Goal: Task Accomplishment & Management: Manage account settings

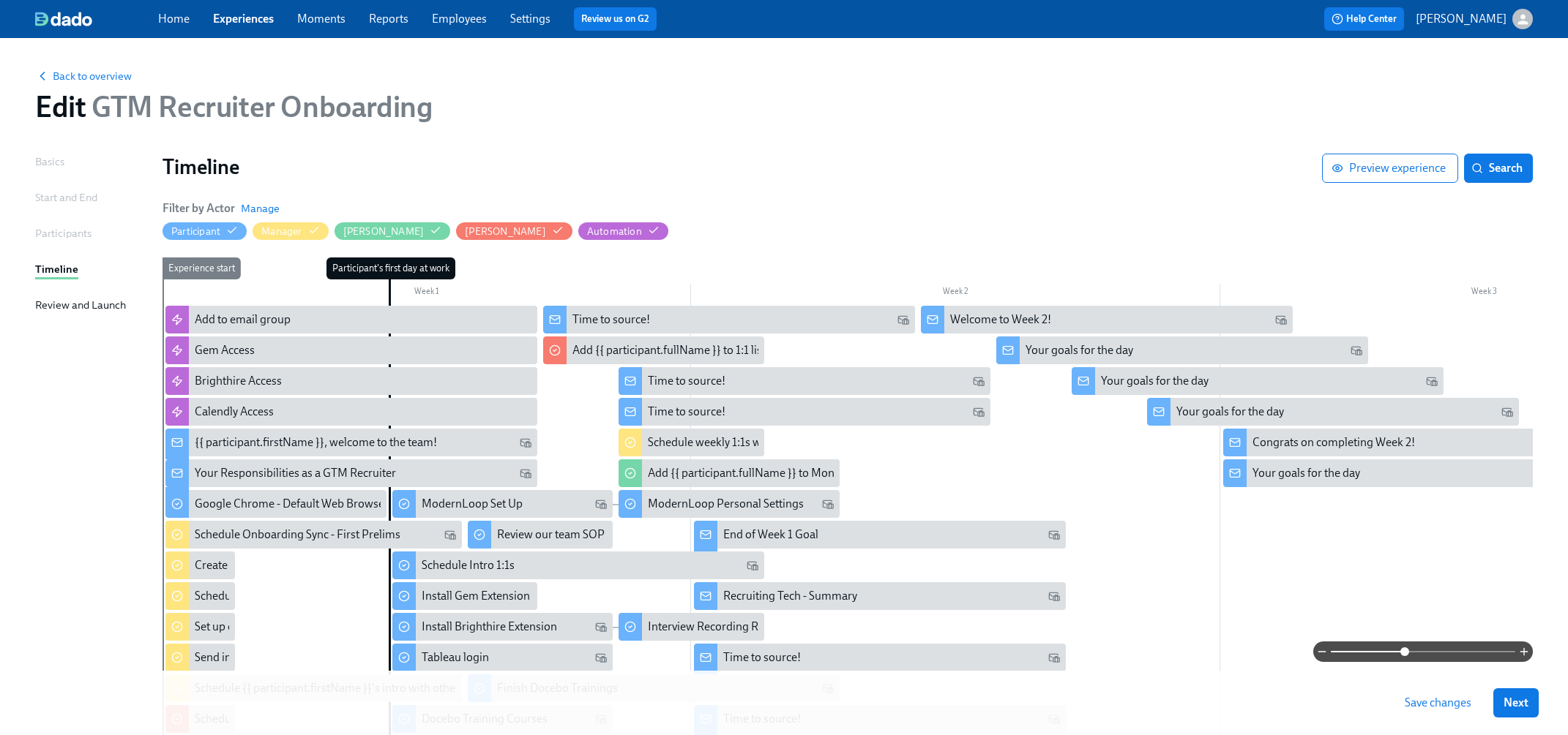
click at [1155, 575] on div at bounding box center [1219, 603] width 2114 height 595
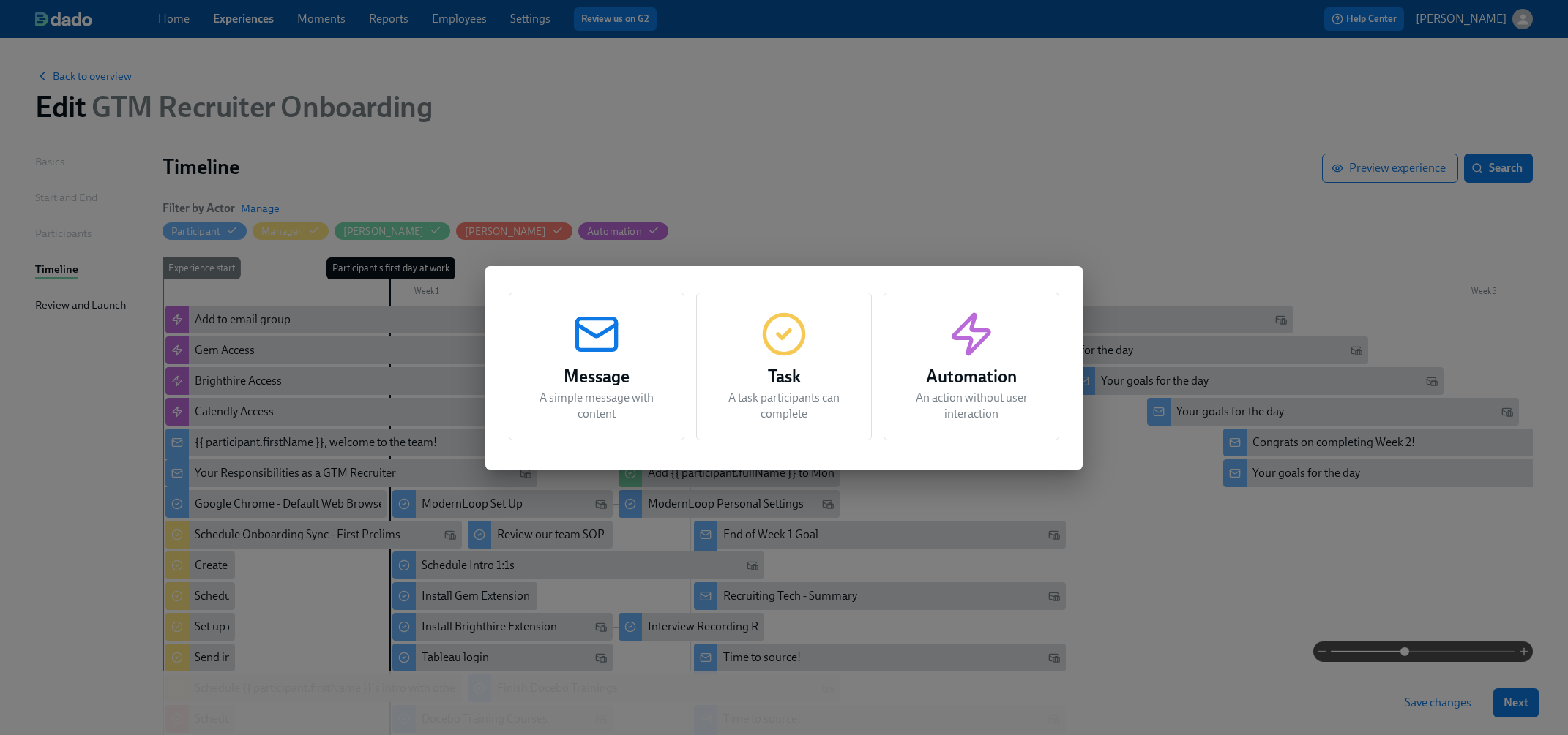
click at [1153, 221] on div "Message A simple message with content Task A task participants can complete Aut…" at bounding box center [784, 368] width 1568 height 735
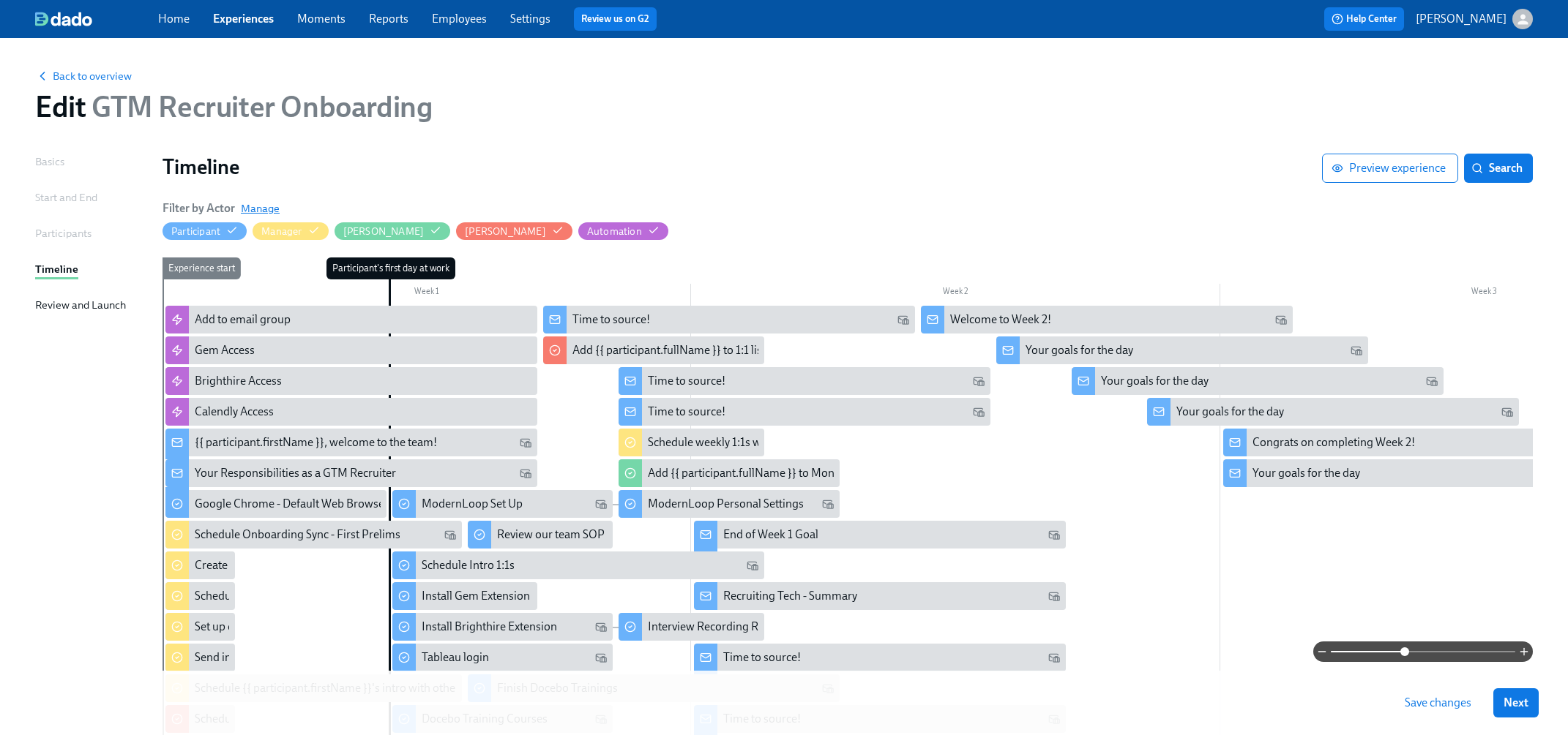
click at [262, 208] on span "Manage" at bounding box center [260, 209] width 38 height 15
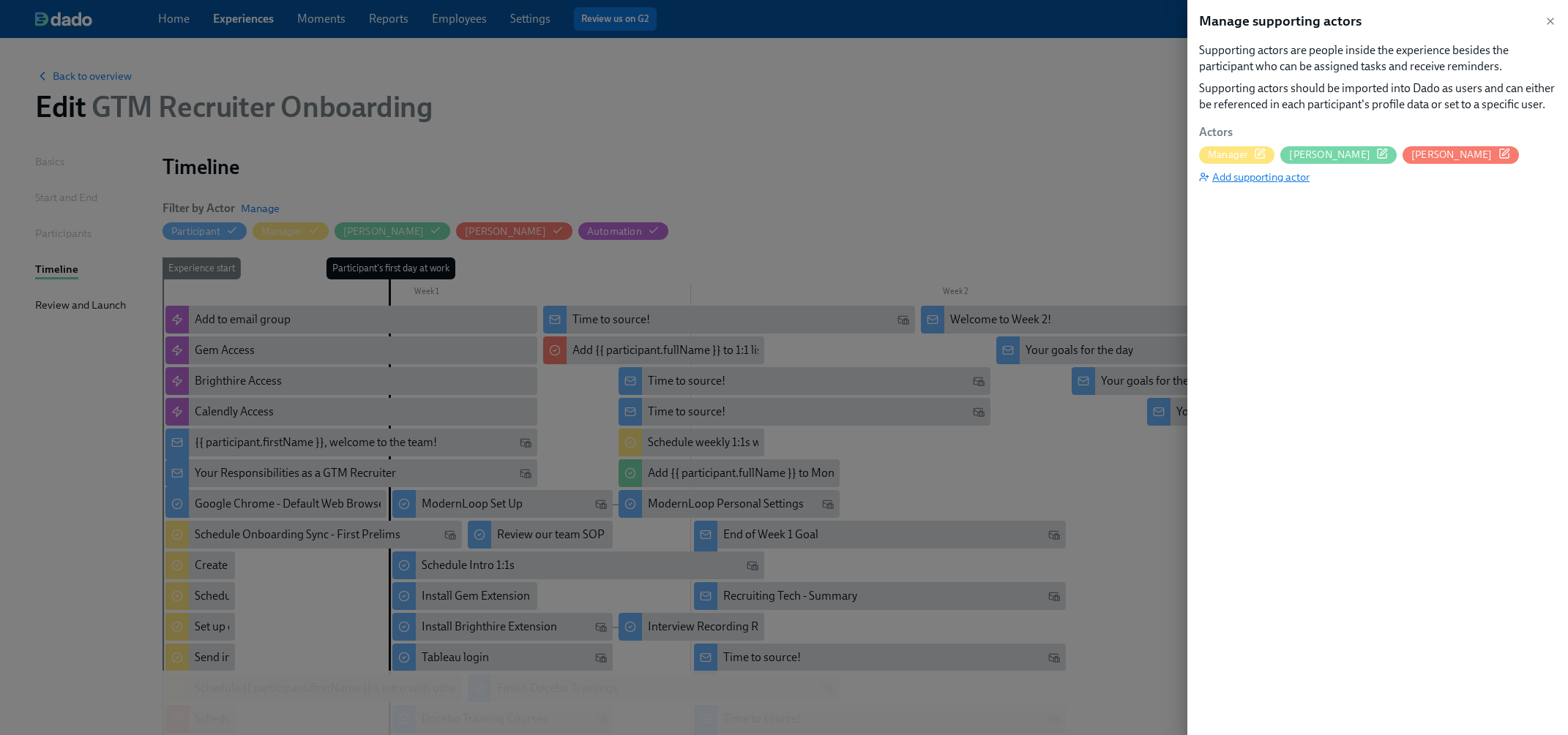
click at [1246, 175] on span "Add supporting actor" at bounding box center [1254, 177] width 111 height 15
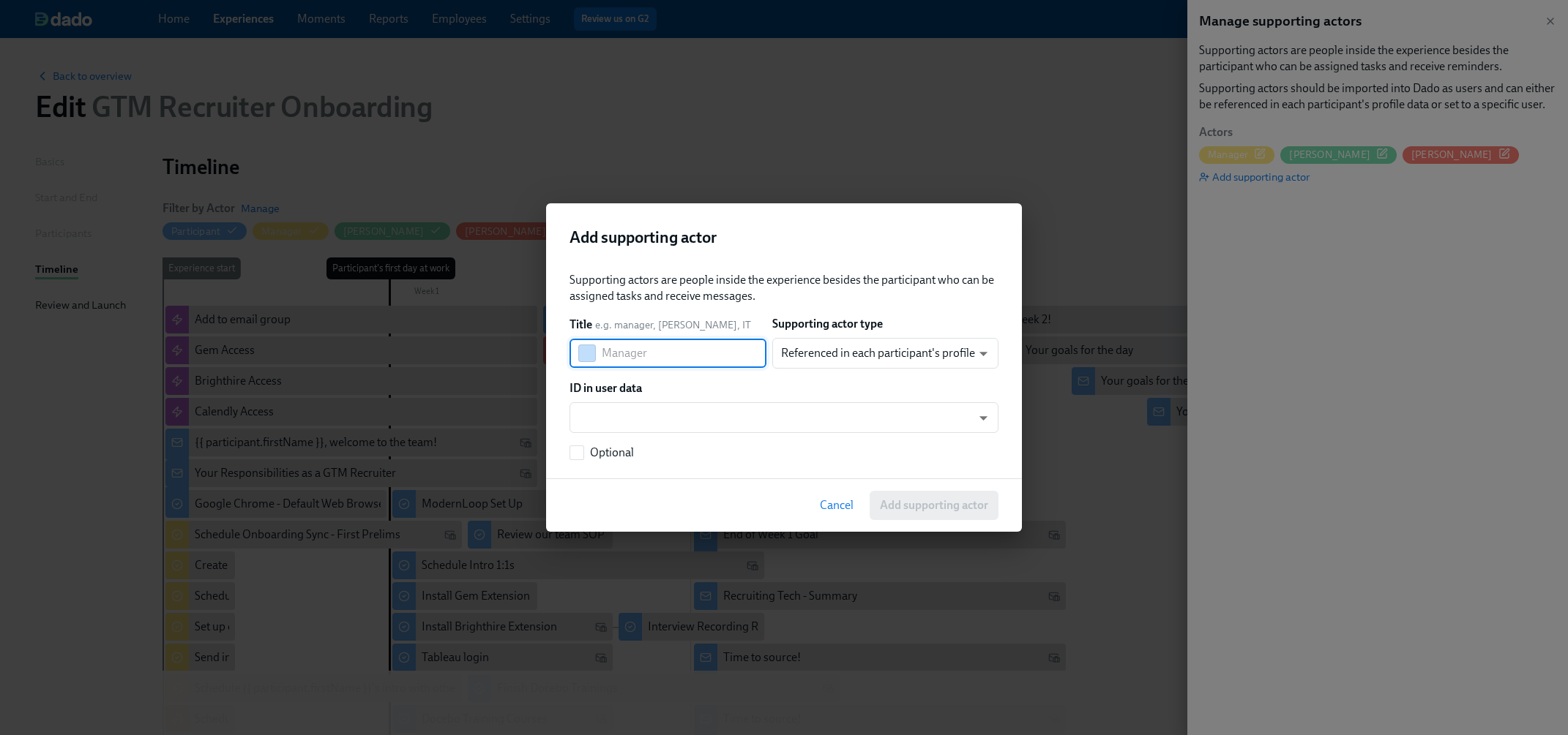
click at [694, 368] on input "text" at bounding box center [684, 352] width 165 height 29
type input "[PERSON_NAME]"
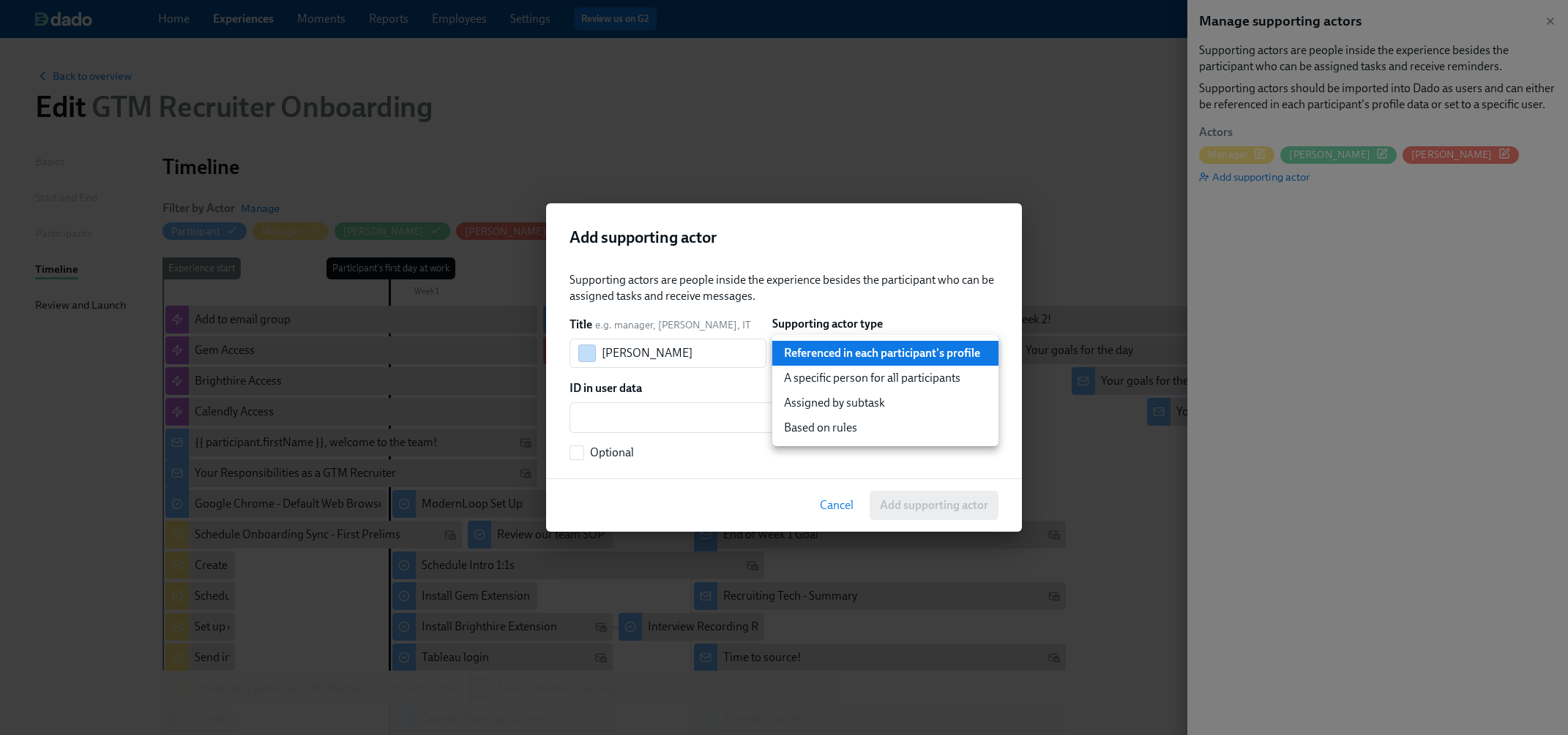
click at [861, 354] on body "Home Experiences Moments Reports Employees Settings Review us on G2 Help Center…" at bounding box center [784, 514] width 1568 height 1028
click at [856, 388] on li "A specific person for all participants" at bounding box center [884, 378] width 226 height 25
type input "staticUser"
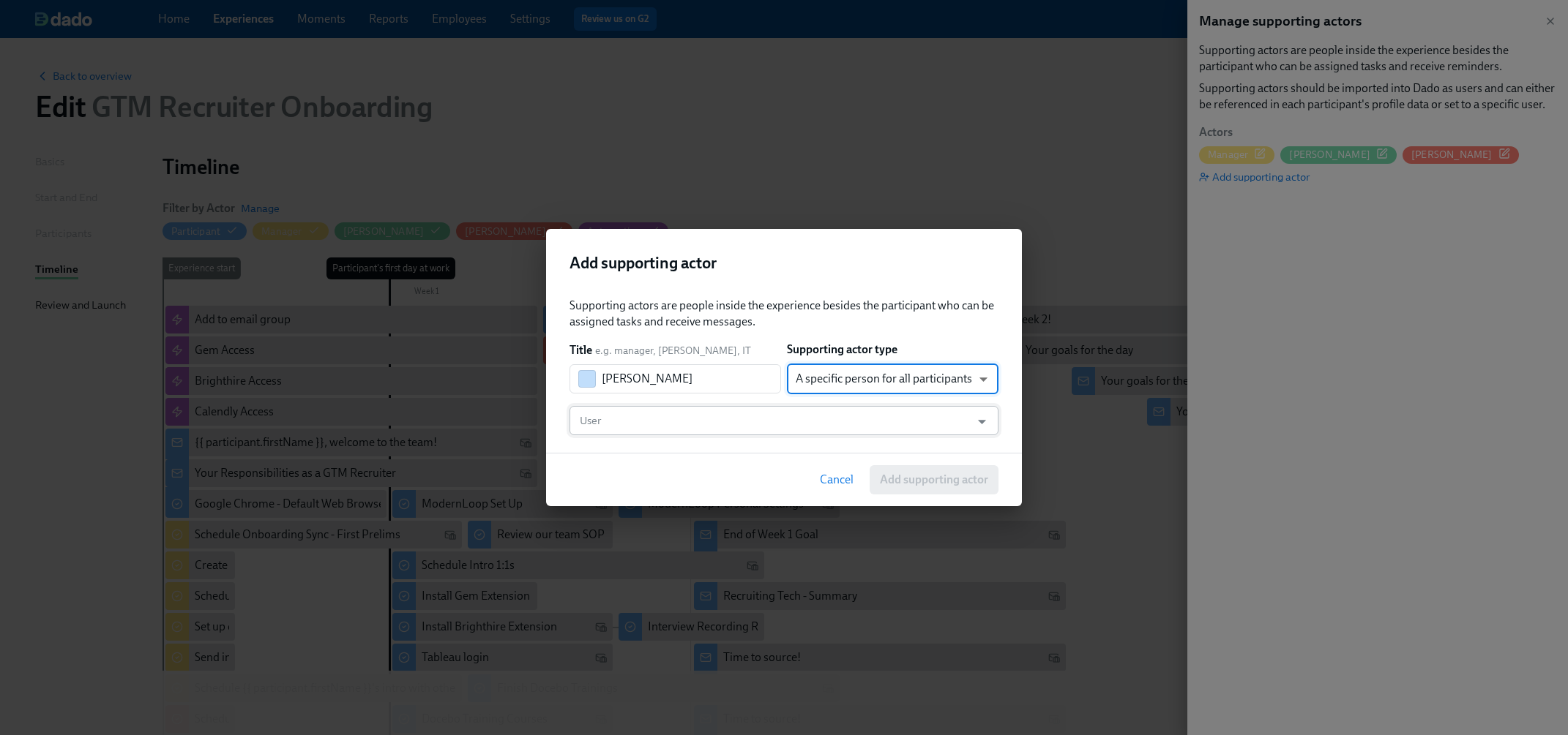
click at [736, 423] on input "User" at bounding box center [770, 420] width 386 height 29
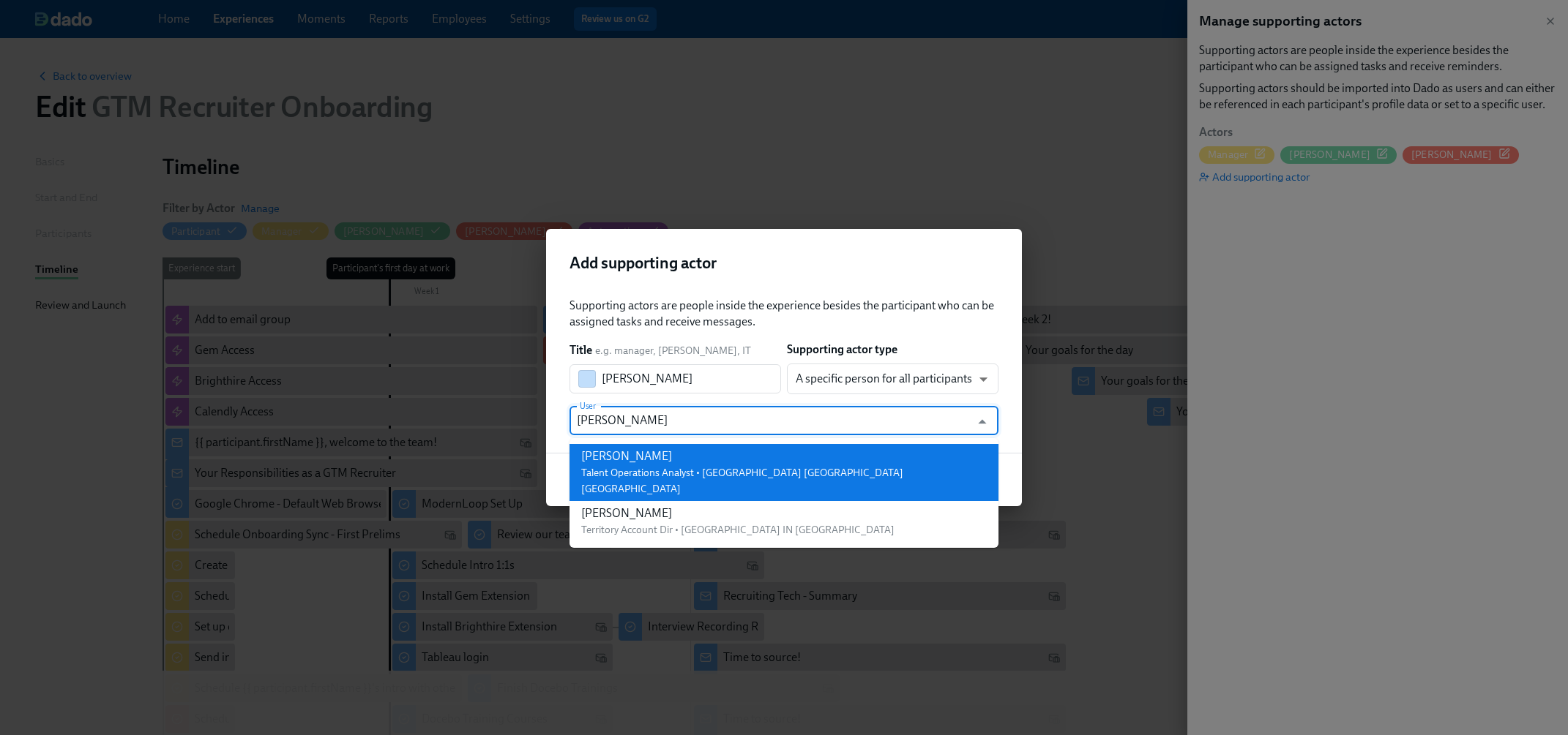
click at [731, 451] on div "[PERSON_NAME]" at bounding box center [784, 456] width 405 height 16
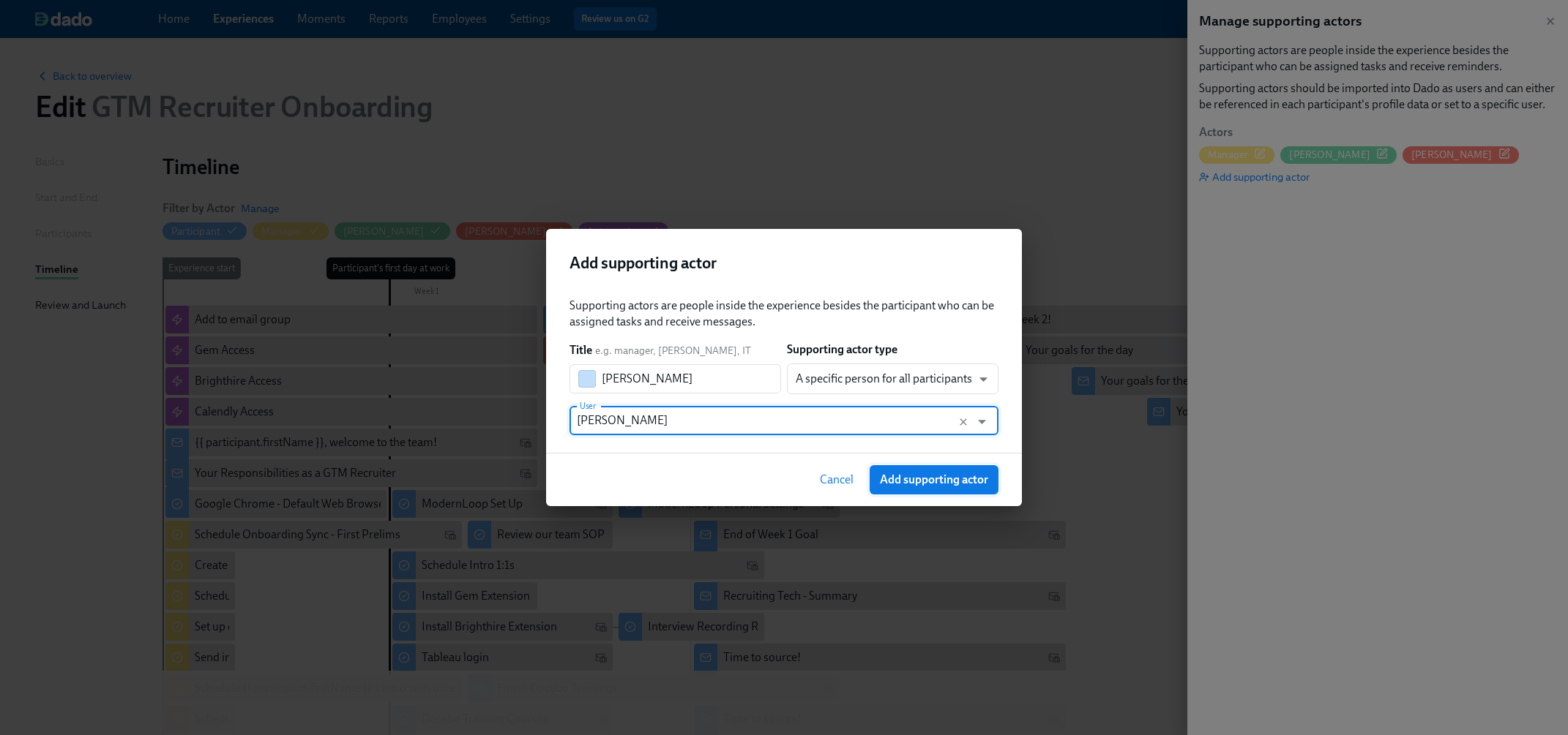
type input "[PERSON_NAME]"
click at [972, 481] on span "Add supporting actor" at bounding box center [933, 480] width 108 height 15
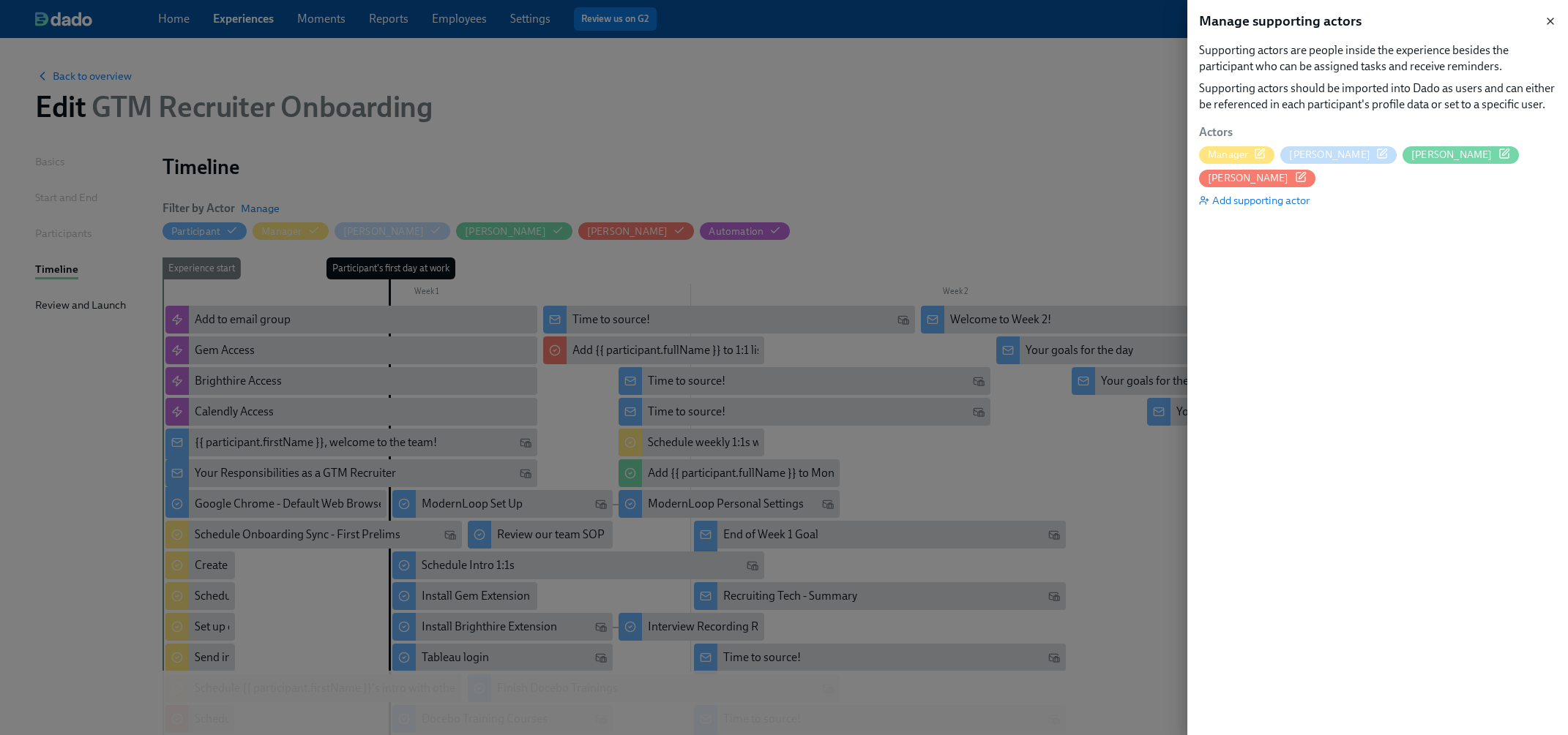
click at [1348, 22] on icon "button" at bounding box center [1550, 21] width 11 height 11
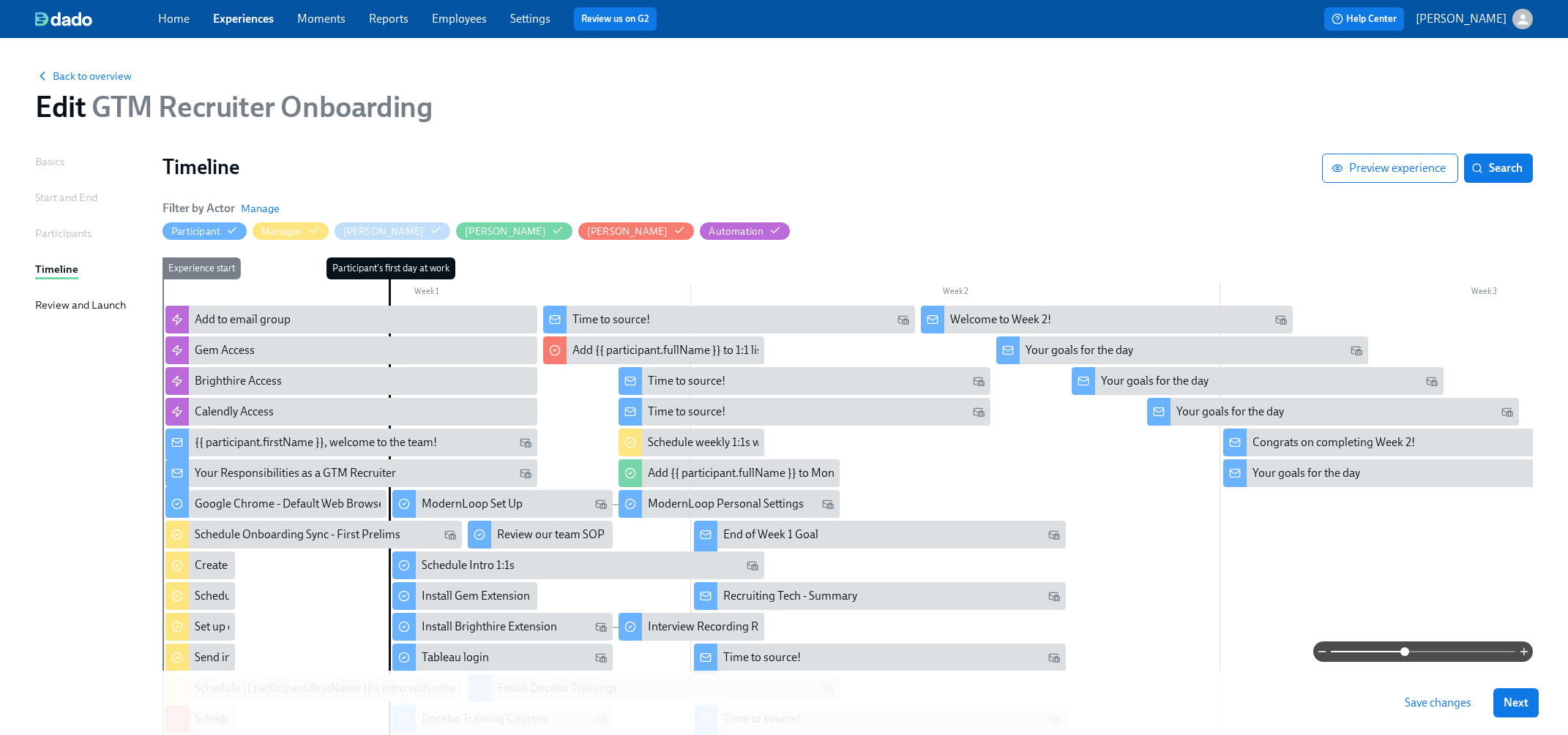
click at [1348, 652] on span "Save changes" at bounding box center [1437, 703] width 67 height 15
click at [1318, 573] on div at bounding box center [1219, 603] width 2114 height 595
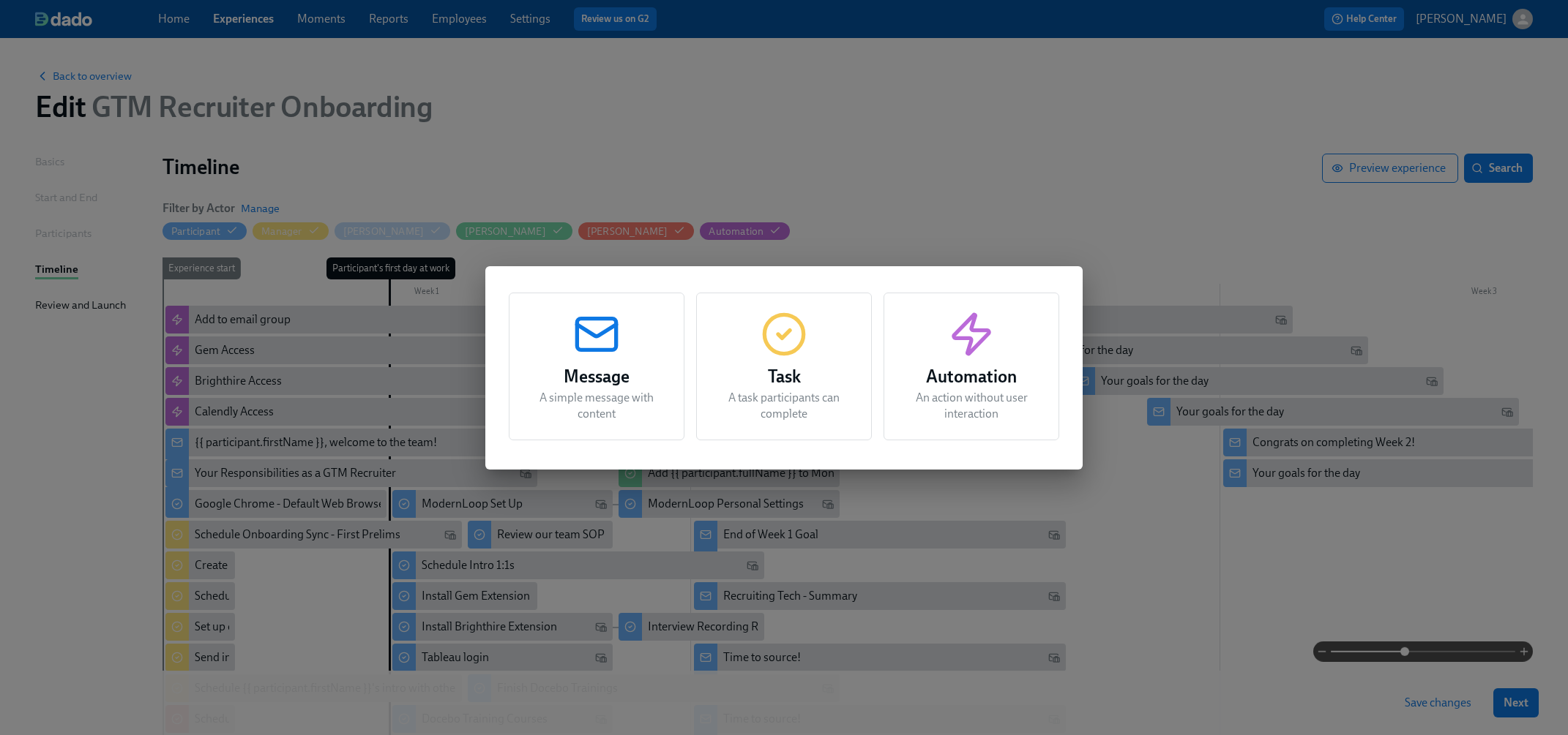
click at [761, 356] on icon "button" at bounding box center [784, 335] width 47 height 47
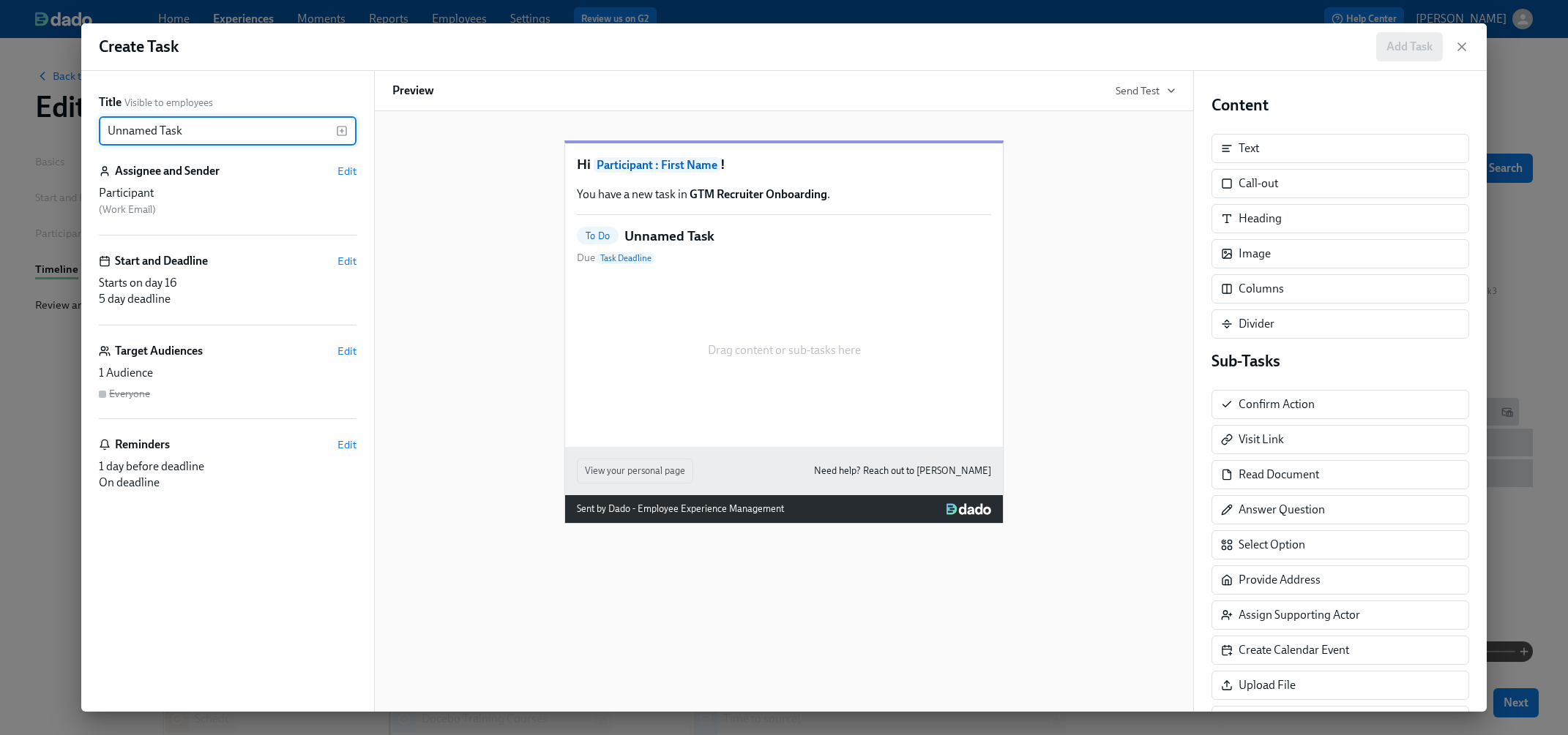
click at [271, 138] on input "Unnamed Task" at bounding box center [217, 130] width 237 height 29
click at [341, 125] on icon "button" at bounding box center [341, 130] width 11 height 11
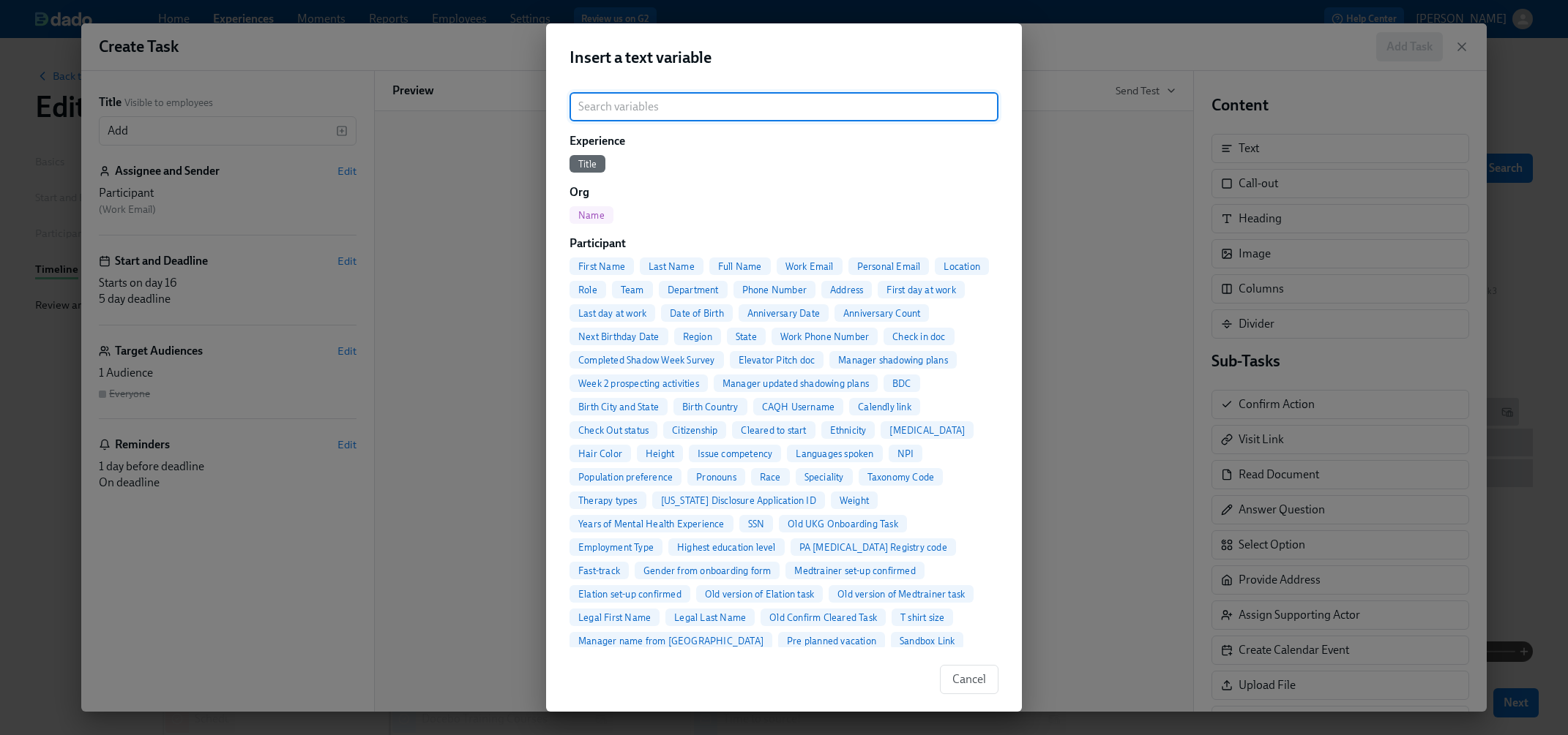
click at [738, 258] on div "Full Name" at bounding box center [740, 266] width 62 height 18
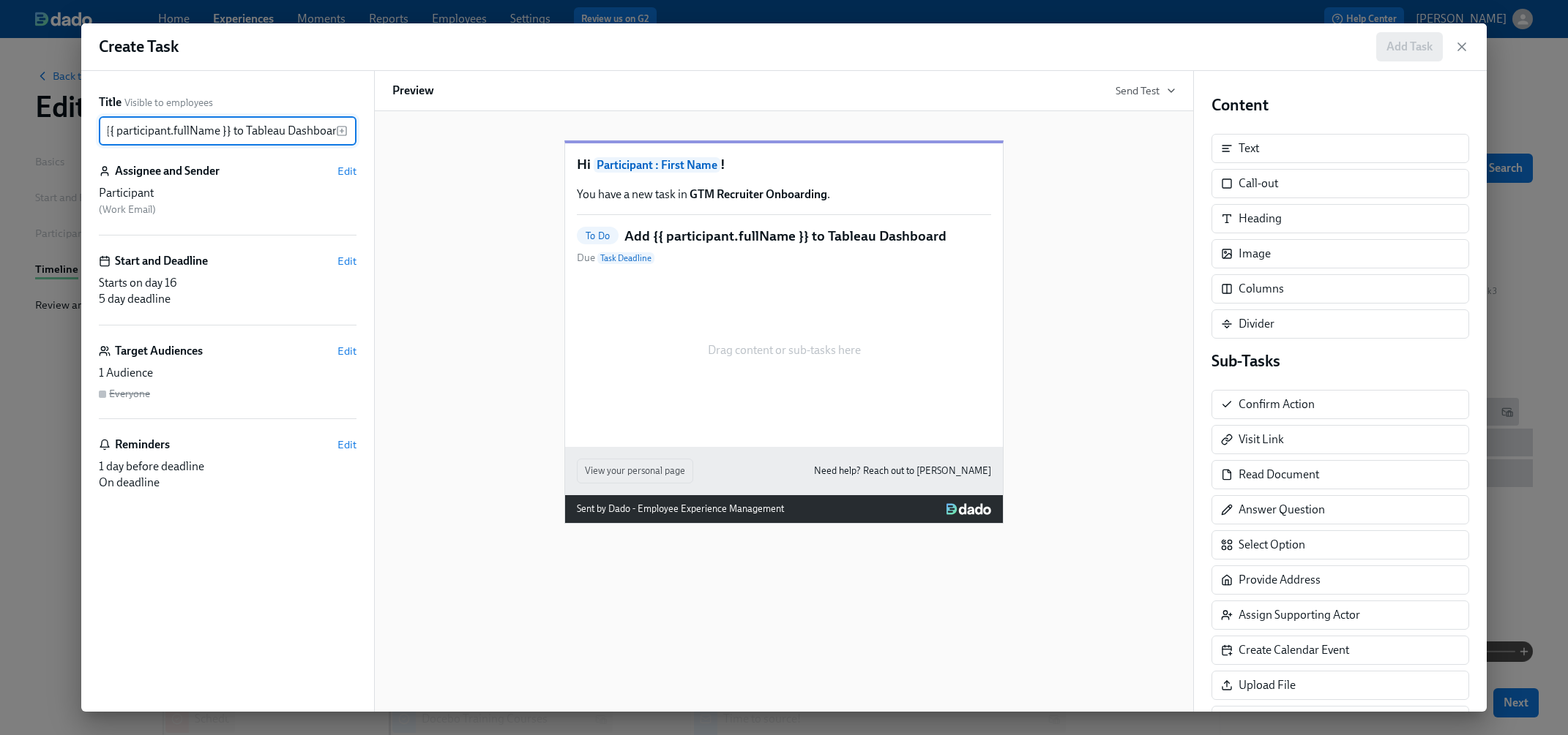
scroll to position [0, 31]
type input "Add {{ participant.fullName }} to Tableau Dashboard"
click at [344, 172] on span "Edit" at bounding box center [347, 172] width 19 height 15
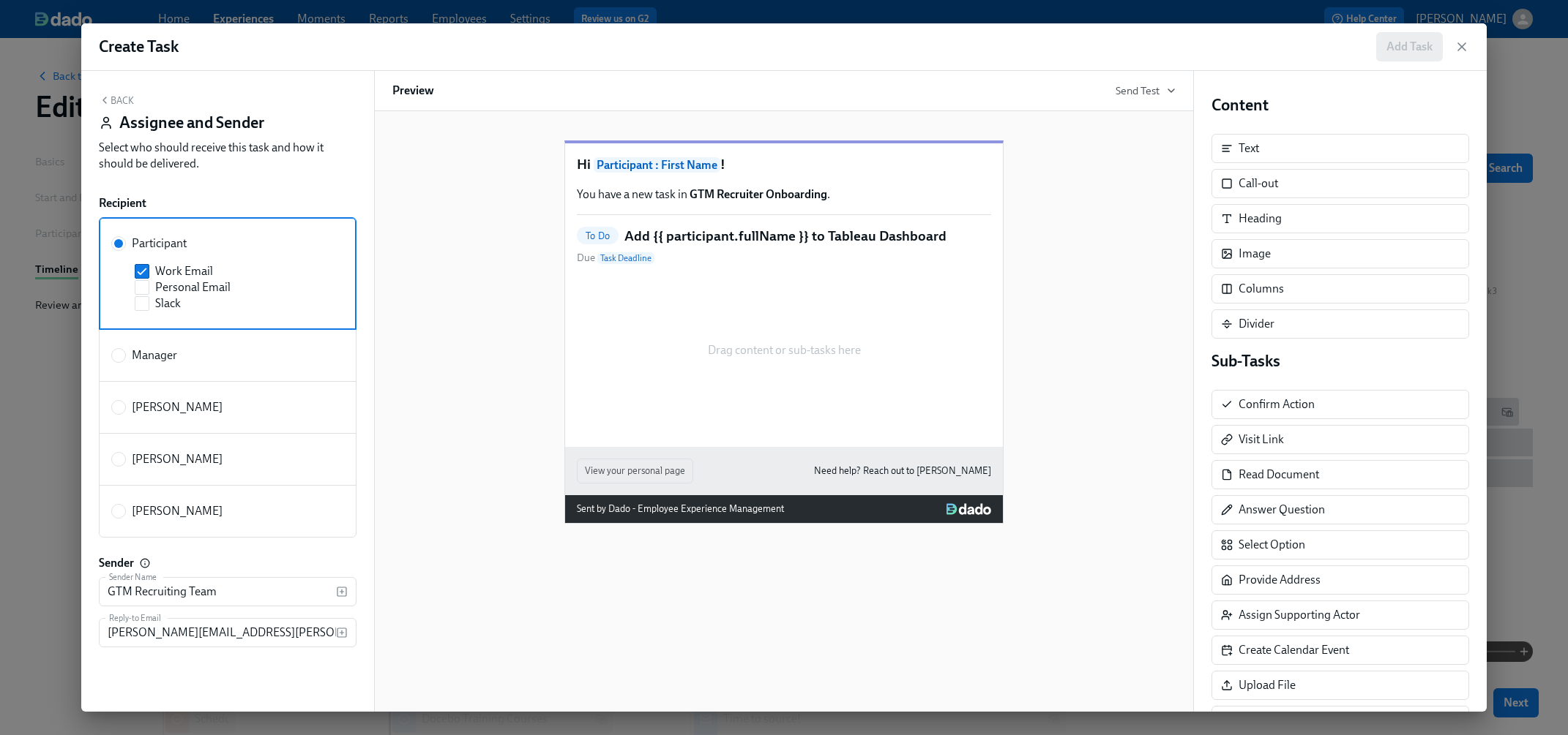
click at [200, 505] on div "[PERSON_NAME]" at bounding box center [225, 511] width 227 height 16
click at [125, 505] on input "[PERSON_NAME]" at bounding box center [118, 511] width 13 height 13
radio input "true"
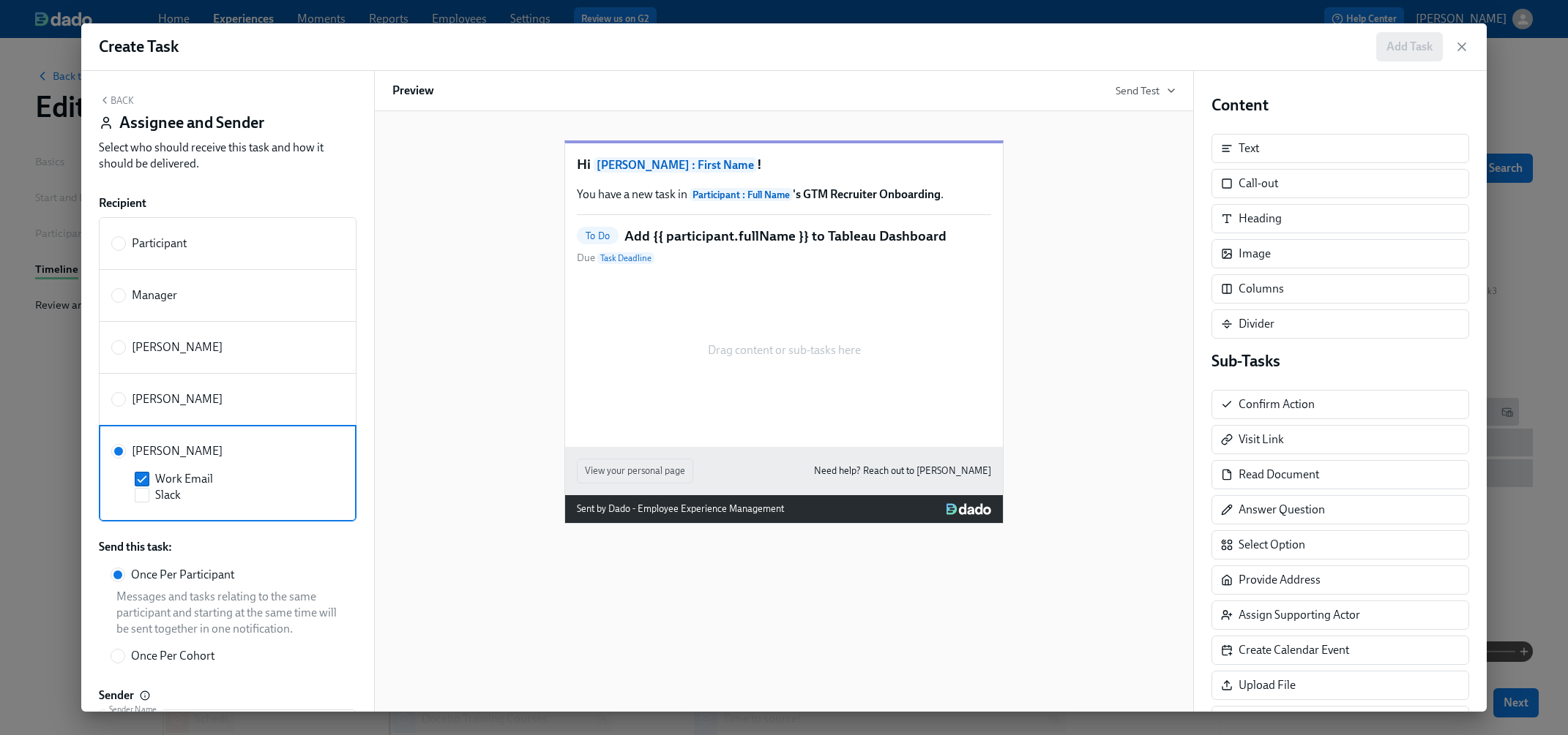
click at [114, 88] on div "Back Assignee and Sender Select who should receive this task and how it should …" at bounding box center [228, 392] width 293 height 641
click at [115, 102] on button "Back" at bounding box center [115, 100] width 35 height 11
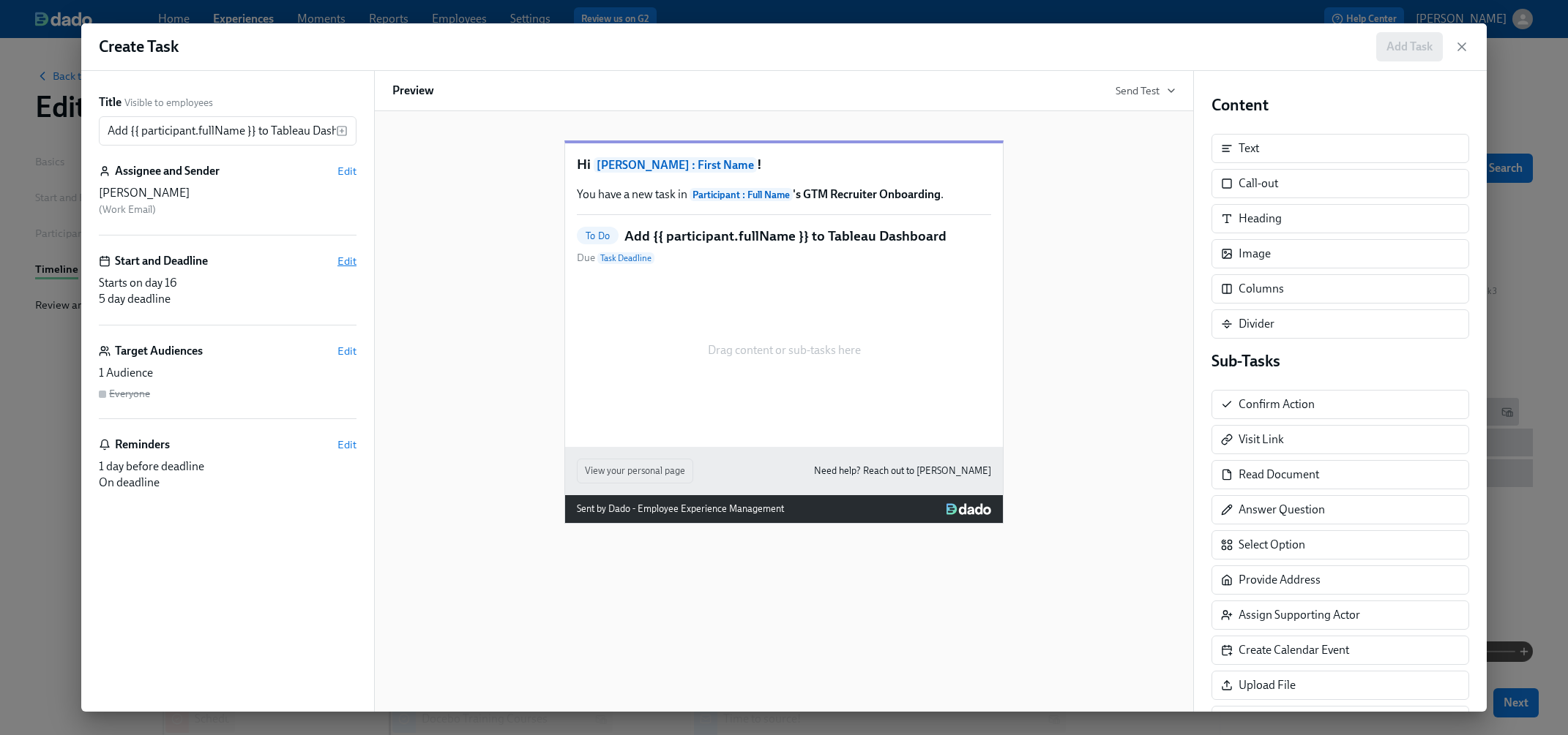
click at [341, 264] on span "Edit" at bounding box center [347, 262] width 19 height 15
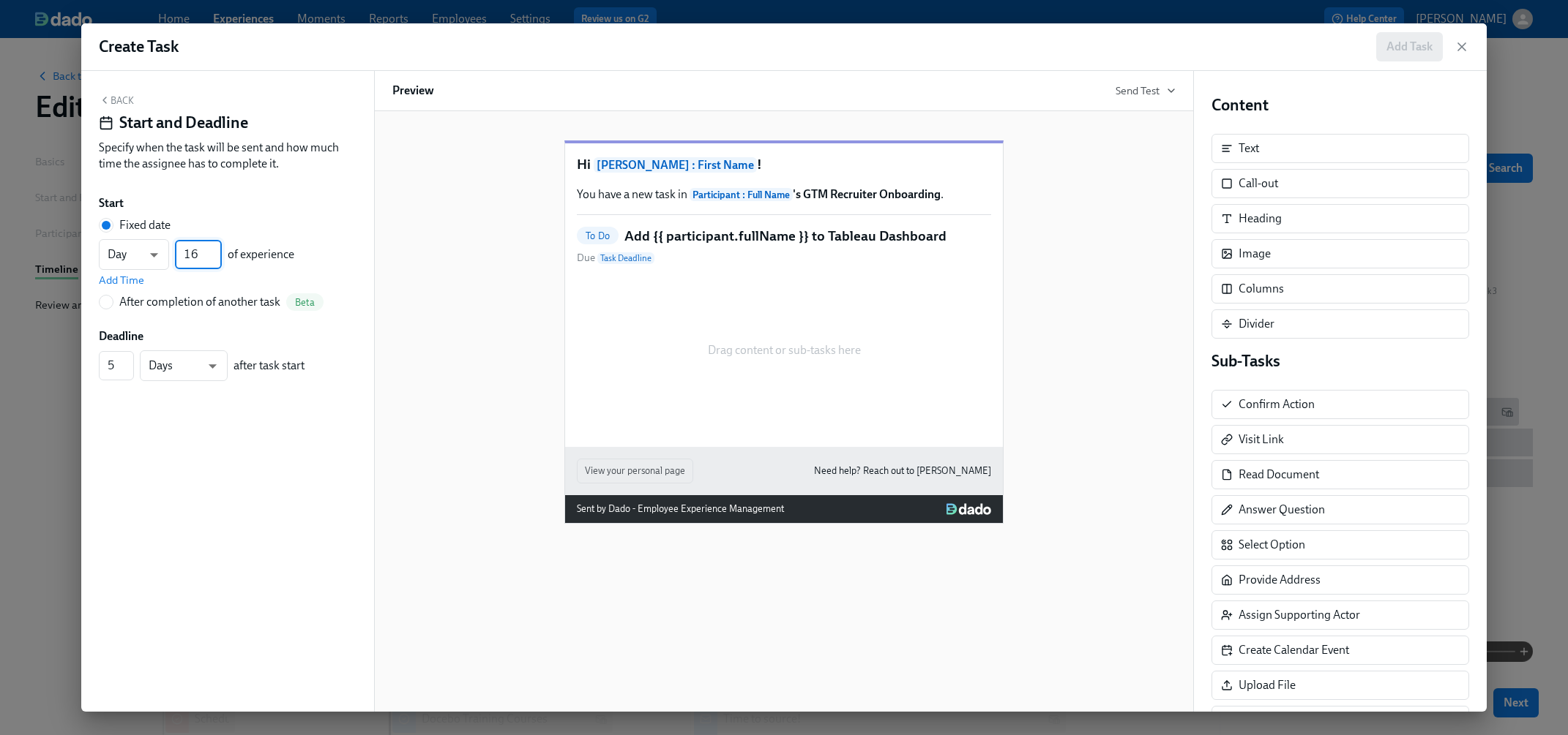
drag, startPoint x: 203, startPoint y: 259, endPoint x: 169, endPoint y: 258, distance: 34.0
click at [169, 258] on div "Day d ​ 16 ​ of experience" at bounding box center [196, 254] width 195 height 31
type input "4"
click at [128, 280] on span "Add Time" at bounding box center [121, 280] width 45 height 15
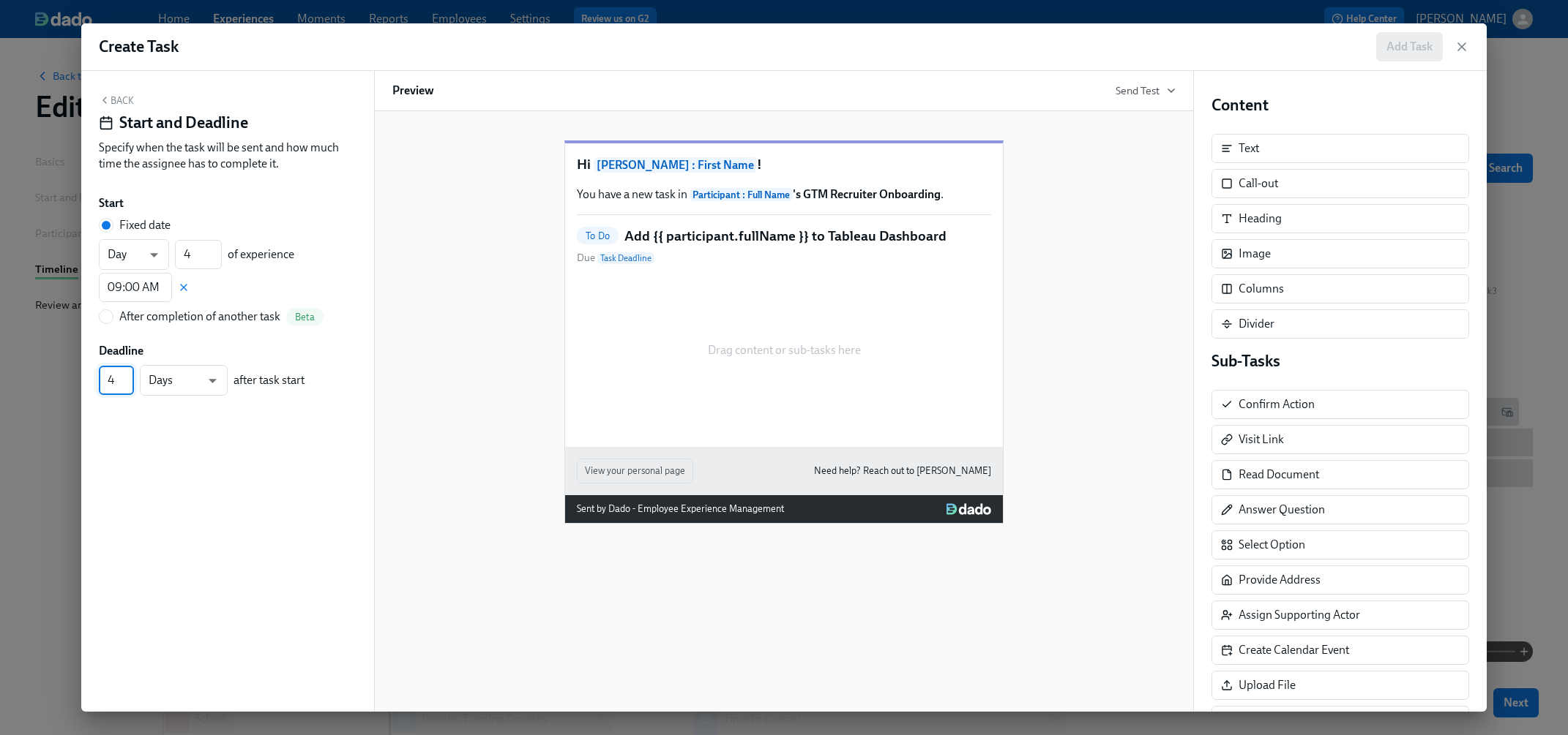
click at [128, 382] on input "4" at bounding box center [115, 380] width 35 height 29
click at [128, 382] on input "3" at bounding box center [115, 380] width 35 height 29
type input "2"
click at [128, 382] on input "2" at bounding box center [115, 380] width 35 height 29
click at [121, 104] on button "Back" at bounding box center [115, 100] width 35 height 11
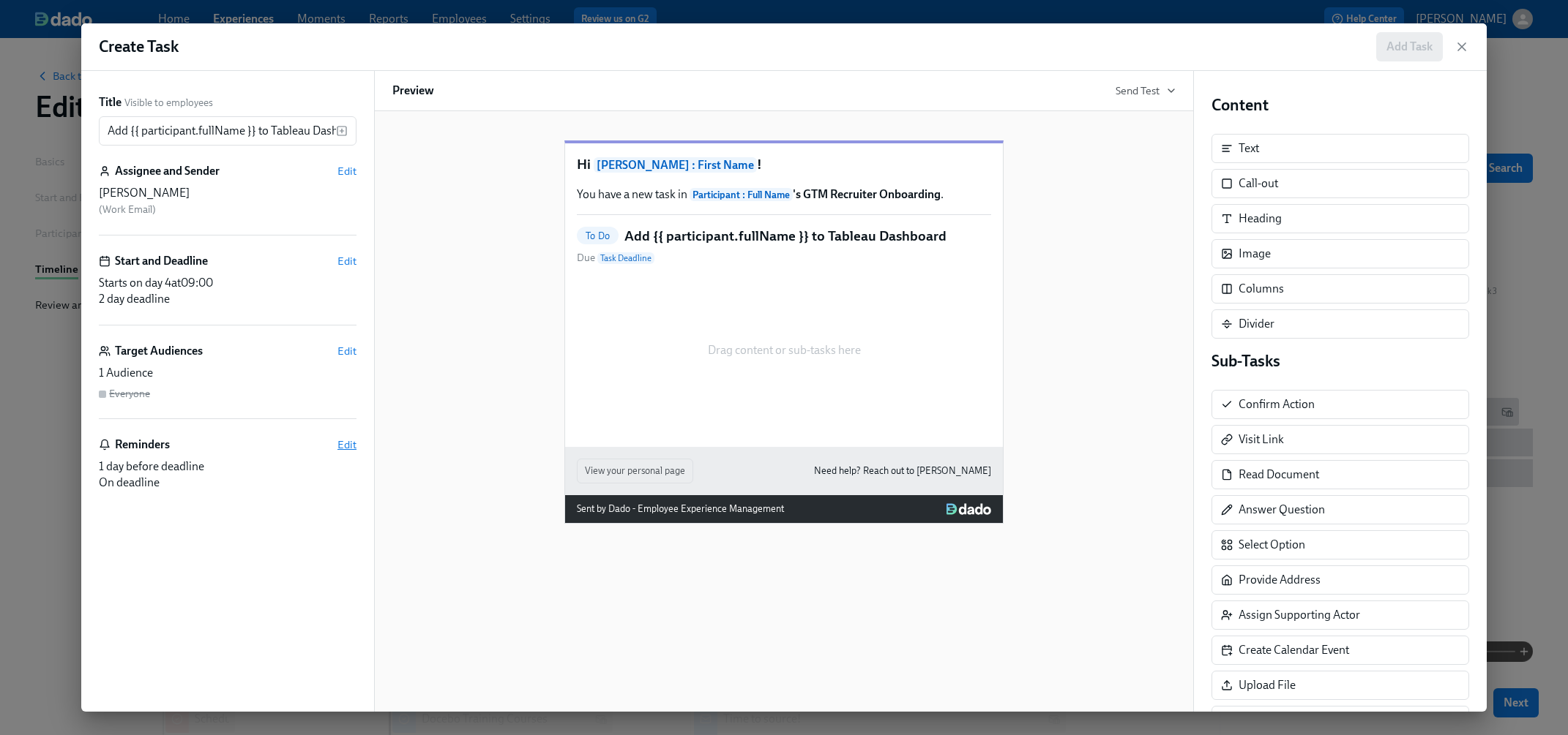
click at [339, 444] on span "Edit" at bounding box center [347, 445] width 19 height 15
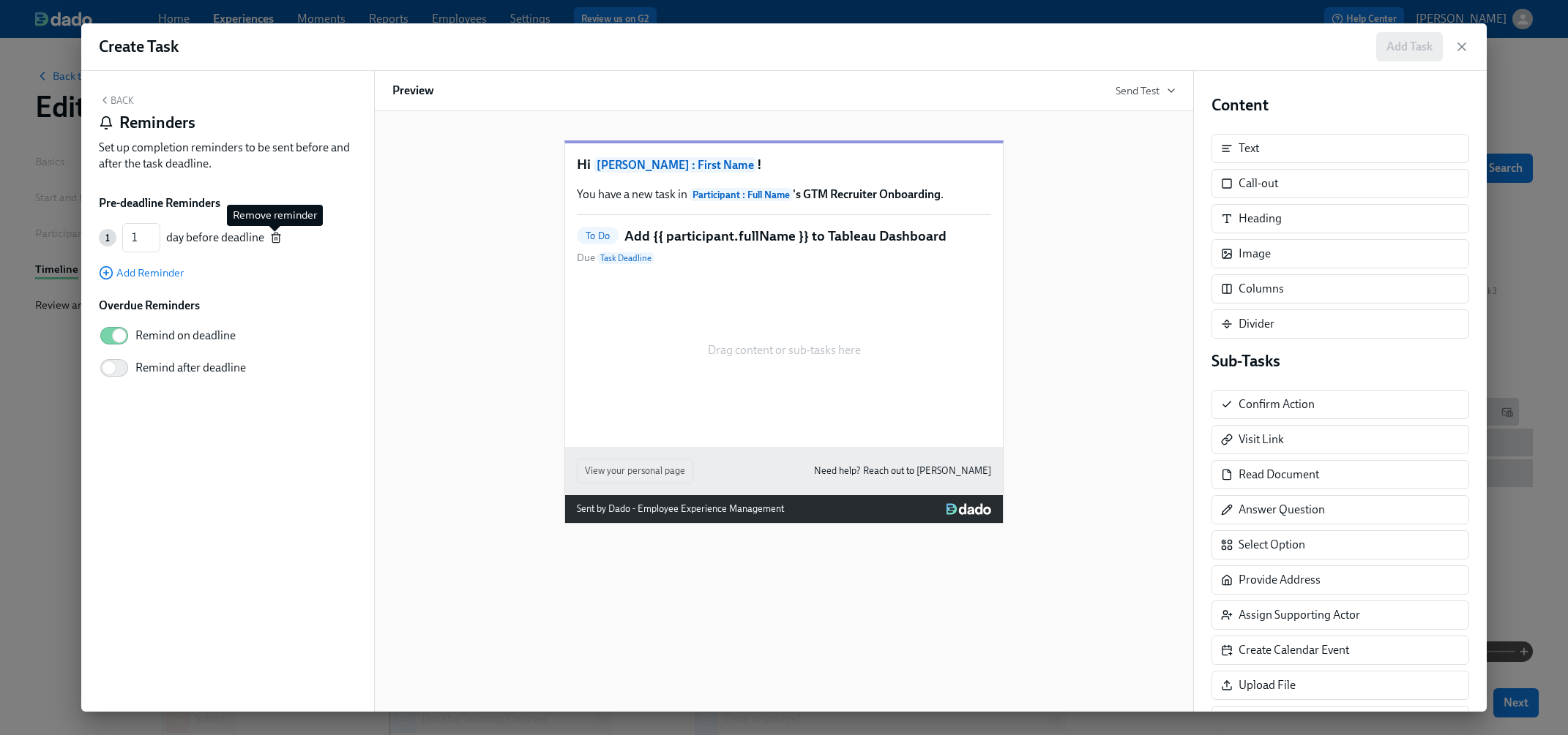
click at [278, 239] on icon "button" at bounding box center [276, 237] width 11 height 11
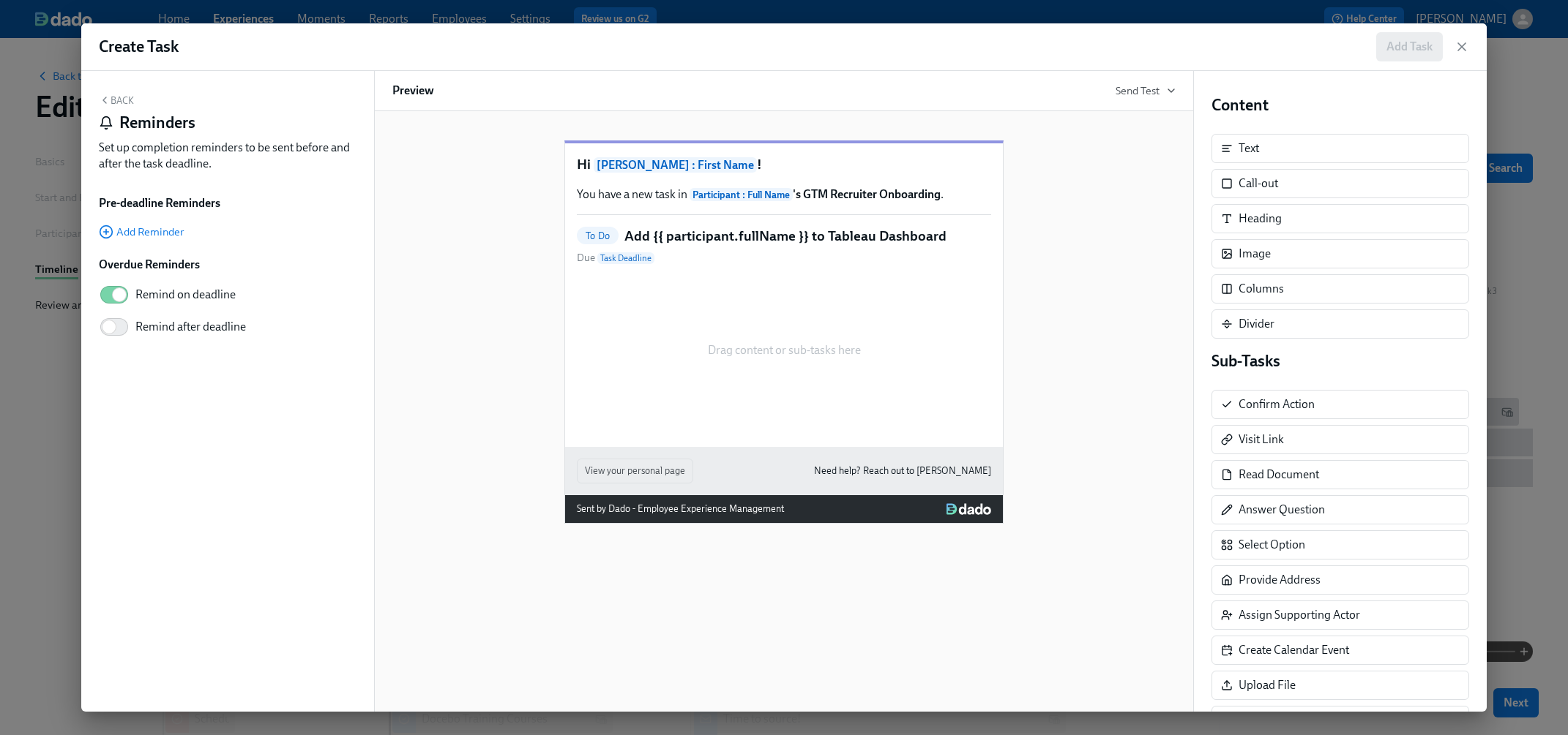
click at [118, 98] on button "Back" at bounding box center [115, 100] width 35 height 11
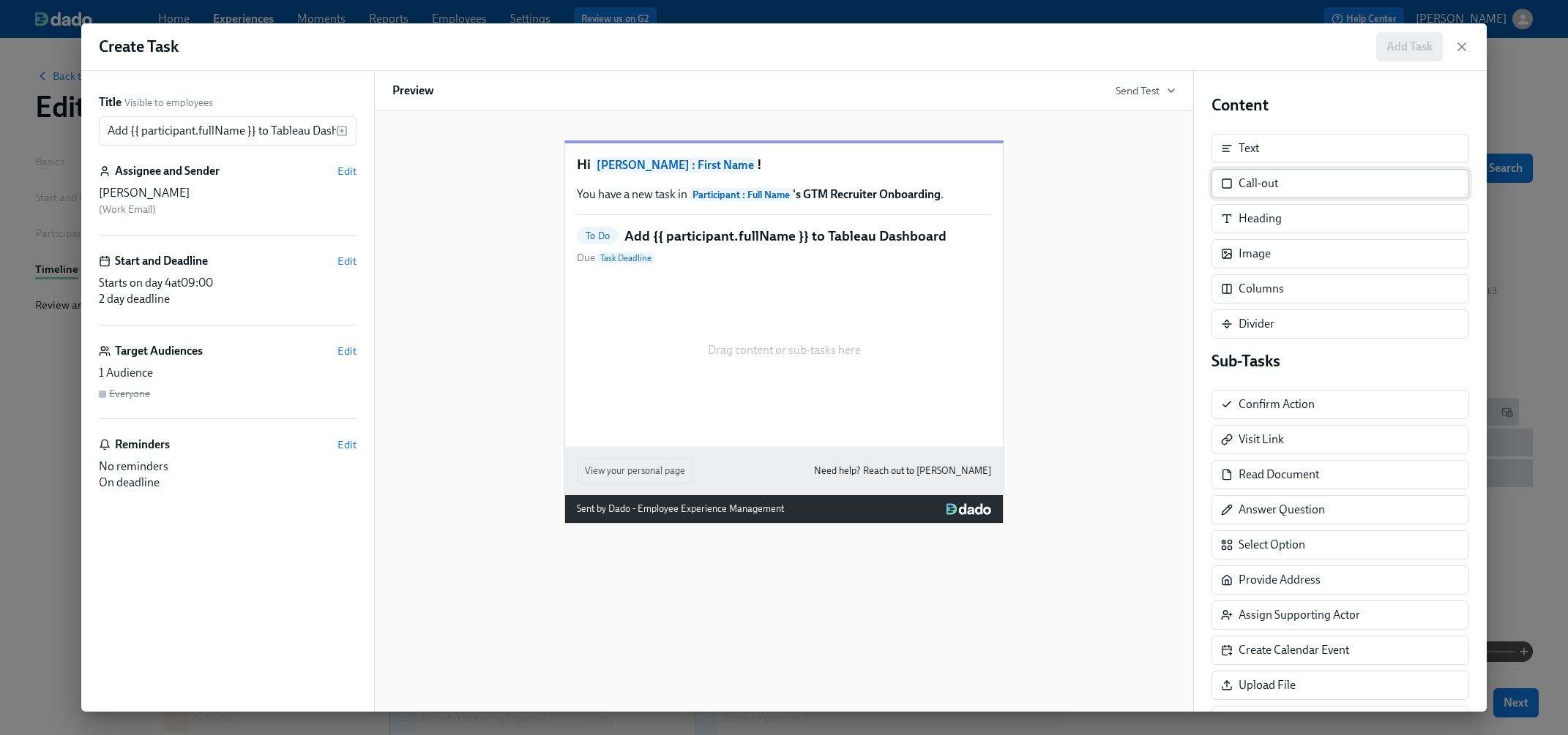
click at [1300, 181] on div "Call-out" at bounding box center [1339, 183] width 258 height 29
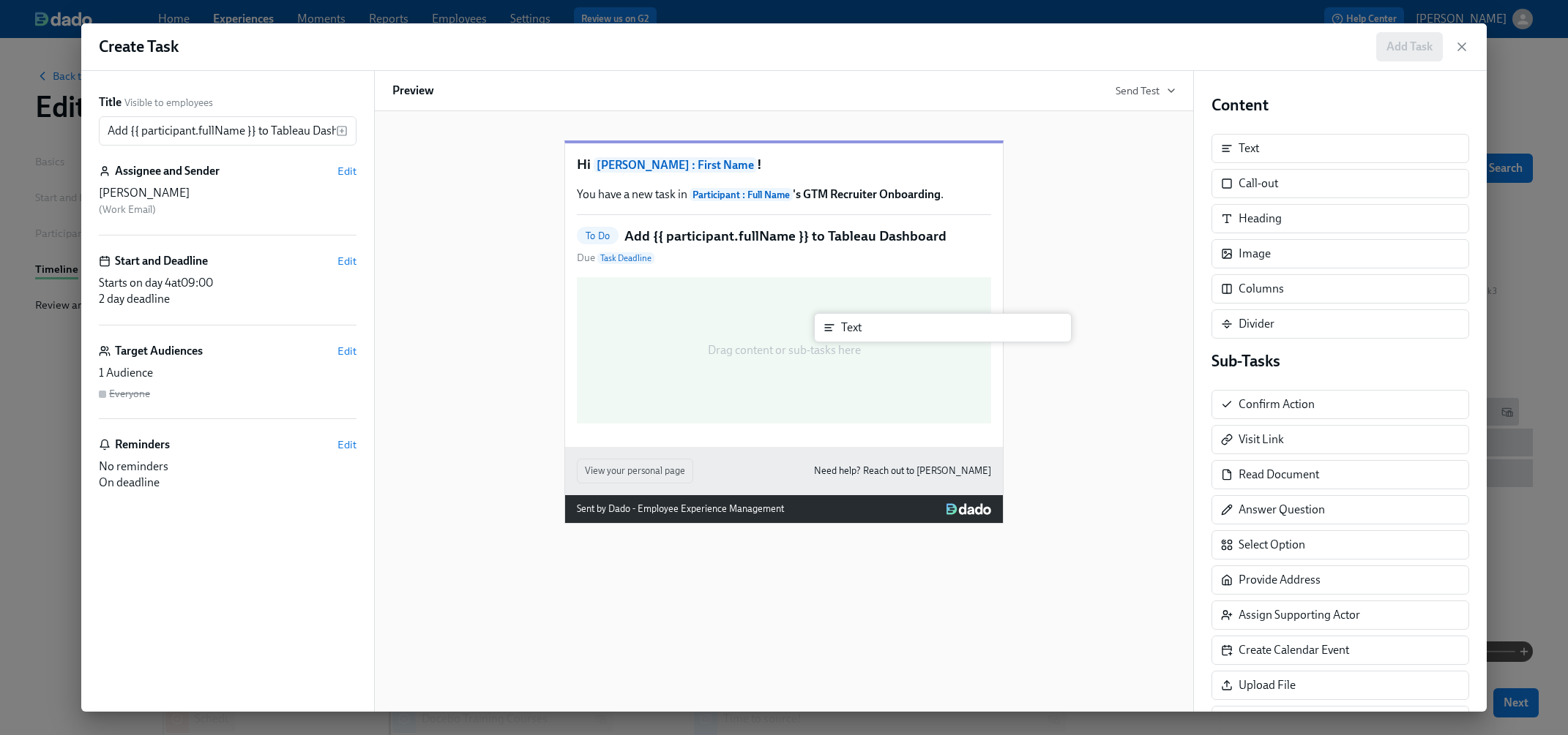
drag, startPoint x: 1288, startPoint y: 156, endPoint x: 882, endPoint y: 335, distance: 443.7
click at [882, 335] on div "Title Visible to employees Add {{ participant.fullName }} to Tableau Dashboard …" at bounding box center [784, 392] width 1405 height 641
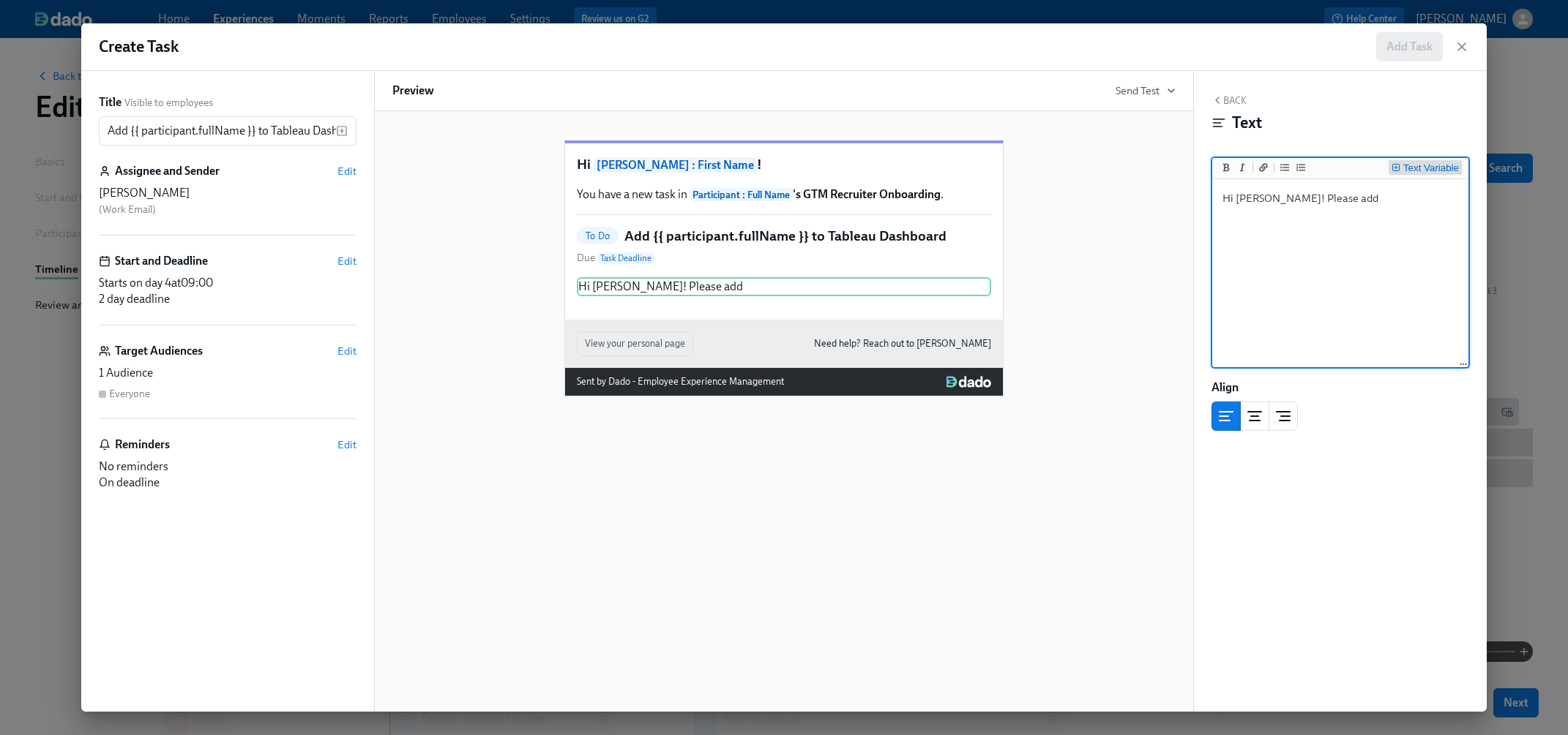
click at [1348, 172] on div "Text Variable" at bounding box center [1430, 168] width 55 height 10
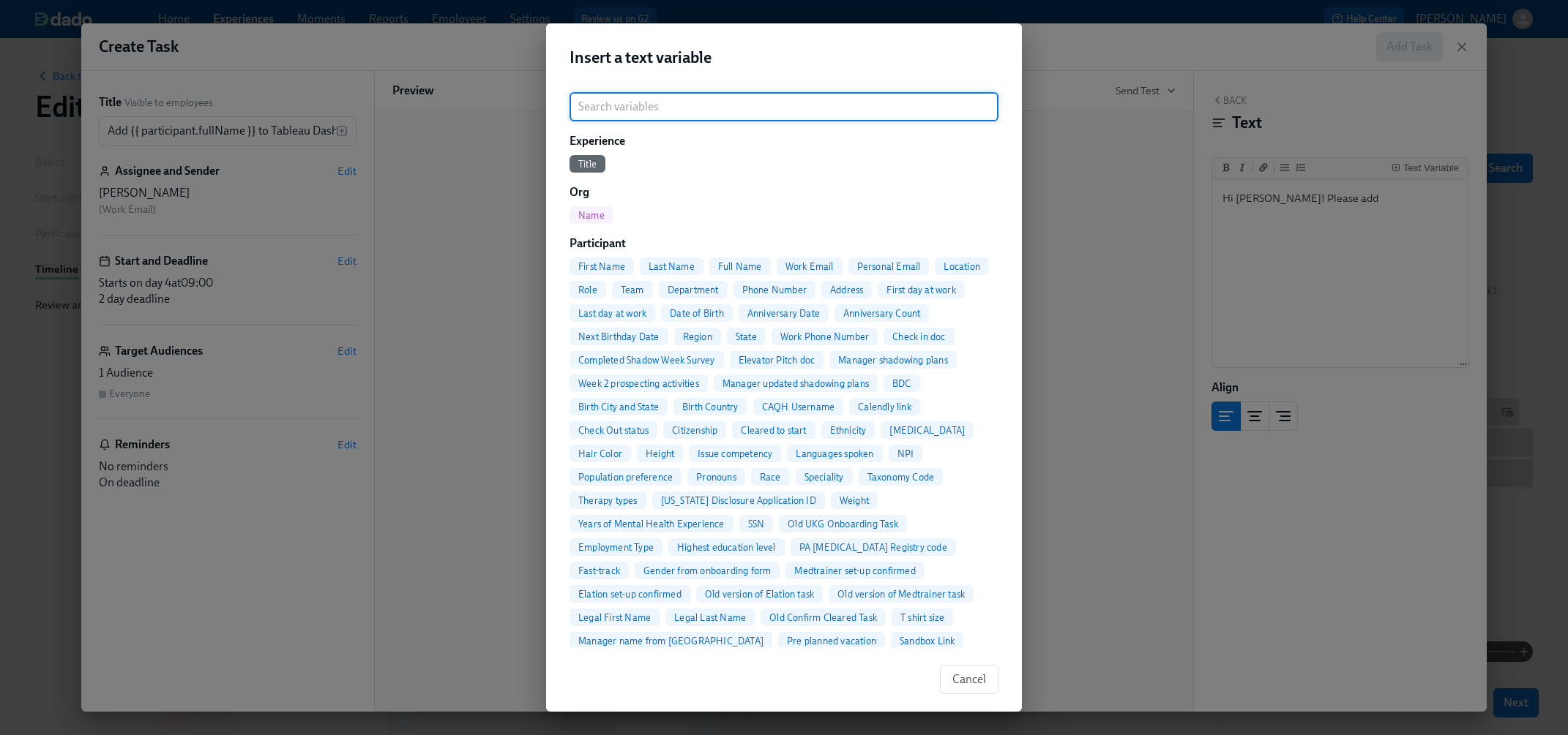
click at [738, 266] on span "Full Name" at bounding box center [740, 267] width 62 height 11
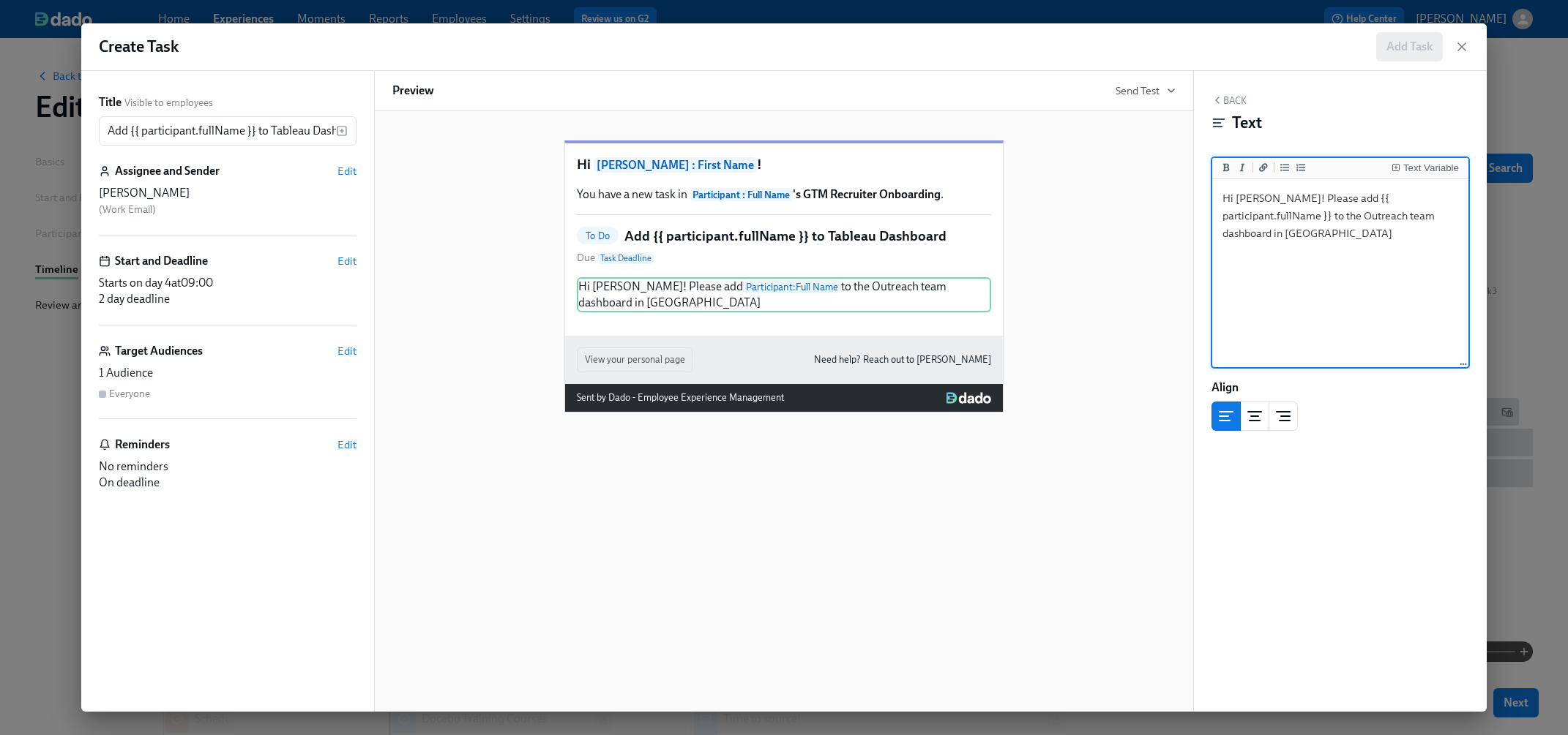
drag, startPoint x: 1281, startPoint y: 217, endPoint x: 1242, endPoint y: 218, distance: 39.0
click at [1242, 218] on textarea "Hi Abby! Please add {{ participant.fullName }} to the Outreach team dashboard i…" at bounding box center [1339, 274] width 250 height 184
click at [1348, 216] on textarea "Hi Abby! Please add {{ participant.fullName }} to the team dashboard in Tableau" at bounding box center [1339, 274] width 250 height 184
click at [1348, 162] on button "Text Variable" at bounding box center [1425, 168] width 73 height 15
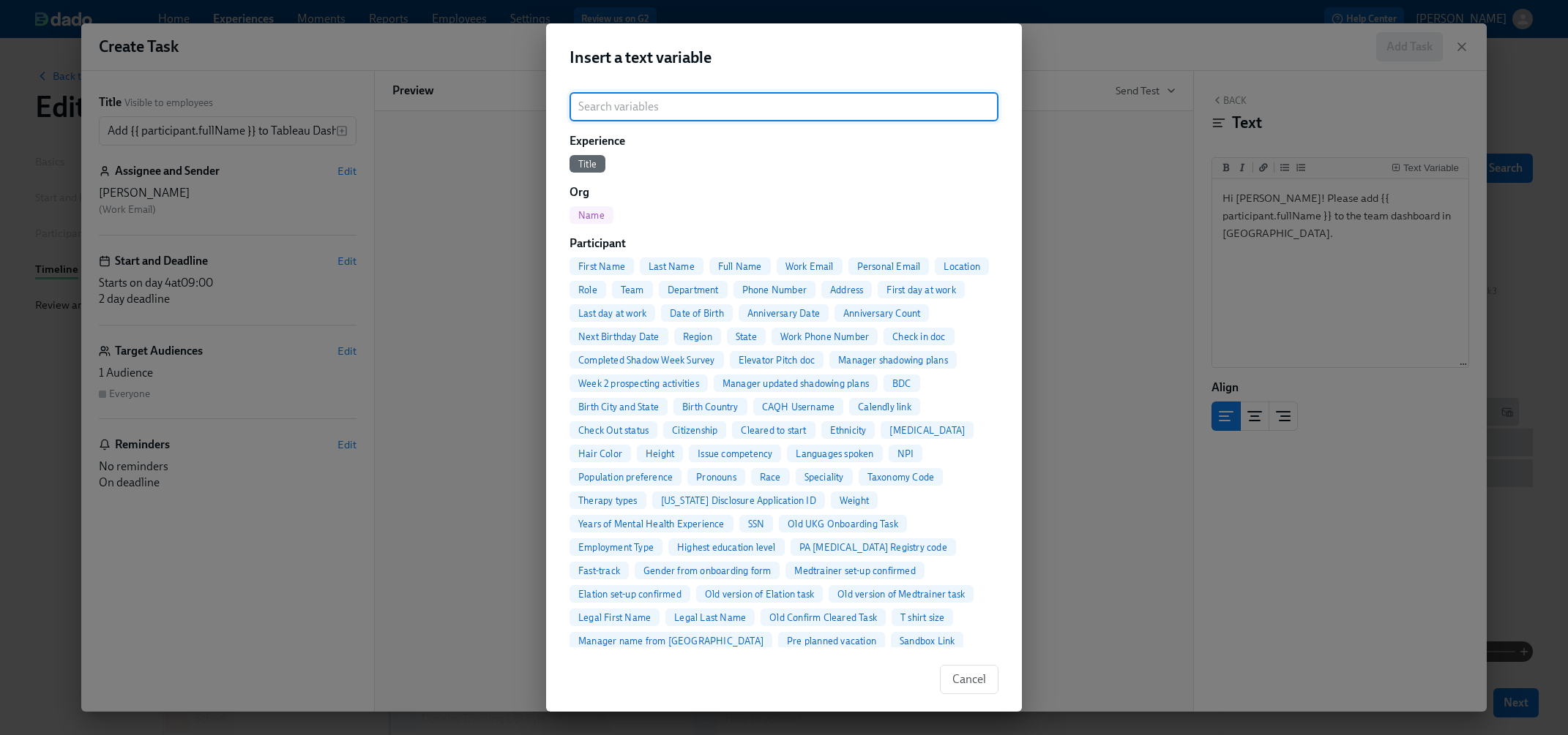
click at [616, 264] on span "First Name" at bounding box center [601, 267] width 65 height 11
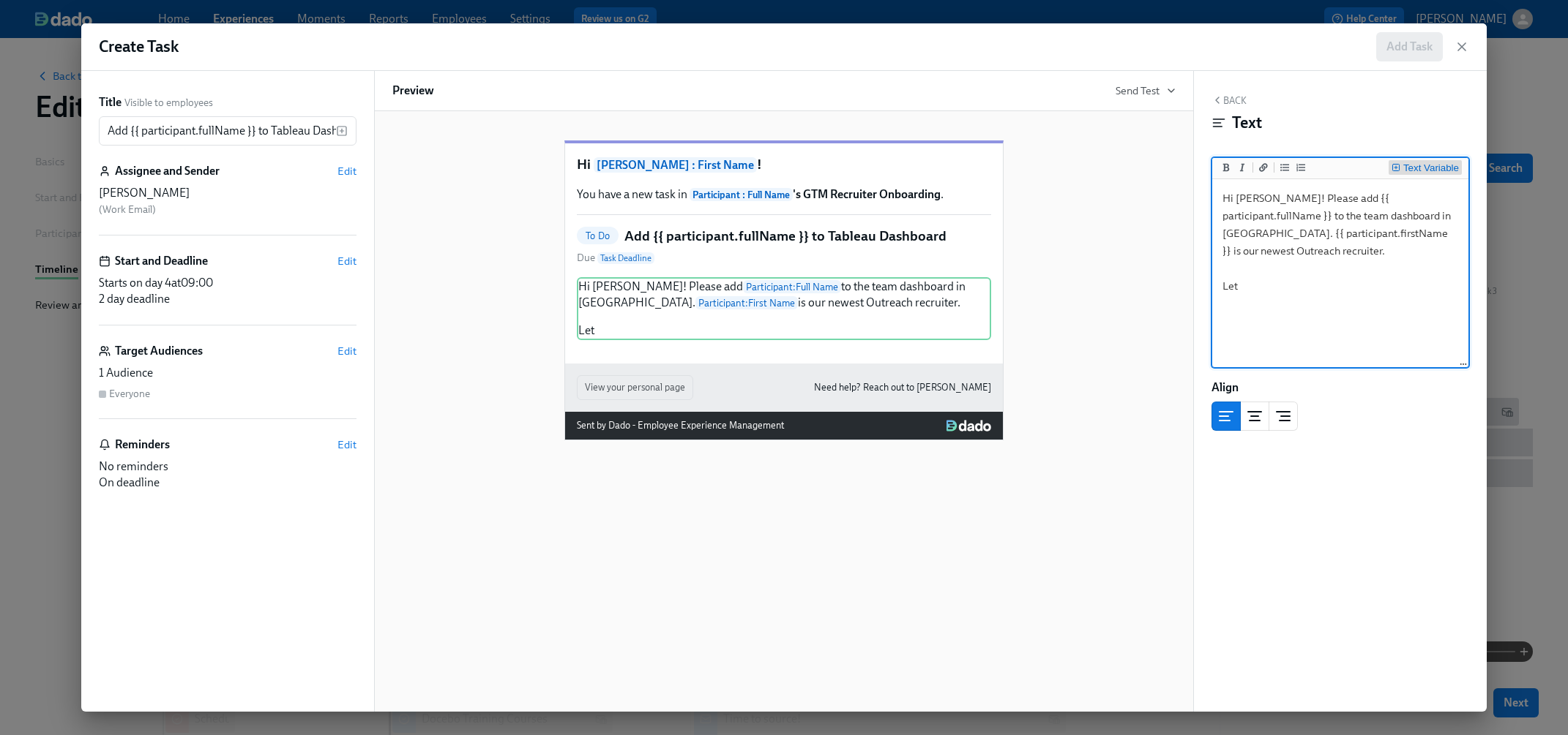
click at [1348, 168] on div "Text Variable" at bounding box center [1430, 168] width 55 height 10
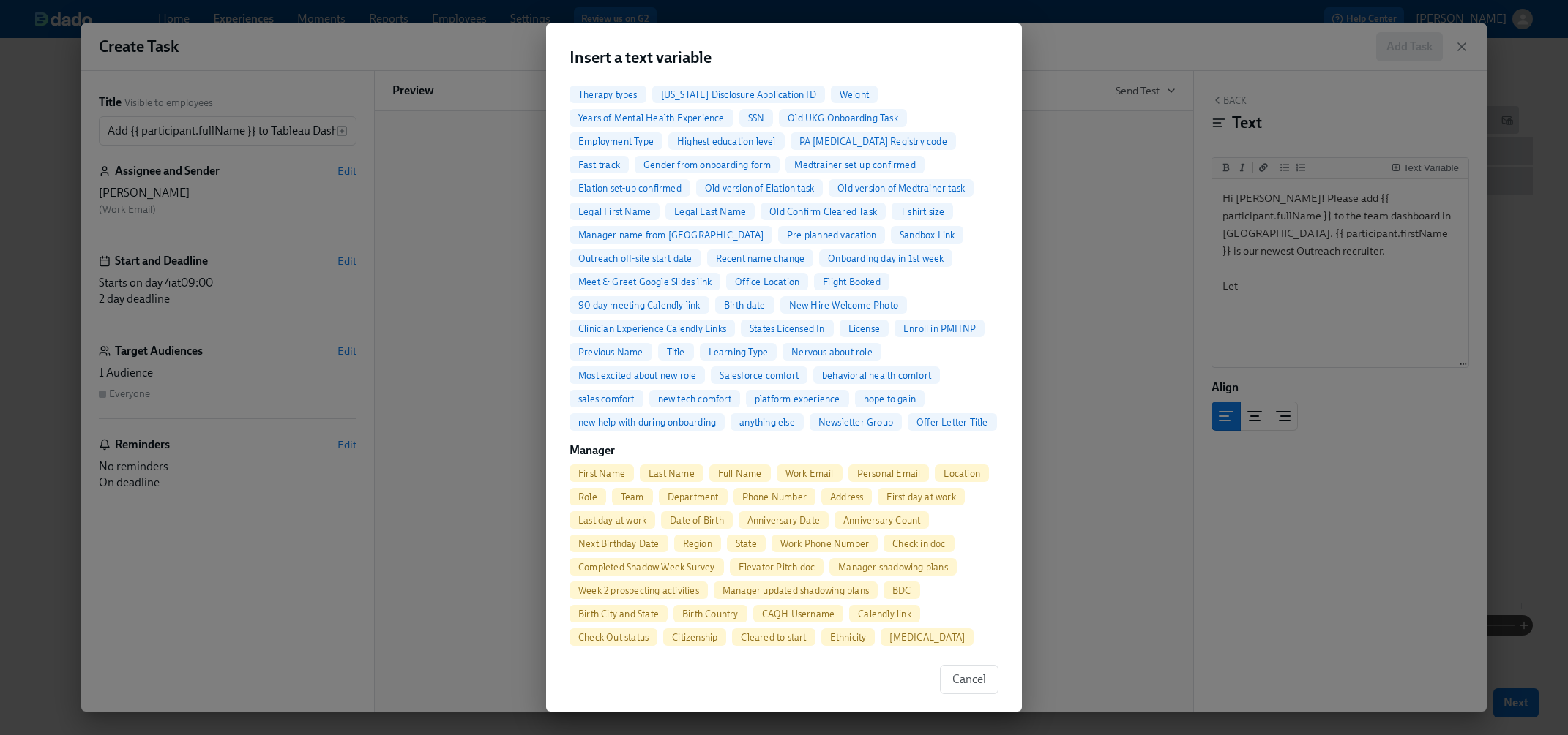
scroll to position [501, 0]
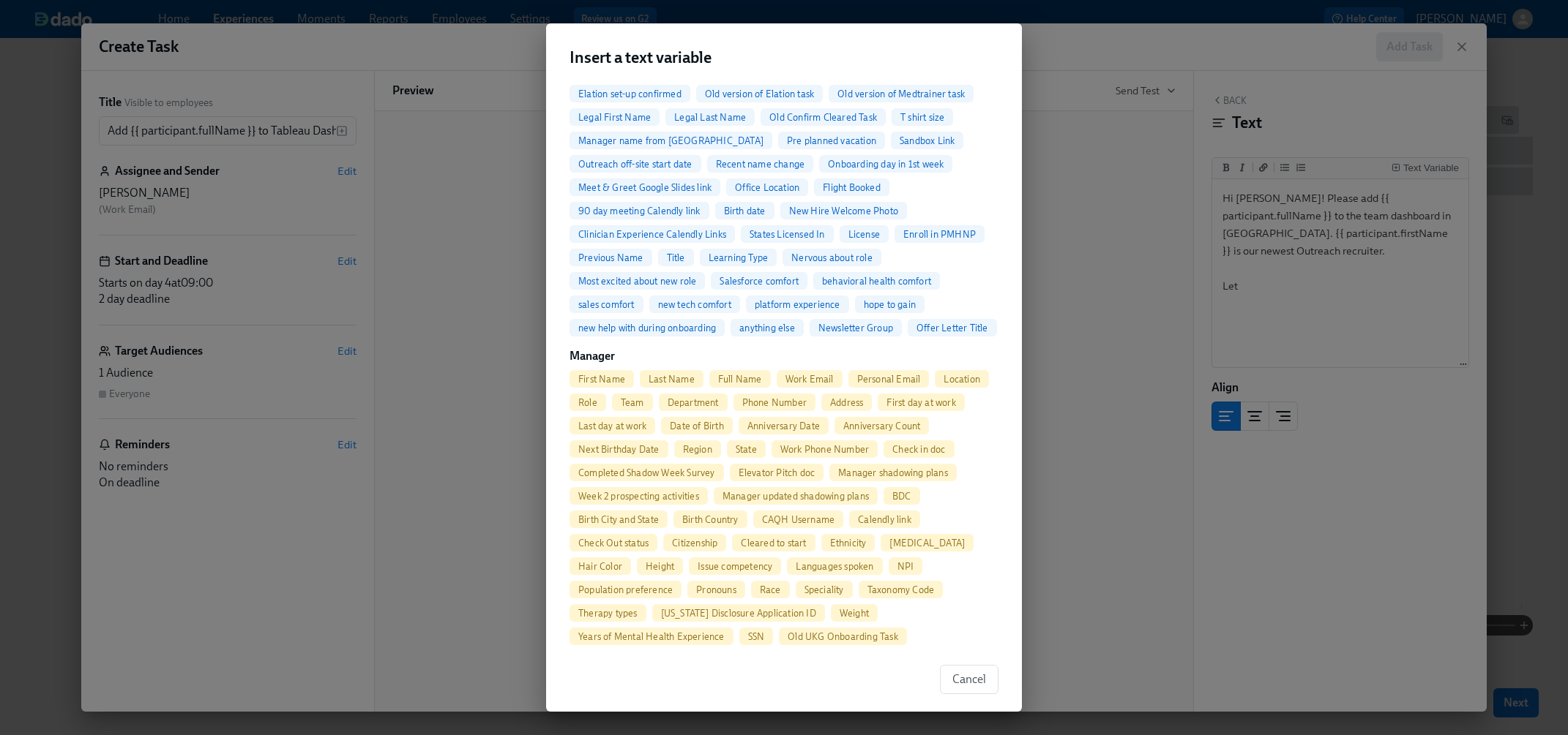
click at [746, 374] on span "Full Name" at bounding box center [740, 380] width 62 height 11
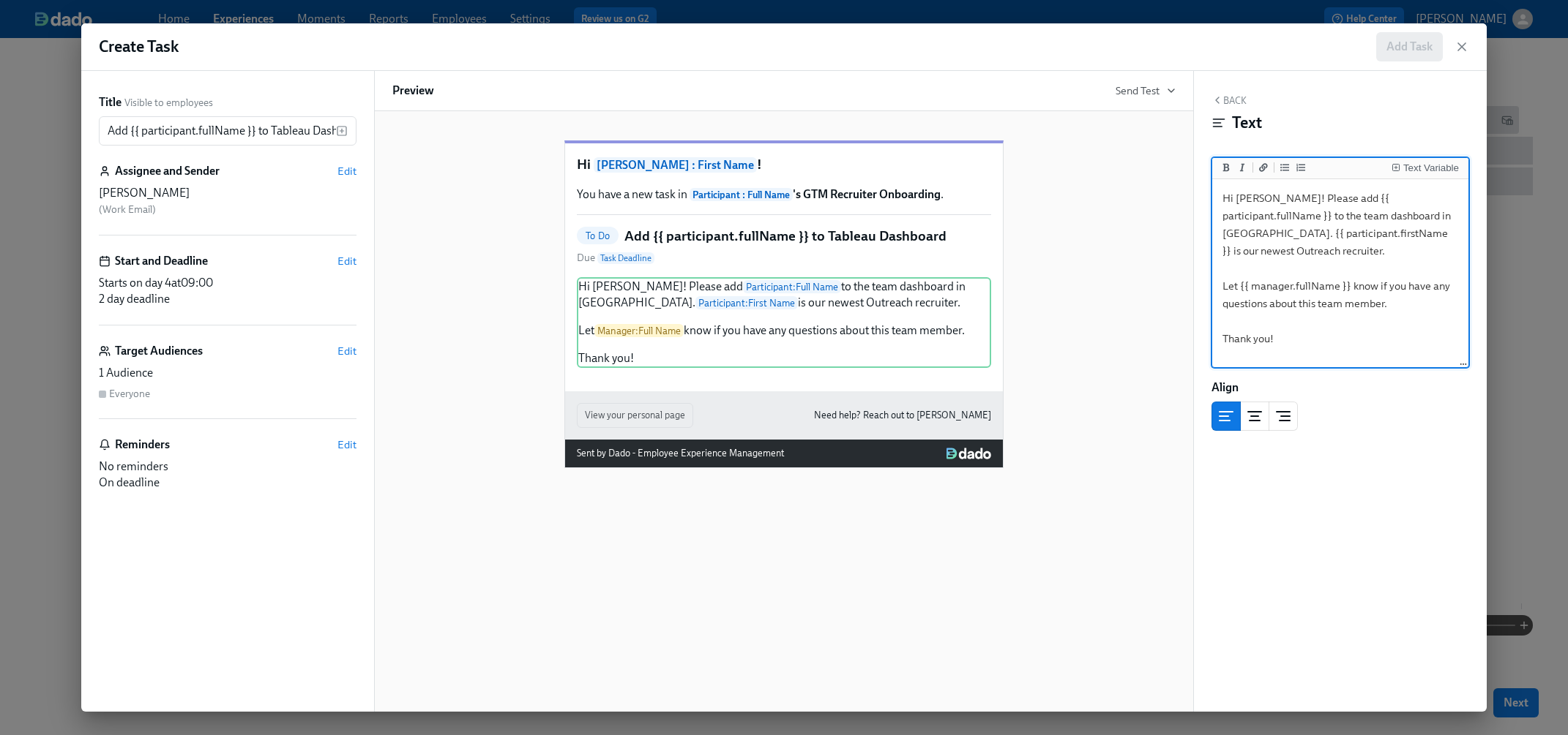
click at [1321, 307] on textarea "Hi Abby! Please add {{ participant.fullName }} to the team dashboard in Tableau…" at bounding box center [1339, 274] width 250 height 184
click at [1268, 196] on textarea "Hi Abby! Please add {{ participant.fullName }} to the team dashboard in Tableau…" at bounding box center [1339, 274] width 250 height 184
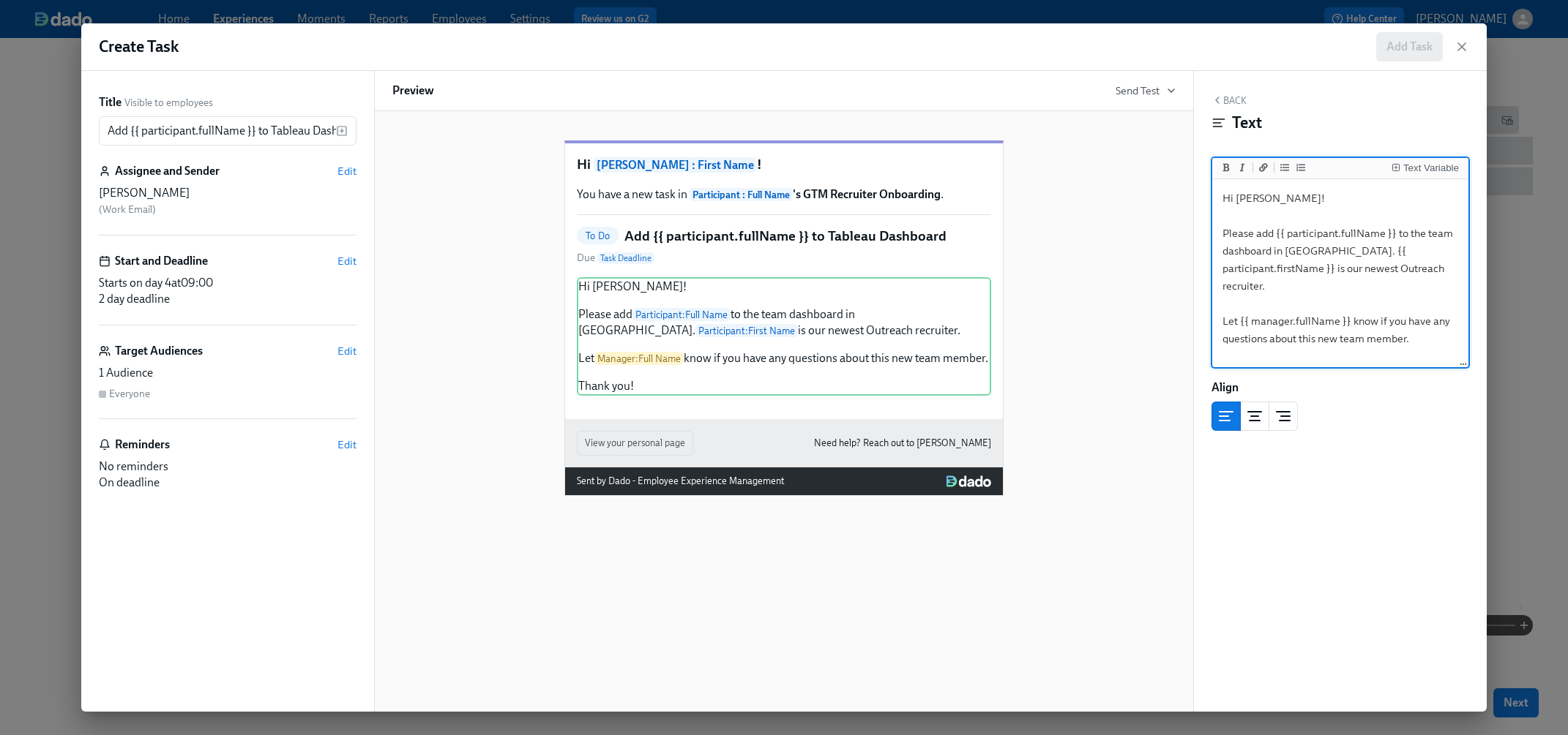
type textarea "Hi Abby! Please add {{ participant.fullName }} to the team dashboard in Tableau…"
click at [1231, 98] on button "Back" at bounding box center [1228, 100] width 35 height 11
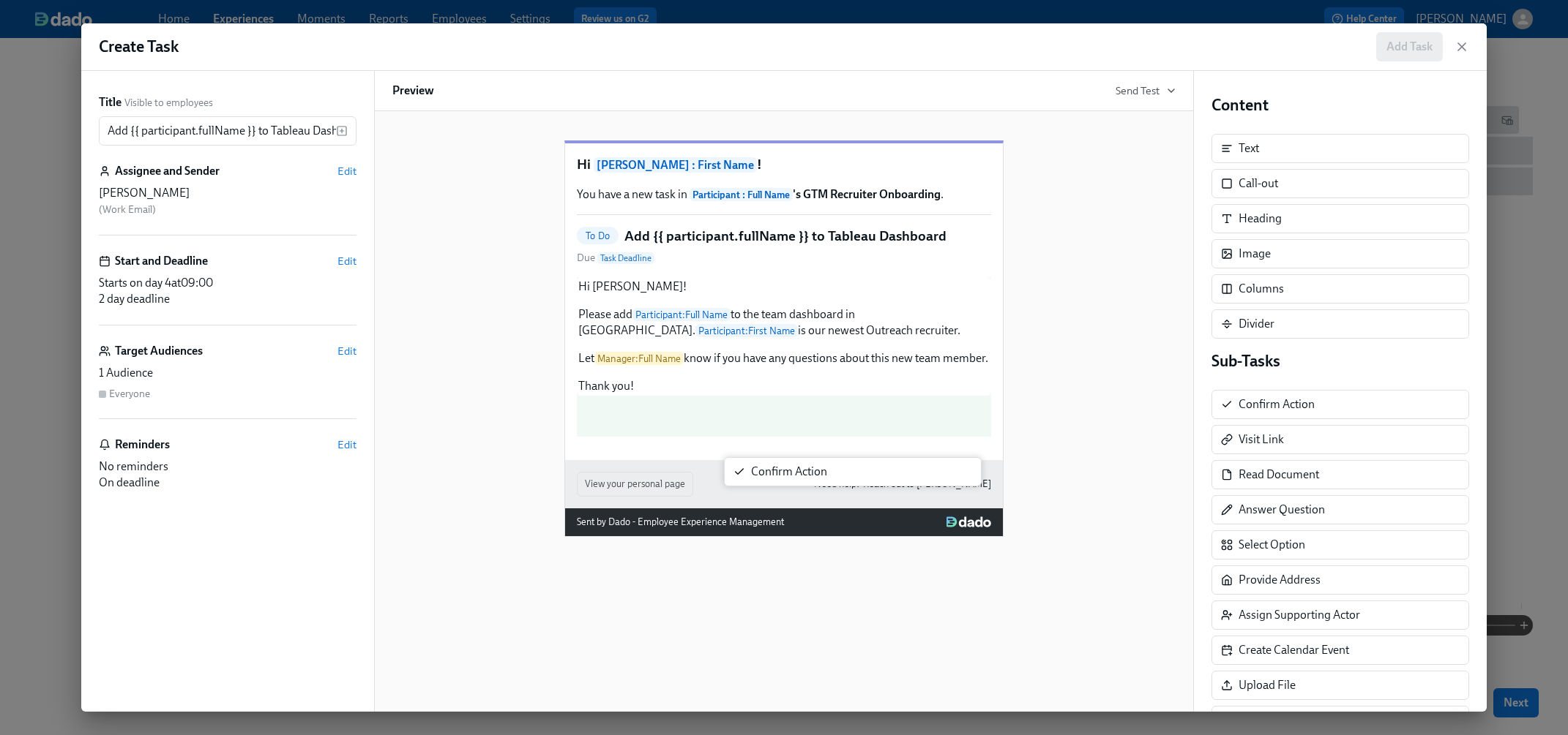
drag, startPoint x: 1259, startPoint y: 401, endPoint x: 741, endPoint y: 466, distance: 522.1
click at [741, 466] on div "Title Visible to employees Add {{ participant.fullName }} to Tableau Dashboard …" at bounding box center [784, 392] width 1405 height 641
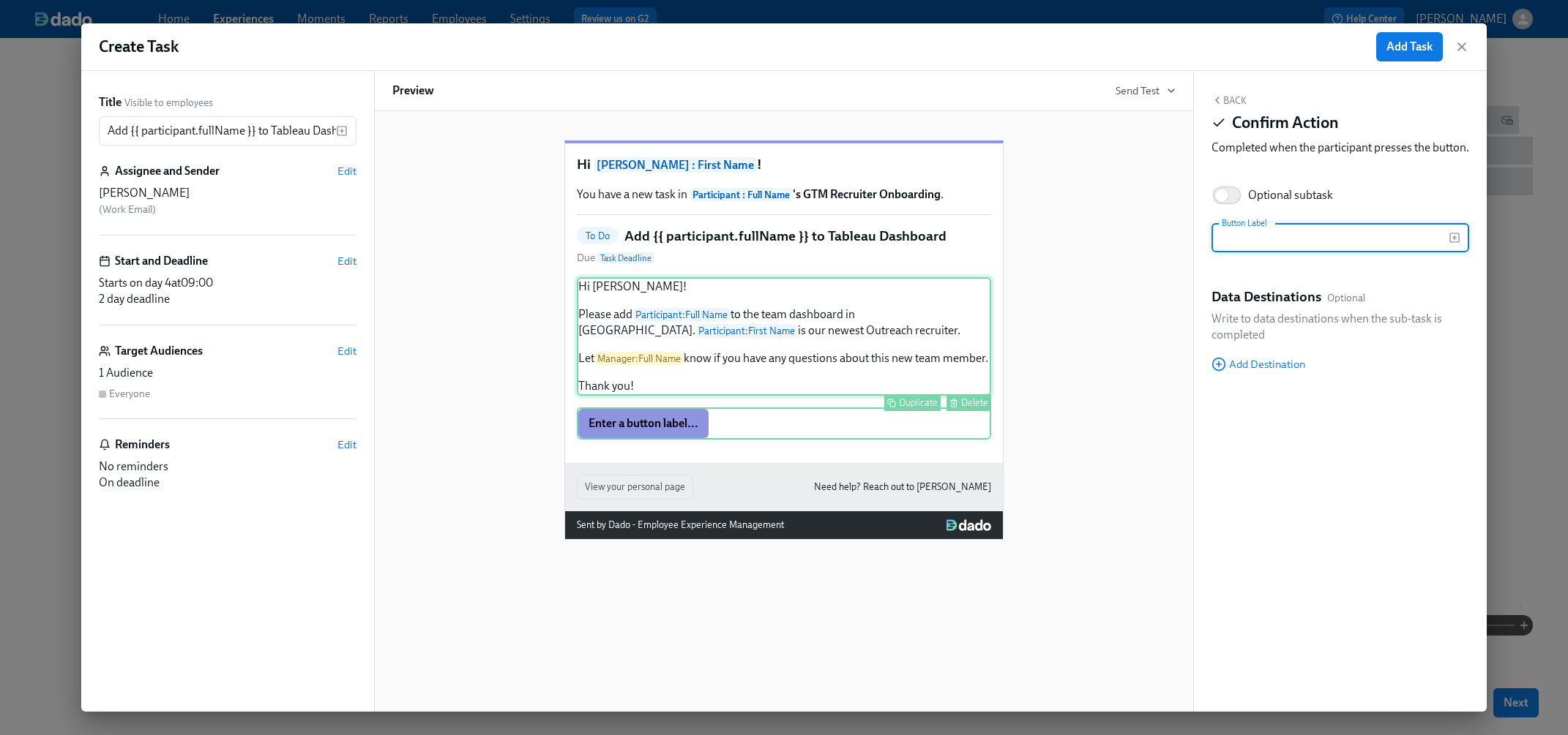
click at [907, 355] on div "Hi Abby! Please add Participant : Full Name to the team dashboard in Tableau. P…" at bounding box center [784, 337] width 415 height 118
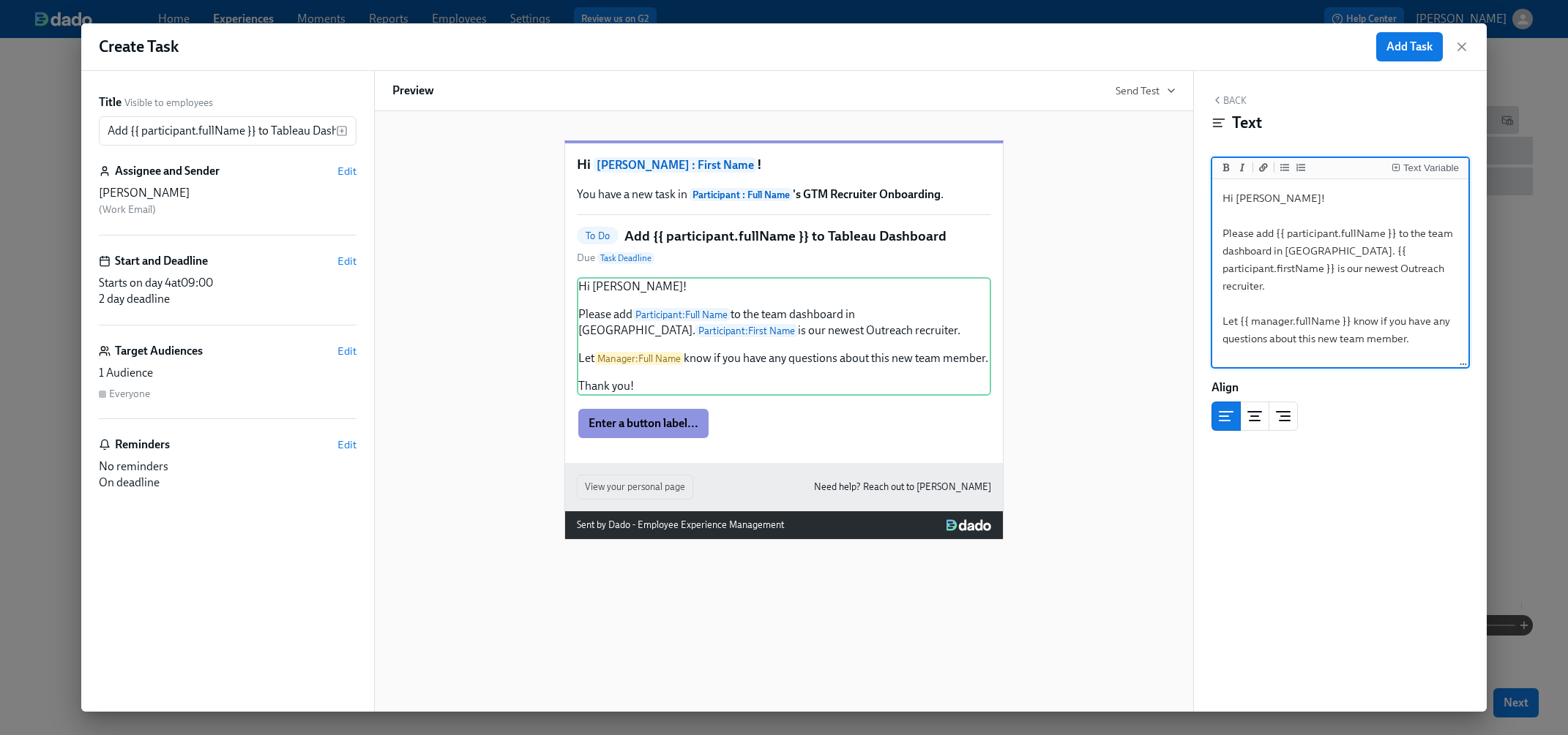
click at [1348, 318] on textarea "Hi Abby! Please add {{ participant.fullName }} to the team dashboard in Tableau…" at bounding box center [1339, 286] width 250 height 208
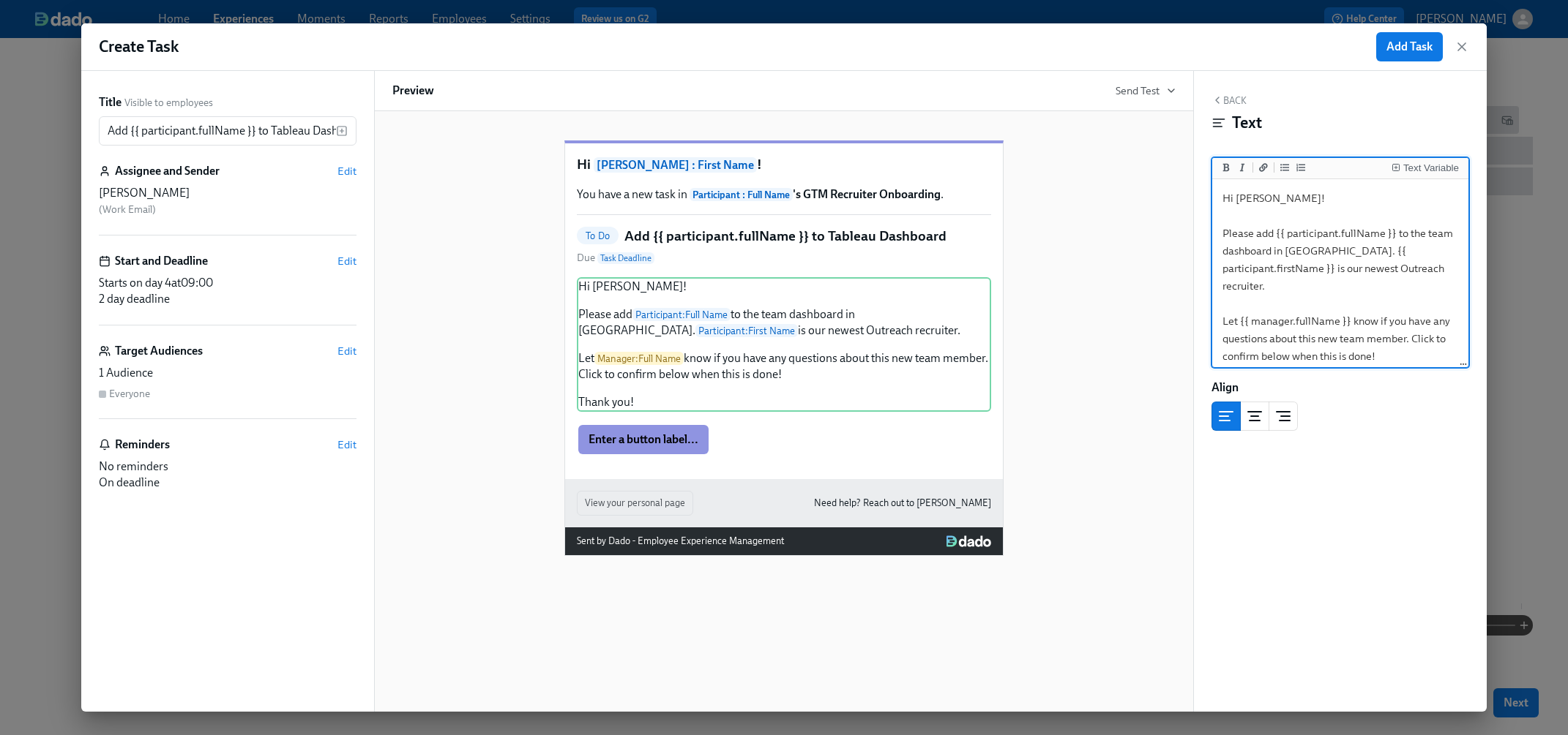
type textarea "Hi [PERSON_NAME]! Please add {{ participant.fullName }} to the team dashboard i…"
click at [1234, 101] on button "Back" at bounding box center [1228, 100] width 35 height 11
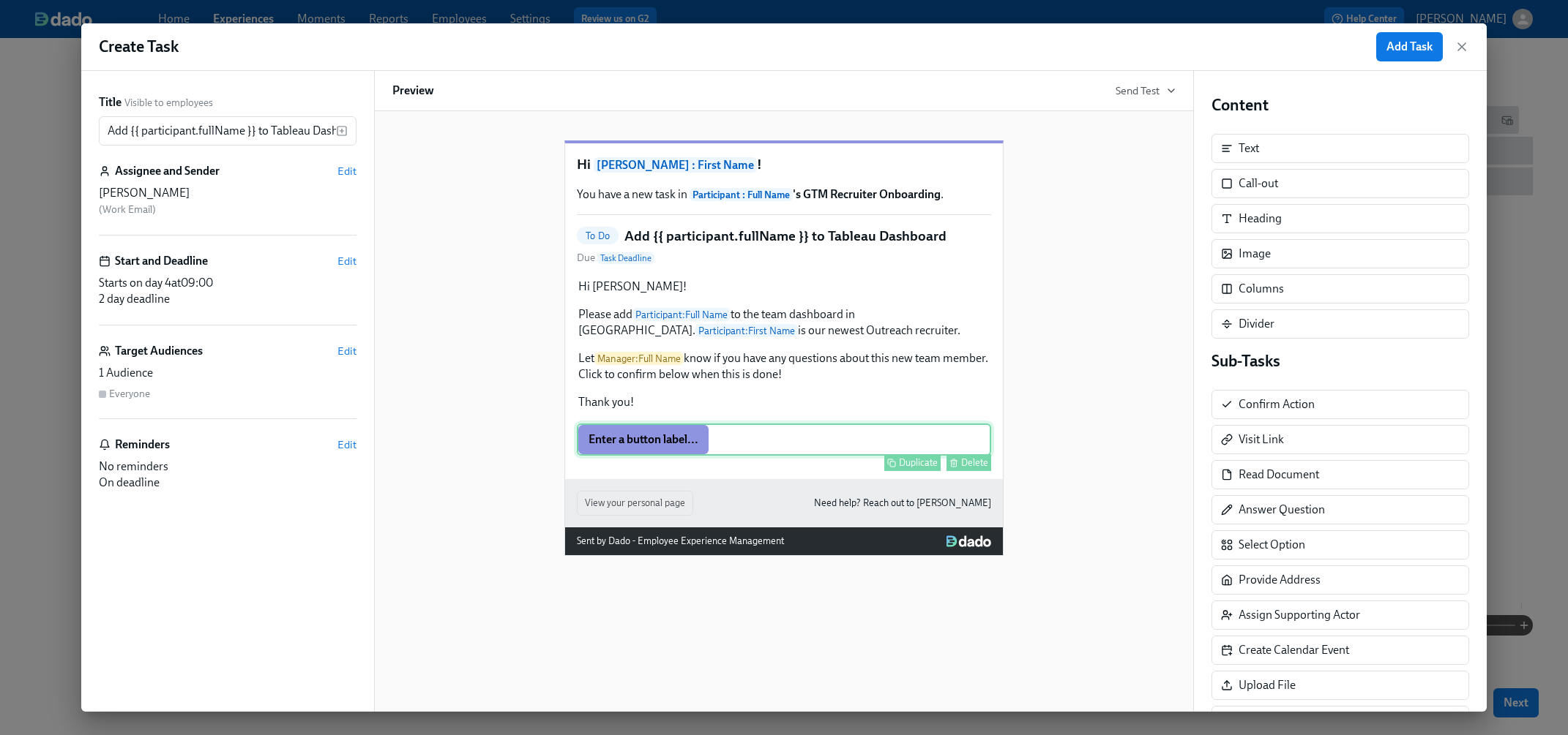
click at [731, 472] on div "Duplicate Delete" at bounding box center [785, 463] width 412 height 17
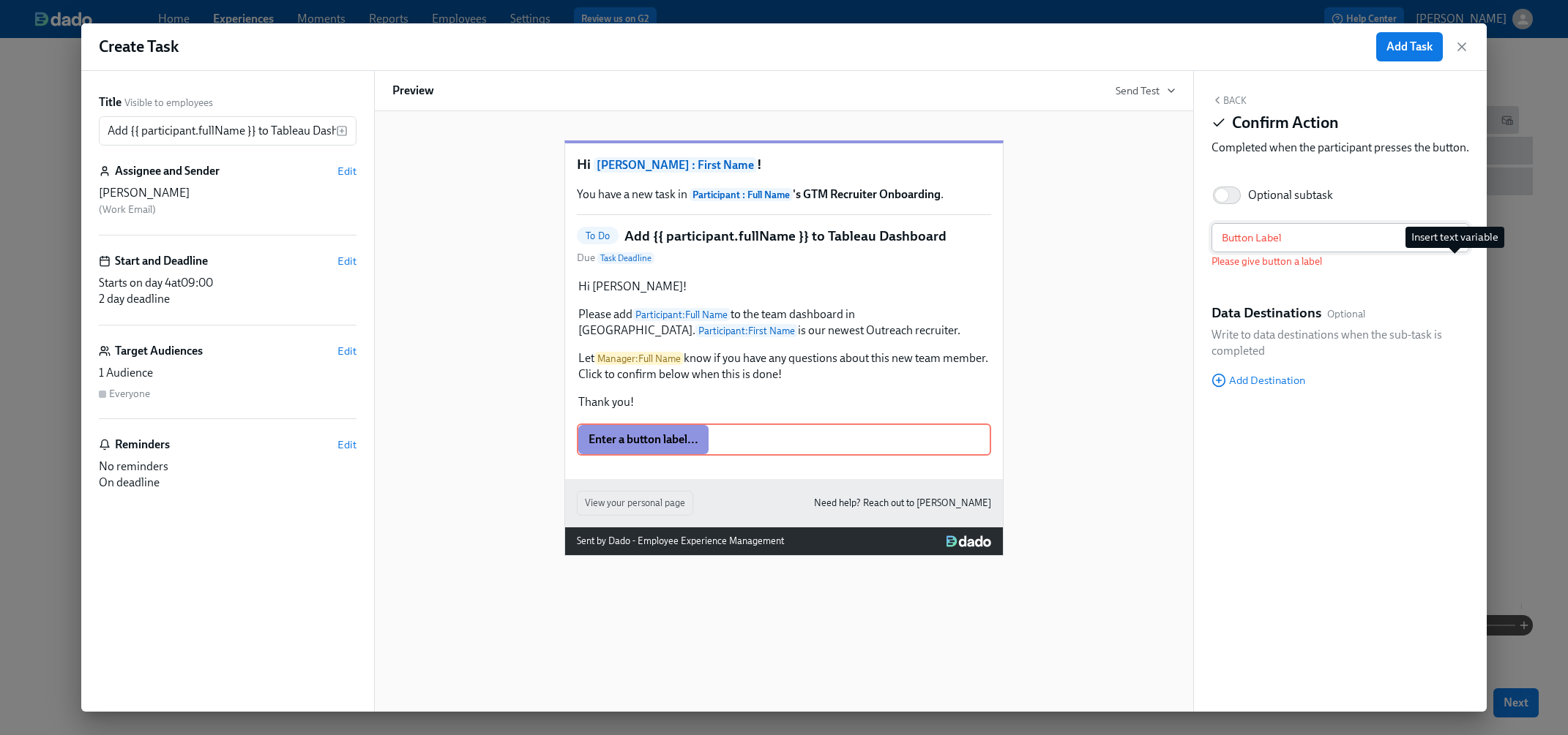
click at [1348, 240] on icon "button" at bounding box center [1455, 238] width 0 height 4
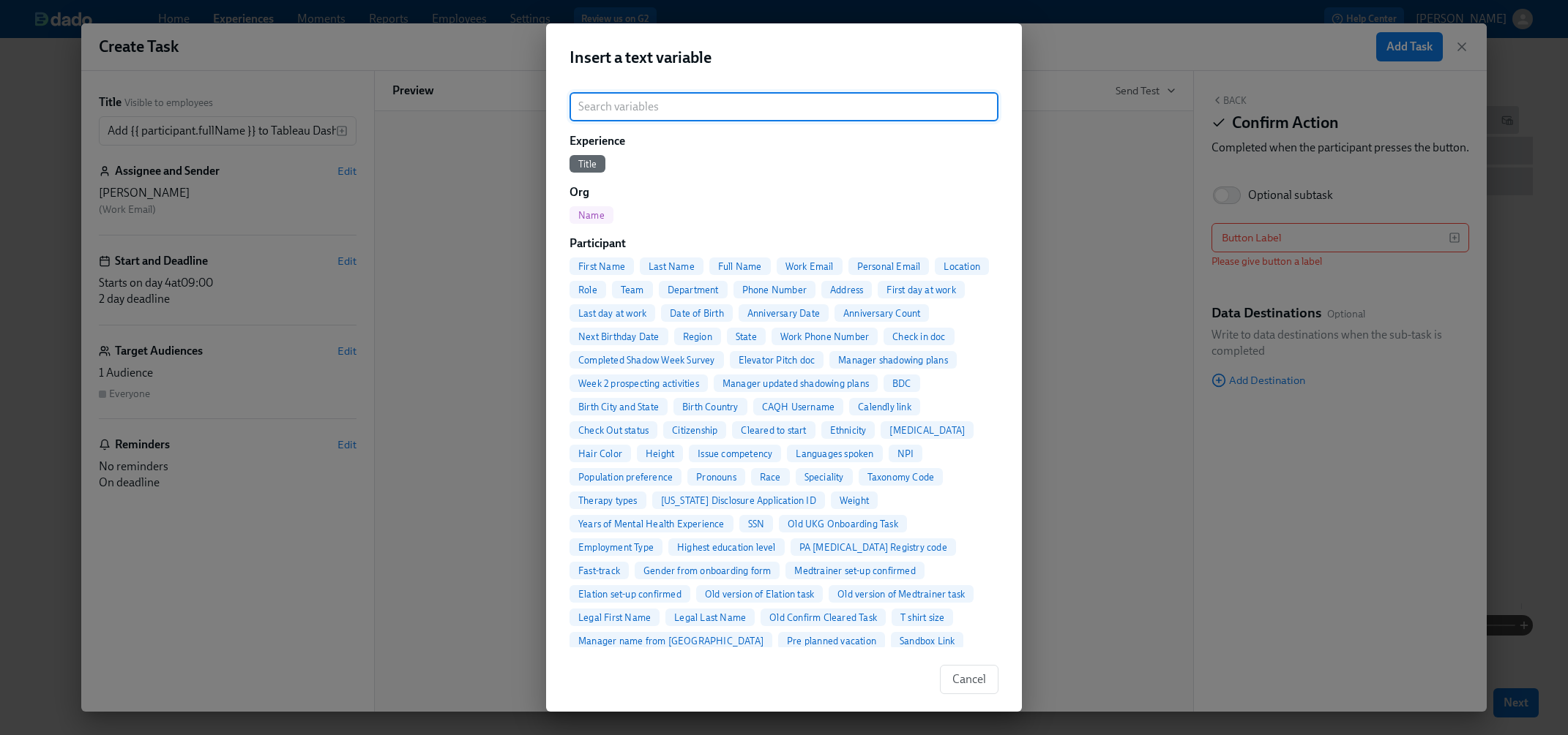
click at [739, 265] on span "Full Name" at bounding box center [740, 267] width 62 height 11
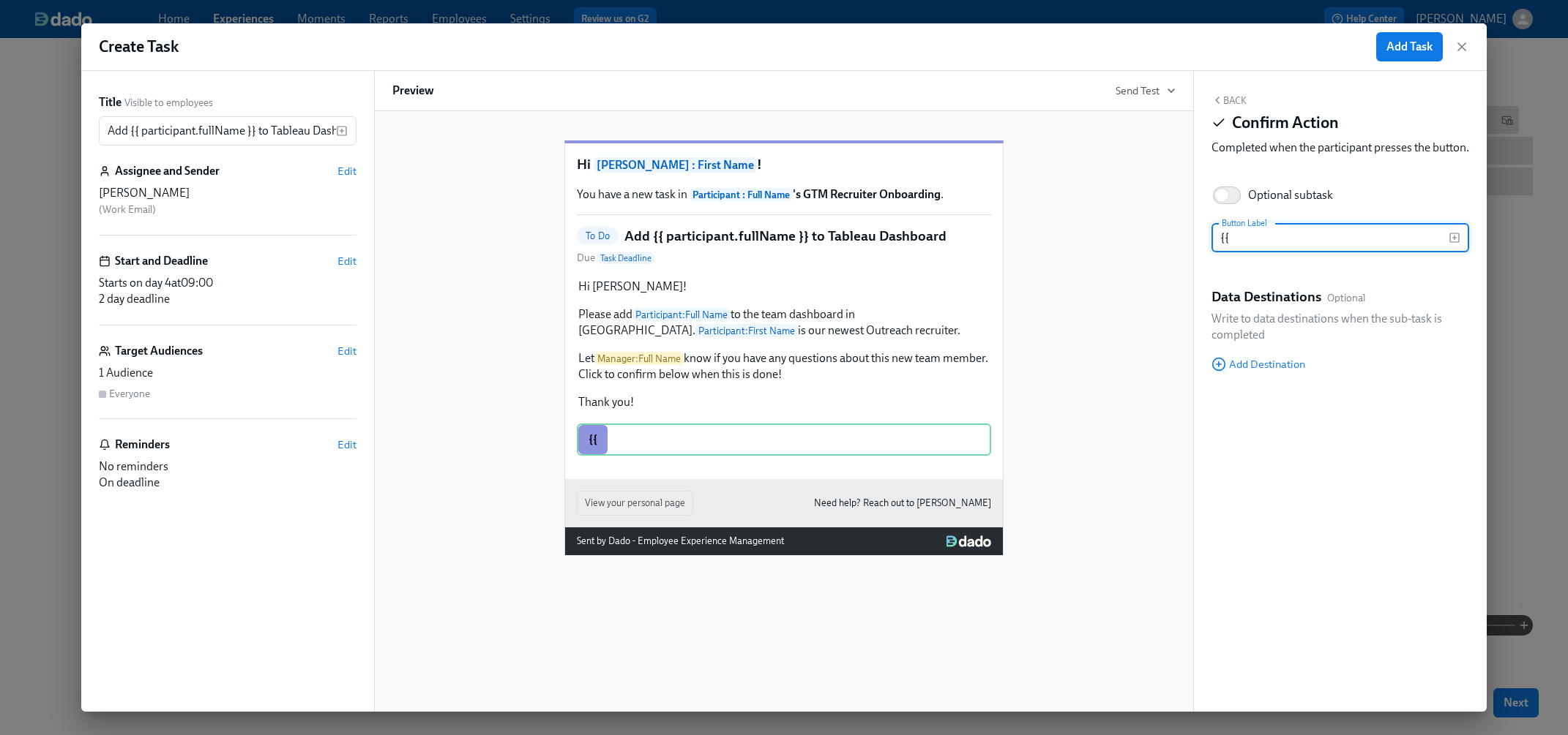
type input "{"
type input "Done"
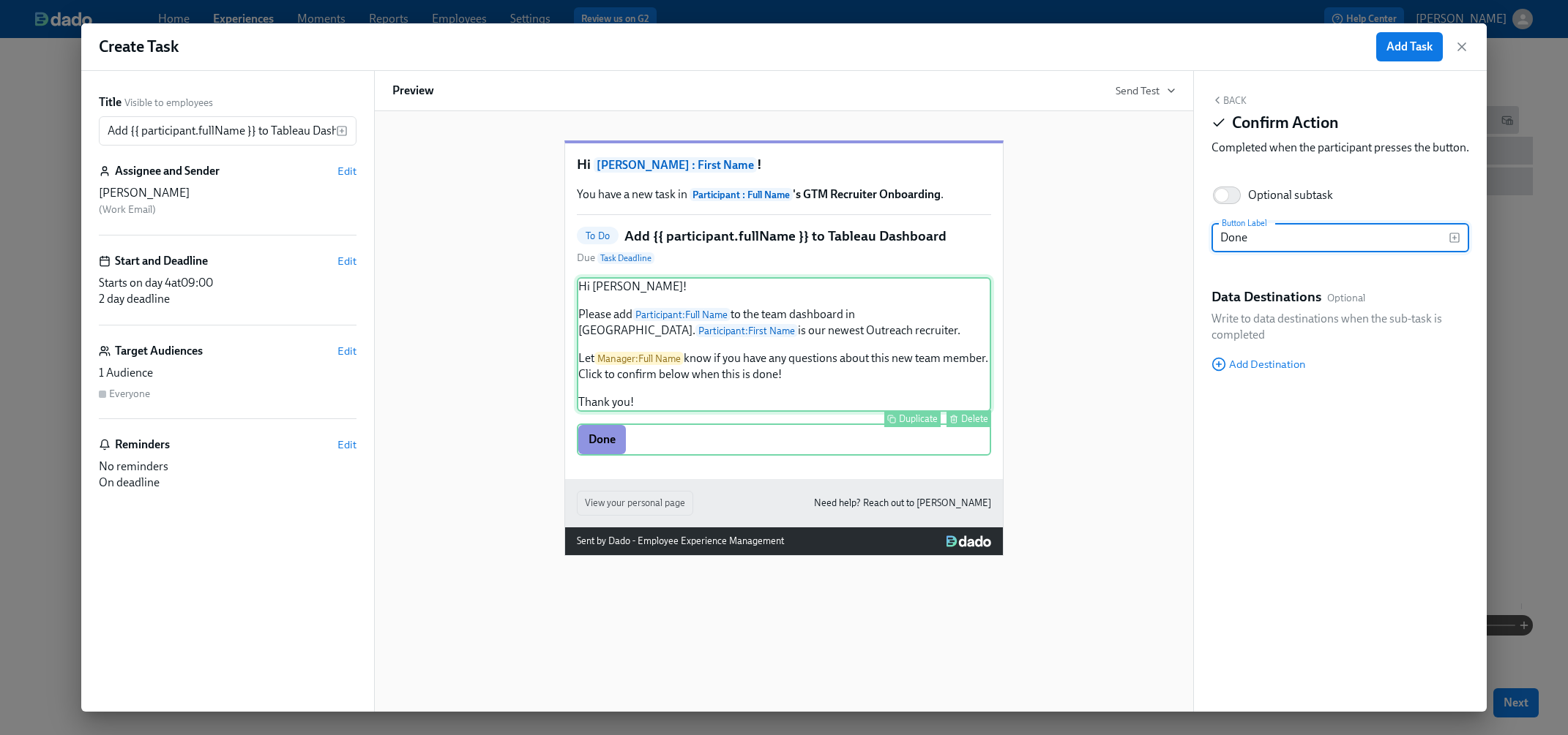
click at [862, 408] on div "Hi Abby! Please add Participant : Full Name to the team dashboard in Tableau. P…" at bounding box center [784, 345] width 415 height 135
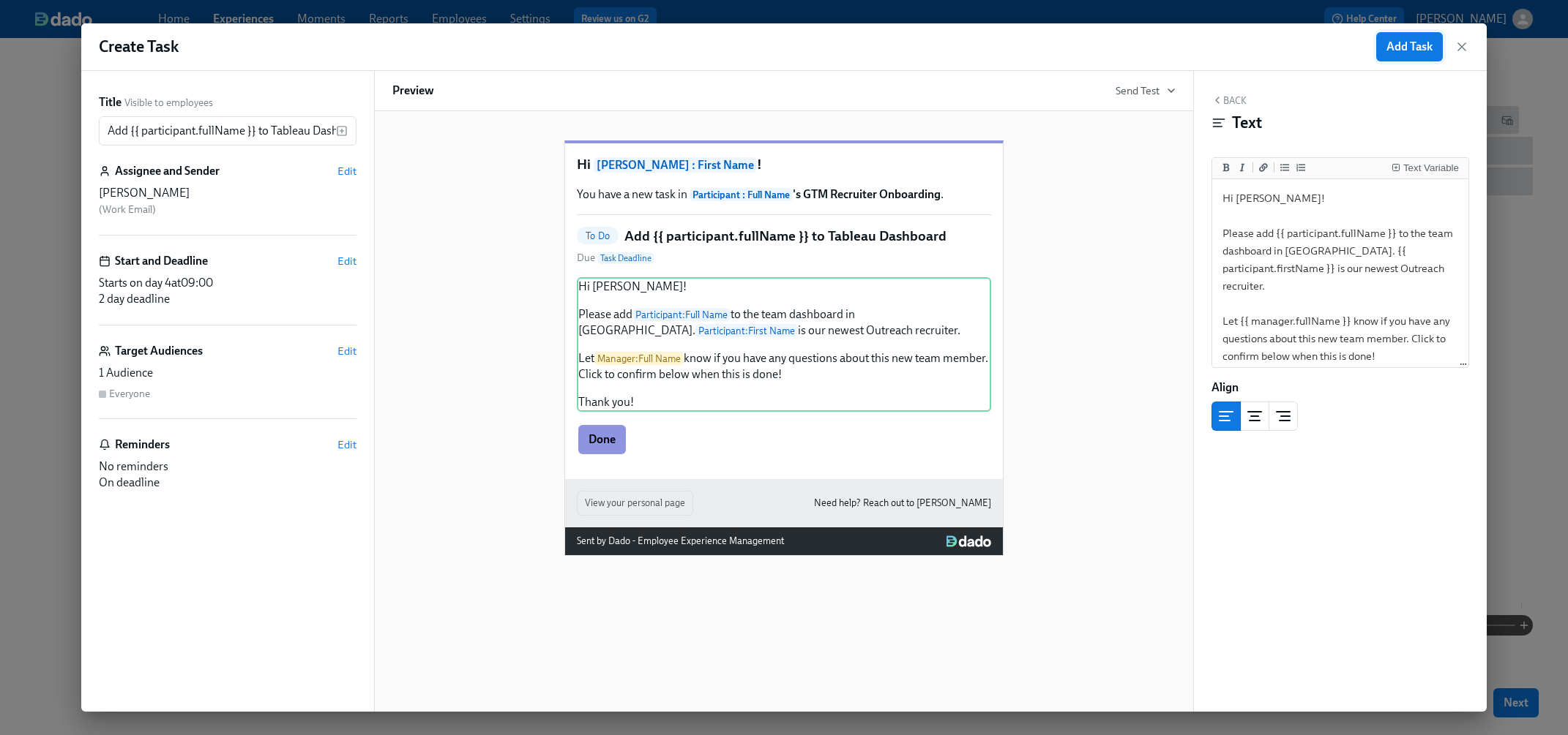
click at [1348, 56] on button "Add Task" at bounding box center [1409, 46] width 67 height 29
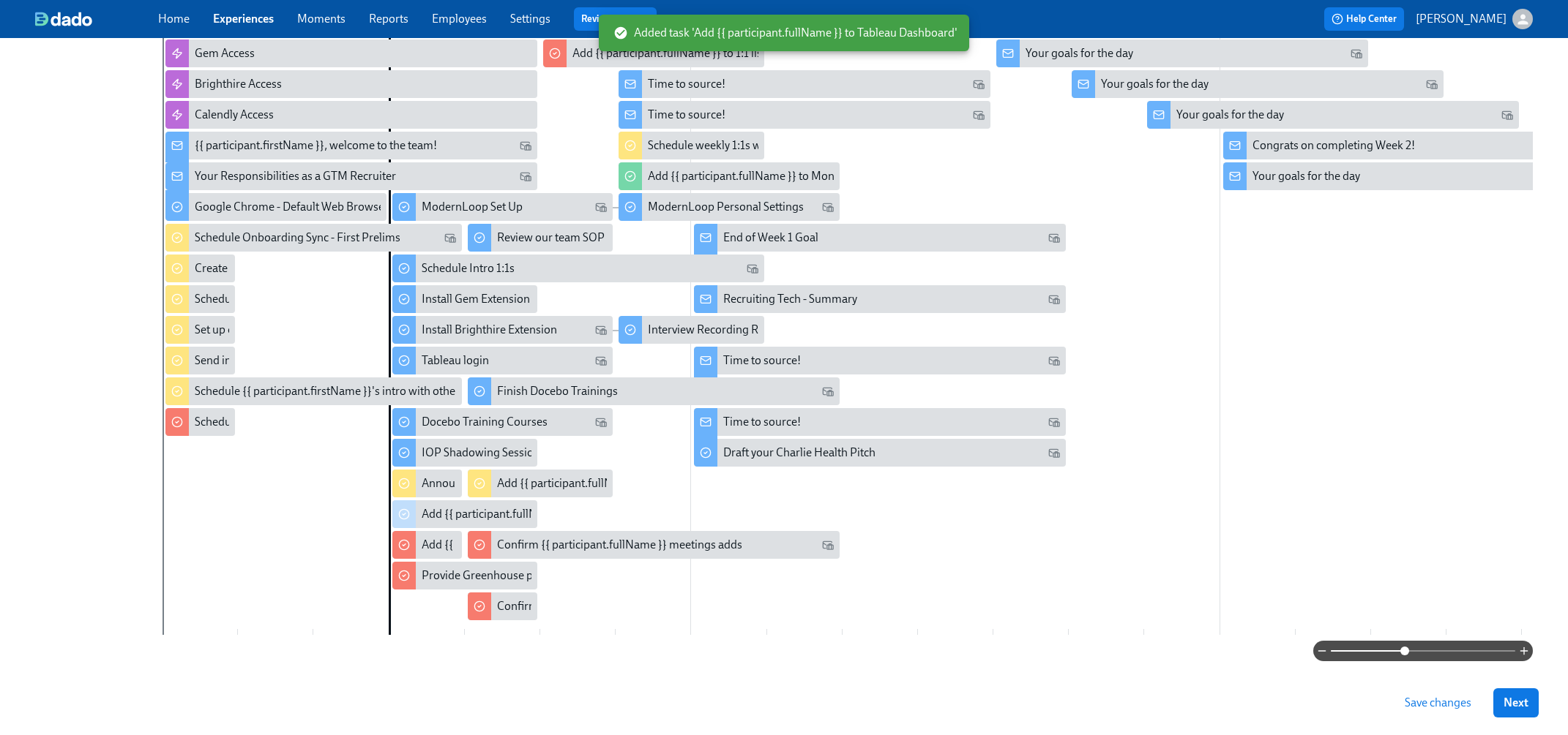
click at [1348, 652] on span "Save changes" at bounding box center [1437, 703] width 67 height 15
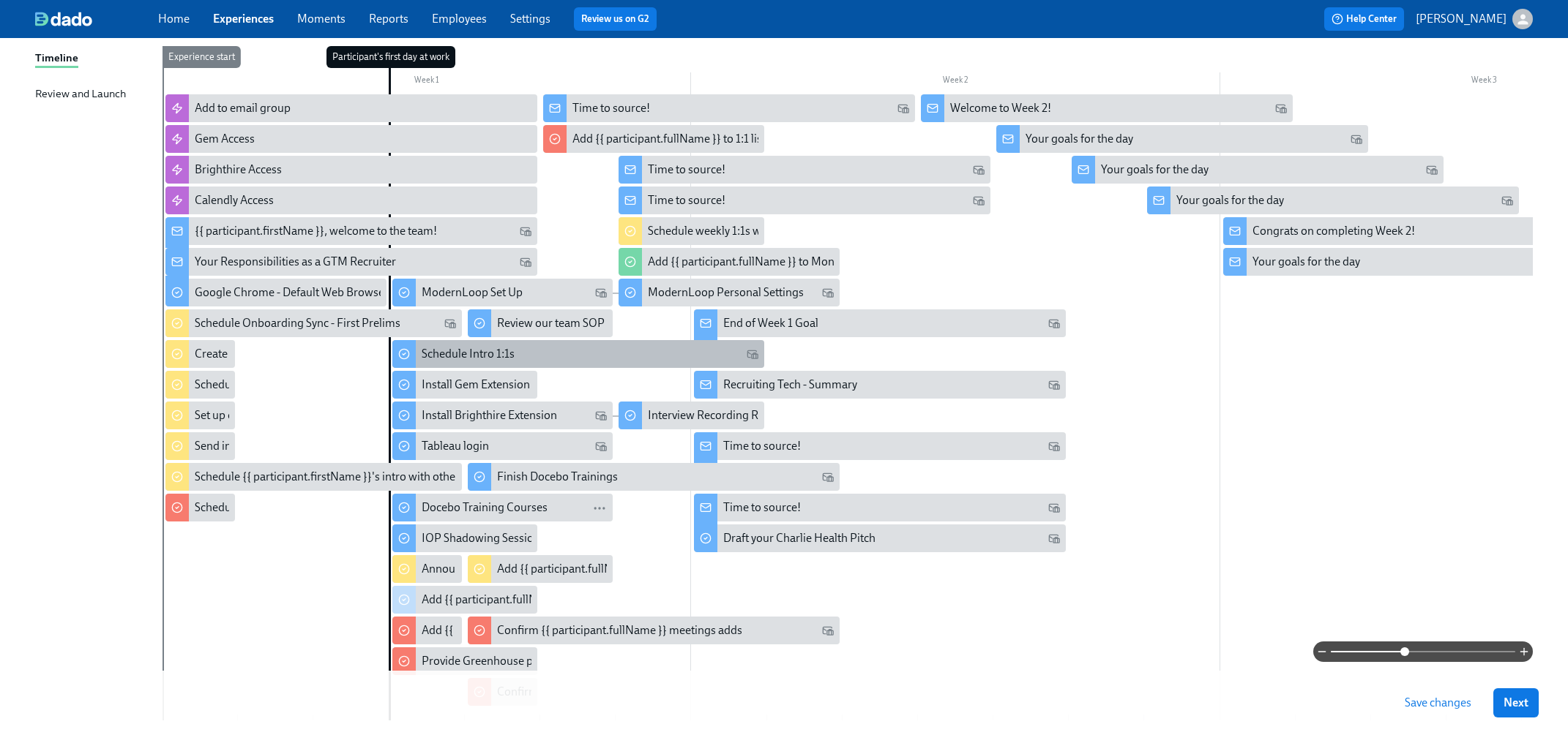
scroll to position [216, 0]
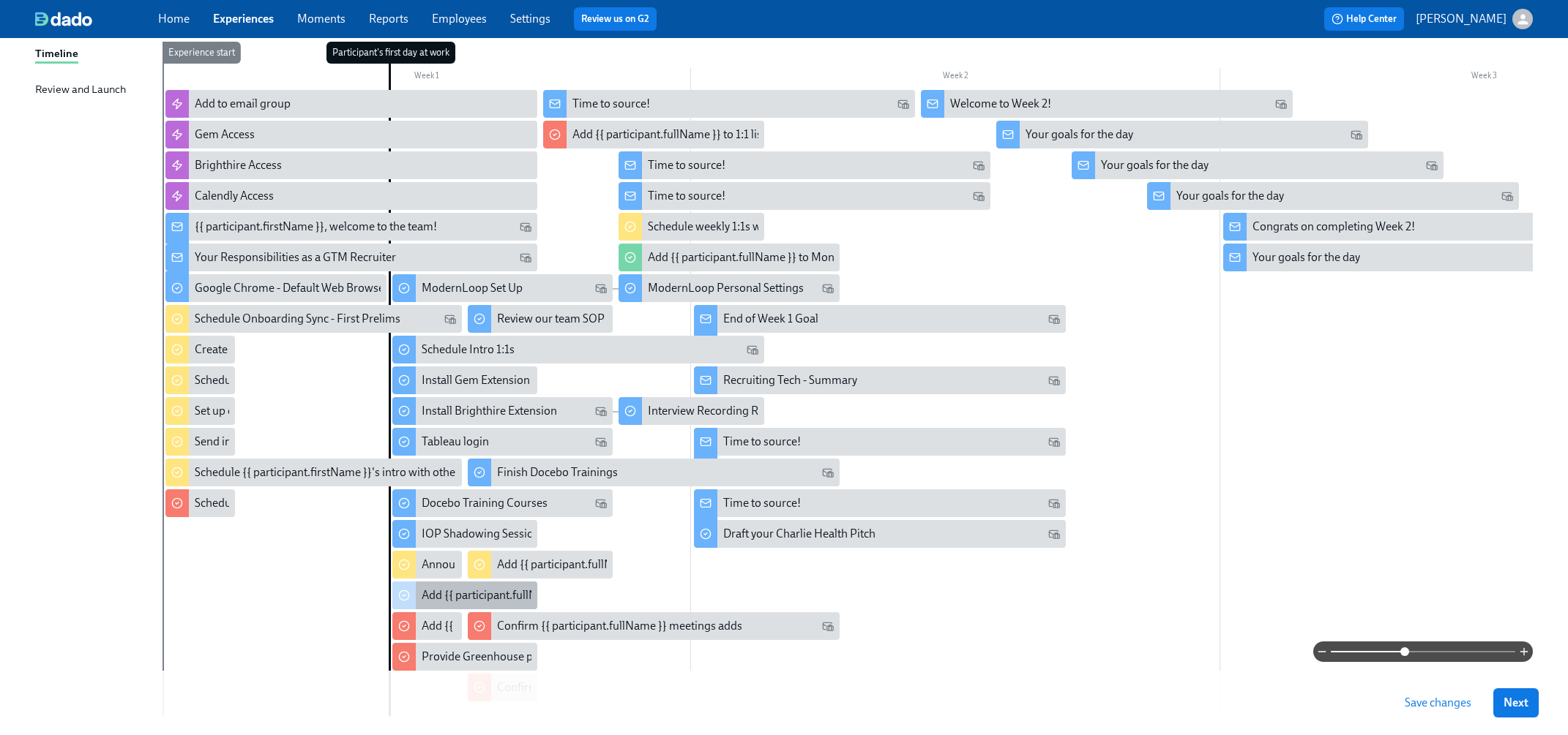
click at [481, 597] on div "Add {{ participant.fullName }} to Tableau Dashboard" at bounding box center [551, 595] width 261 height 16
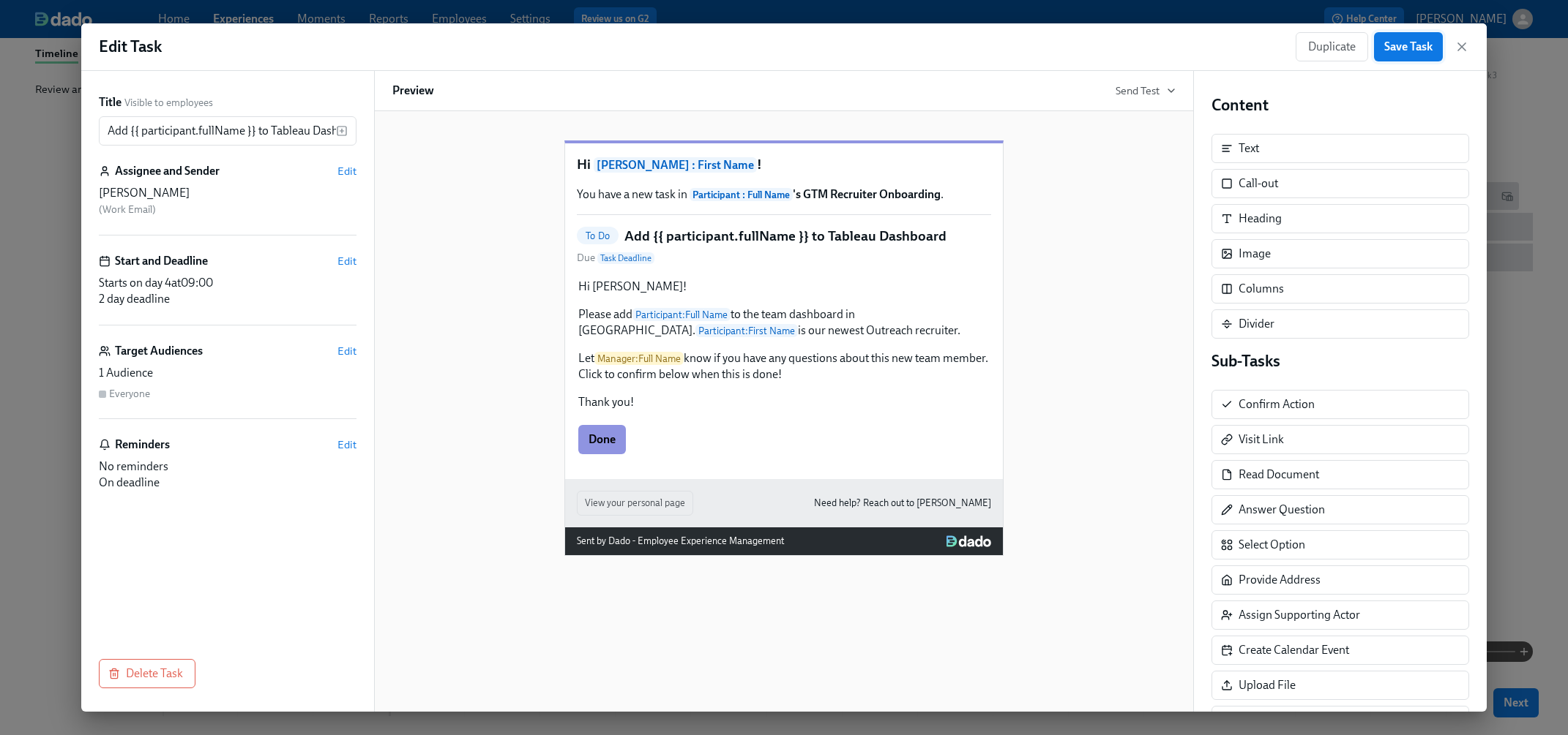
click at [1348, 55] on button "Save Task" at bounding box center [1408, 46] width 68 height 29
click at [1348, 51] on icon "button" at bounding box center [1462, 47] width 15 height 15
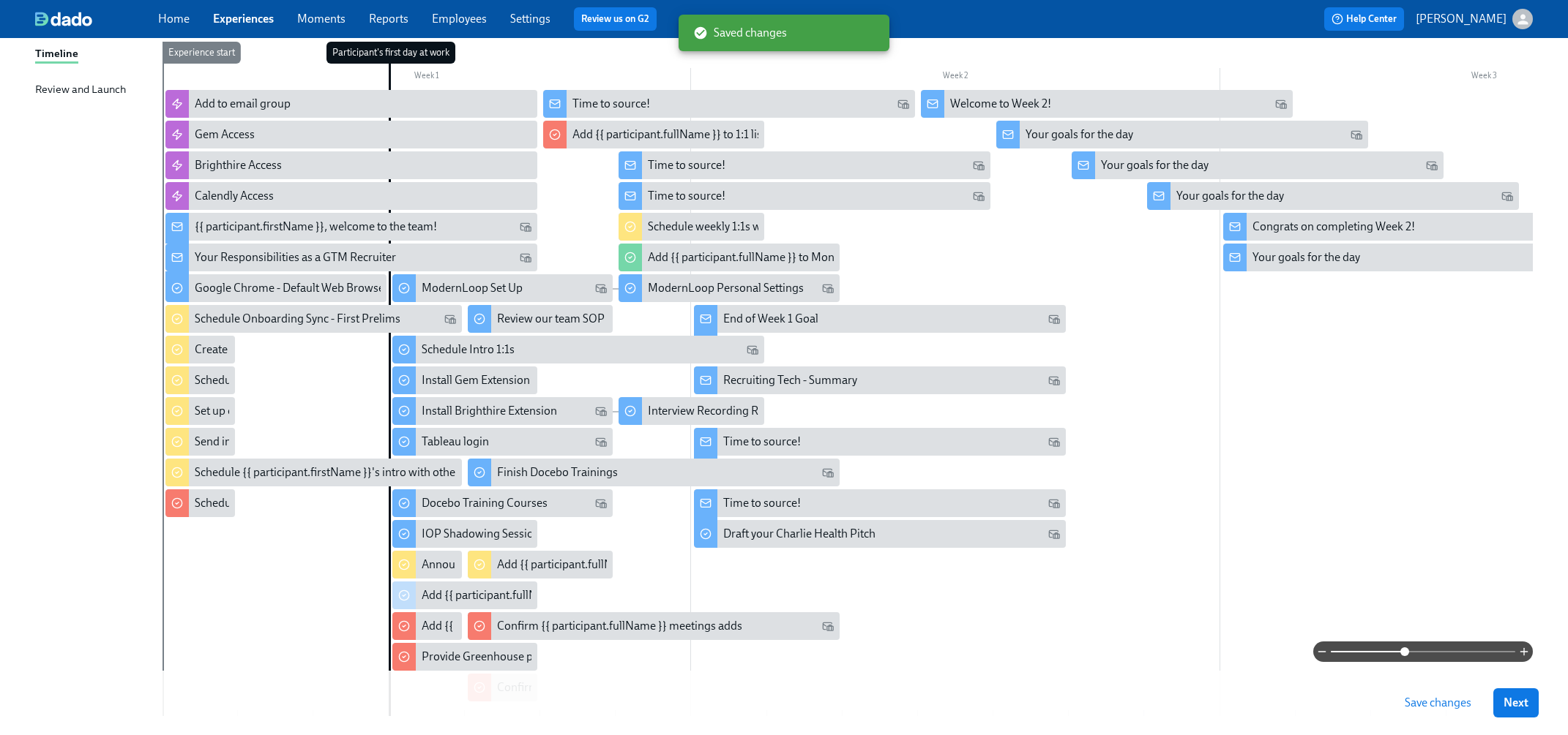
click at [1348, 652] on button "Save changes" at bounding box center [1438, 702] width 87 height 29
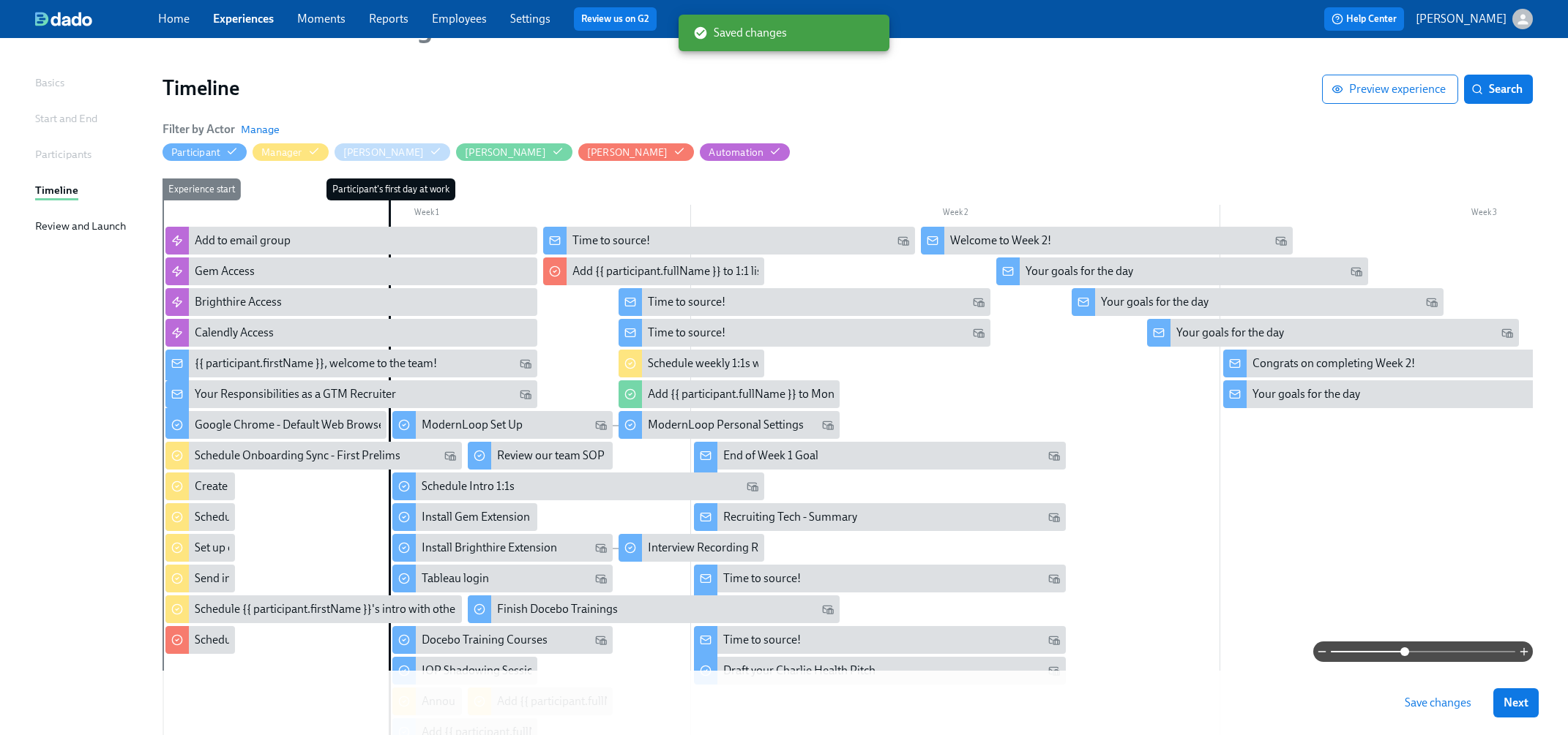
scroll to position [11, 0]
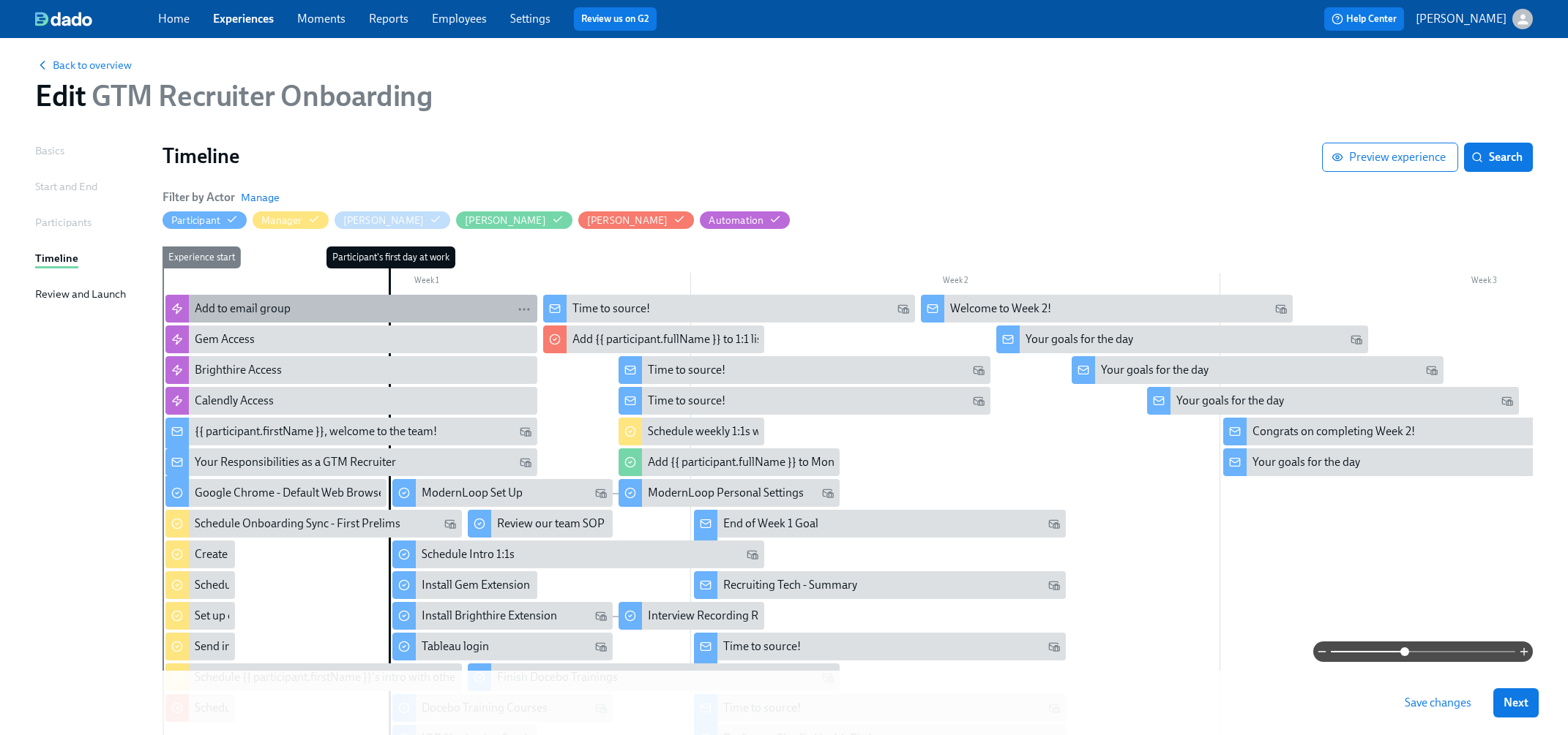
click at [378, 301] on div "Add to email group" at bounding box center [363, 308] width 337 height 16
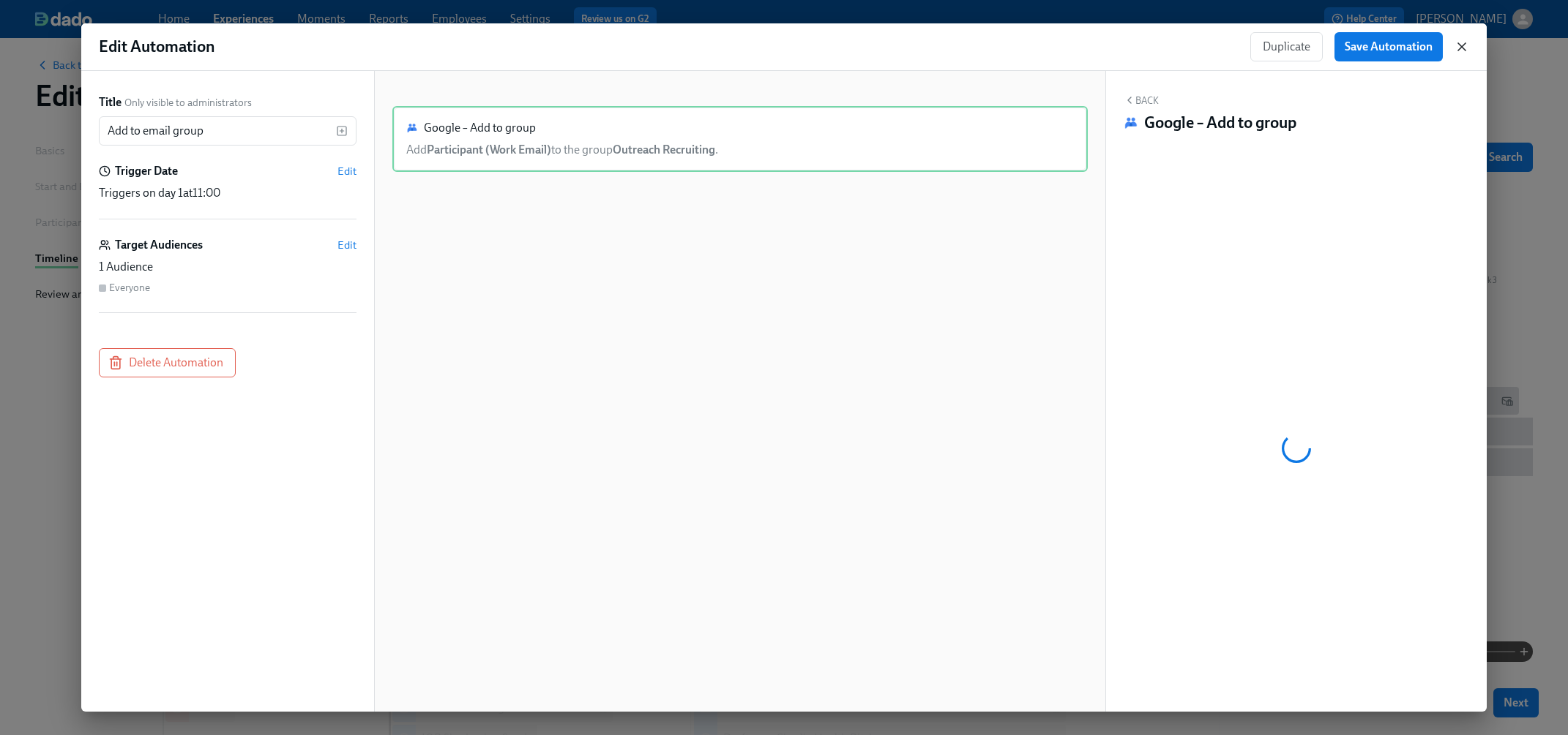
click at [1348, 50] on icon "button" at bounding box center [1462, 47] width 15 height 15
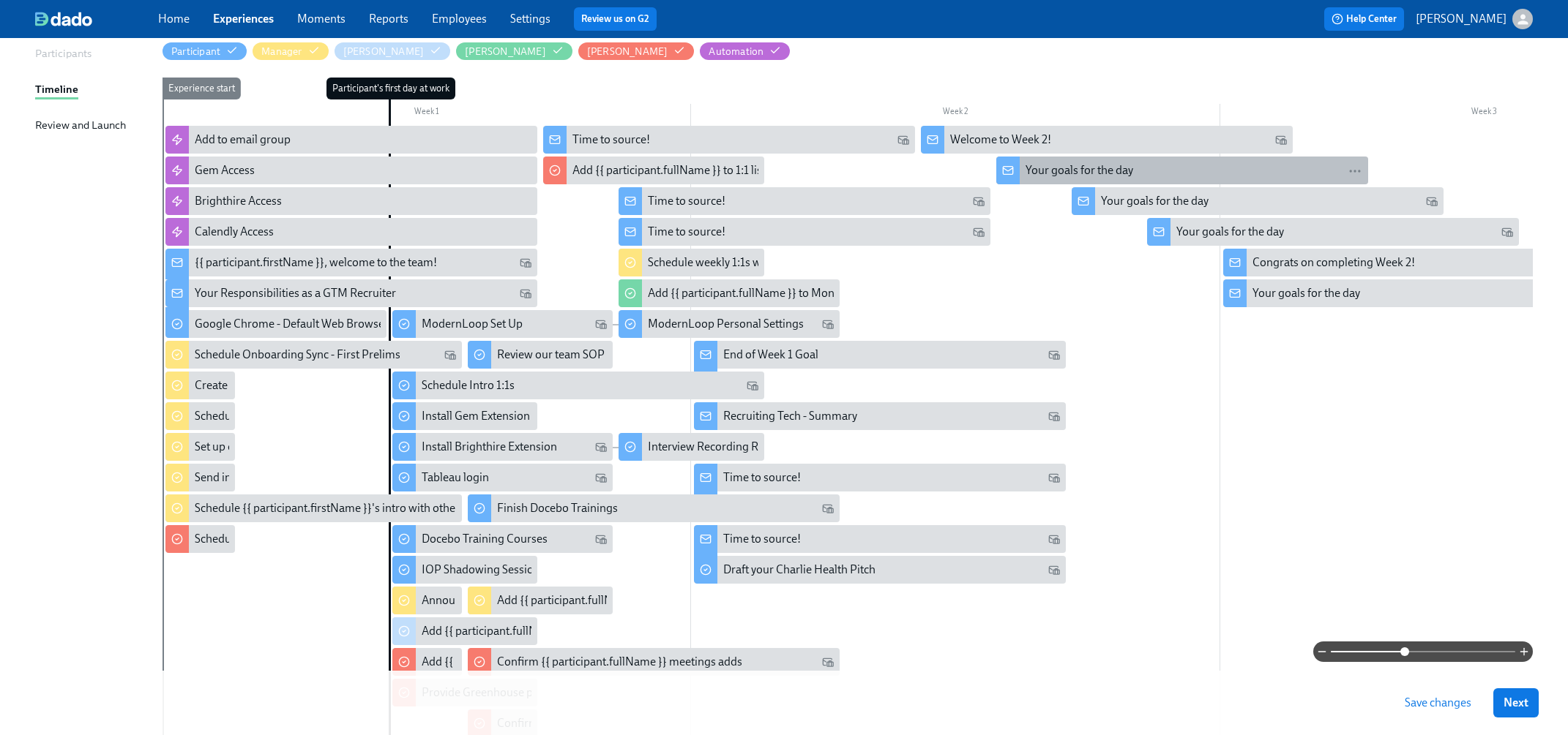
scroll to position [183, 0]
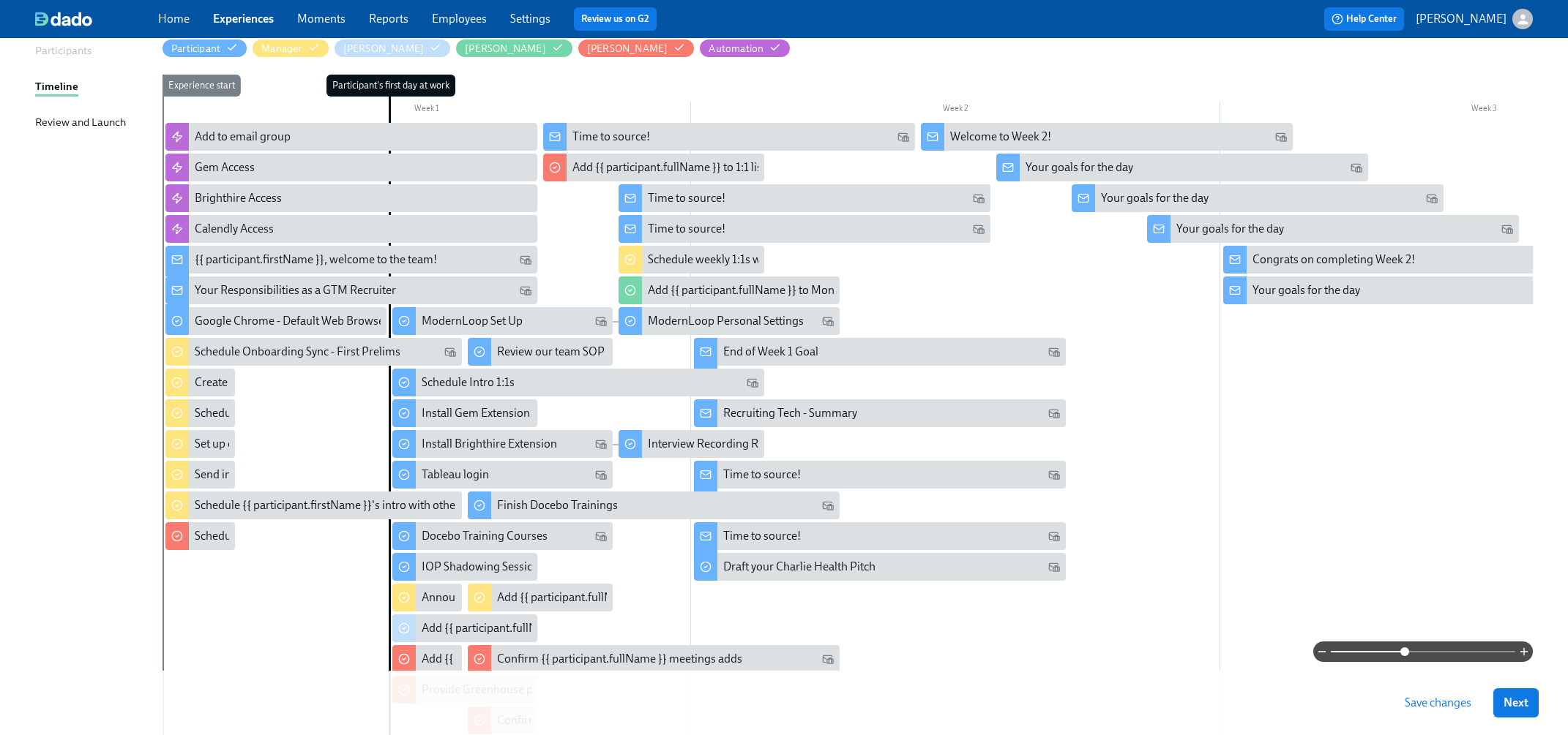
click at [1348, 652] on span "Save changes" at bounding box center [1437, 703] width 67 height 15
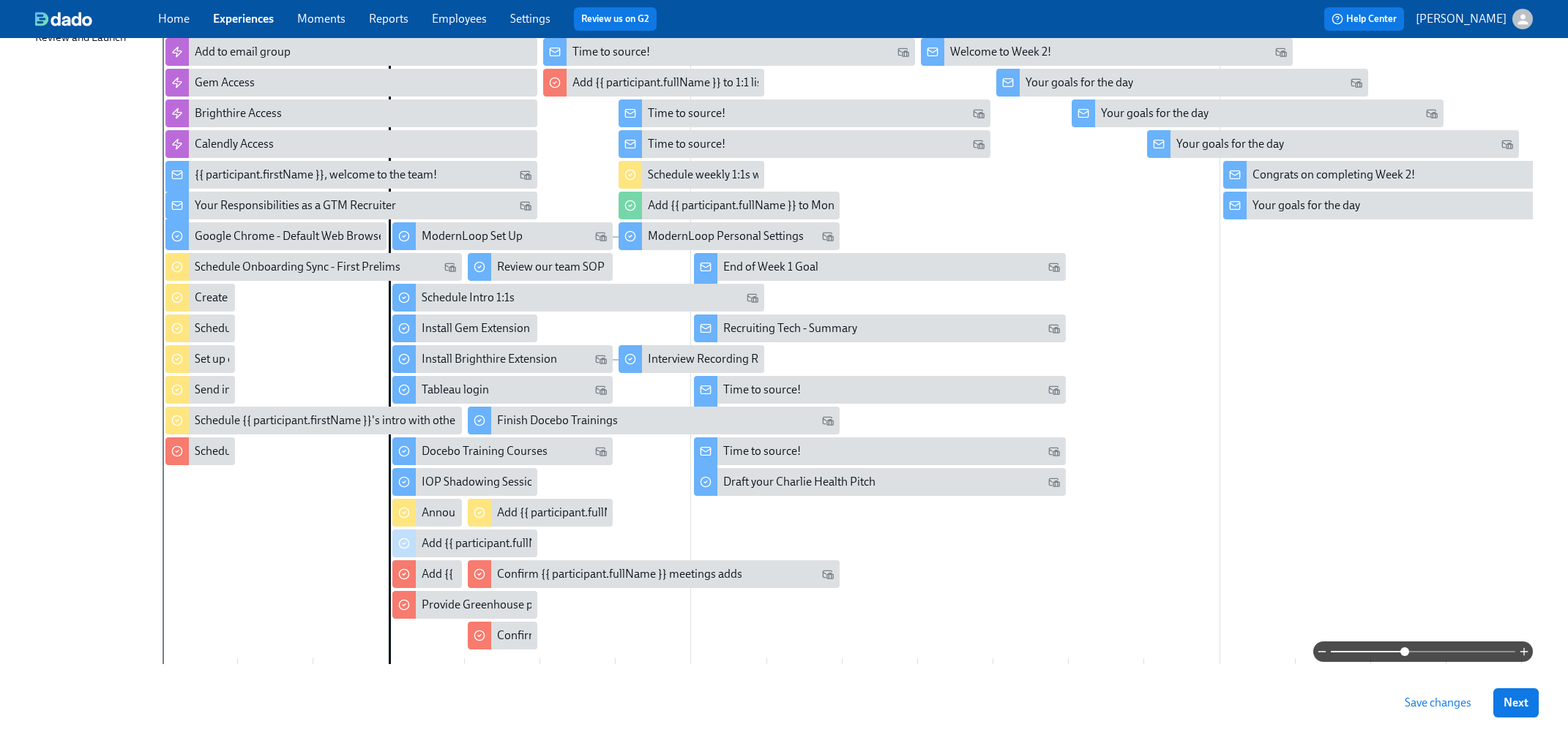
scroll to position [292, 0]
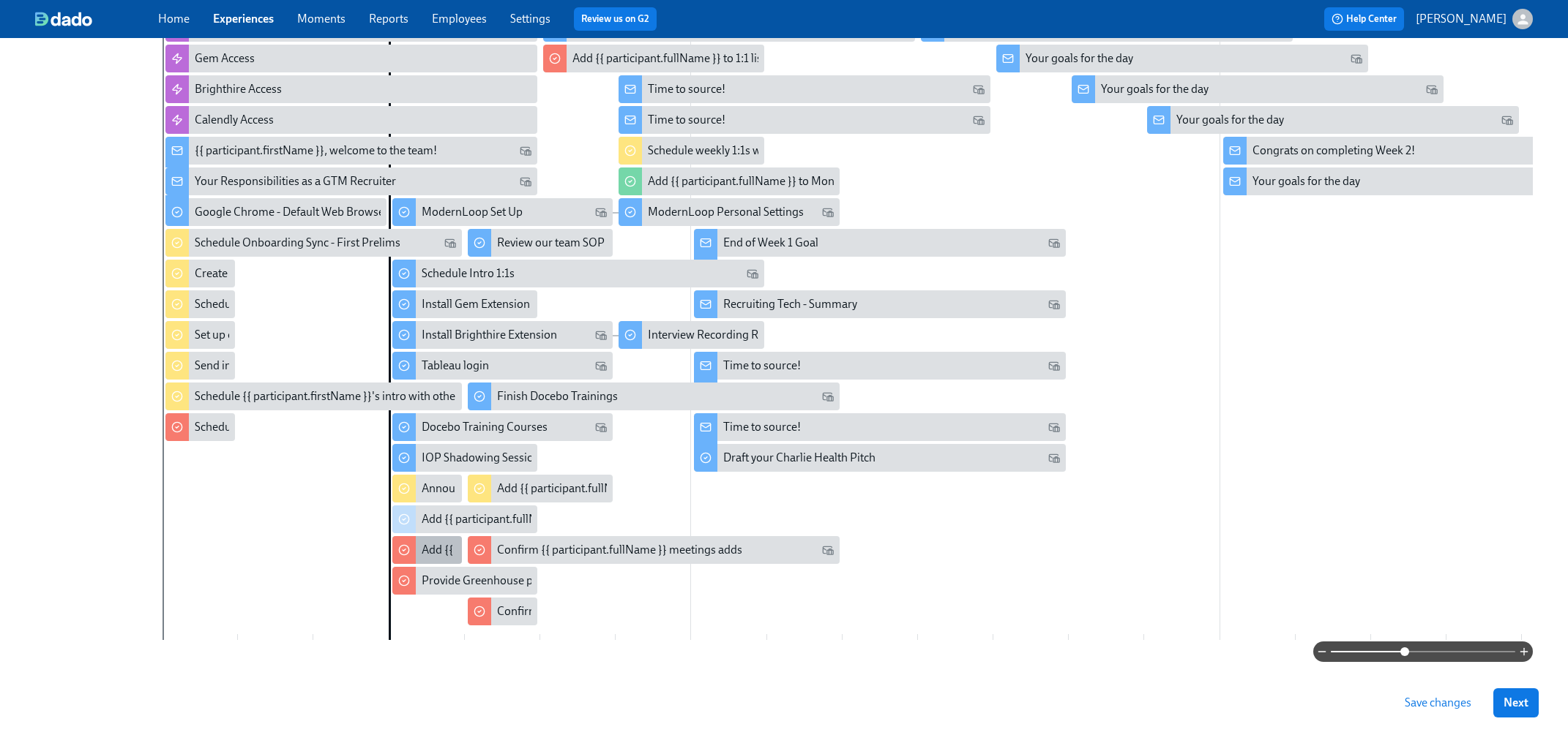
click at [434, 553] on div "Add {{ participant.fullName }} to all GTM recruiting slack channels" at bounding box center [584, 549] width 327 height 16
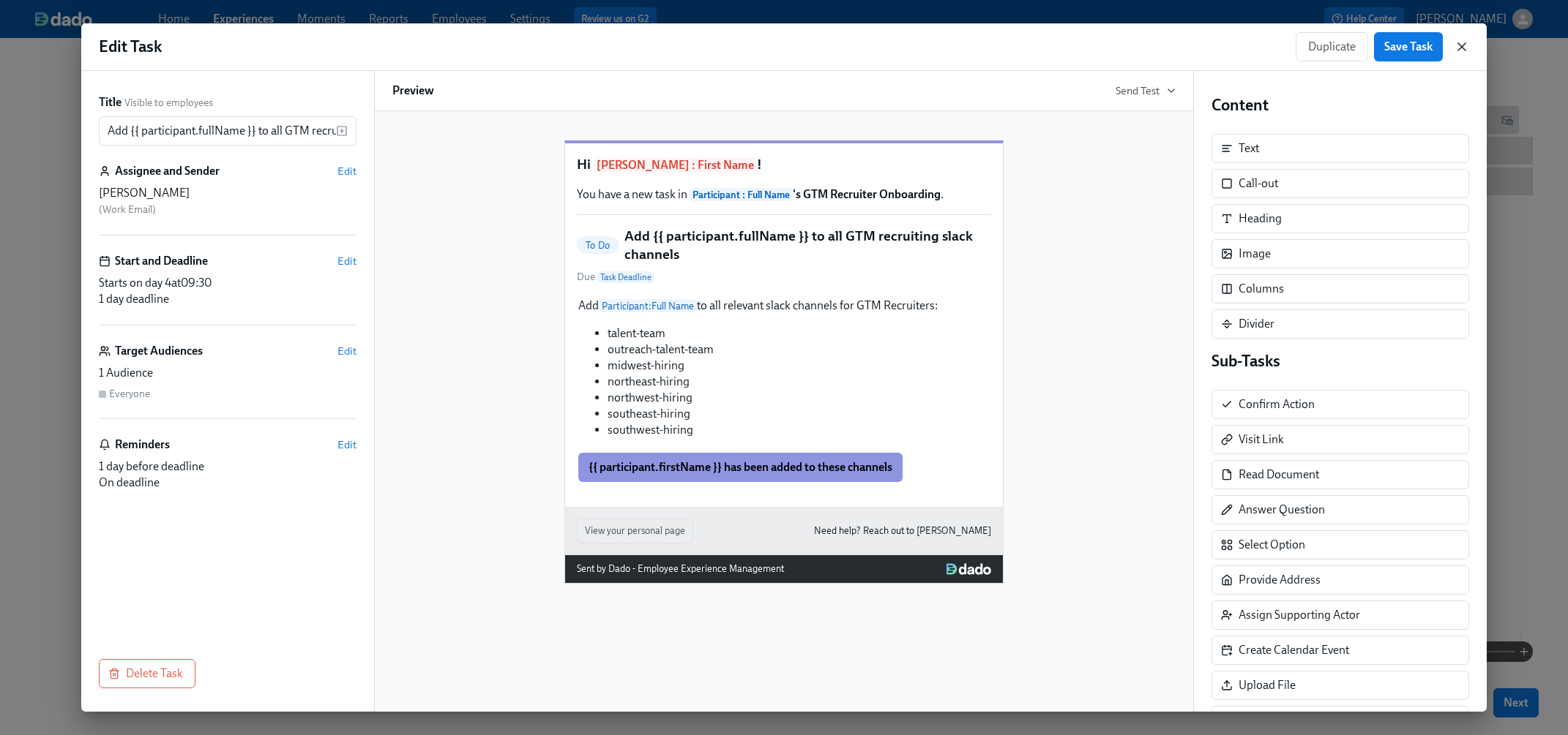
click at [1348, 45] on icon "button" at bounding box center [1461, 47] width 8 height 8
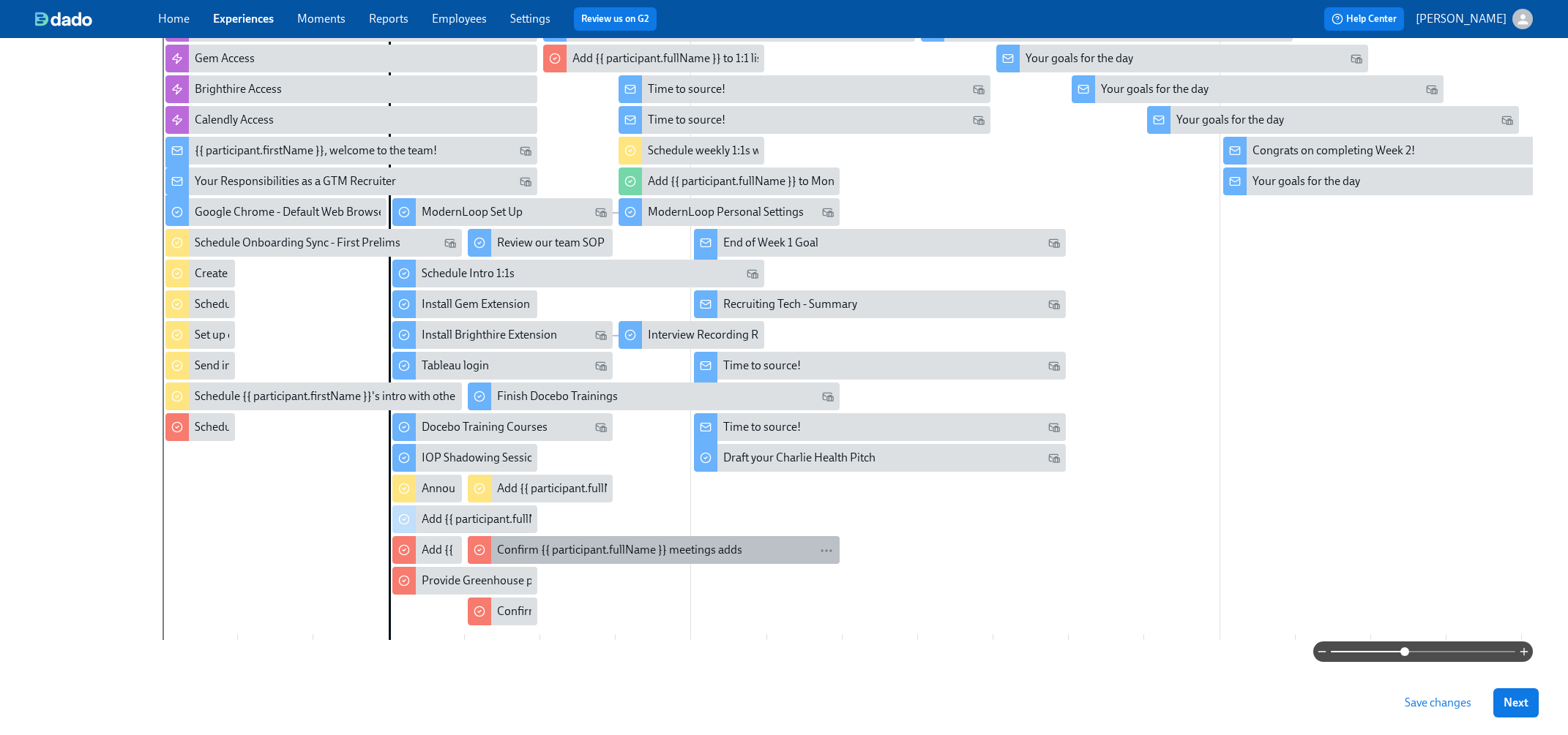
click at [680, 542] on div "Confirm {{ participant.fullName }} meetings adds" at bounding box center [619, 549] width 245 height 16
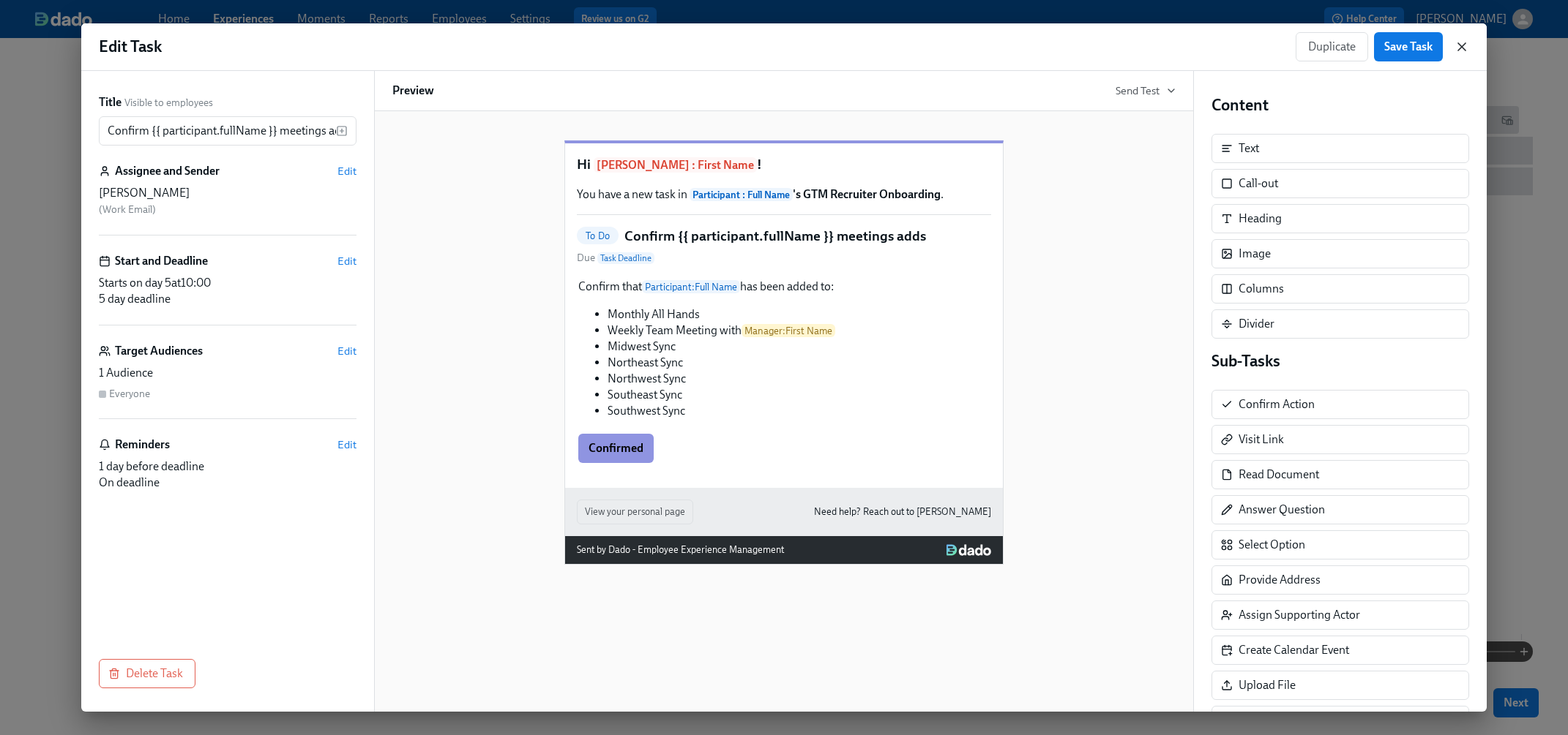
click at [1348, 47] on icon "button" at bounding box center [1462, 47] width 15 height 15
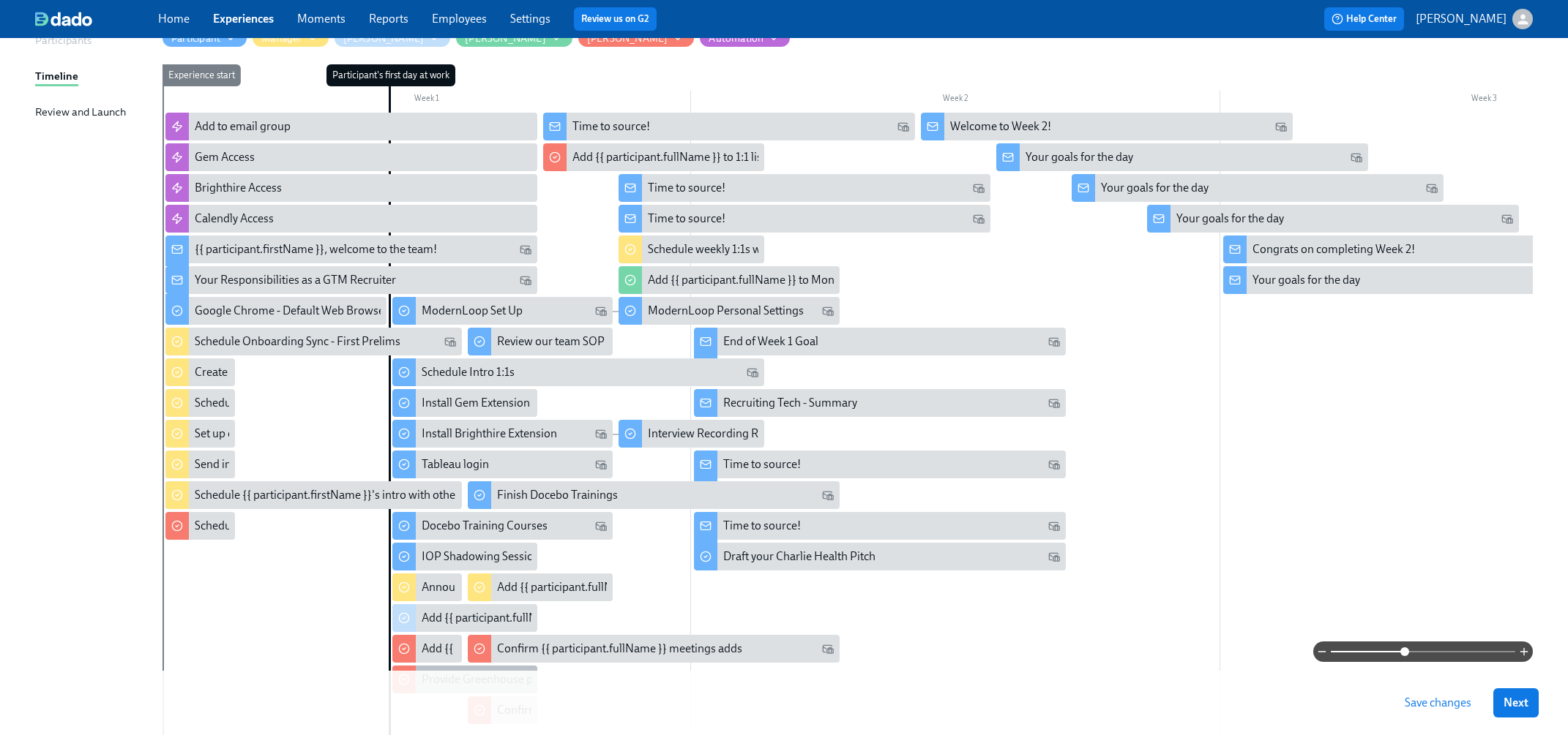
scroll to position [189, 0]
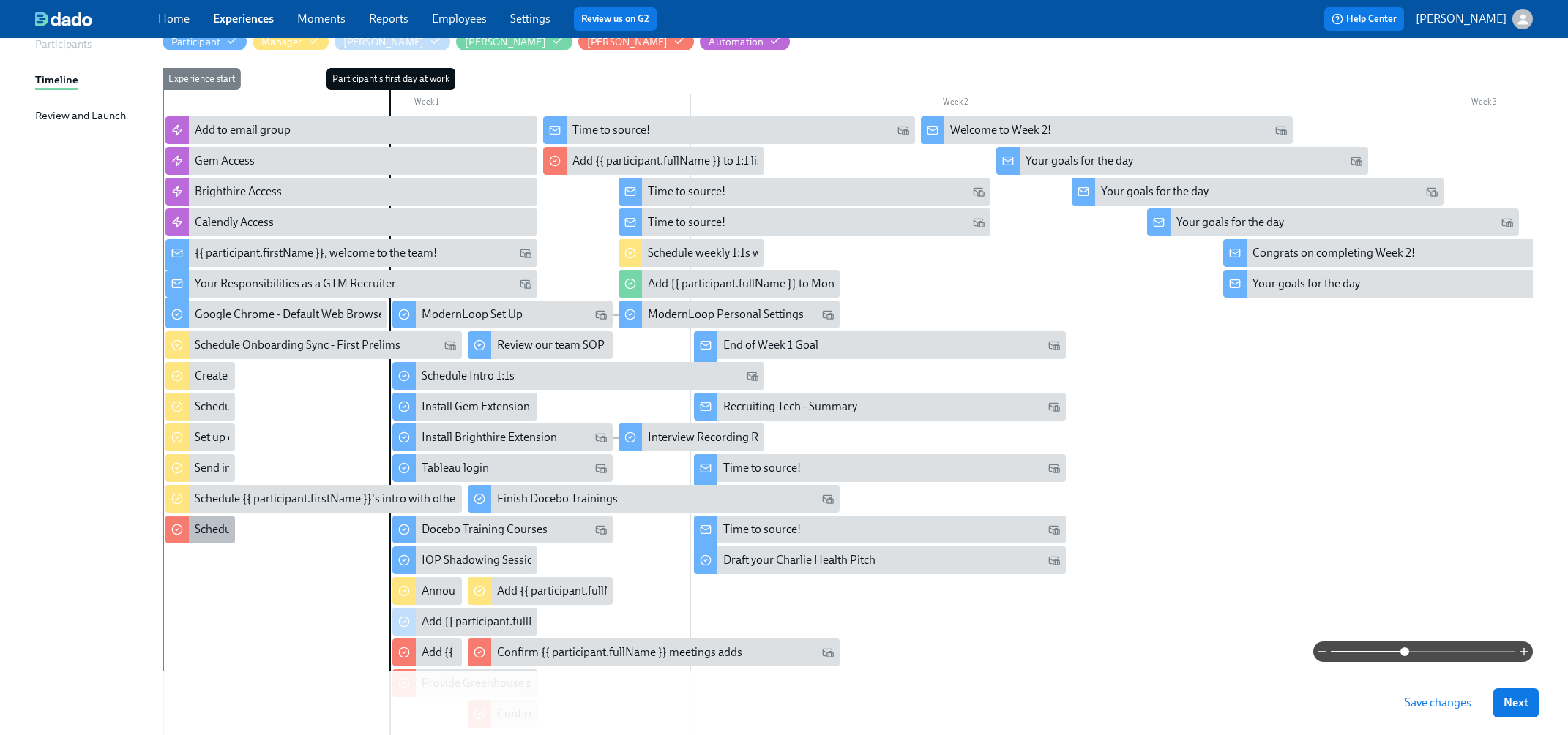
click at [184, 516] on div at bounding box center [176, 530] width 23 height 28
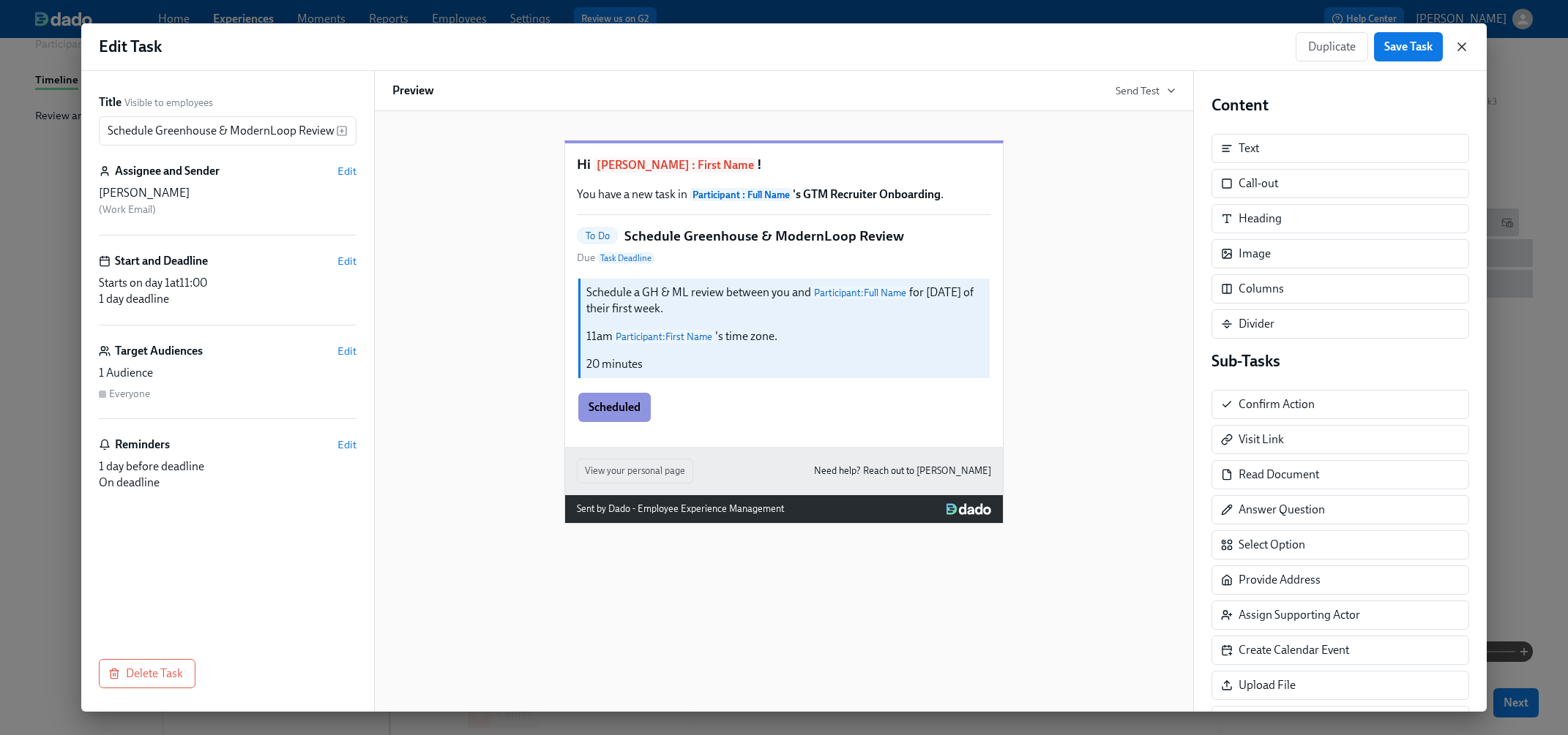
click at [1348, 39] on icon "button" at bounding box center [1462, 47] width 15 height 15
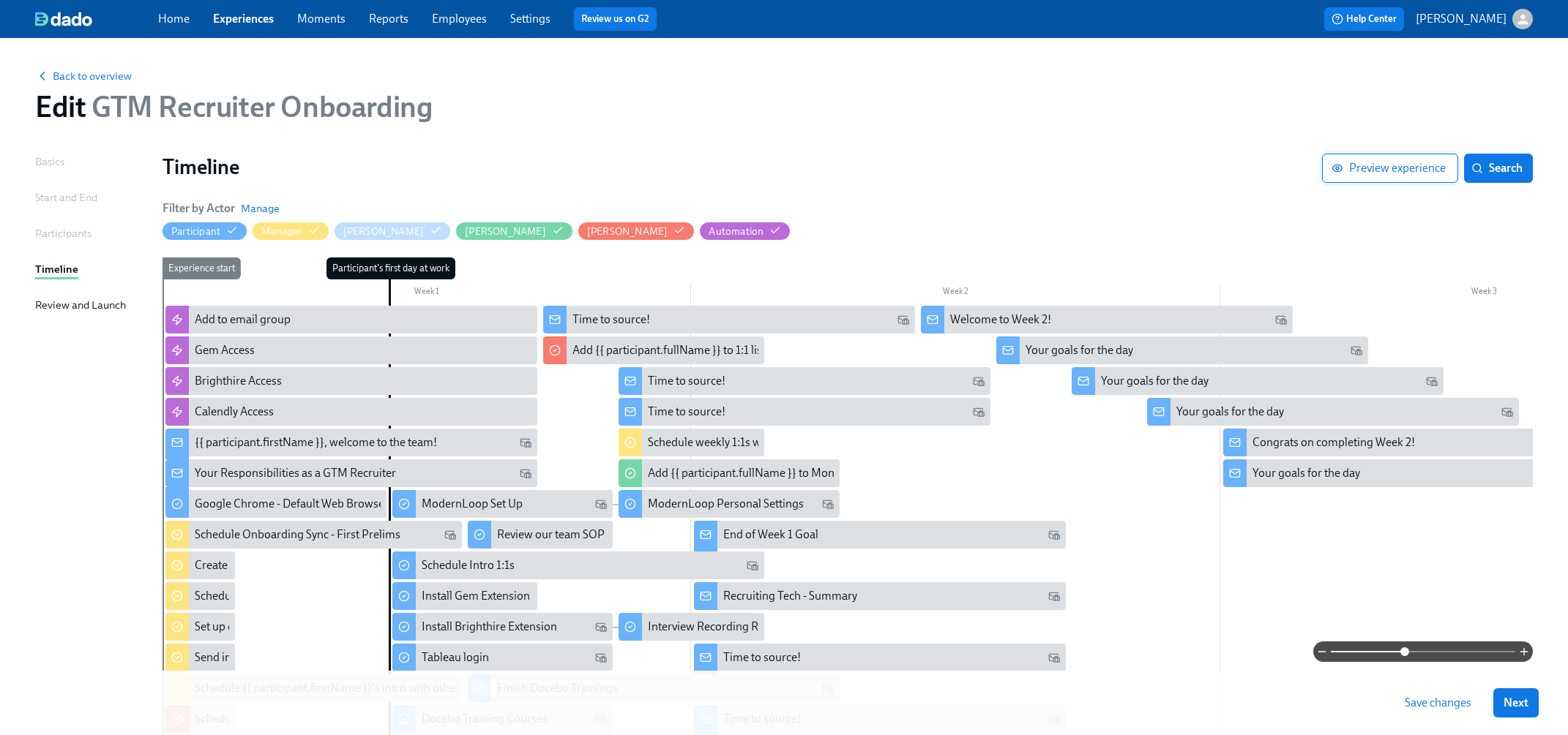
click at [1348, 172] on span "Preview experience" at bounding box center [1390, 169] width 112 height 15
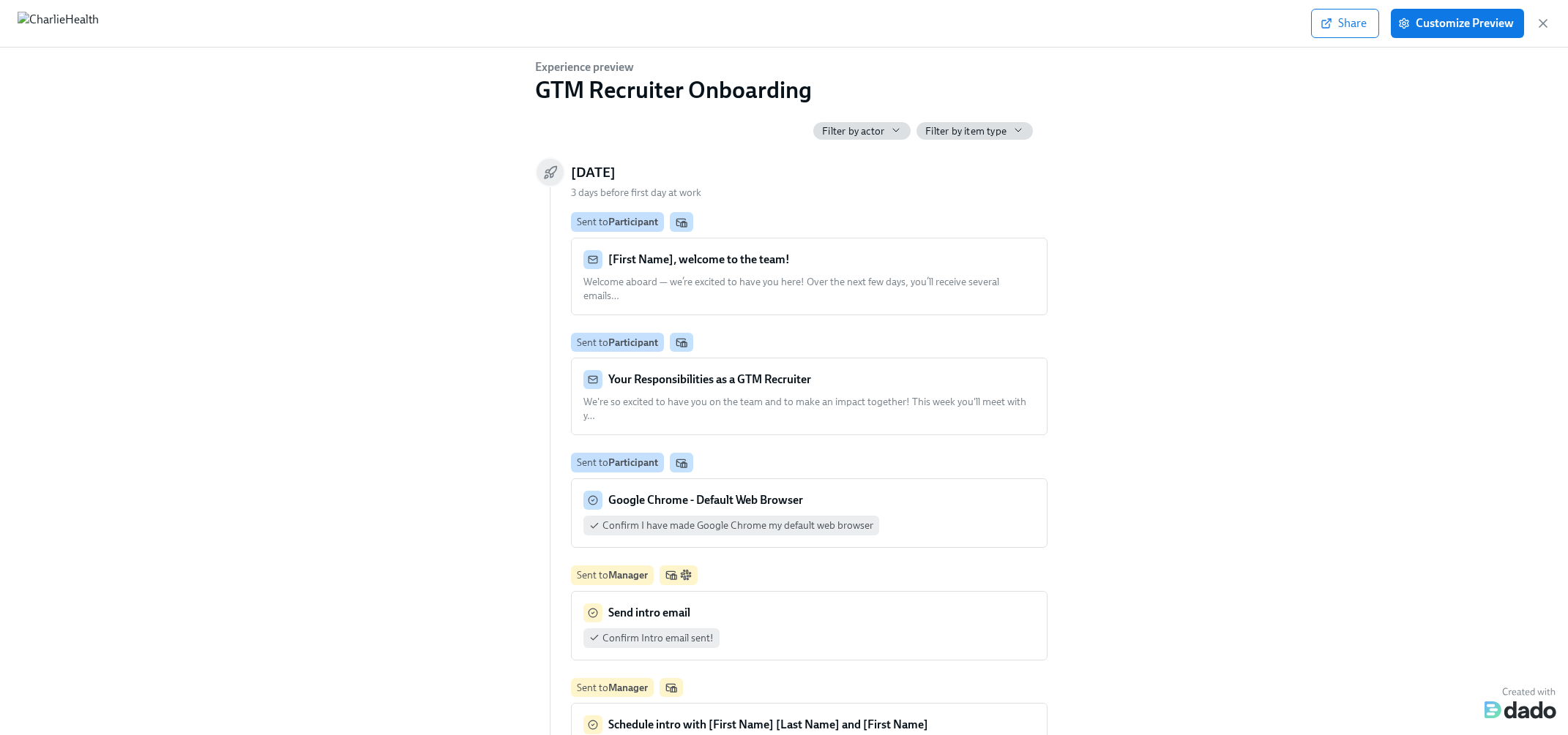
click at [885, 128] on div "Filter by actor" at bounding box center [861, 131] width 80 height 14
click at [859, 155] on label "All" at bounding box center [842, 158] width 45 height 22
click at [839, 155] on input "All" at bounding box center [833, 159] width 13 height 13
checkbox input "false"
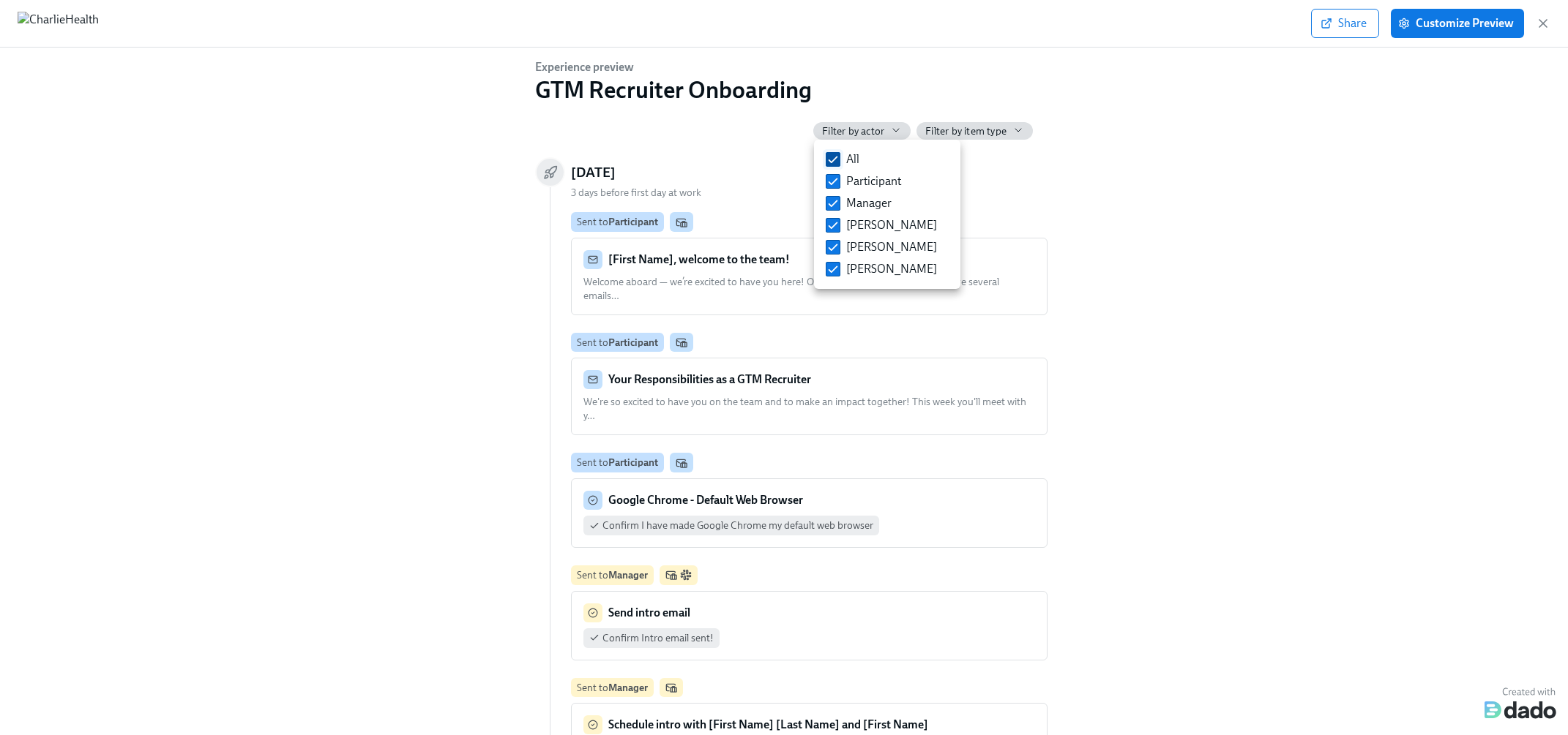
checkbox input "false"
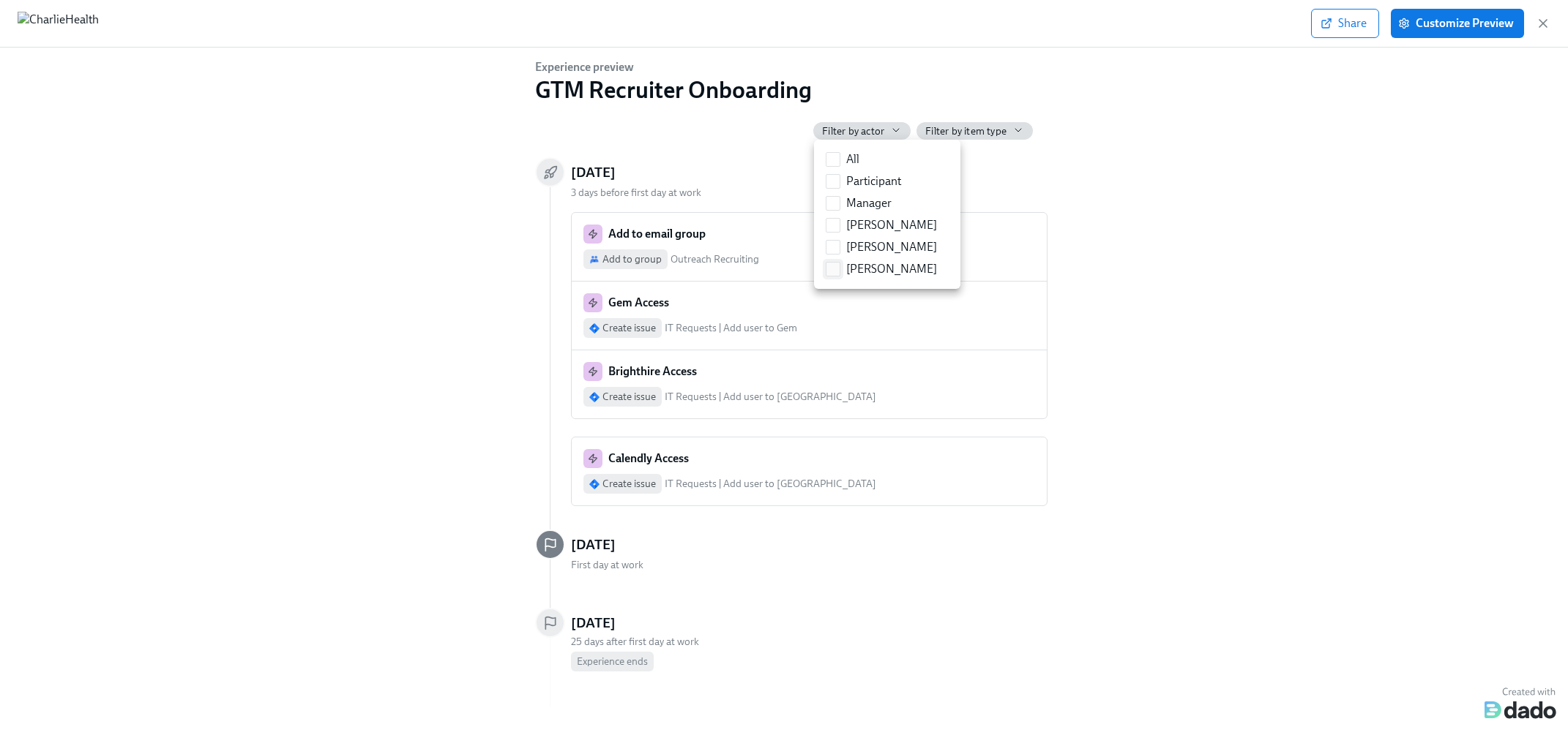
click at [871, 267] on span "[PERSON_NAME]" at bounding box center [891, 269] width 91 height 16
click at [839, 267] on input "[PERSON_NAME]" at bounding box center [833, 269] width 13 height 13
checkbox input "true"
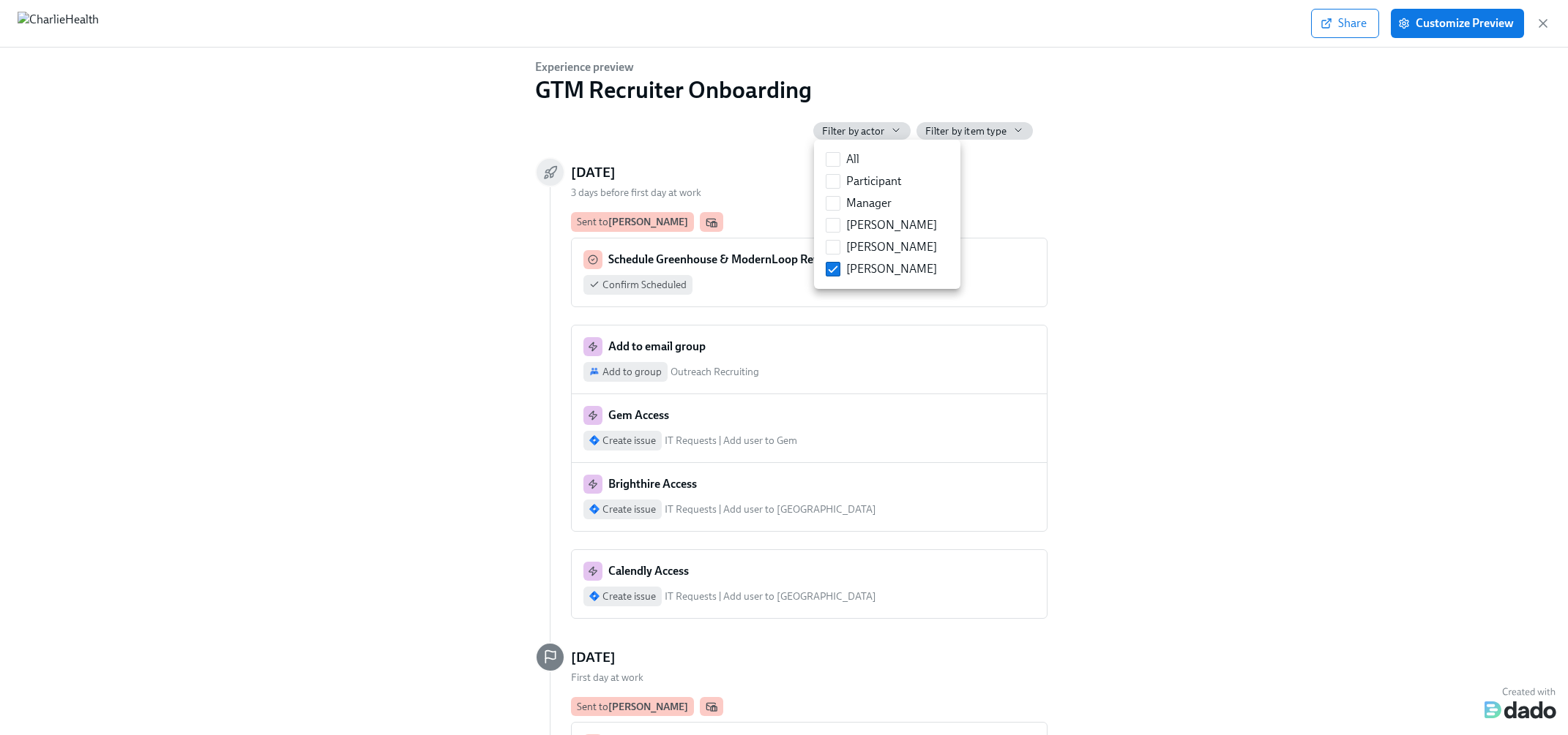
click at [1191, 193] on div at bounding box center [784, 368] width 1568 height 735
click at [1348, 25] on icon "button" at bounding box center [1543, 23] width 15 height 15
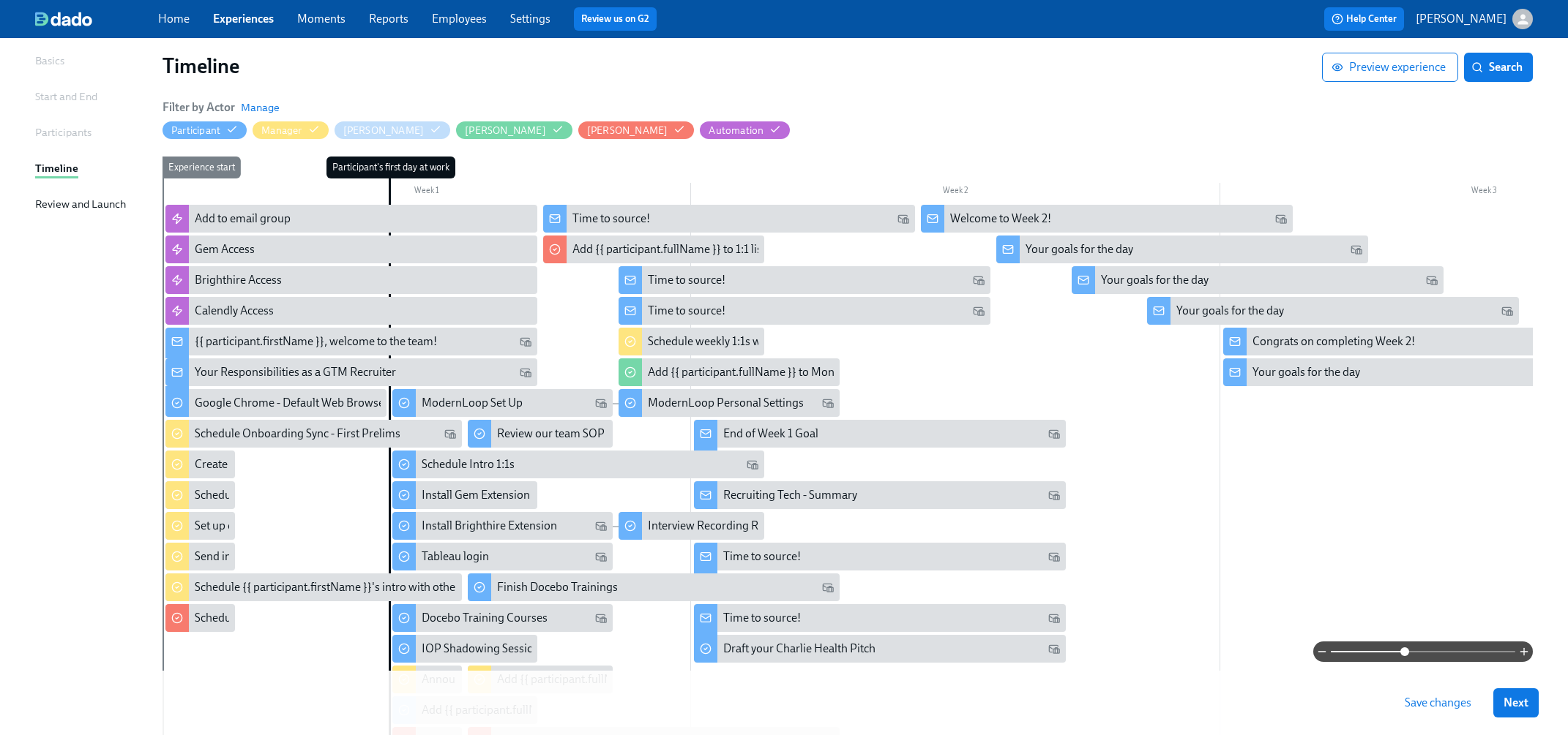
scroll to position [158, 0]
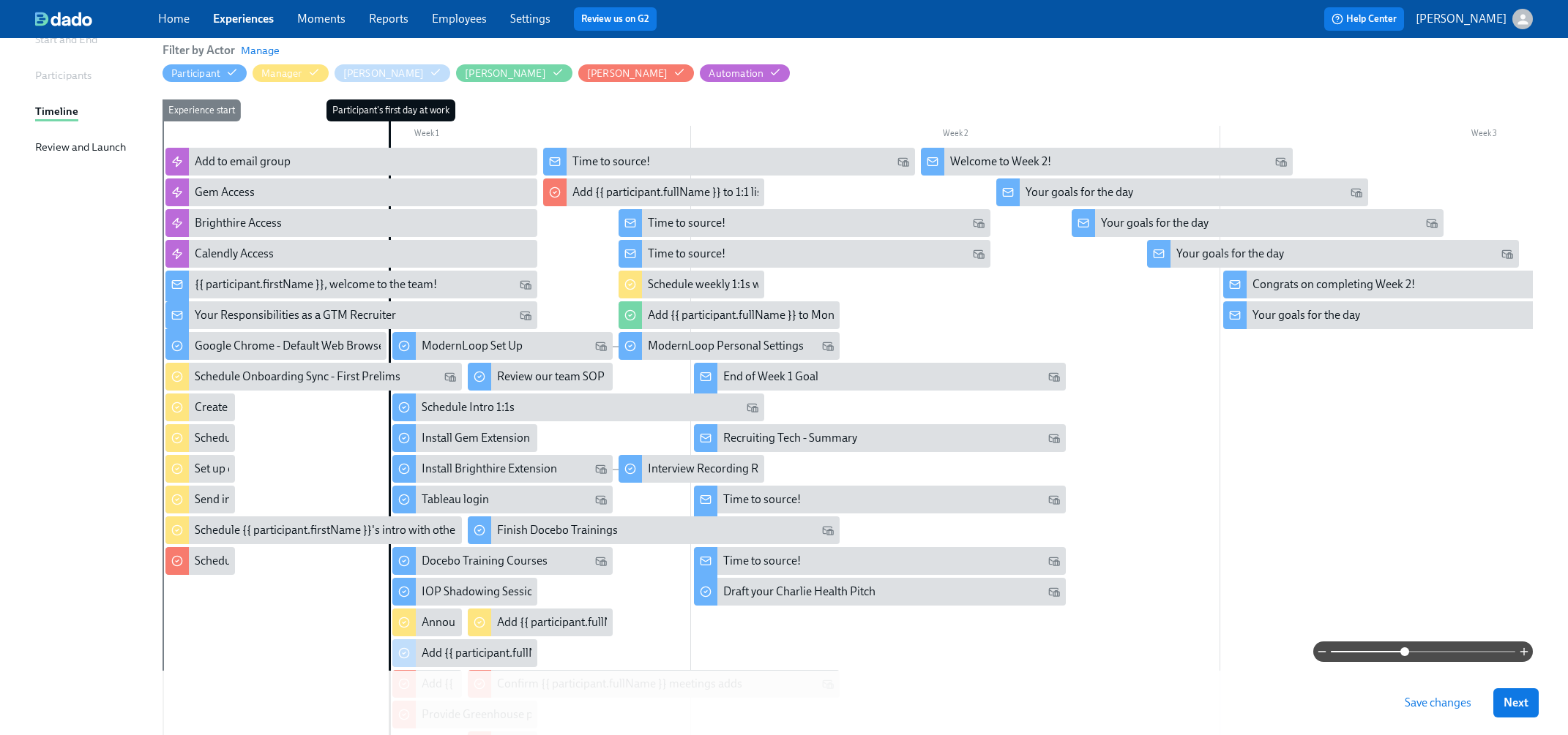
click at [1289, 443] on div at bounding box center [1219, 461] width 2114 height 626
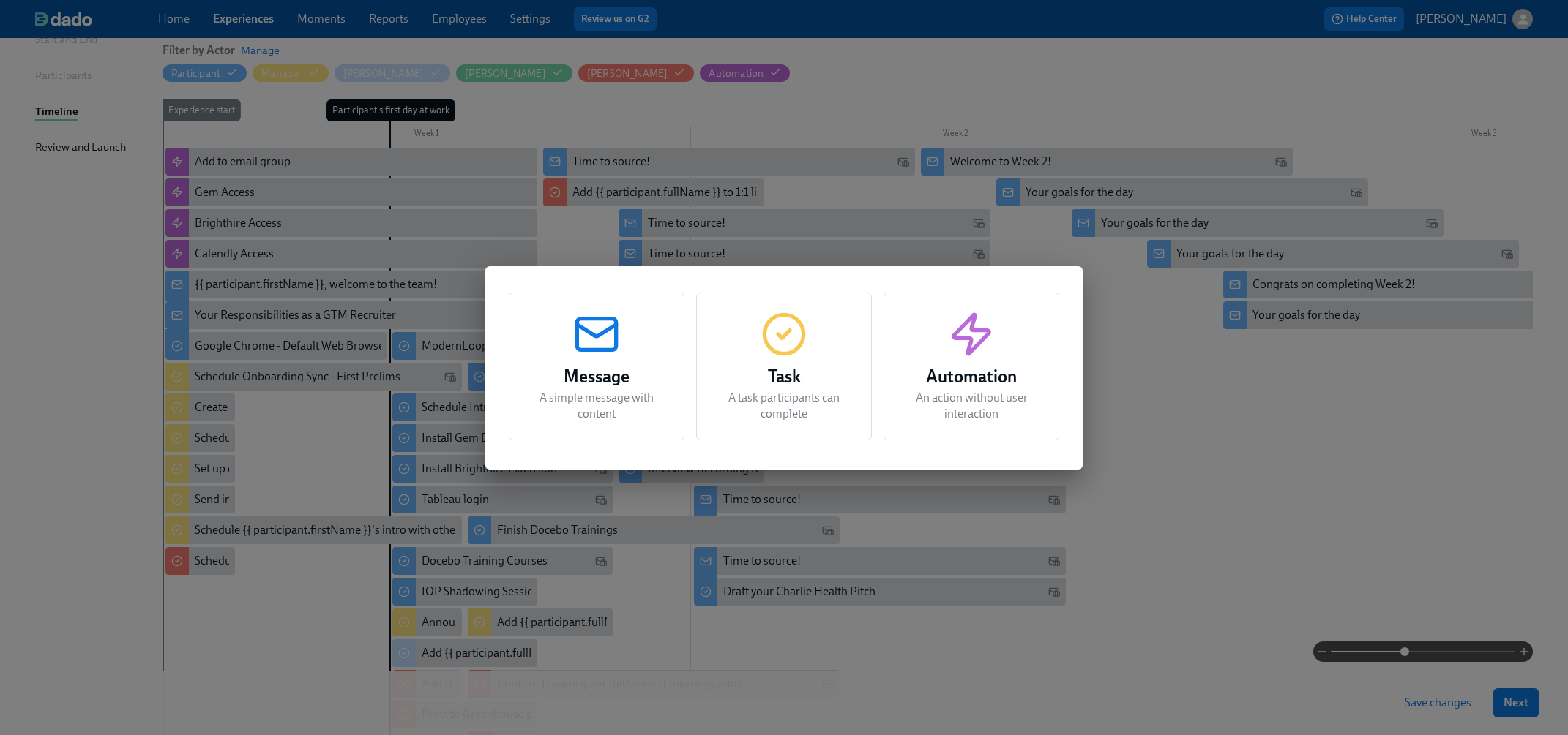
click at [793, 367] on h3 "Task" at bounding box center [784, 377] width 139 height 26
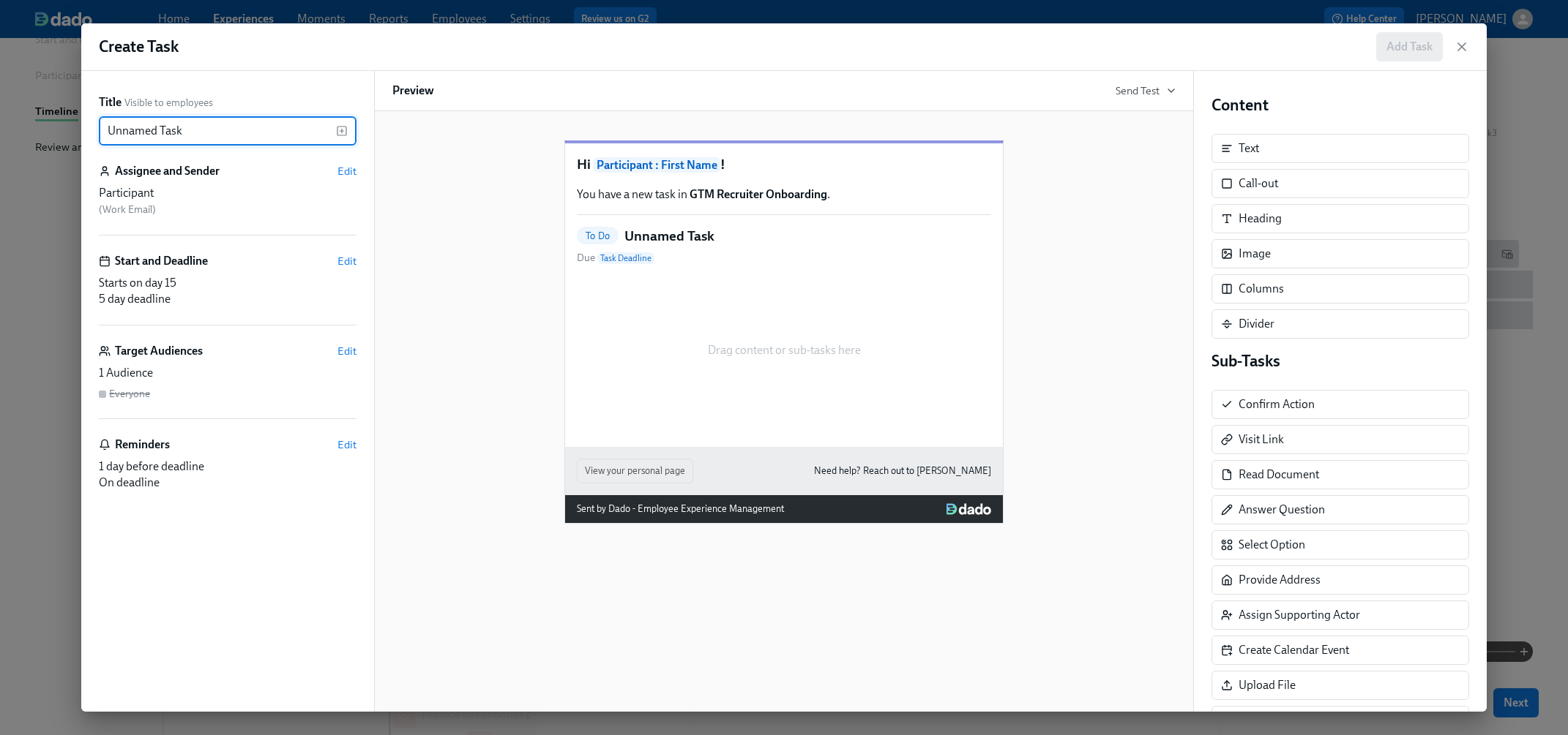
click at [265, 127] on input "Unnamed Task" at bounding box center [217, 130] width 237 height 29
click at [338, 128] on rect "button" at bounding box center [341, 130] width 8 height 8
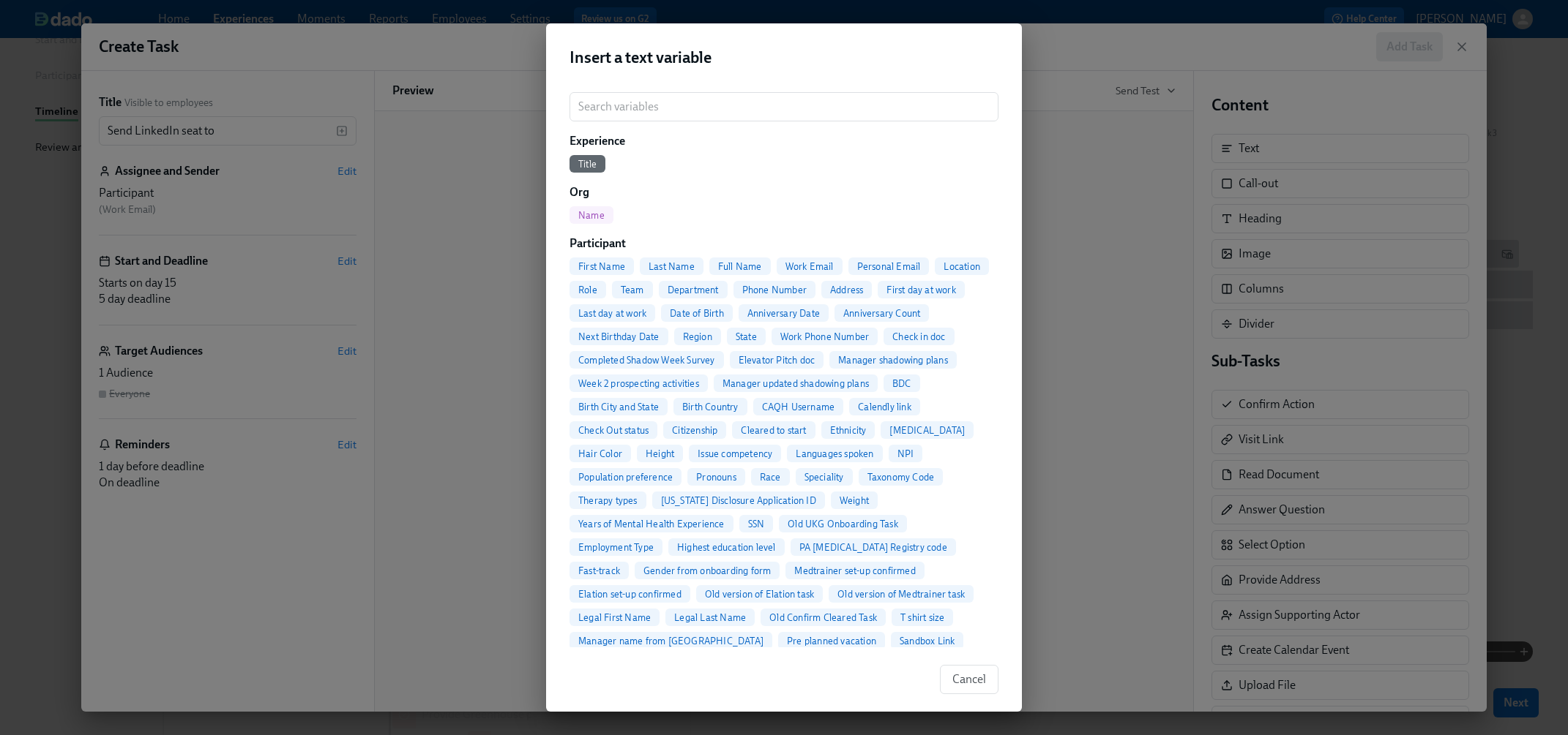
click at [721, 272] on div "Full Name" at bounding box center [740, 266] width 62 height 18
type input "Send LinkedIn seat to {{ participant.fullName }}"
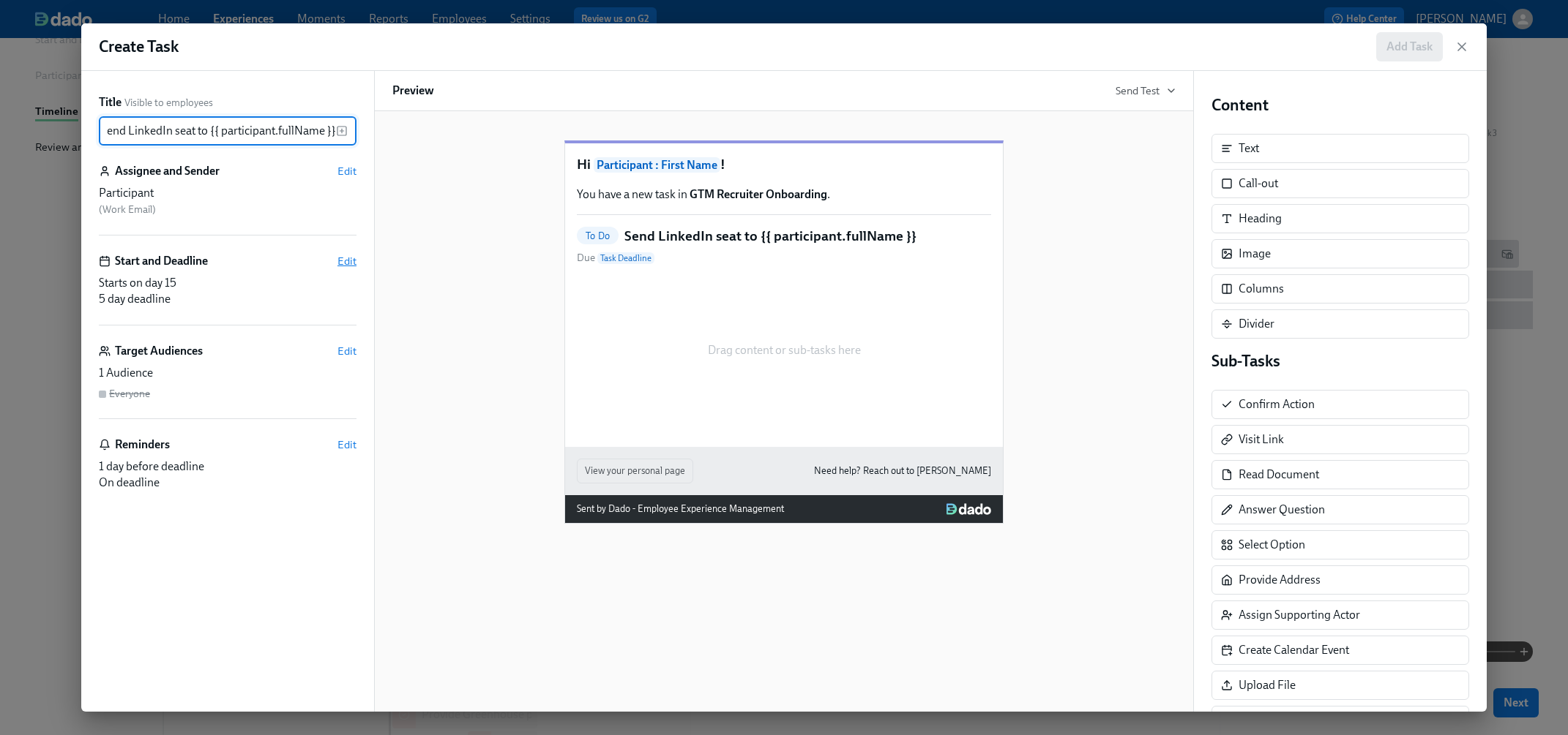
click at [352, 261] on span "Edit" at bounding box center [347, 262] width 19 height 15
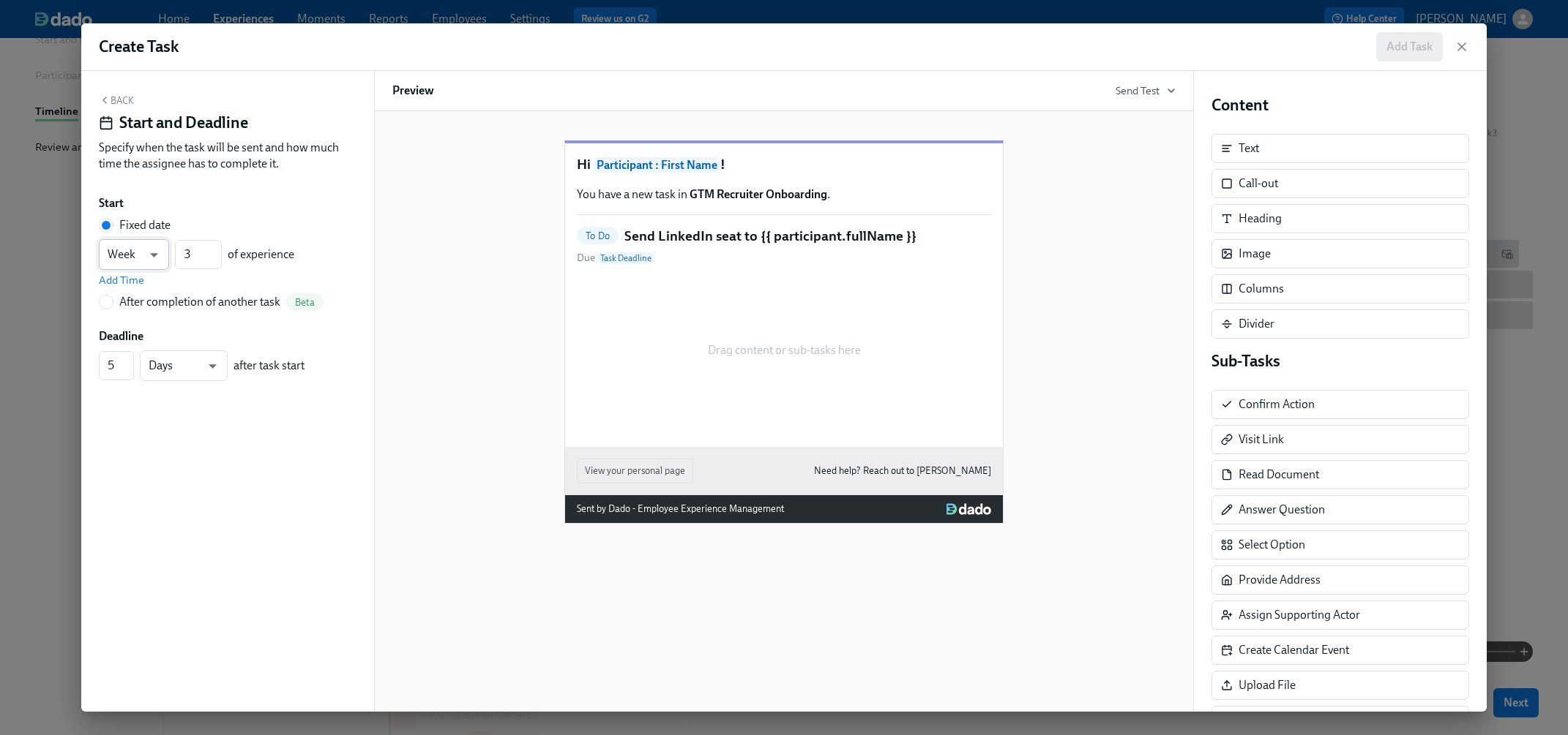
click at [137, 263] on body "Home Experiences Moments Reports Employees Settings Review us on G2 Help Center…" at bounding box center [784, 370] width 1568 height 1058
click at [142, 222] on li "Day" at bounding box center [133, 230] width 70 height 25
type input "d"
drag, startPoint x: 201, startPoint y: 251, endPoint x: 163, endPoint y: 251, distance: 38.0
click at [163, 251] on div "Day d ​ 3 ​ of experience" at bounding box center [196, 254] width 195 height 31
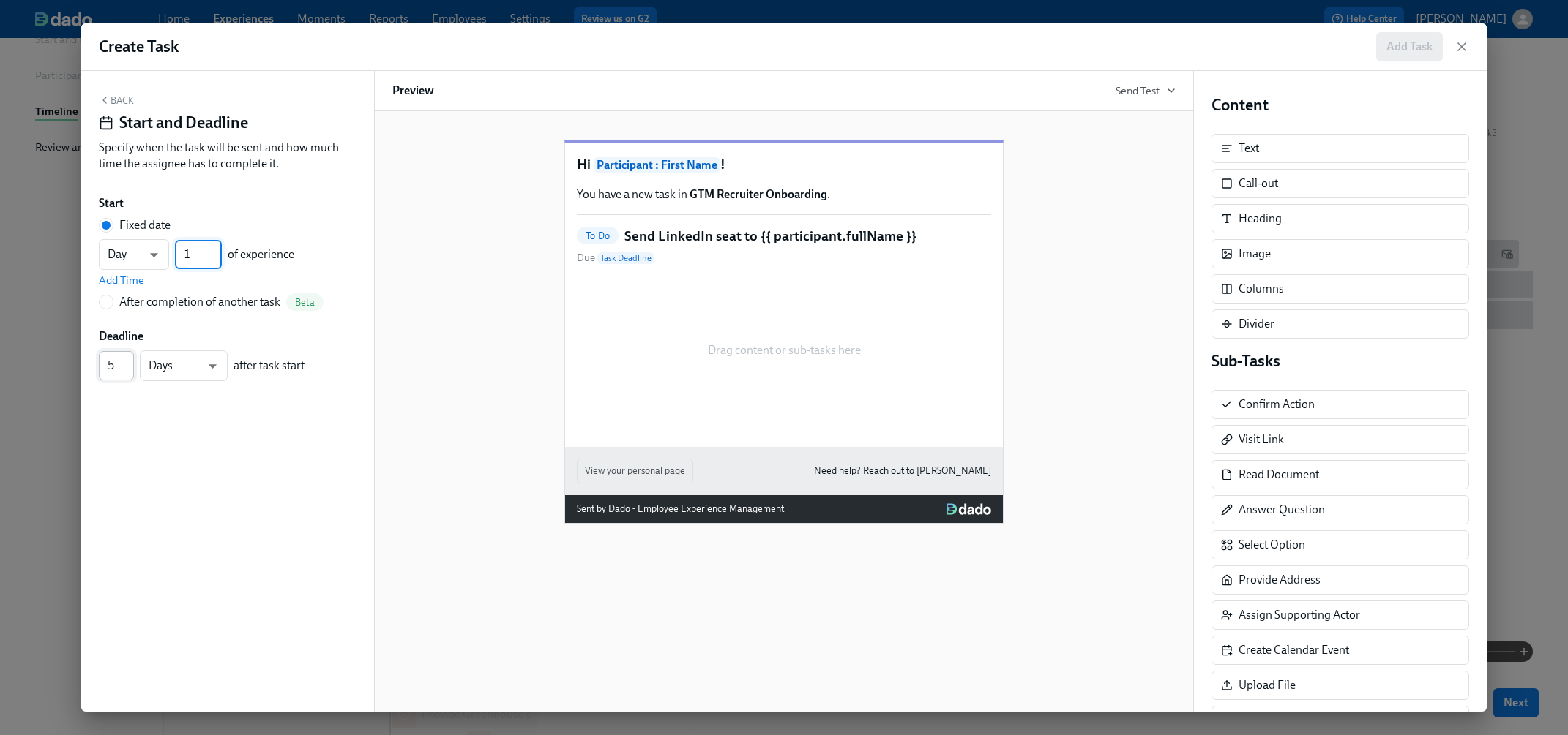
type input "1"
click at [127, 374] on input "4" at bounding box center [115, 366] width 35 height 29
click at [127, 374] on input "3" at bounding box center [115, 366] width 35 height 29
type input "4"
click at [128, 363] on input "4" at bounding box center [115, 366] width 35 height 29
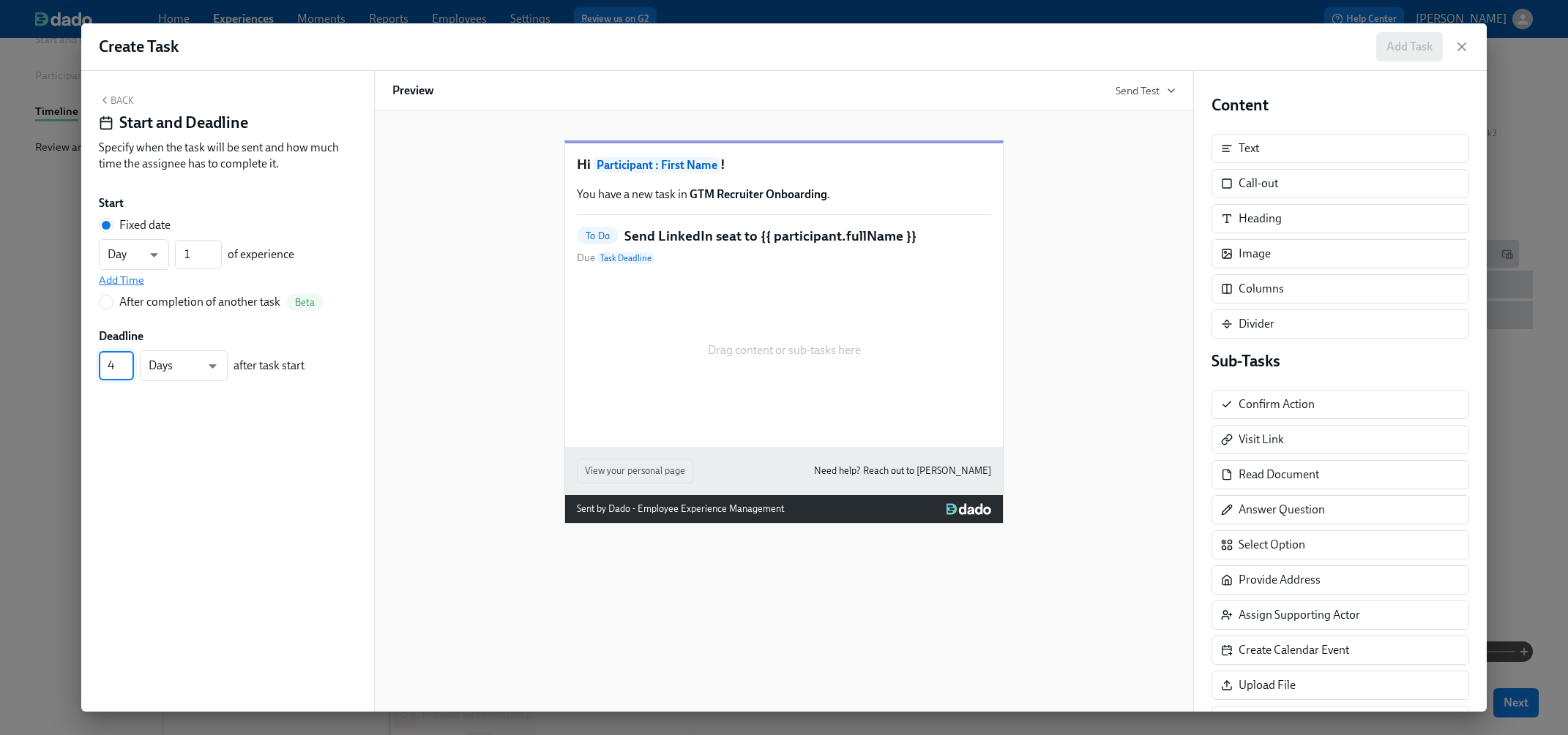
click at [120, 278] on span "Add Time" at bounding box center [121, 280] width 45 height 15
click at [120, 278] on input "09:00 AM" at bounding box center [135, 287] width 73 height 29
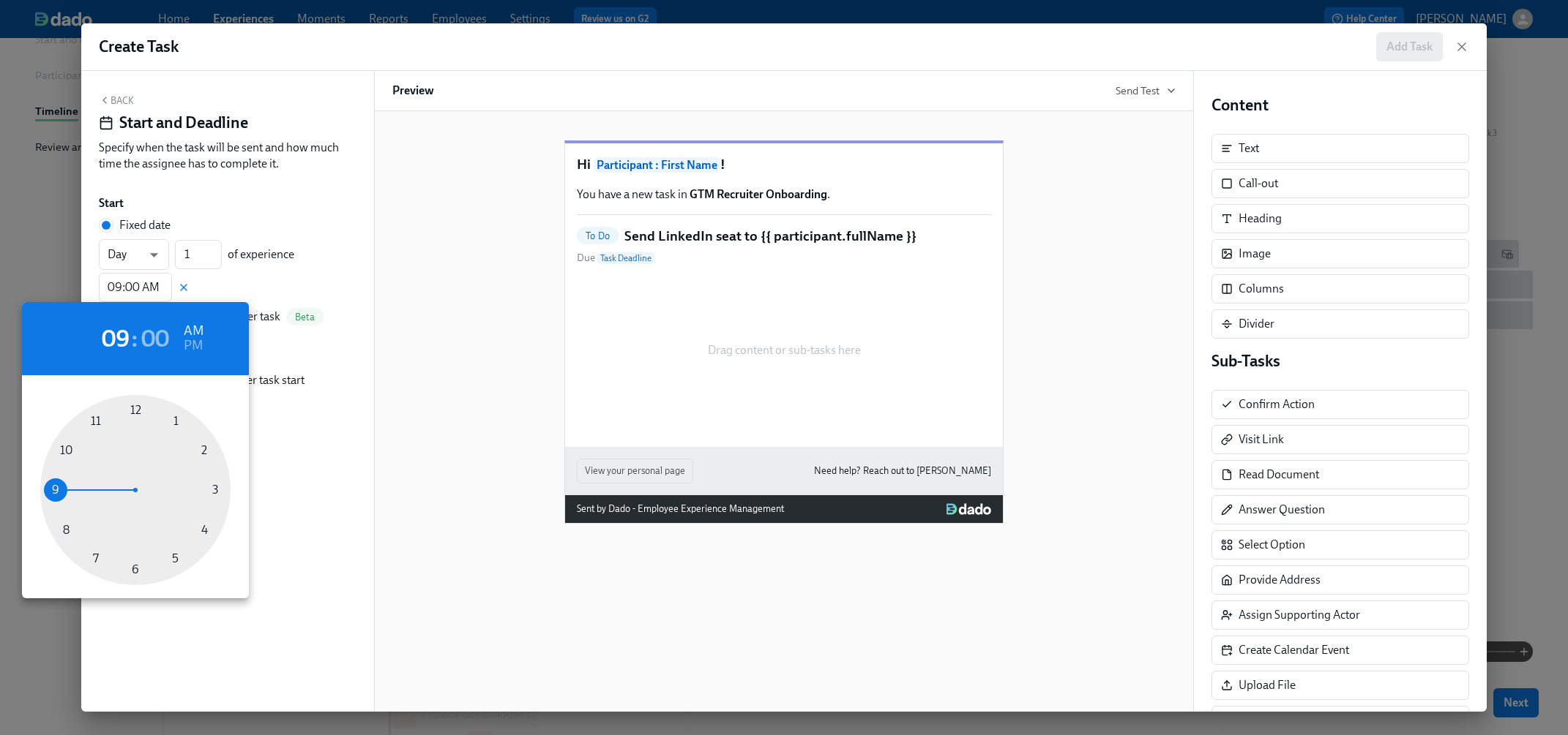
click at [205, 449] on div at bounding box center [135, 489] width 190 height 190
click at [192, 345] on h6 "PM" at bounding box center [193, 346] width 19 height 23
type input "02:00 PM"
click at [288, 143] on div at bounding box center [784, 368] width 1568 height 735
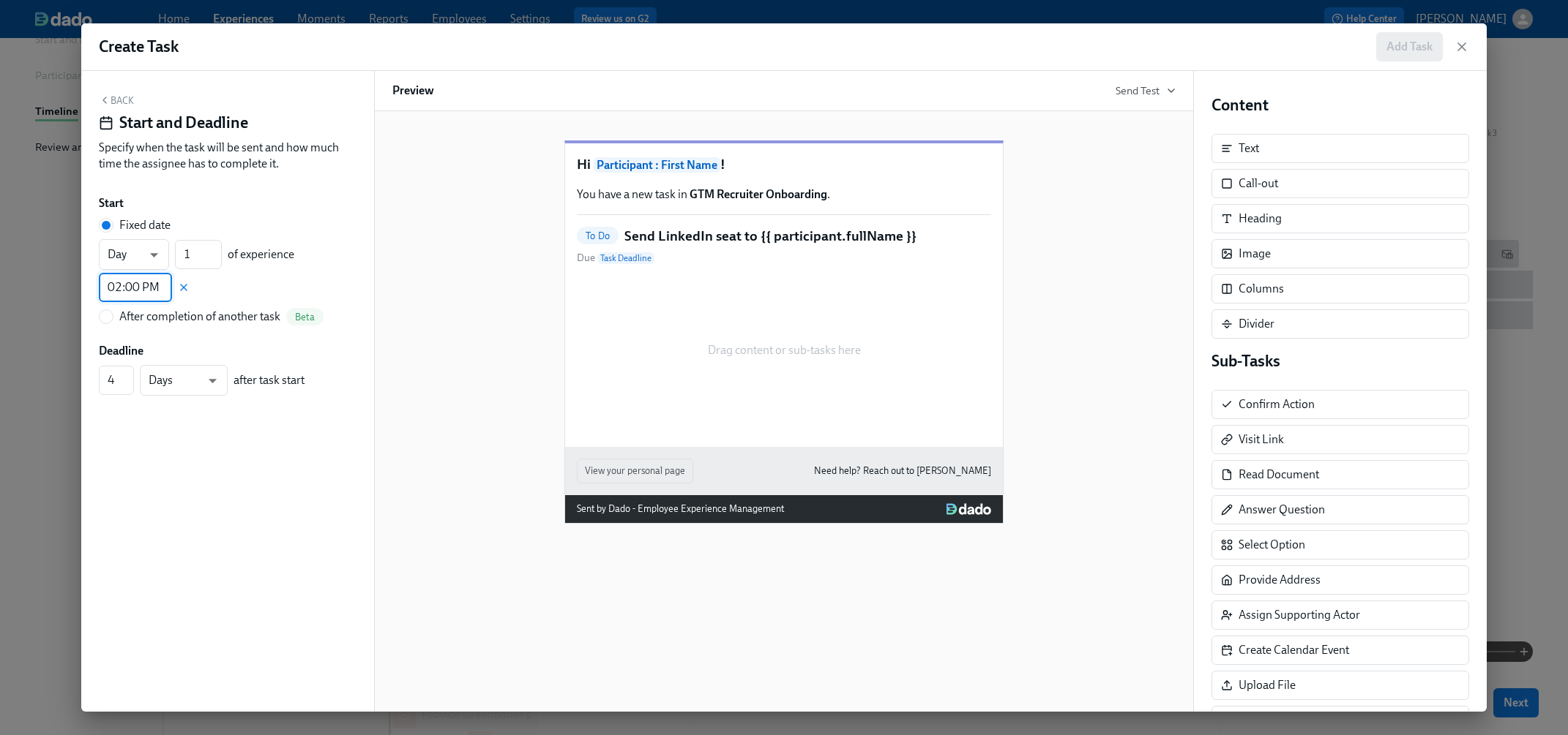
click at [113, 93] on div "Back Start and Deadline Specify when the task will be sent and how much time th…" at bounding box center [228, 392] width 293 height 641
click at [112, 105] on button "Back" at bounding box center [115, 100] width 35 height 11
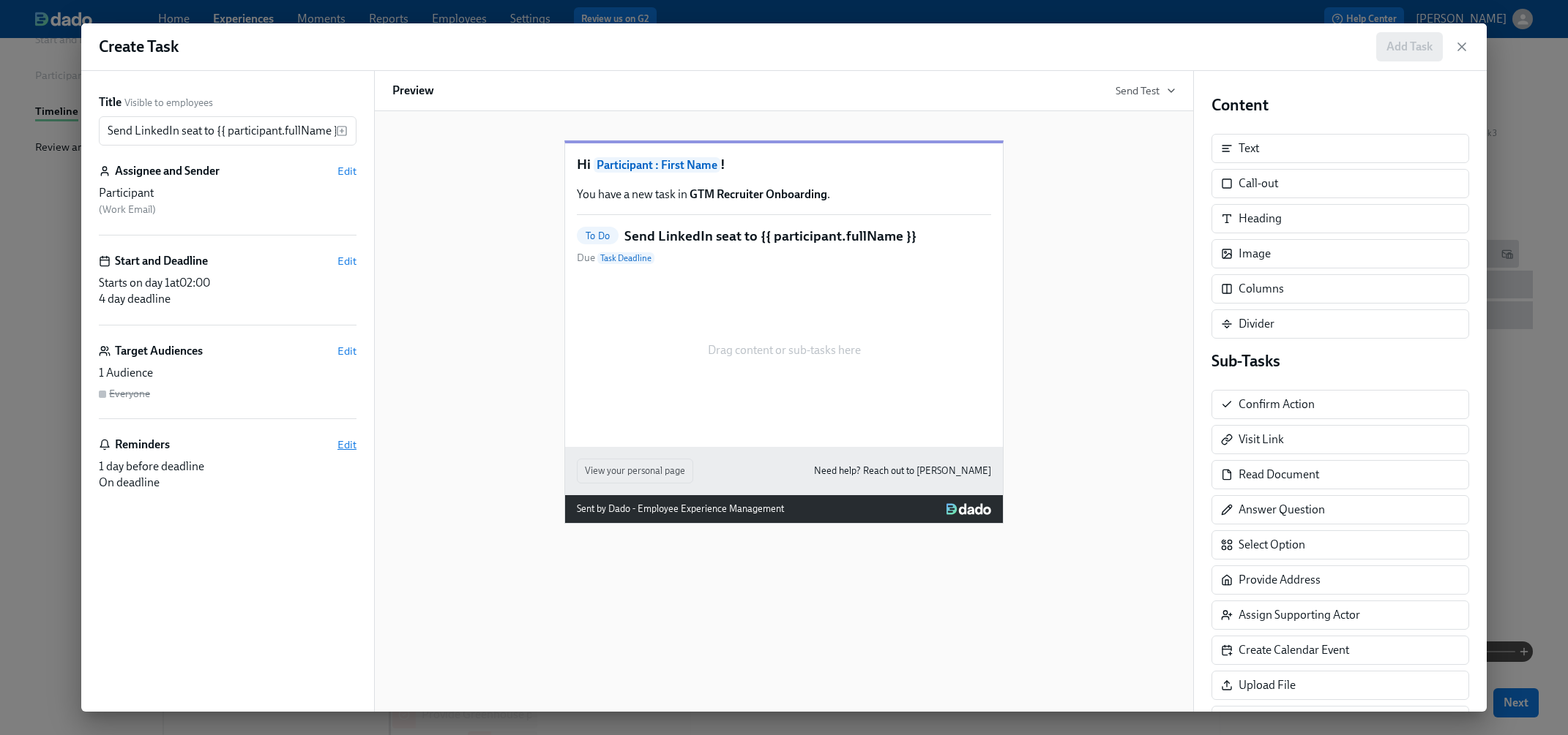
click at [348, 443] on span "Edit" at bounding box center [347, 445] width 19 height 15
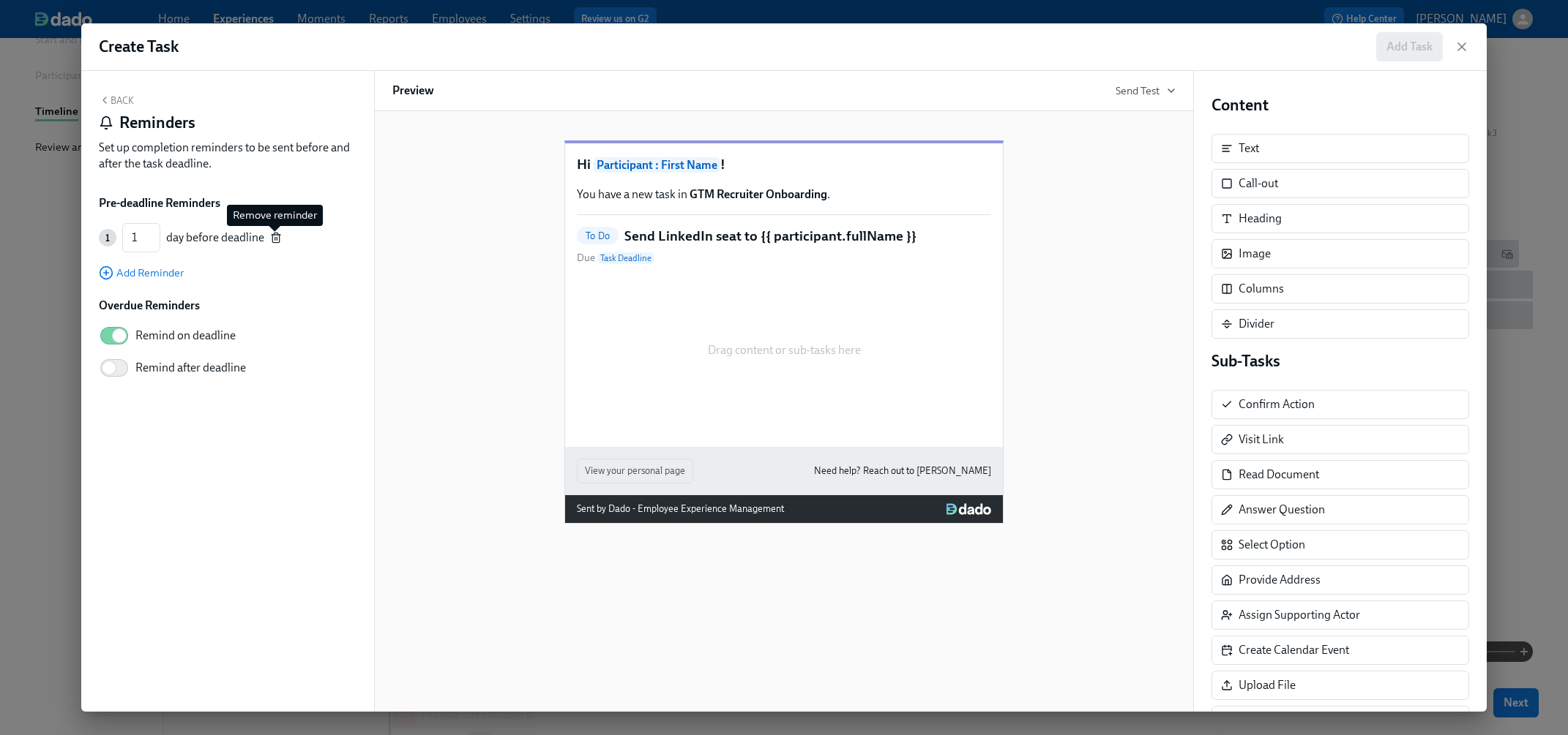
click at [275, 238] on icon "button" at bounding box center [276, 237] width 11 height 11
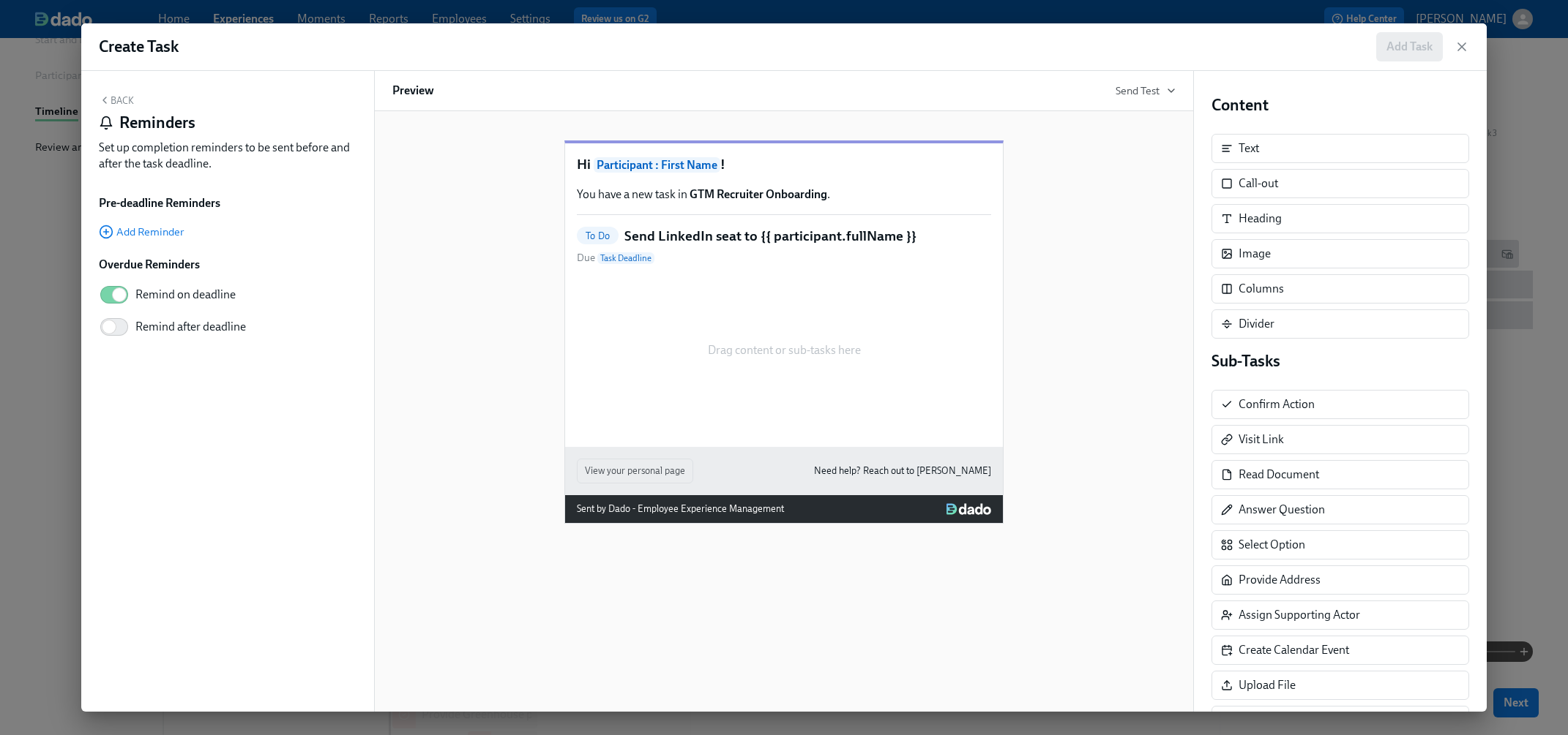
click at [110, 98] on button "Back" at bounding box center [115, 100] width 35 height 11
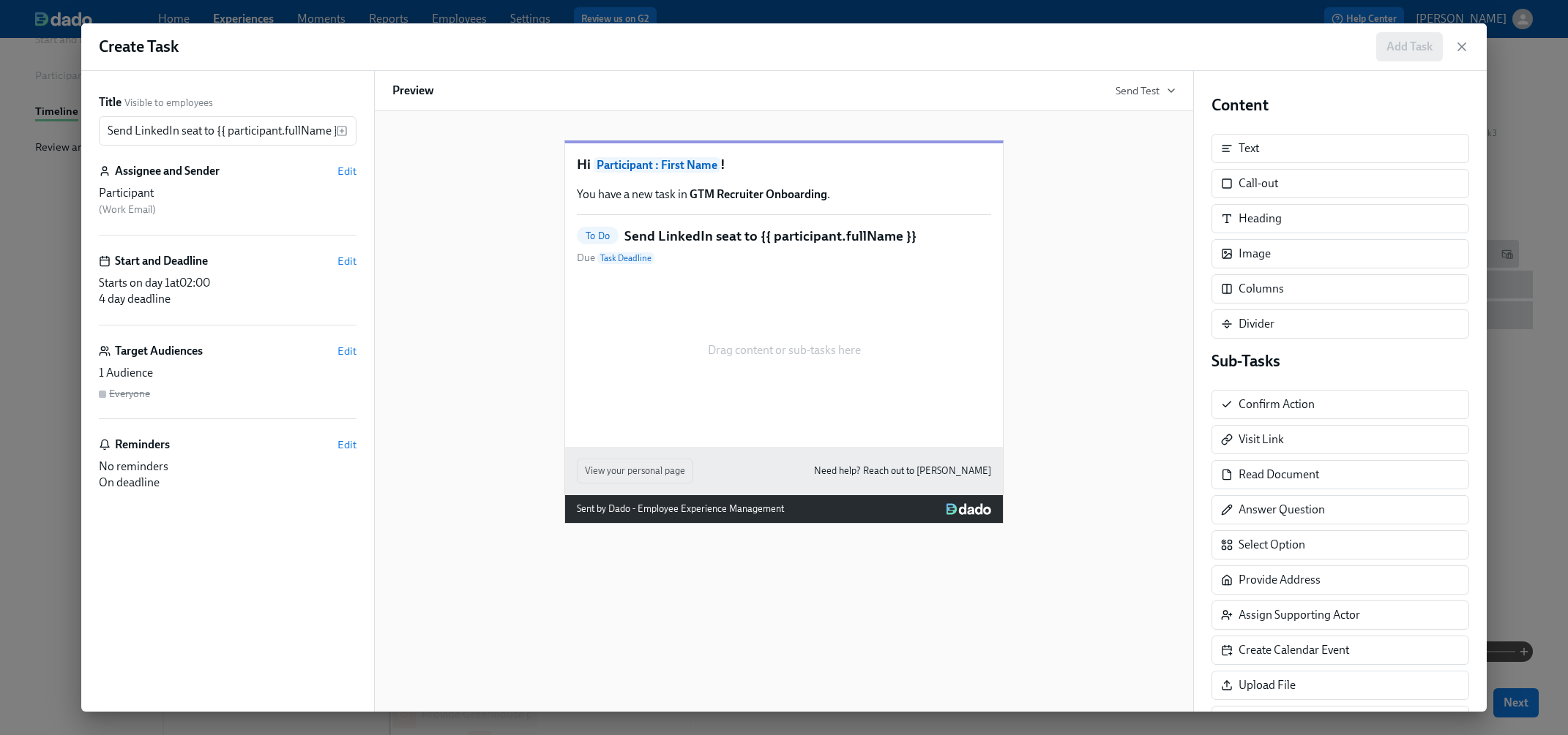
click at [358, 165] on div "Title Visible to employees Send LinkedIn seat to {{ participant.fullName }} ​ A…" at bounding box center [228, 392] width 293 height 641
click at [350, 168] on span "Edit" at bounding box center [347, 172] width 19 height 15
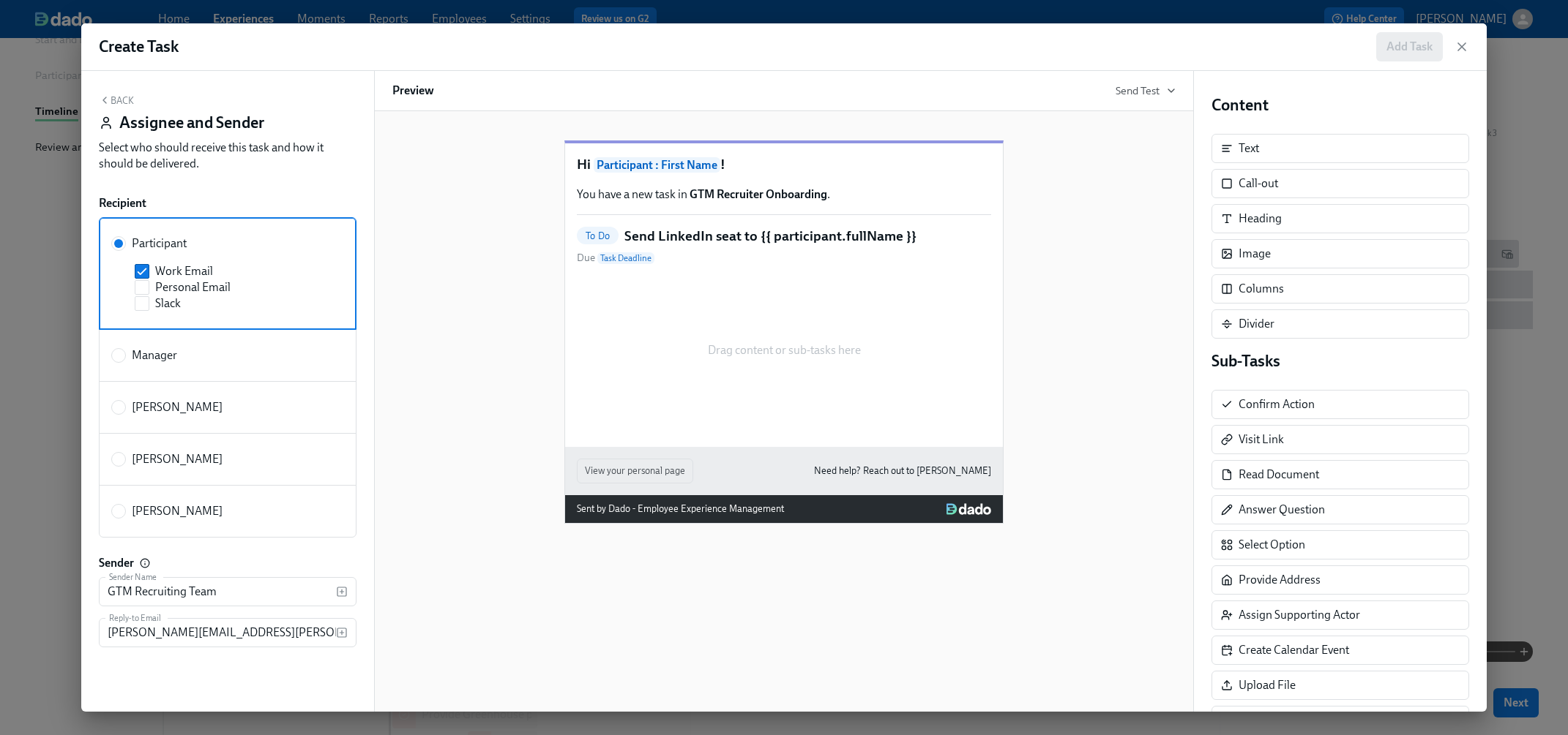
click at [174, 449] on label "[PERSON_NAME]" at bounding box center [227, 459] width 258 height 52
click at [125, 453] on input "[PERSON_NAME]" at bounding box center [118, 459] width 13 height 13
radio input "true"
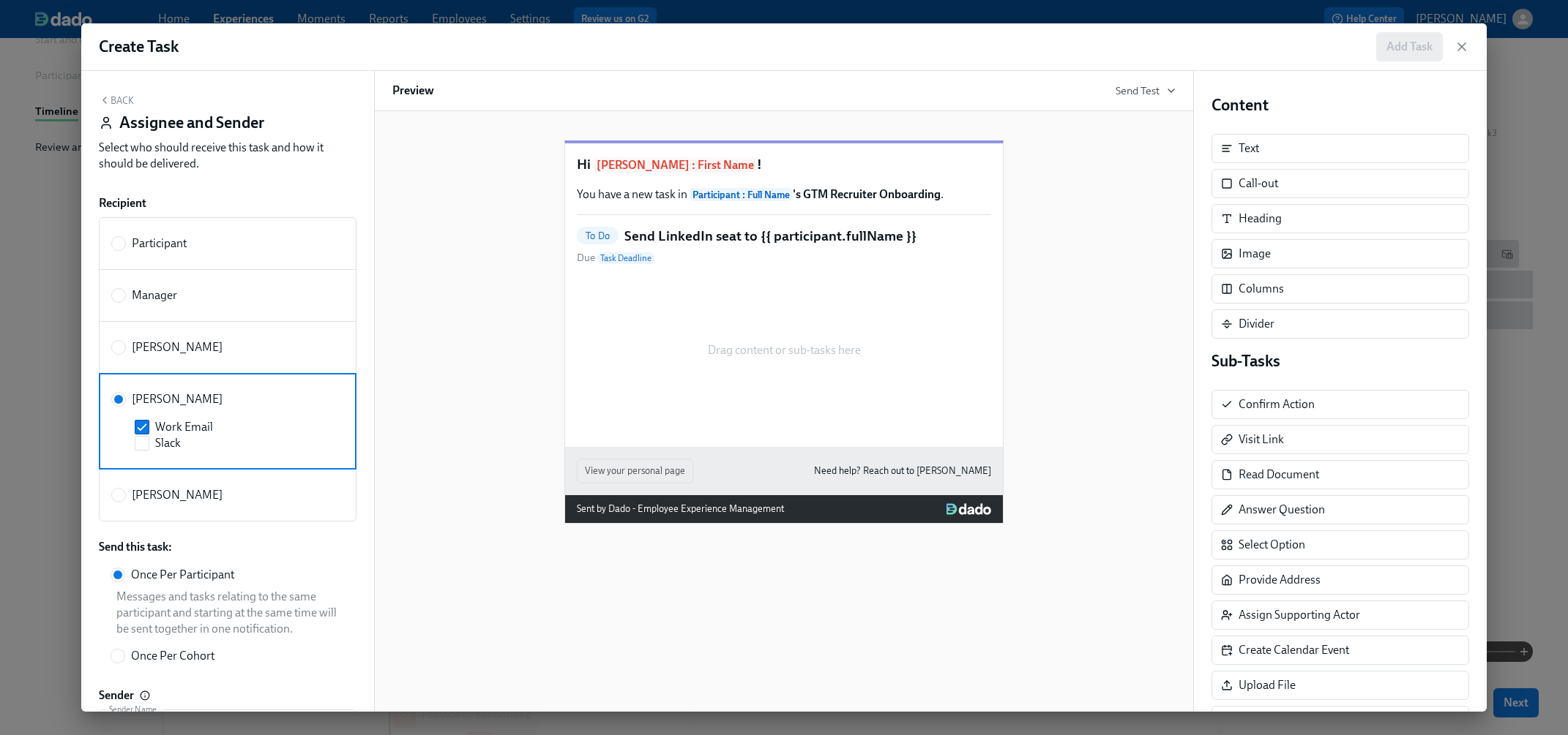
click at [108, 99] on icon "button" at bounding box center [104, 100] width 11 height 11
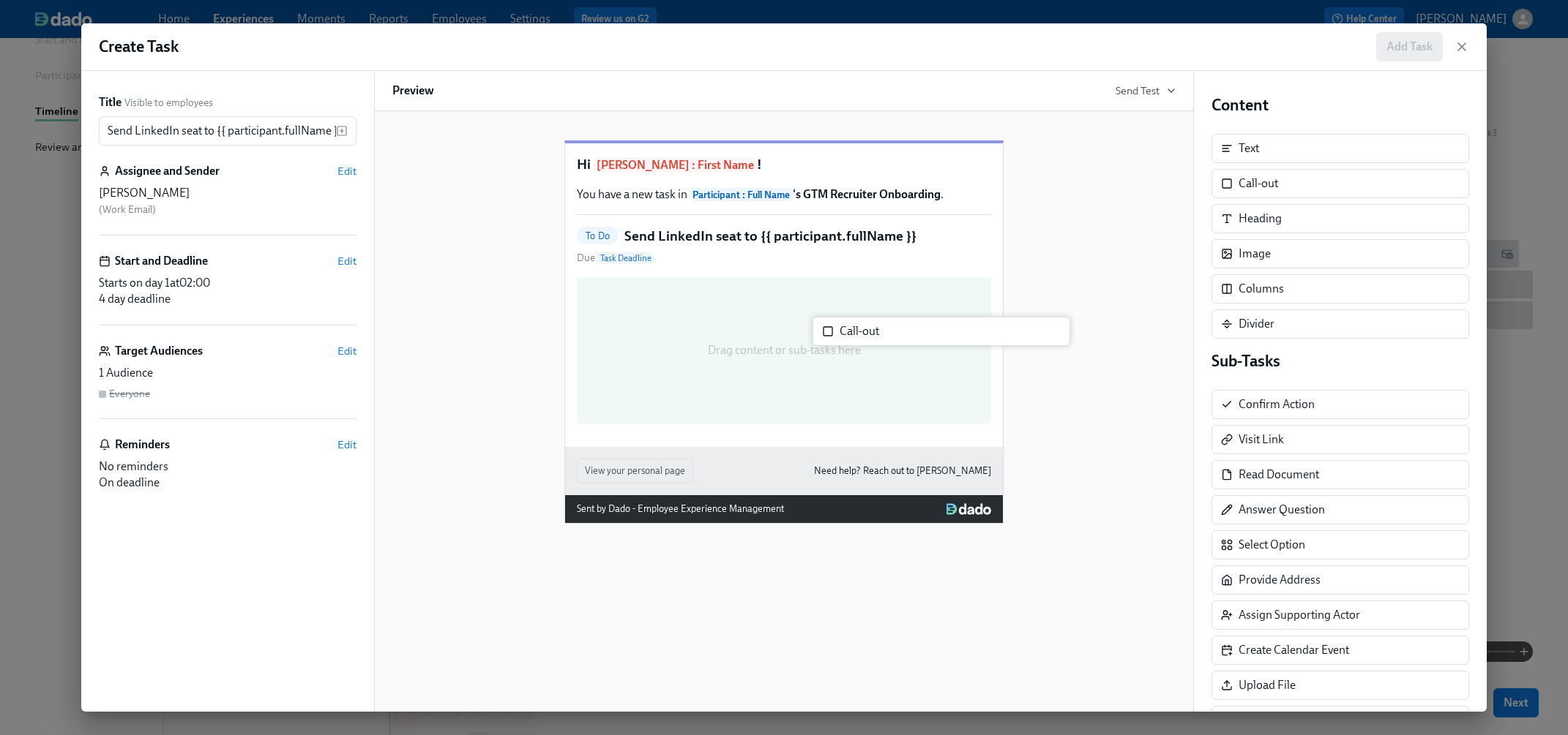
drag, startPoint x: 1257, startPoint y: 192, endPoint x: 850, endPoint y: 341, distance: 433.4
click at [850, 341] on div "Title Visible to employees Send LinkedIn seat to {{ participant.fullName }} ​ A…" at bounding box center [784, 392] width 1405 height 641
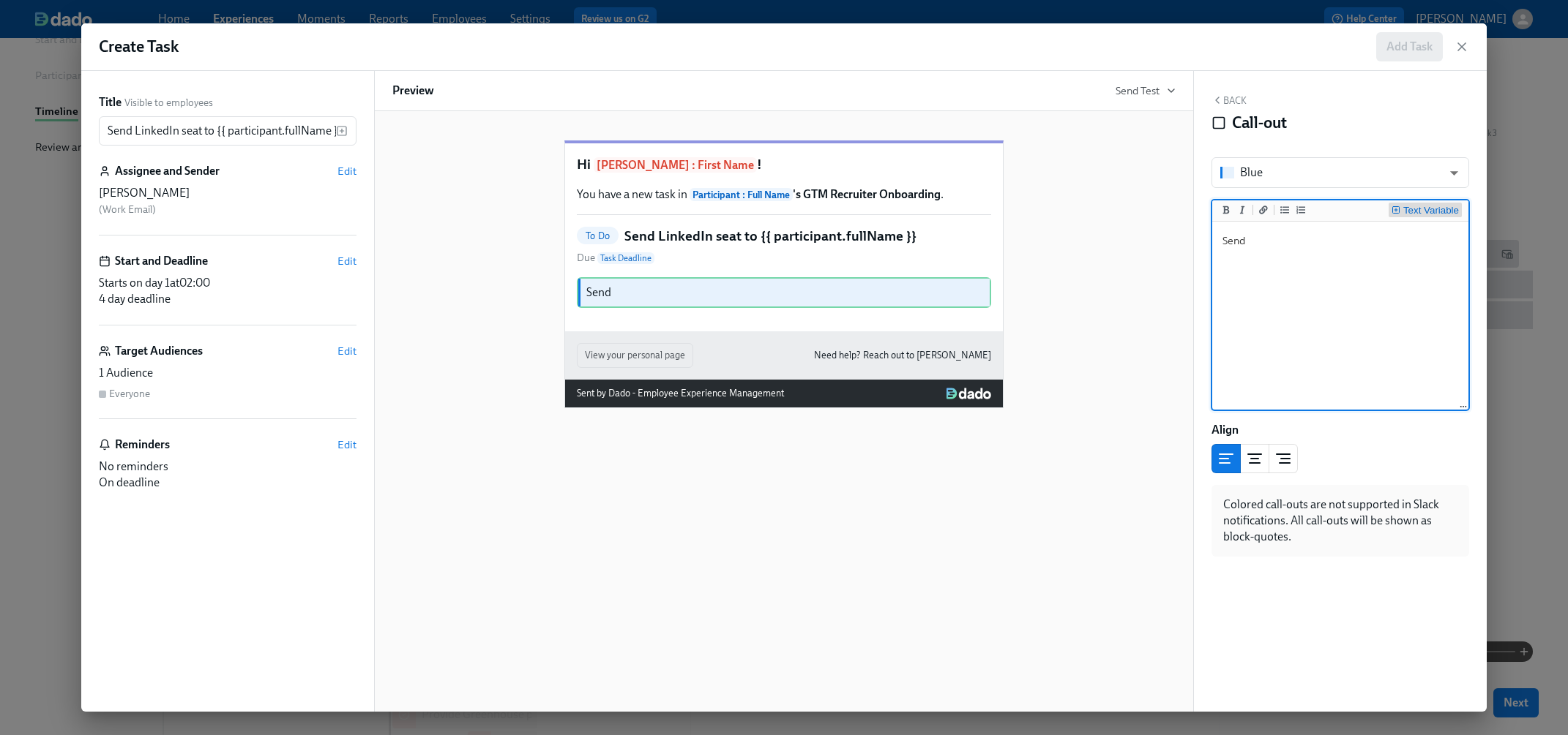
click at [1348, 215] on div "Text Variable" at bounding box center [1430, 210] width 55 height 10
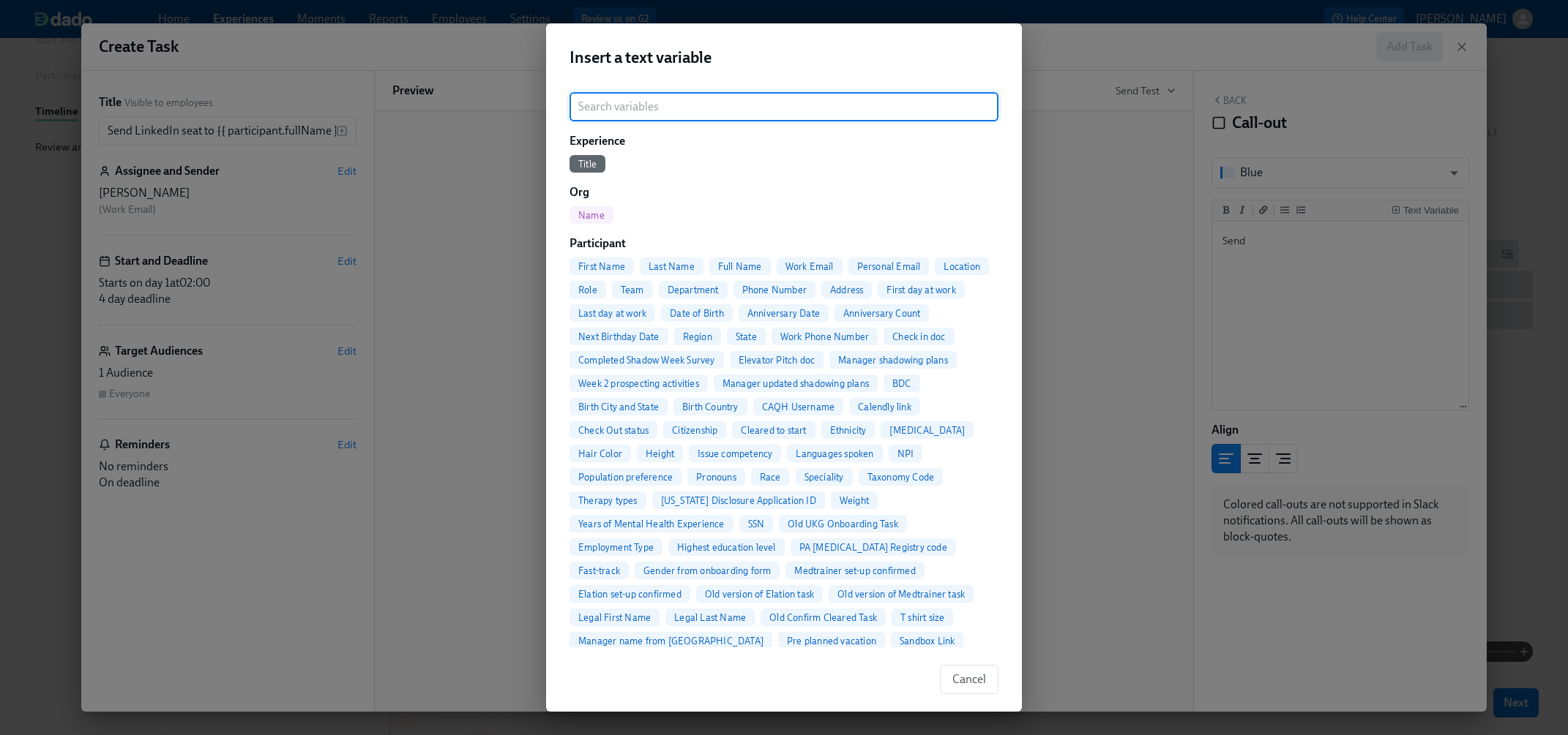
click at [745, 262] on span "Full Name" at bounding box center [740, 267] width 62 height 11
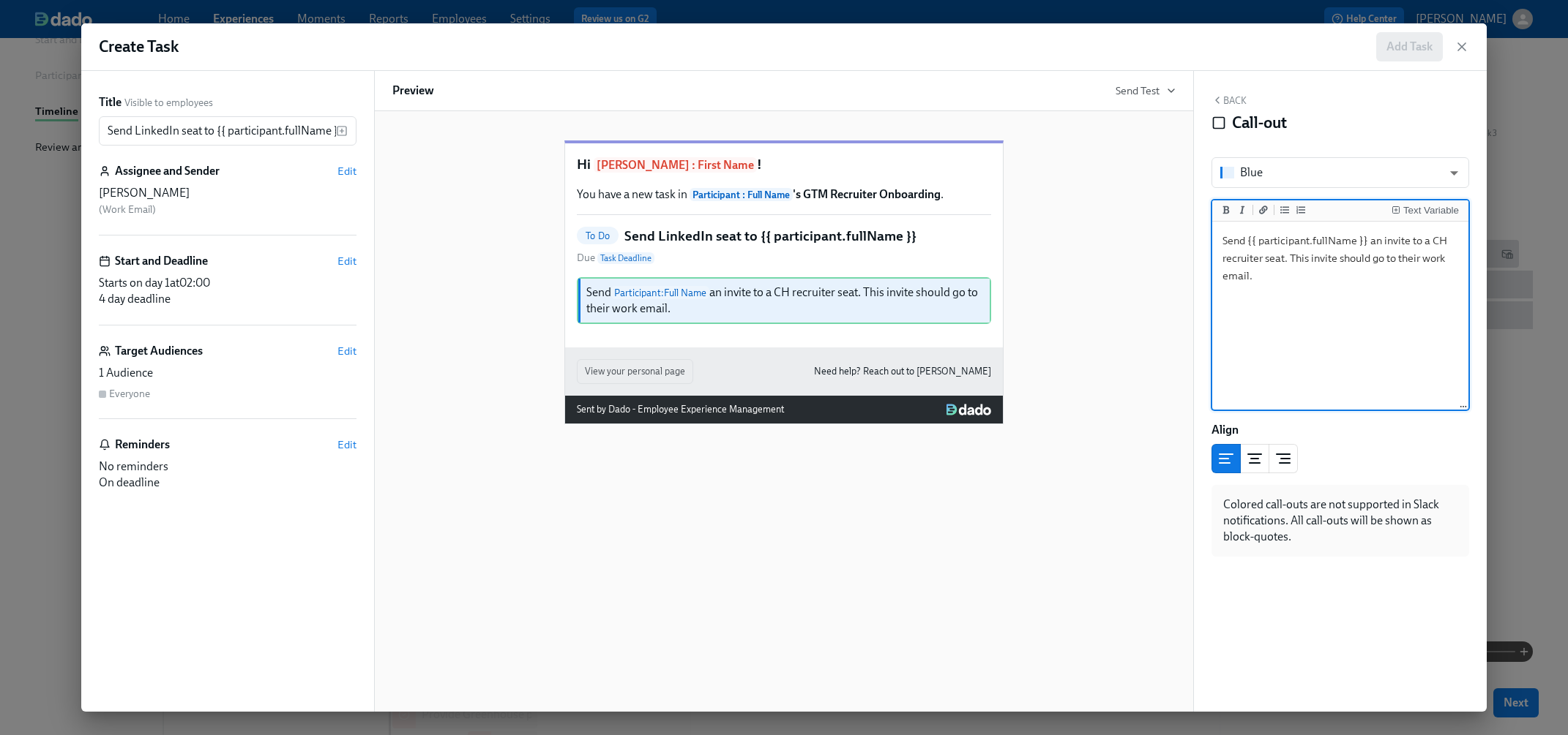
type textarea "Send {{ participant.fullName }} an invite to a CH recruiter seat. This invite s…"
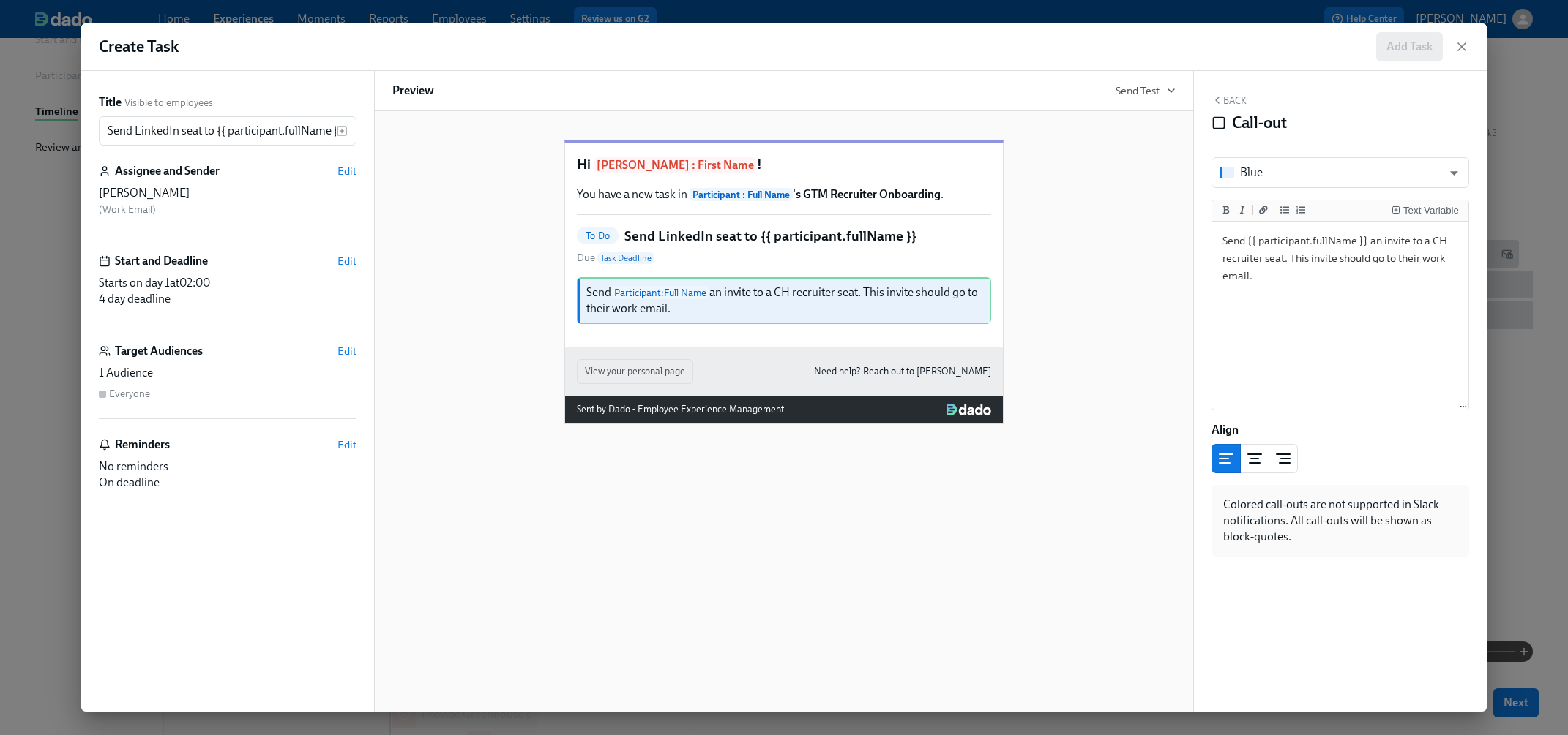
click at [1234, 108] on div "Back Call-out" at bounding box center [1339, 117] width 258 height 45
click at [1234, 101] on button "Back" at bounding box center [1228, 100] width 35 height 11
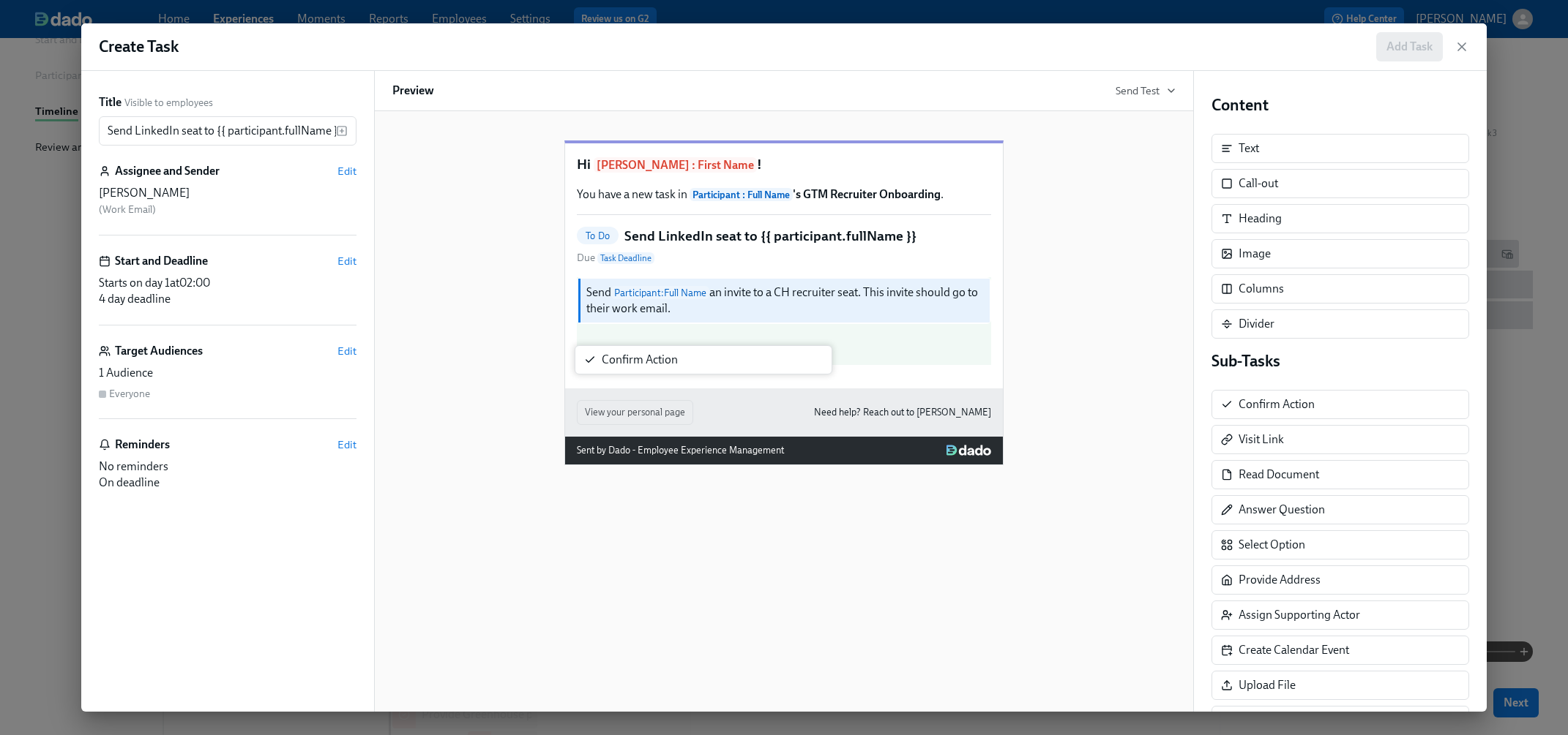
drag, startPoint x: 1245, startPoint y: 402, endPoint x: 596, endPoint y: 358, distance: 650.5
click at [596, 358] on div "Title Visible to employees Send LinkedIn seat to {{ participant.fullName }} ​ A…" at bounding box center [784, 392] width 1405 height 641
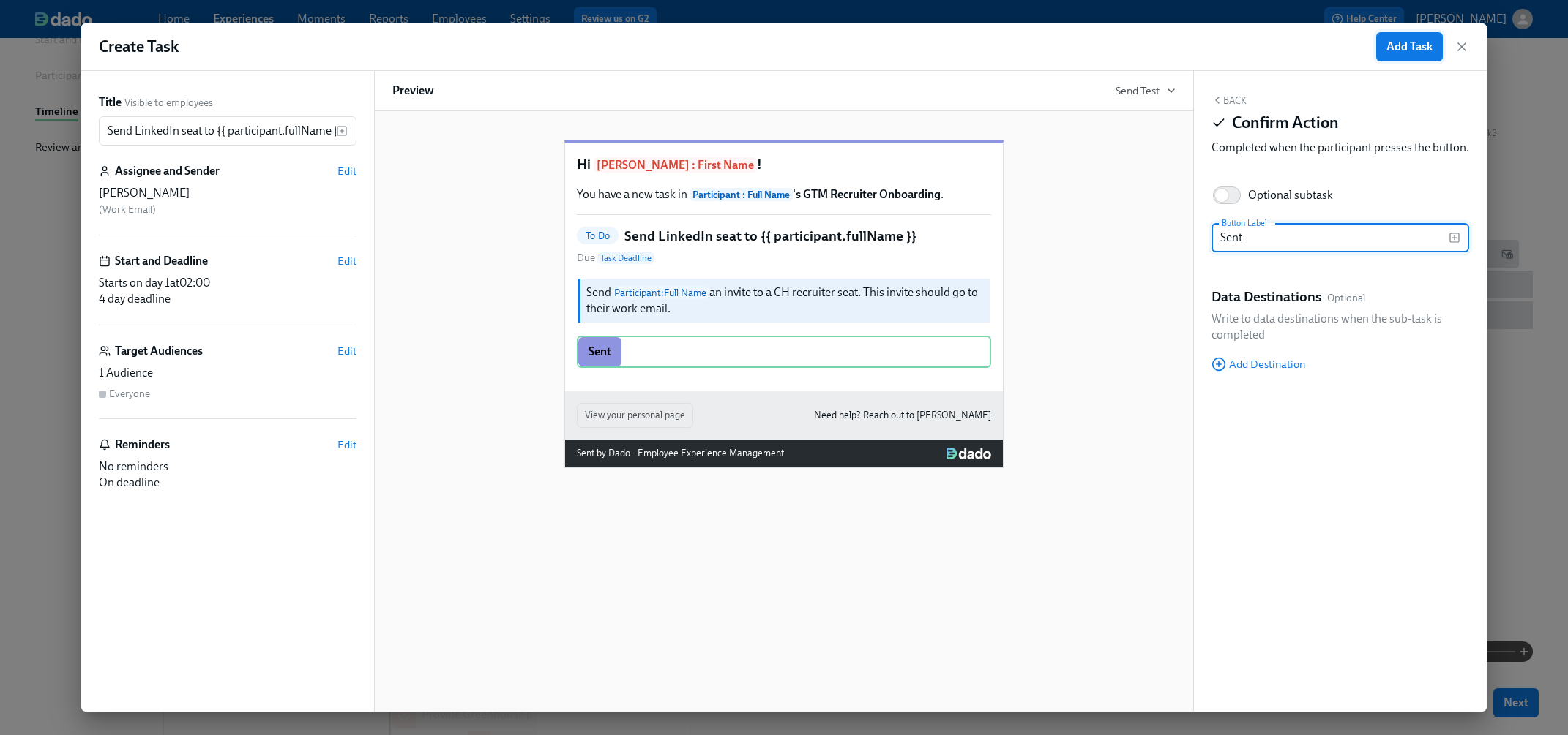
type input "Sent"
click at [1348, 39] on span "Add Task" at bounding box center [1409, 47] width 46 height 15
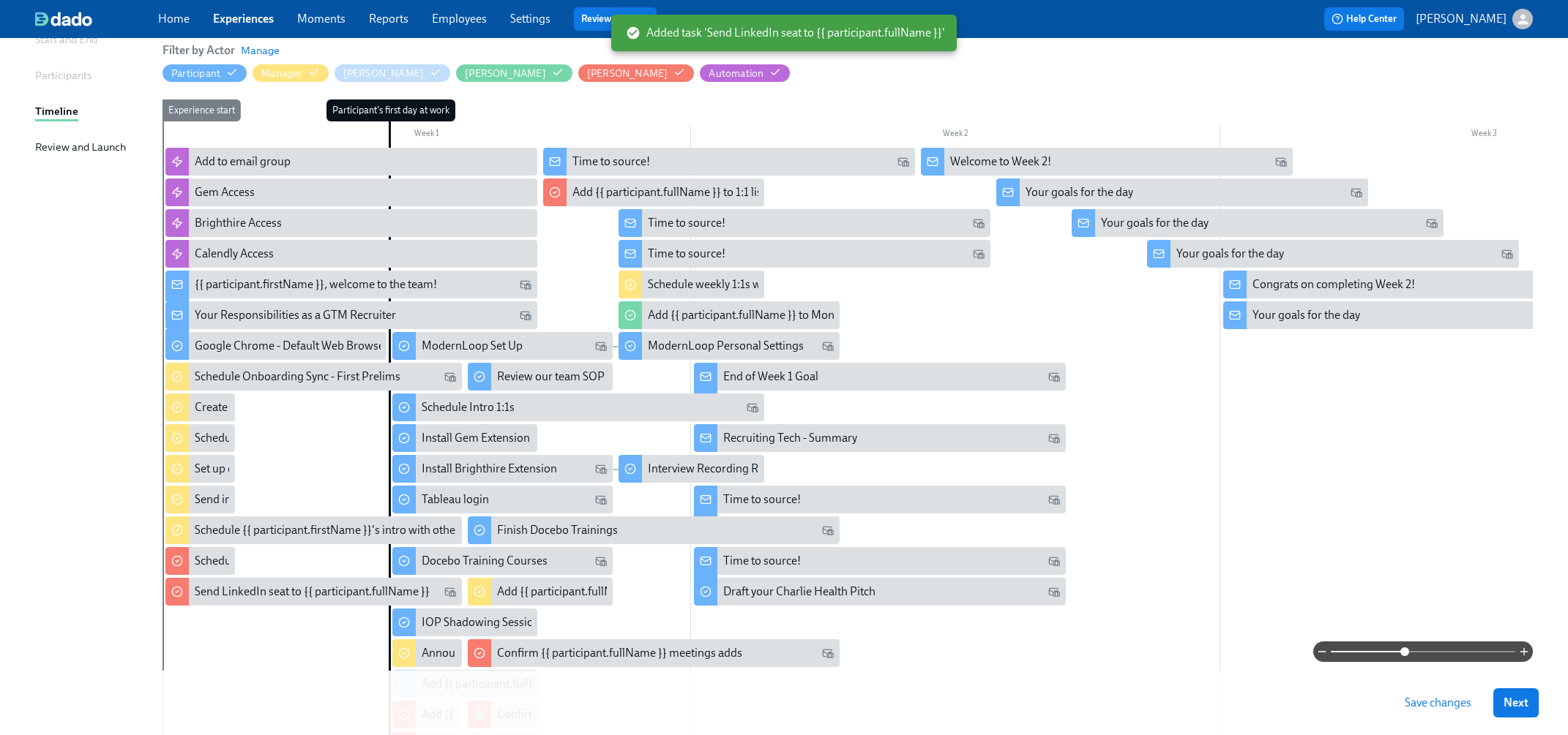
click at [1348, 652] on button "Save changes" at bounding box center [1438, 702] width 87 height 29
click at [1348, 652] on span "Next" at bounding box center [1515, 703] width 25 height 15
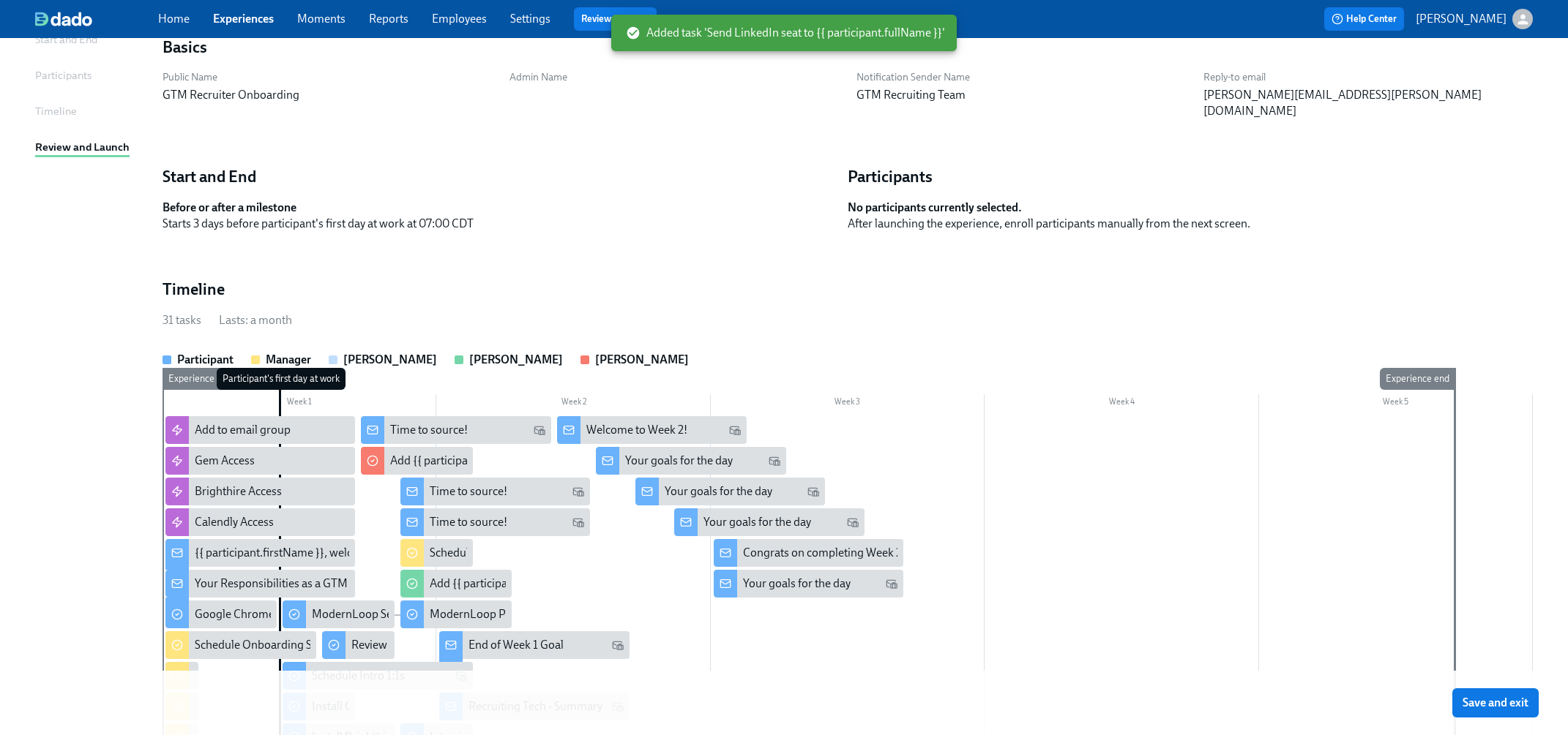
click at [1348, 652] on span "Save and exit" at bounding box center [1495, 703] width 66 height 15
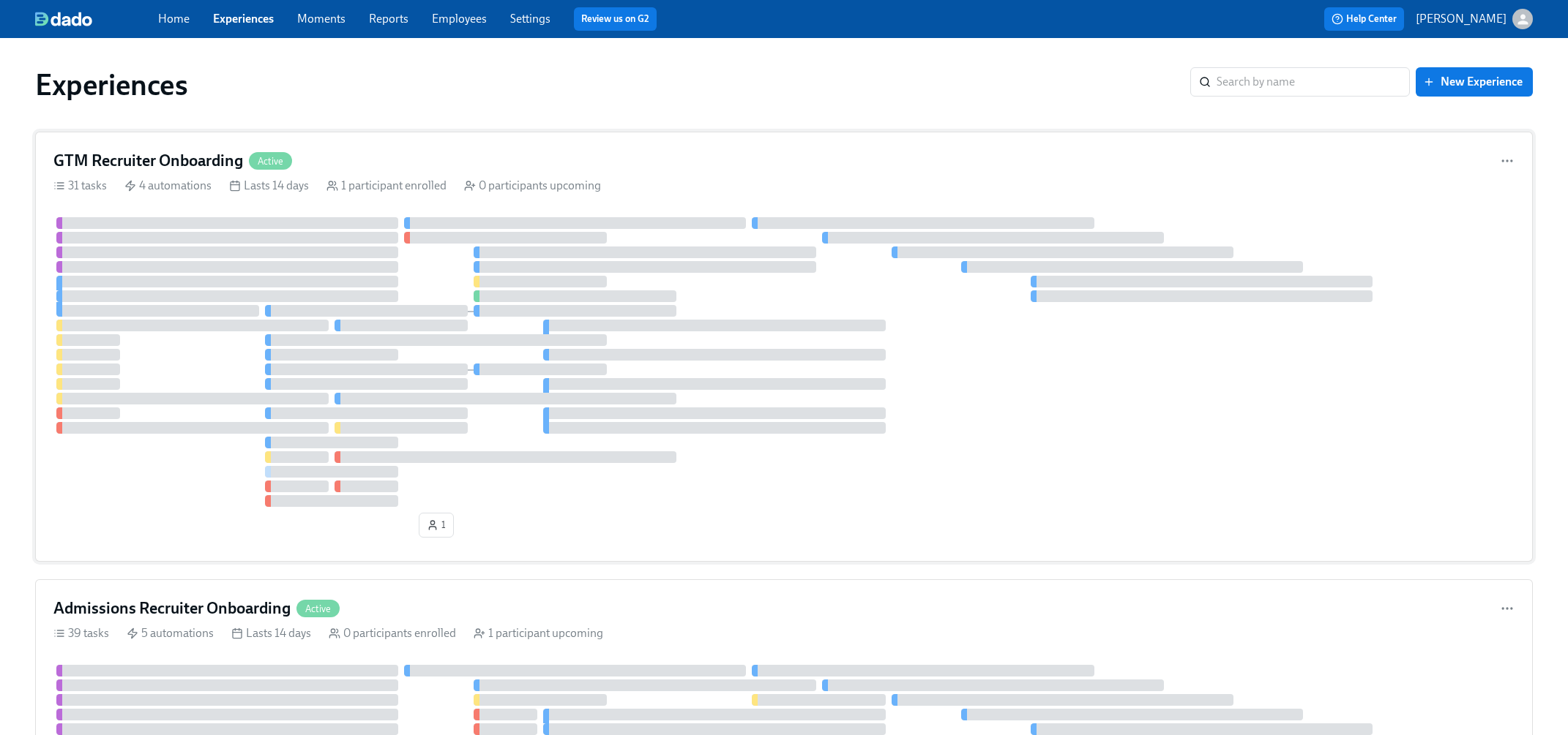
click at [521, 175] on div "GTM Recruiter Onboarding Active 31 tasks 4 automations Lasts 14 days 1 particip…" at bounding box center [783, 346] width 1498 height 430
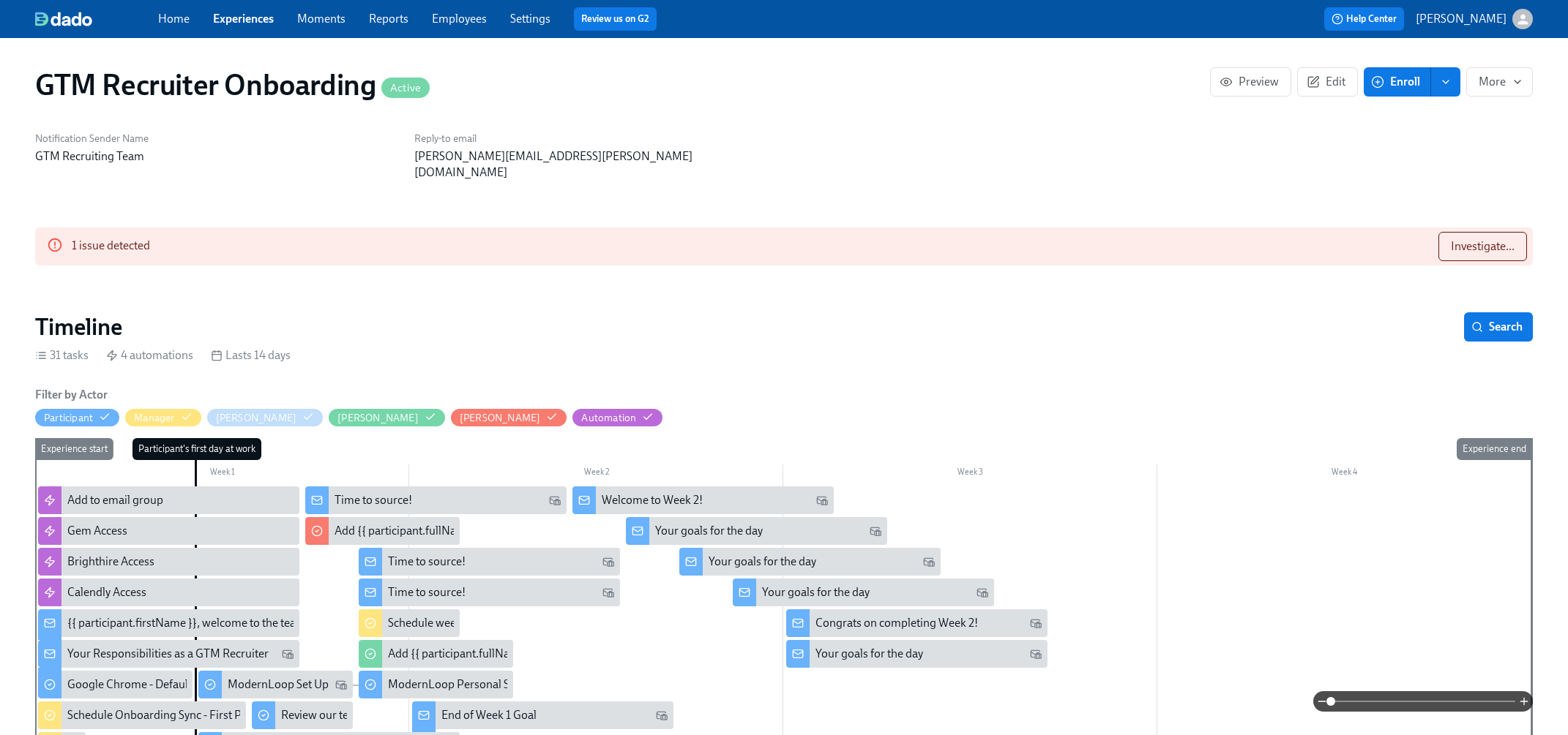
scroll to position [0, 687]
click at [1348, 239] on span "Investigate..." at bounding box center [1483, 247] width 64 height 15
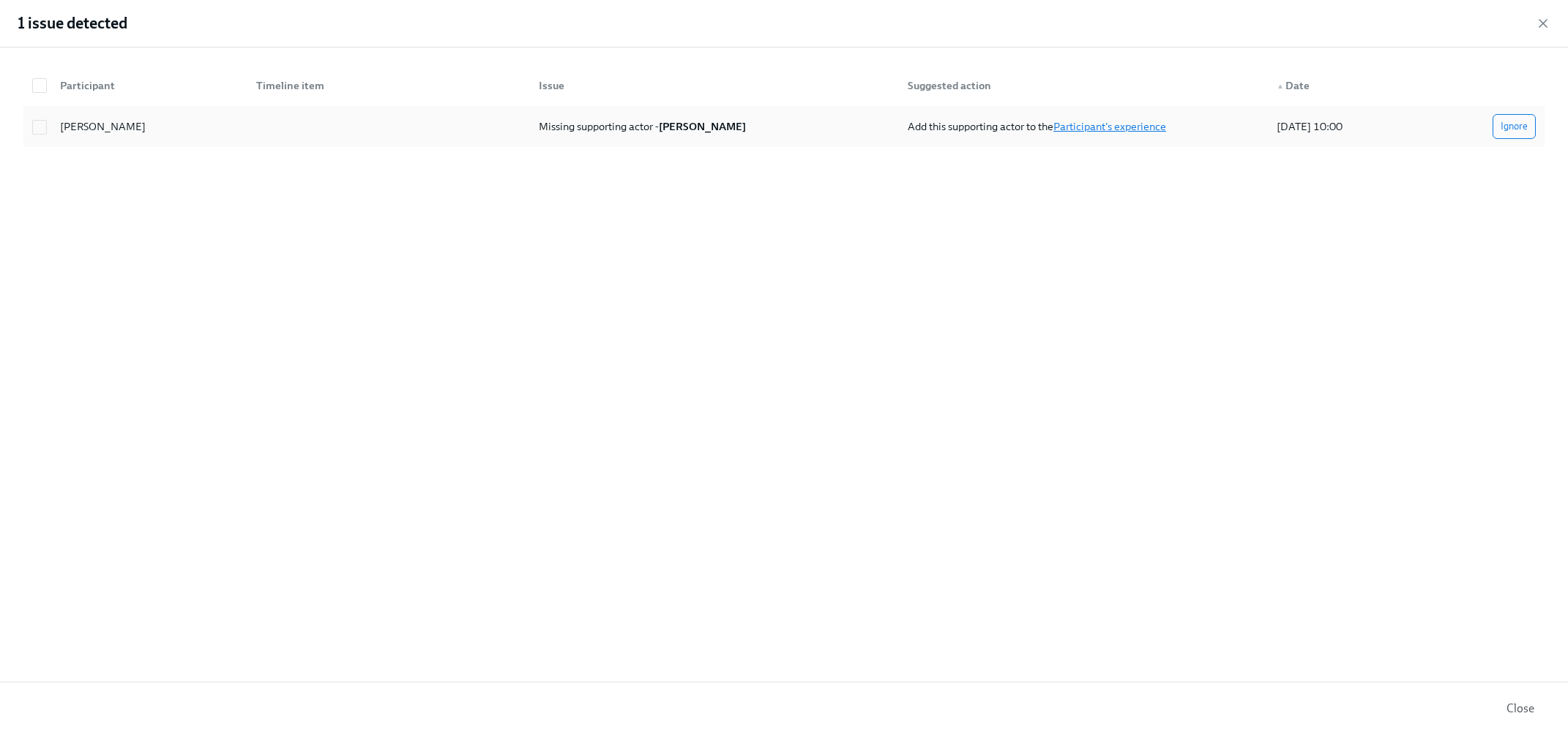
click at [1141, 128] on link "Participant's experience" at bounding box center [1109, 127] width 113 height 13
checkbox input "true"
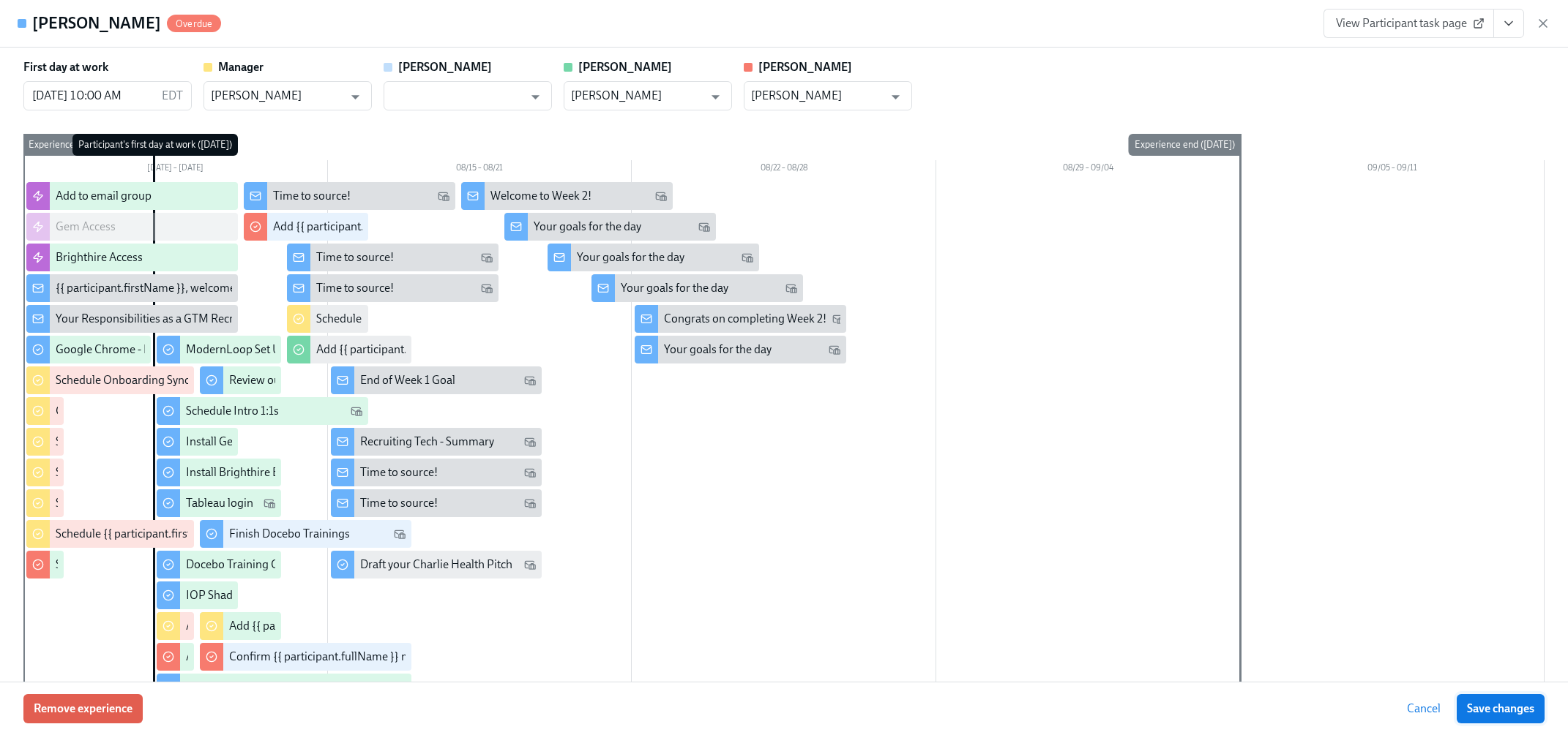
click at [1348, 652] on span "Save changes" at bounding box center [1500, 709] width 68 height 15
click at [485, 99] on input "text" at bounding box center [457, 96] width 132 height 29
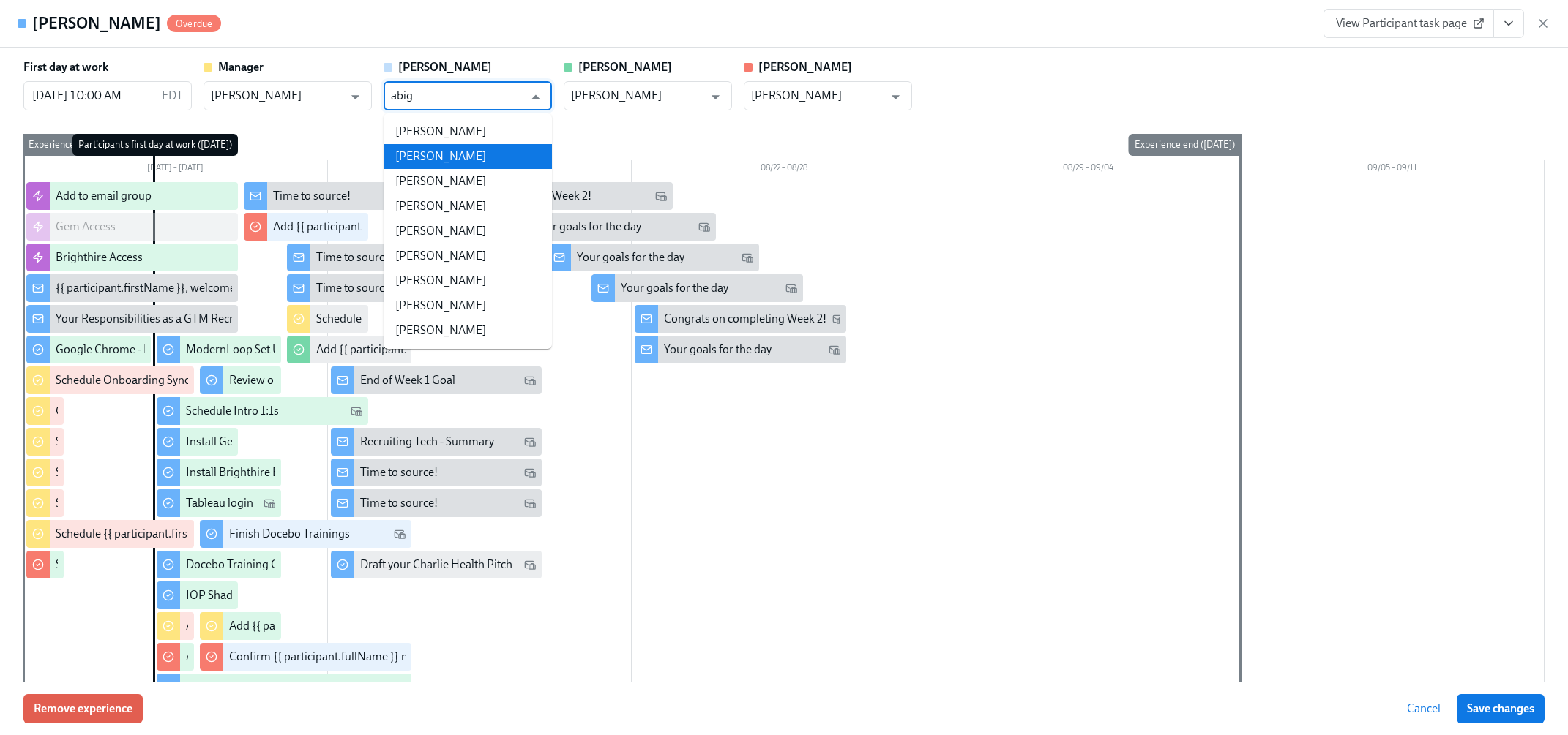
click at [449, 154] on li "[PERSON_NAME]" at bounding box center [467, 157] width 168 height 25
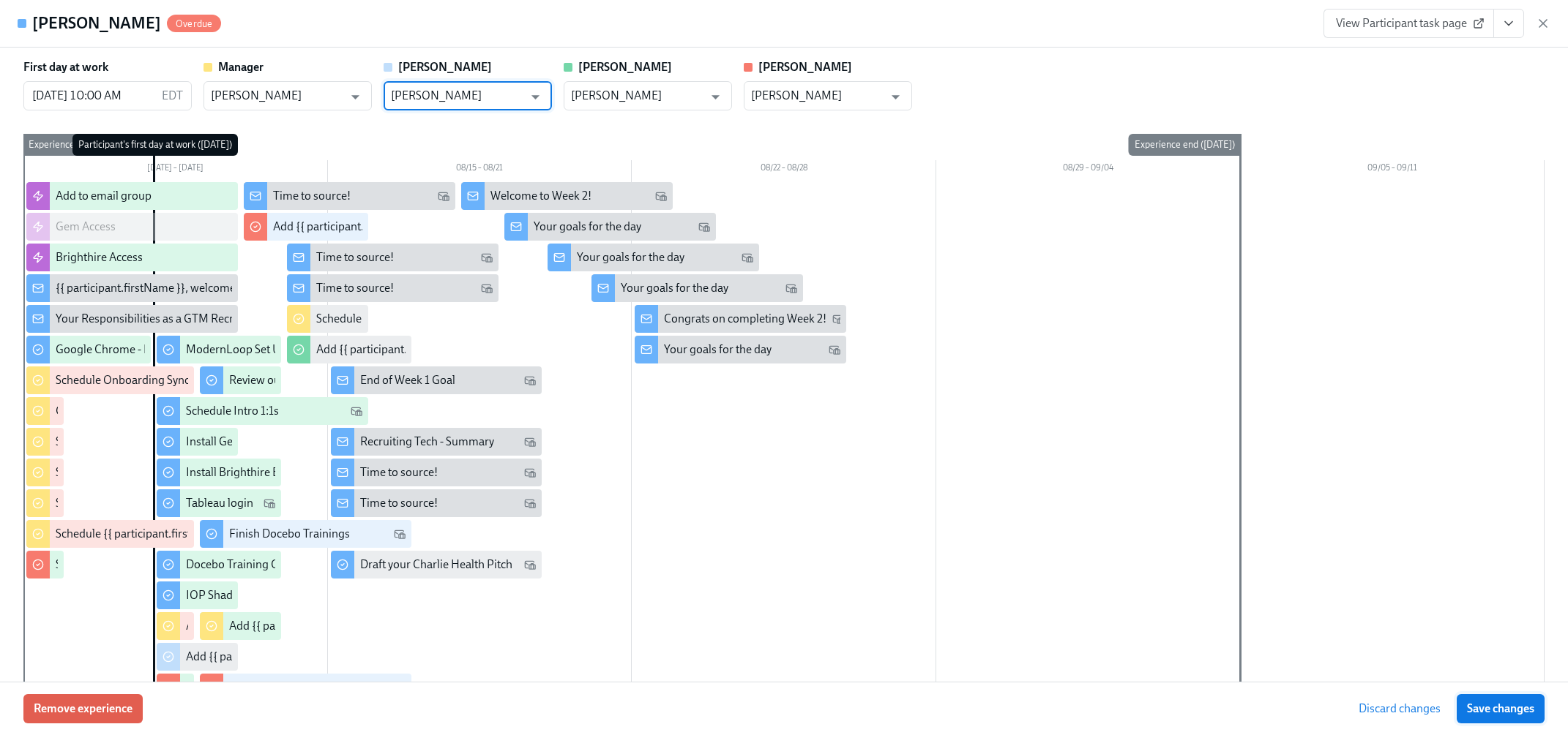
type input "[PERSON_NAME]"
click at [1348, 652] on button "Save changes" at bounding box center [1500, 709] width 88 height 29
type input "[PERSON_NAME]"
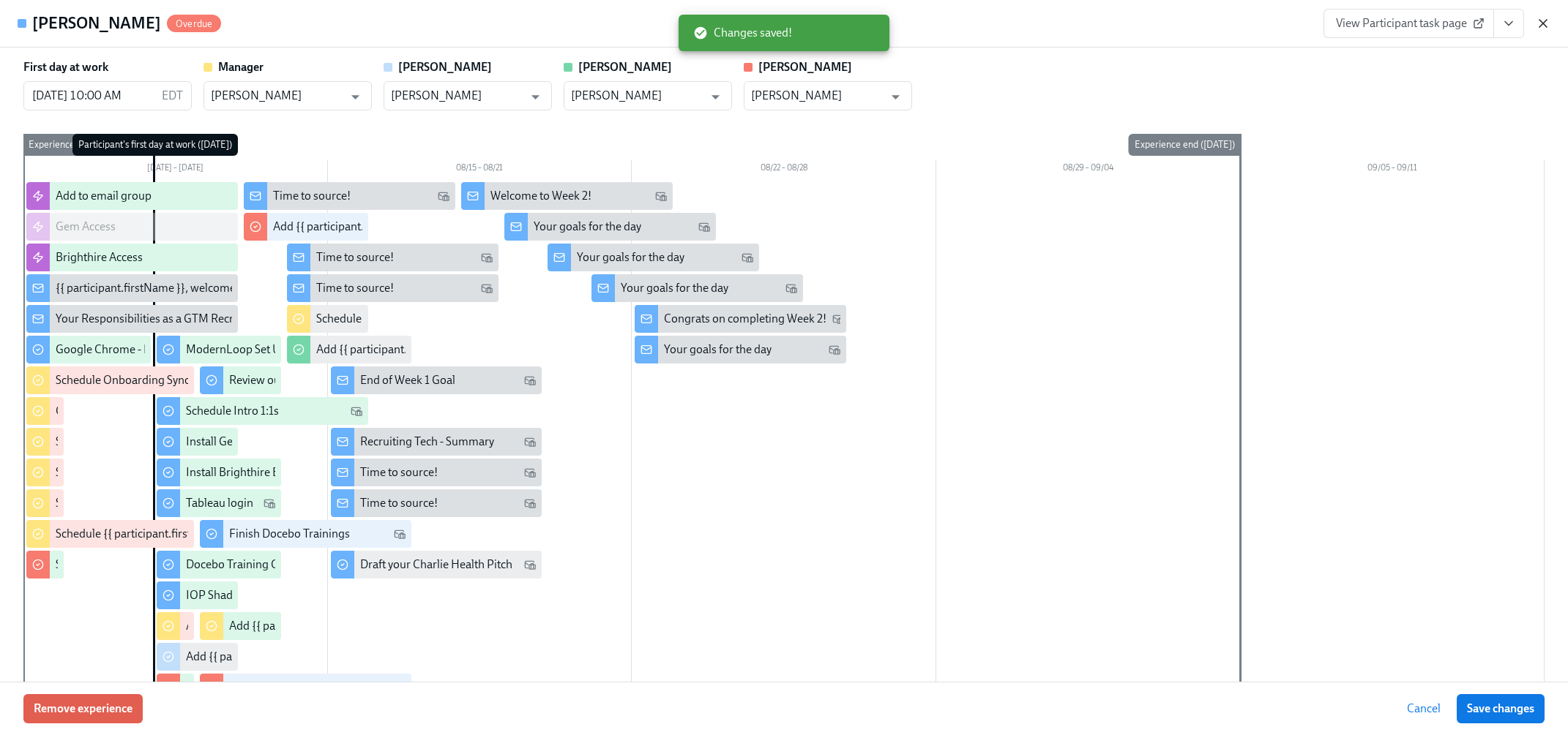
click at [1348, 23] on icon "button" at bounding box center [1543, 23] width 15 height 15
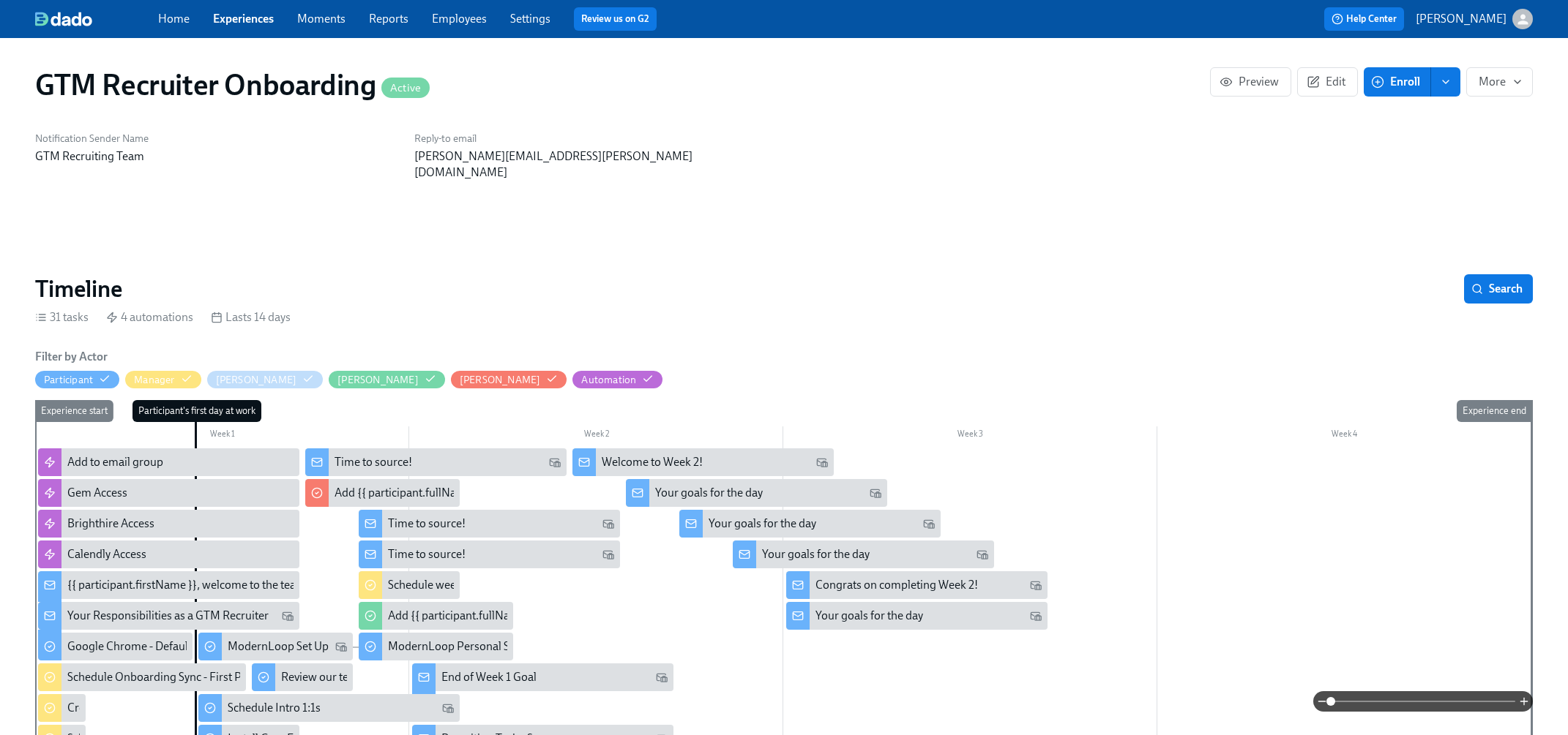
click at [1348, 83] on span "Enroll" at bounding box center [1396, 82] width 46 height 15
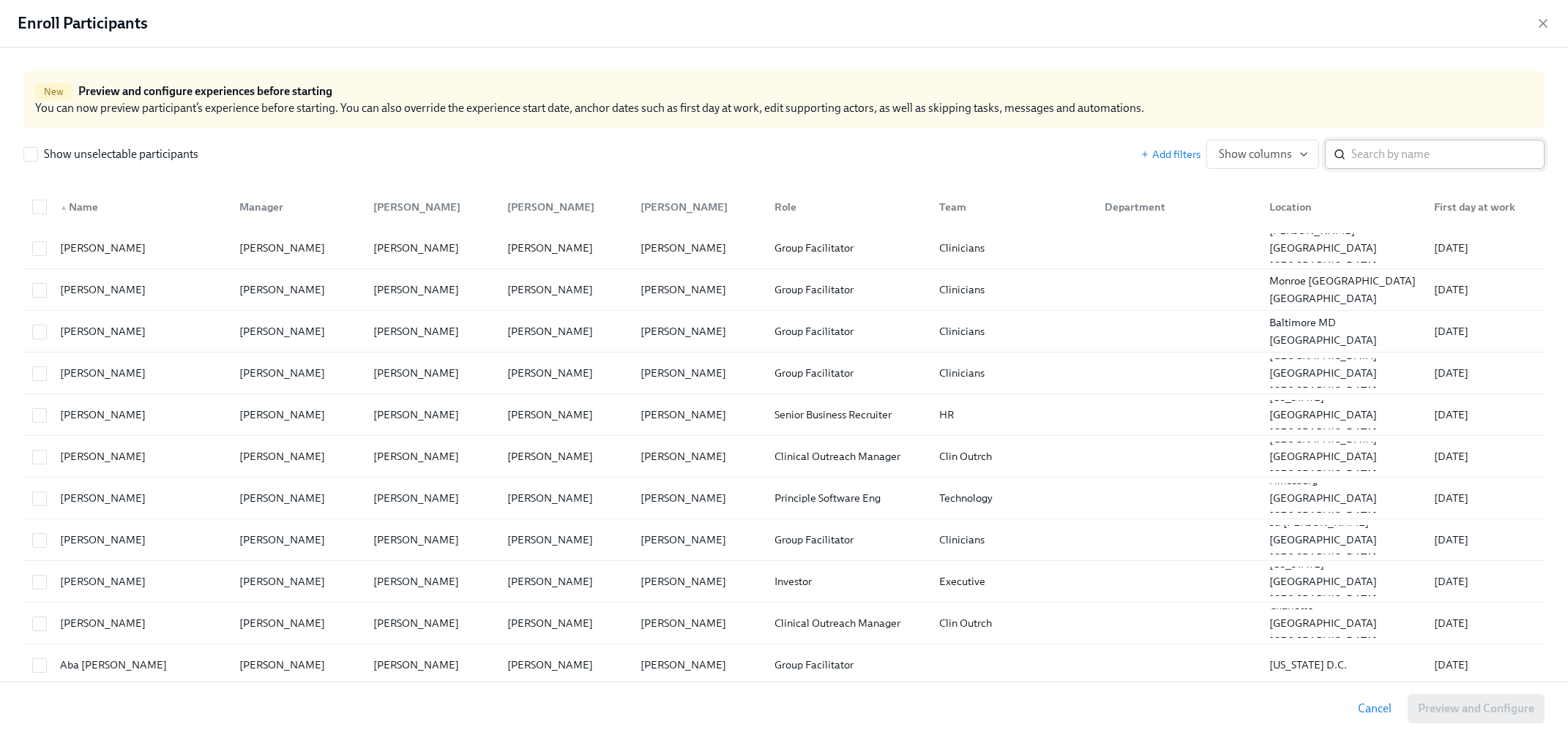
click at [1348, 157] on input "search" at bounding box center [1448, 154] width 193 height 29
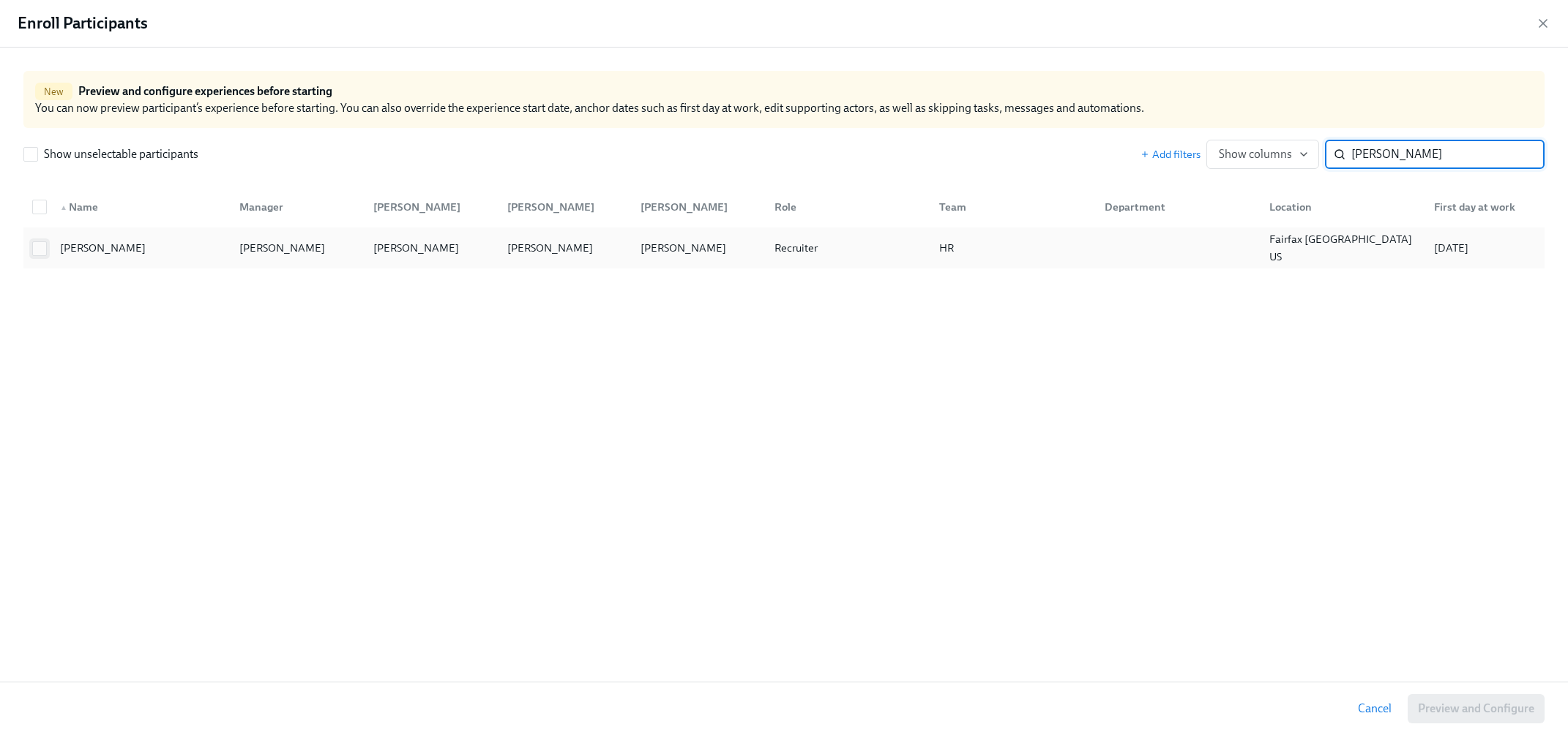
type input "keaton"
click at [44, 248] on input "checkbox" at bounding box center [39, 248] width 13 height 13
checkbox input "true"
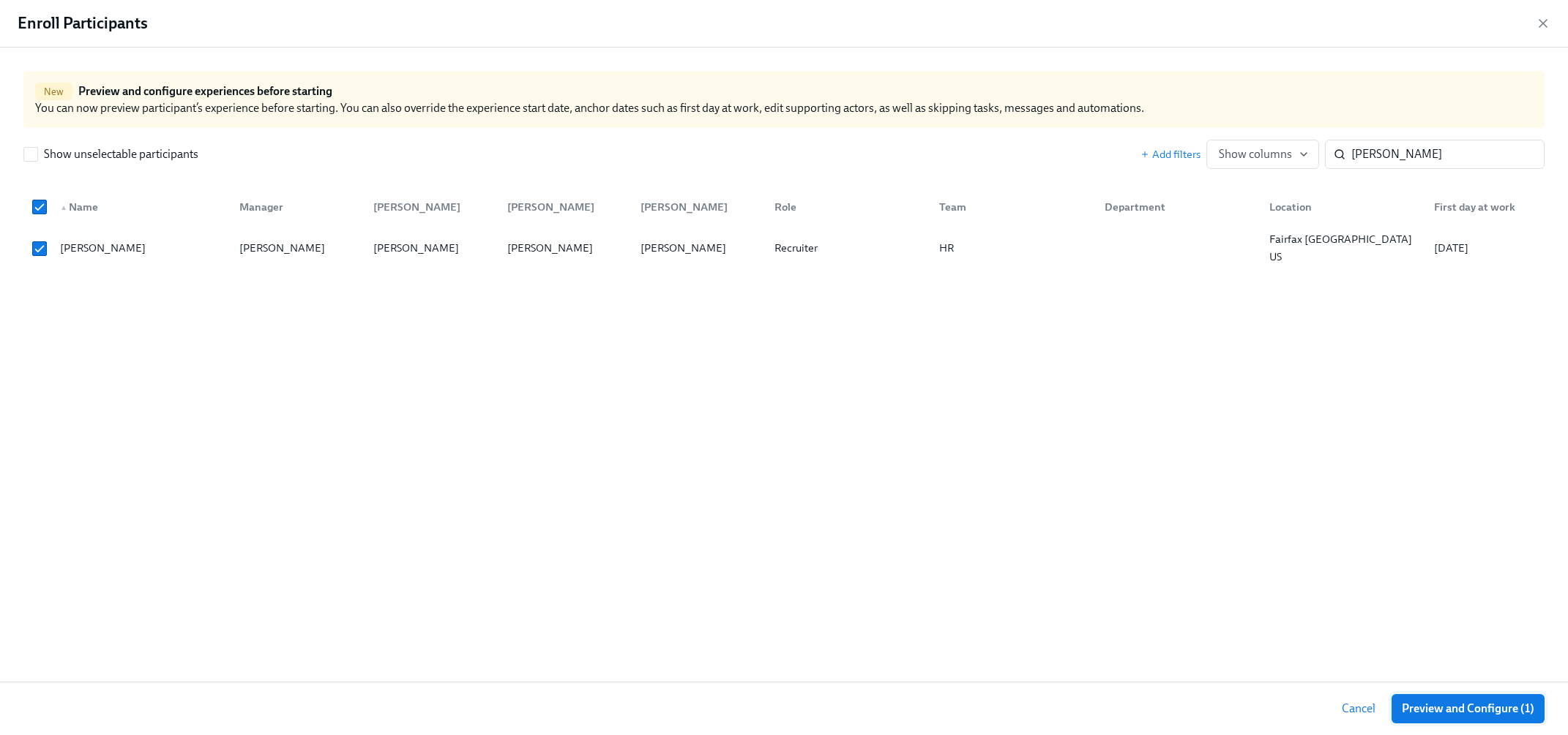
click at [1348, 652] on button "Preview and Configure (1)" at bounding box center [1467, 709] width 153 height 29
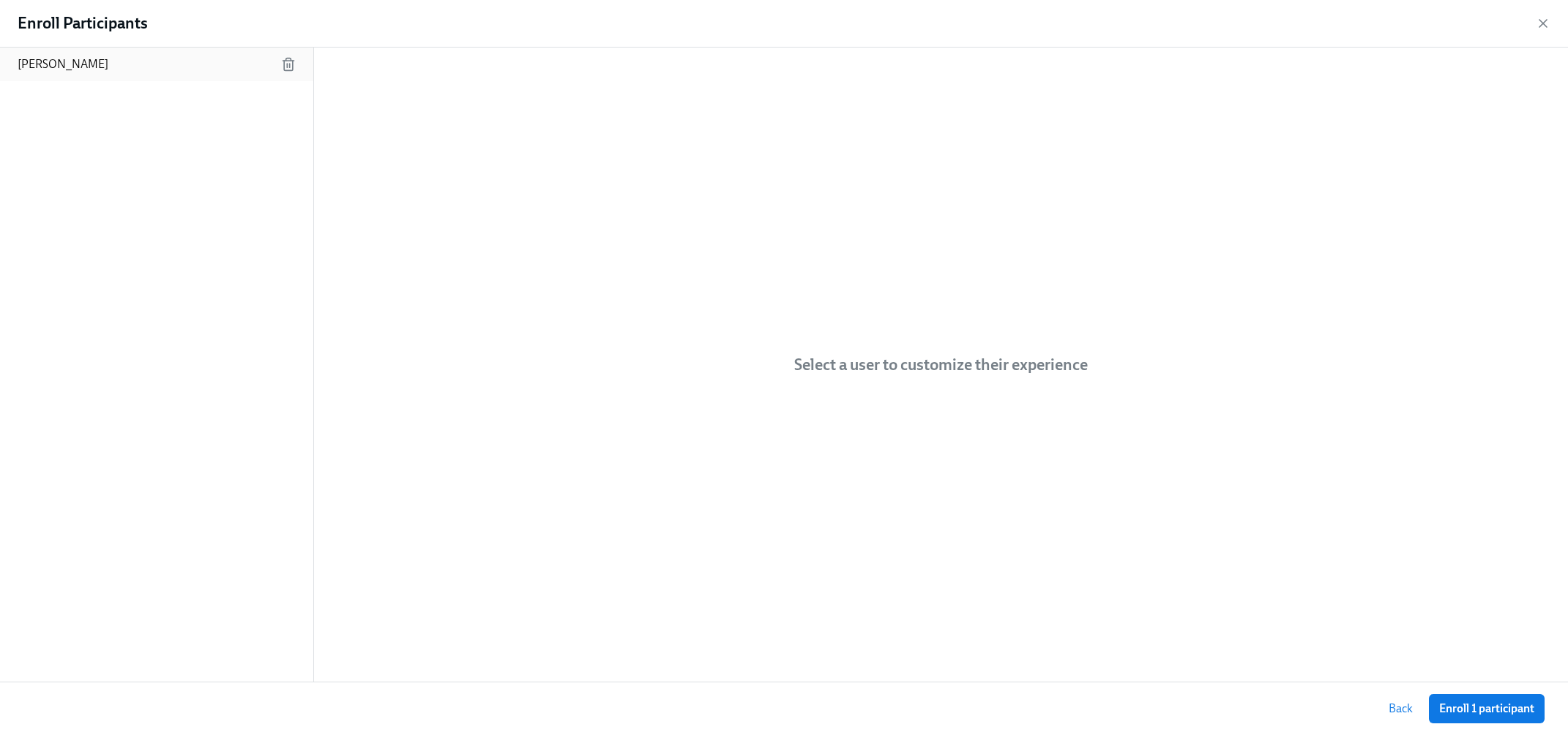
click at [88, 61] on div "[PERSON_NAME]" at bounding box center [157, 65] width 313 height 34
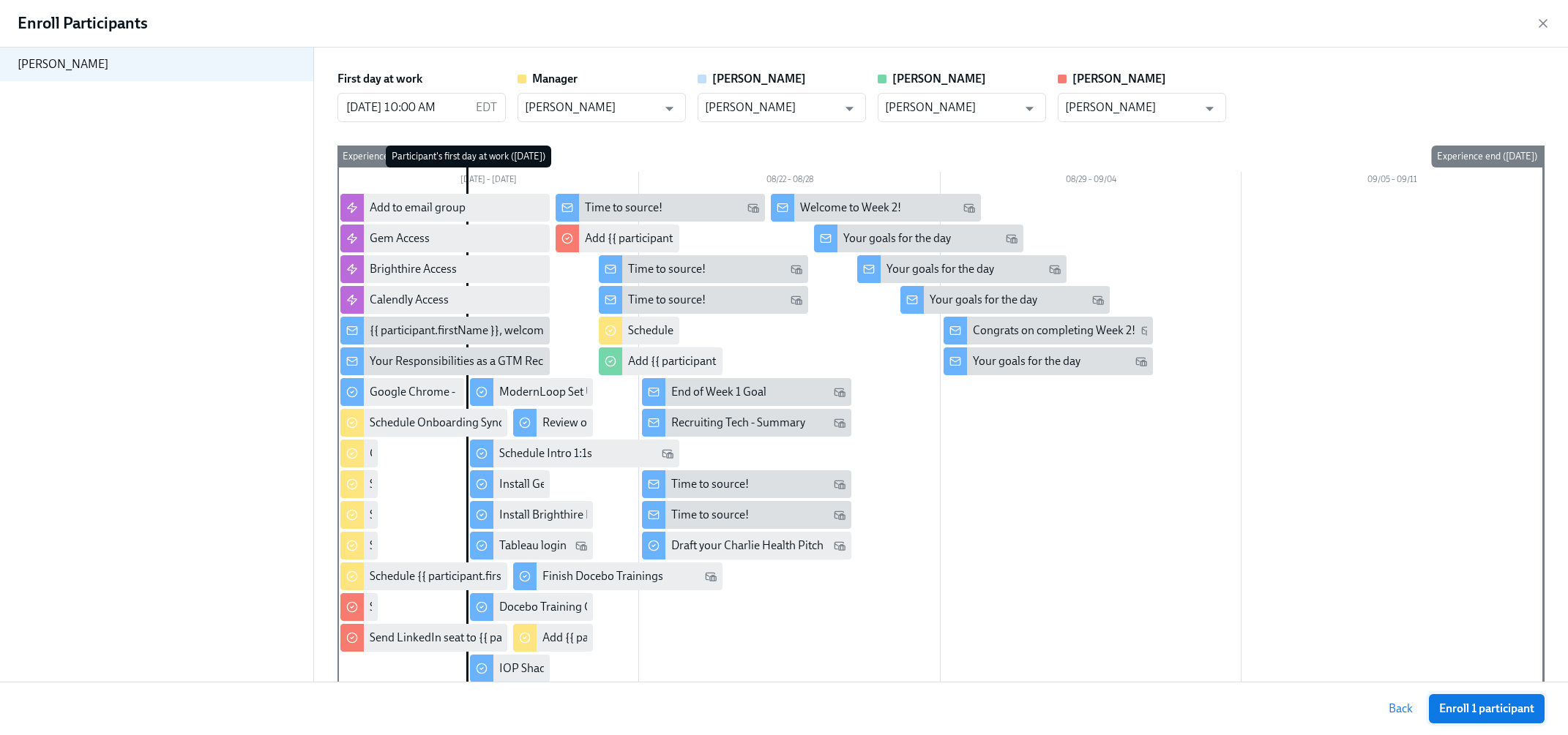
click at [1348, 652] on span "Enroll 1 participant" at bounding box center [1485, 709] width 95 height 15
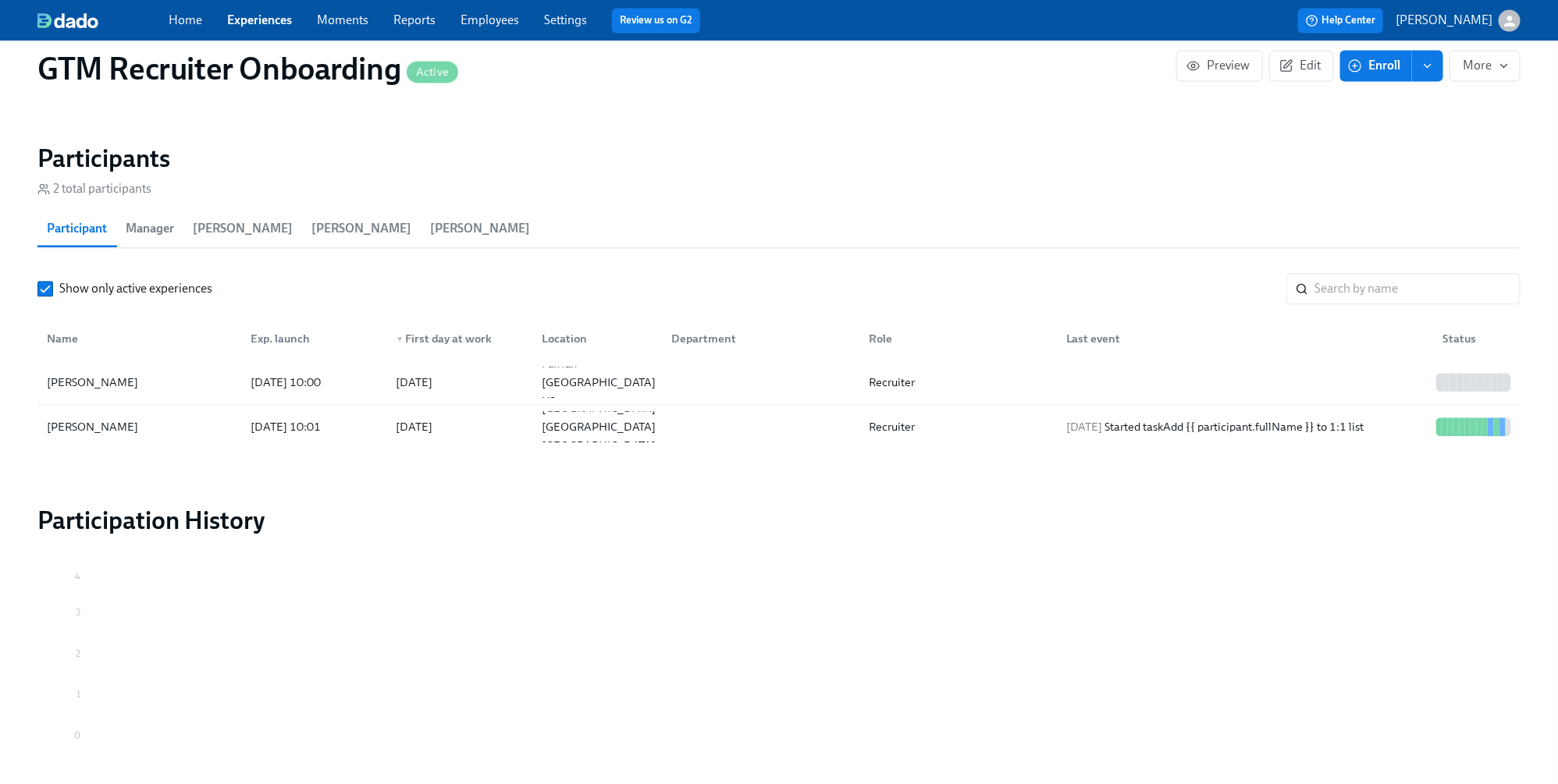
scroll to position [1642, 0]
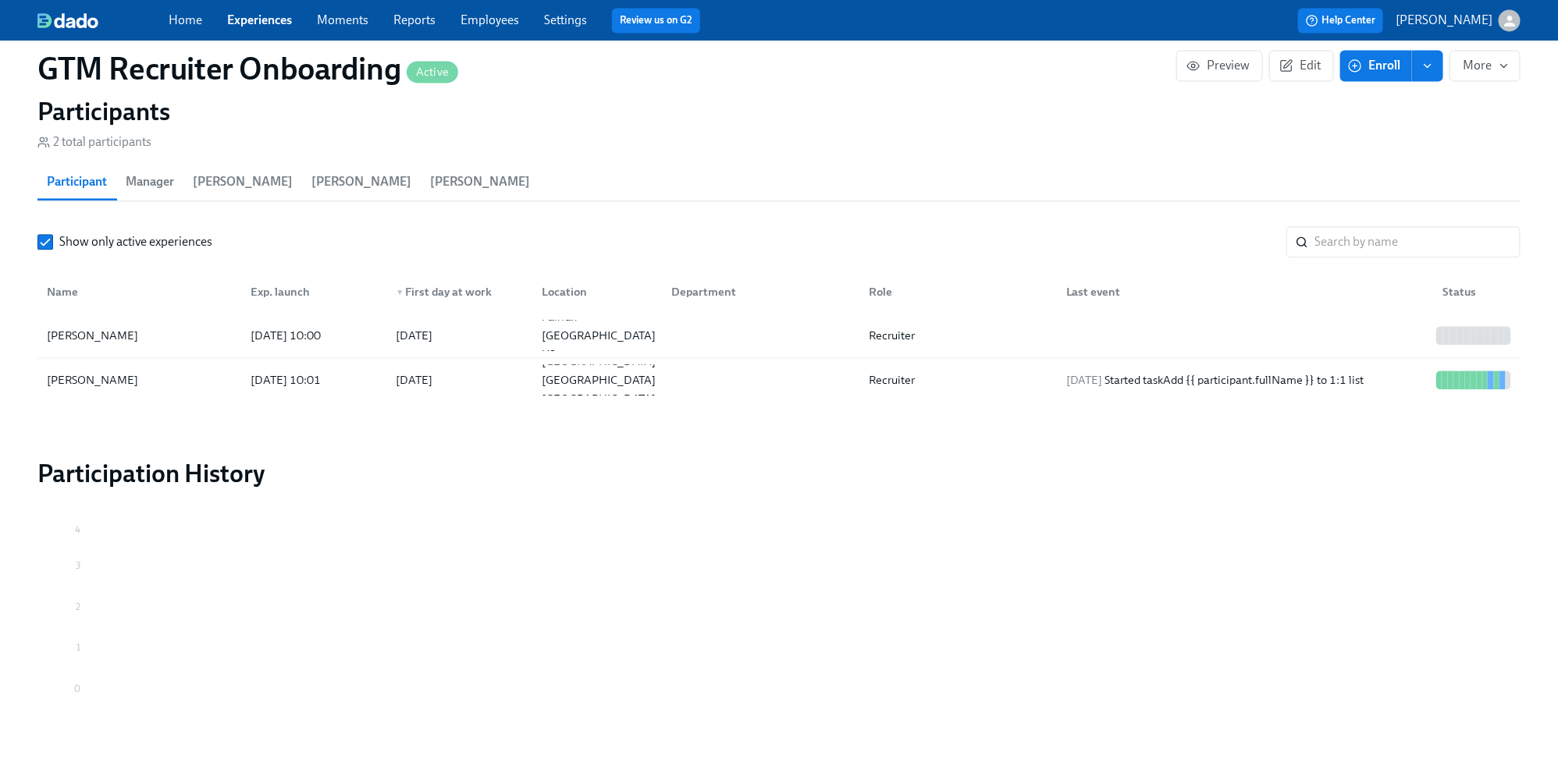
click at [1437, 23] on p "[PERSON_NAME]" at bounding box center [1443, 20] width 97 height 17
click at [1437, 23] on div at bounding box center [779, 392] width 1558 height 784
click at [478, 24] on link "Employees" at bounding box center [489, 19] width 59 height 15
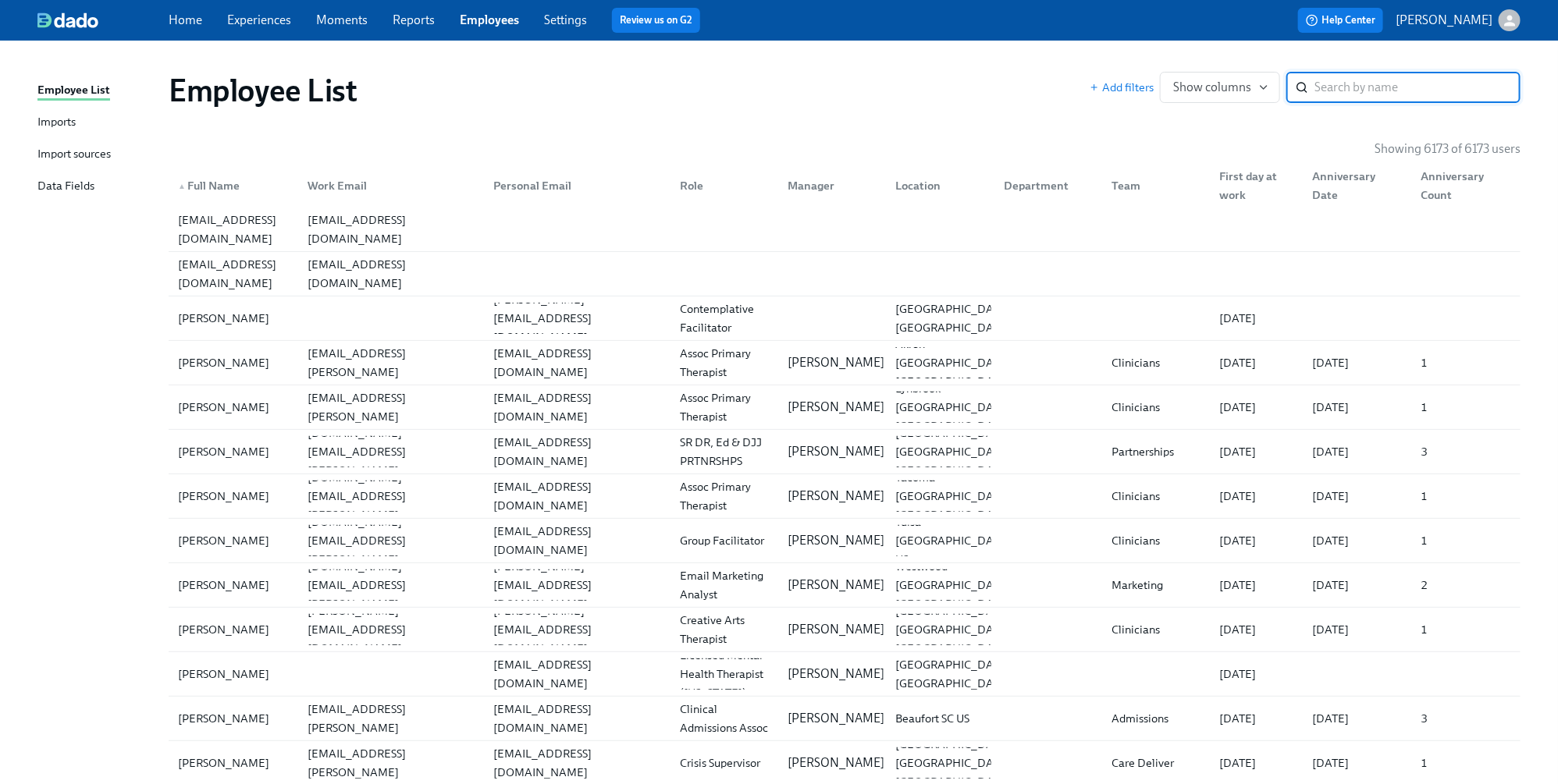
click at [250, 21] on link "Experiences" at bounding box center [259, 19] width 64 height 15
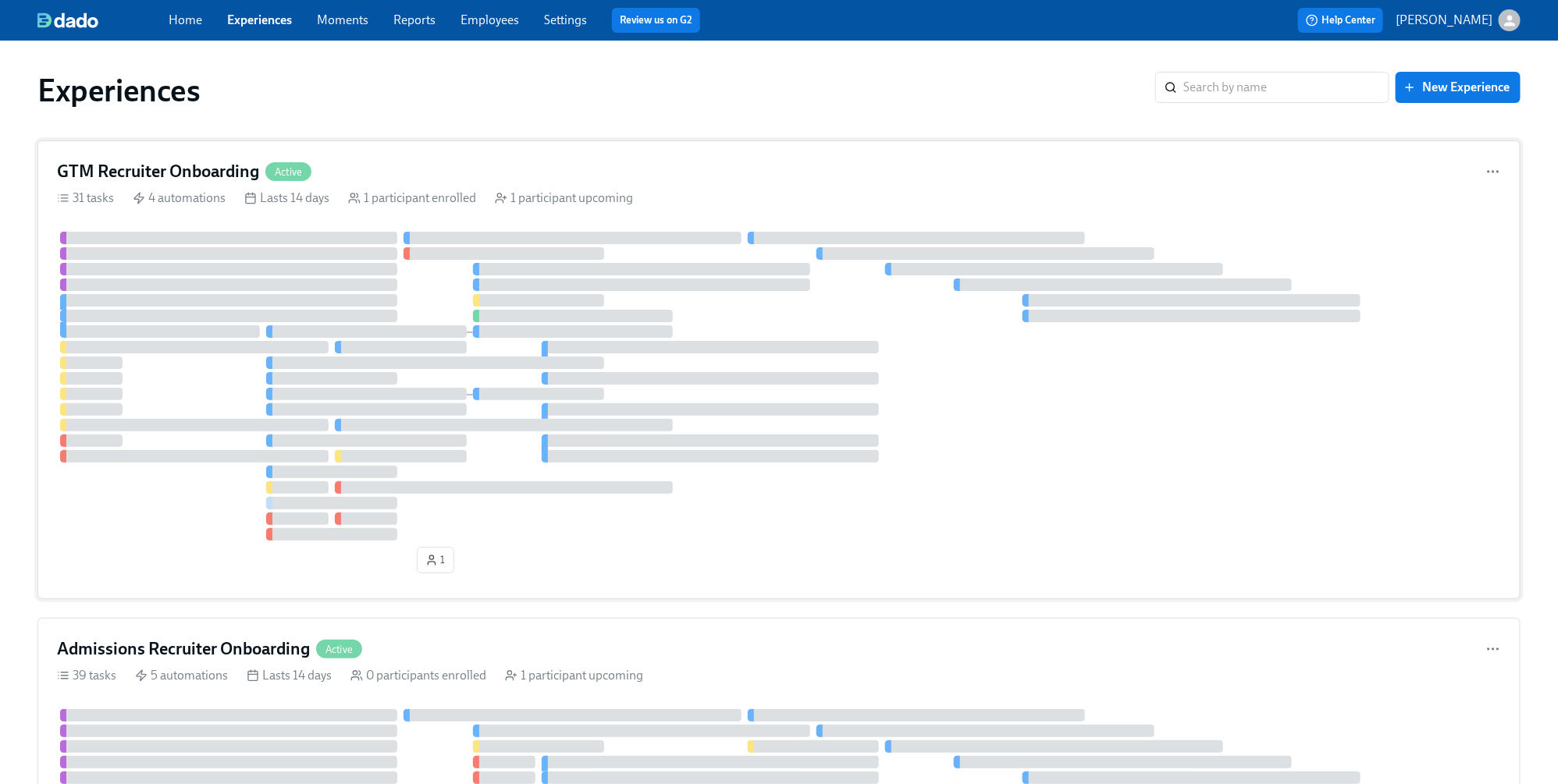
click at [544, 172] on div "GTM Recruiter Onboarding Active" at bounding box center [779, 171] width 1444 height 23
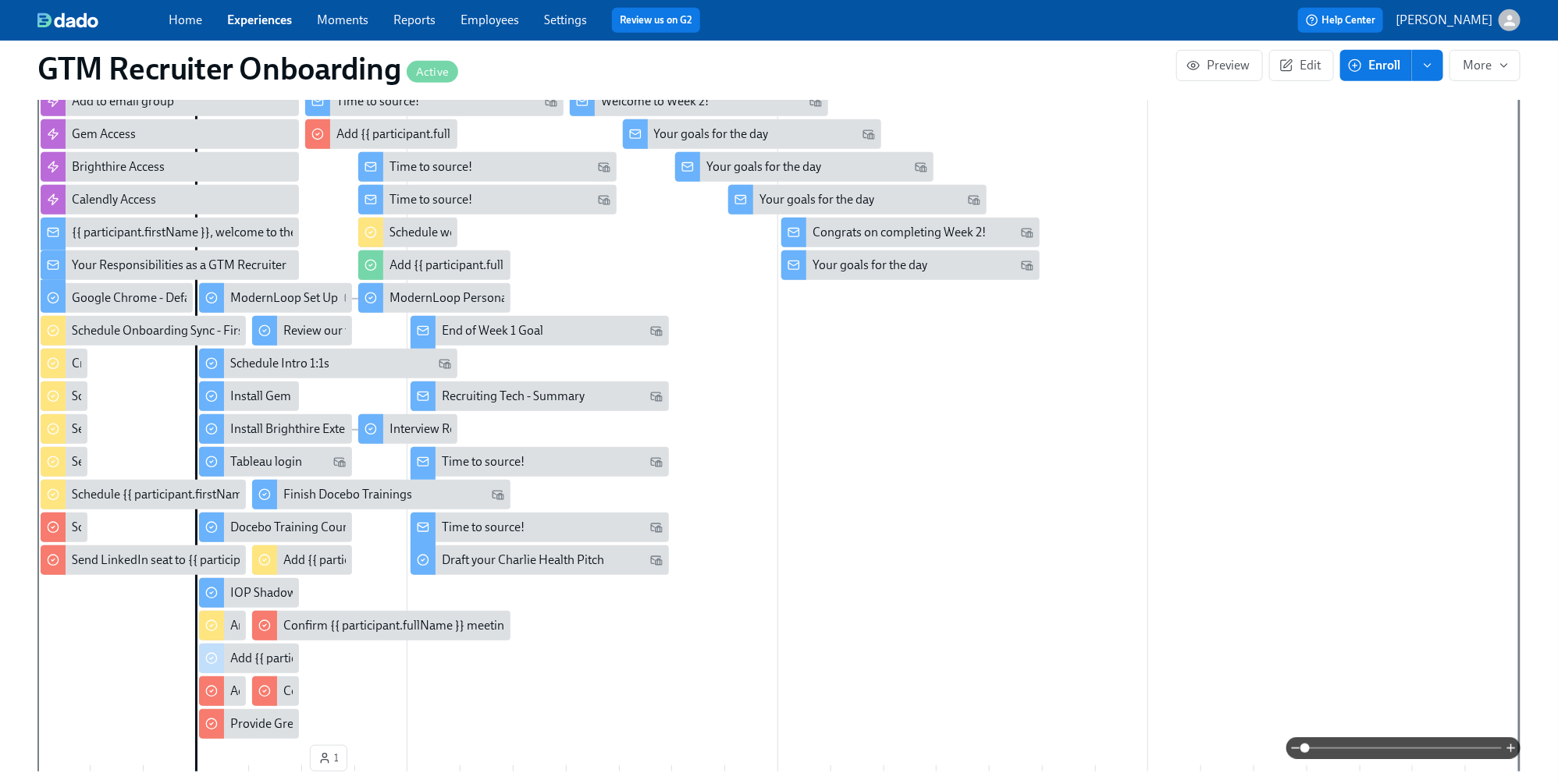
scroll to position [393, 0]
click at [909, 399] on div at bounding box center [777, 412] width 1481 height 655
click at [1295, 76] on button "Edit" at bounding box center [1301, 65] width 65 height 31
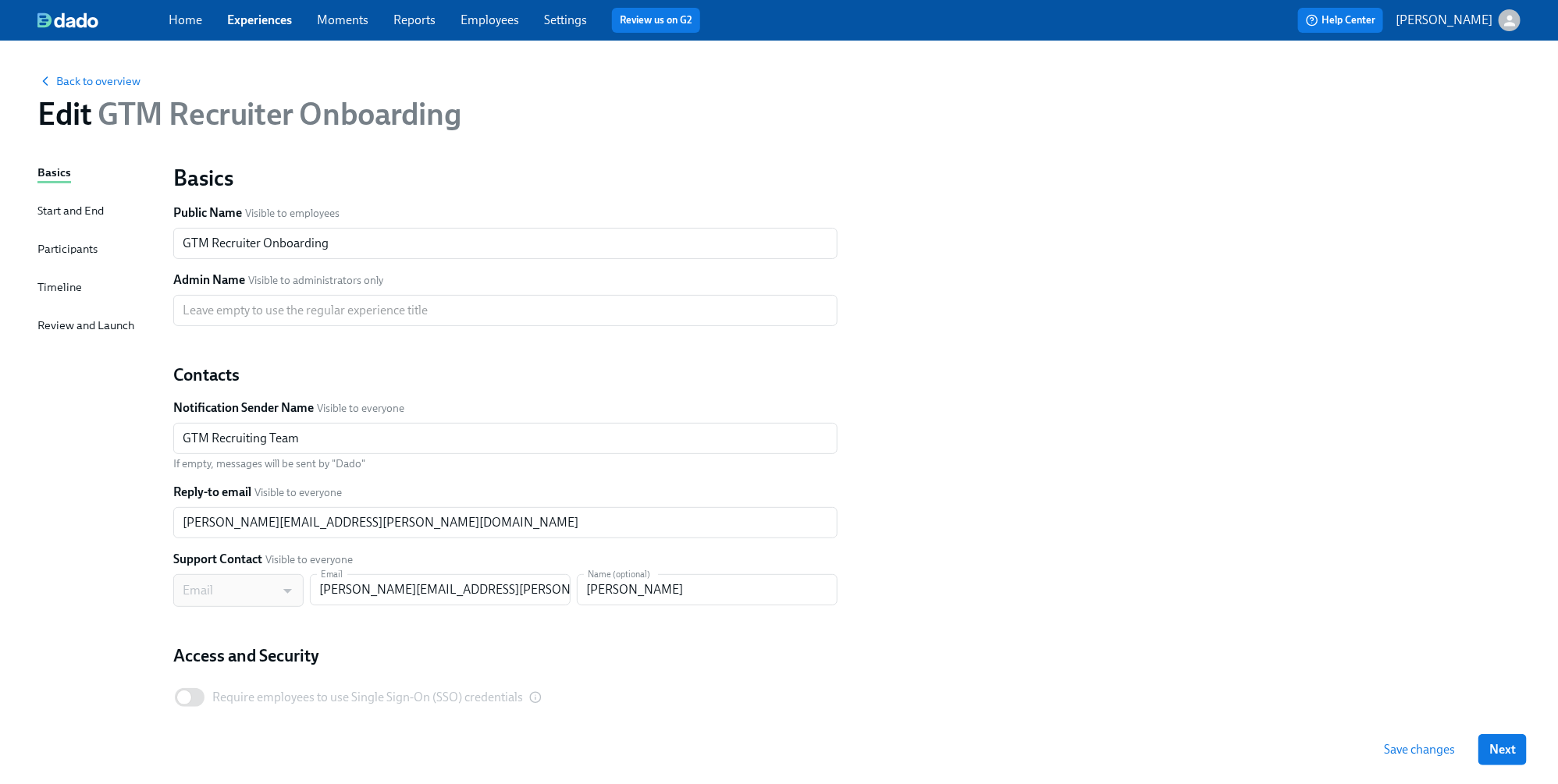
click at [59, 292] on div "Timeline" at bounding box center [59, 287] width 44 height 17
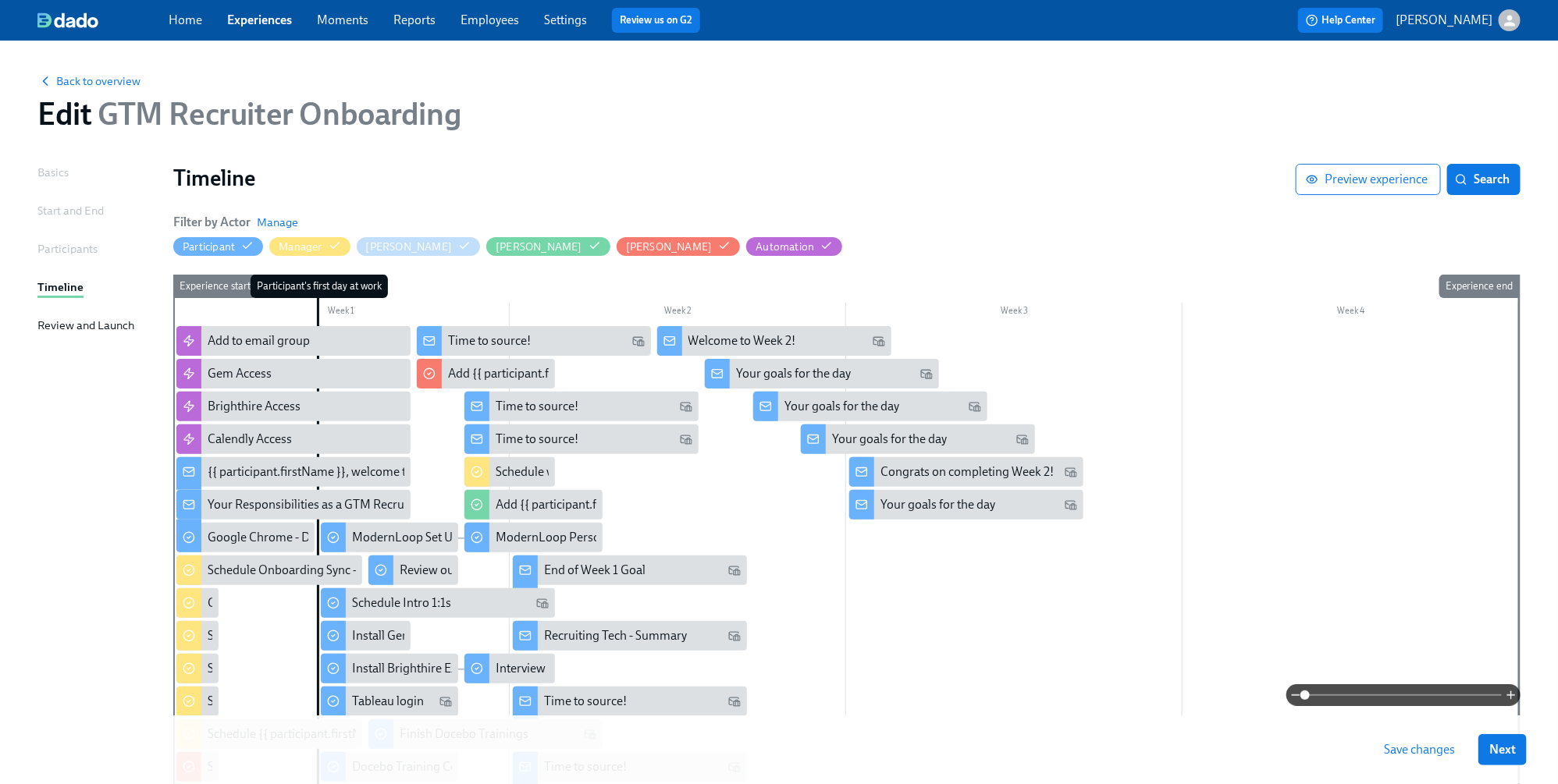
click at [982, 635] on div at bounding box center [845, 660] width 1345 height 668
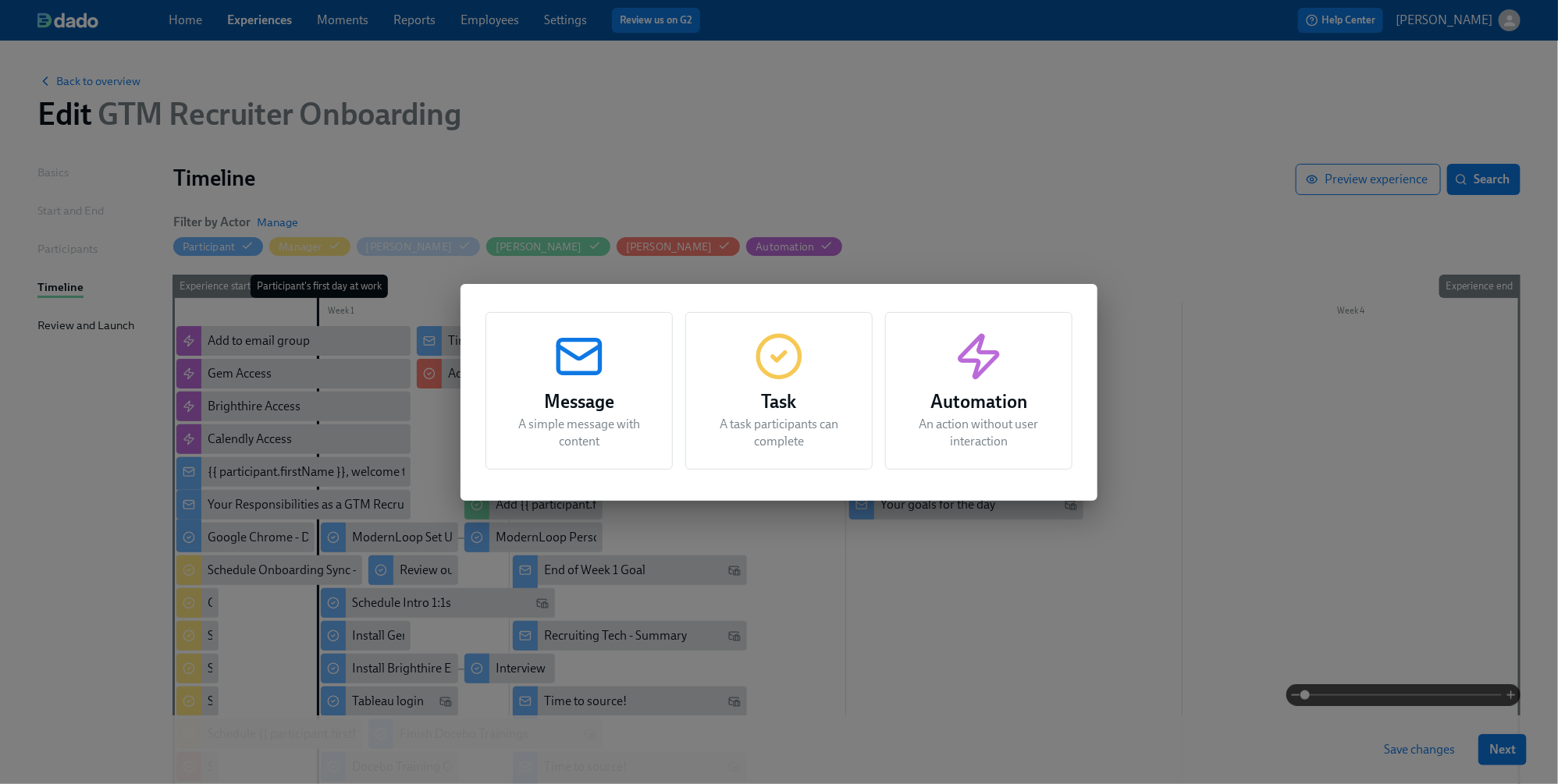
click at [792, 430] on p "A task participants can complete" at bounding box center [779, 433] width 148 height 34
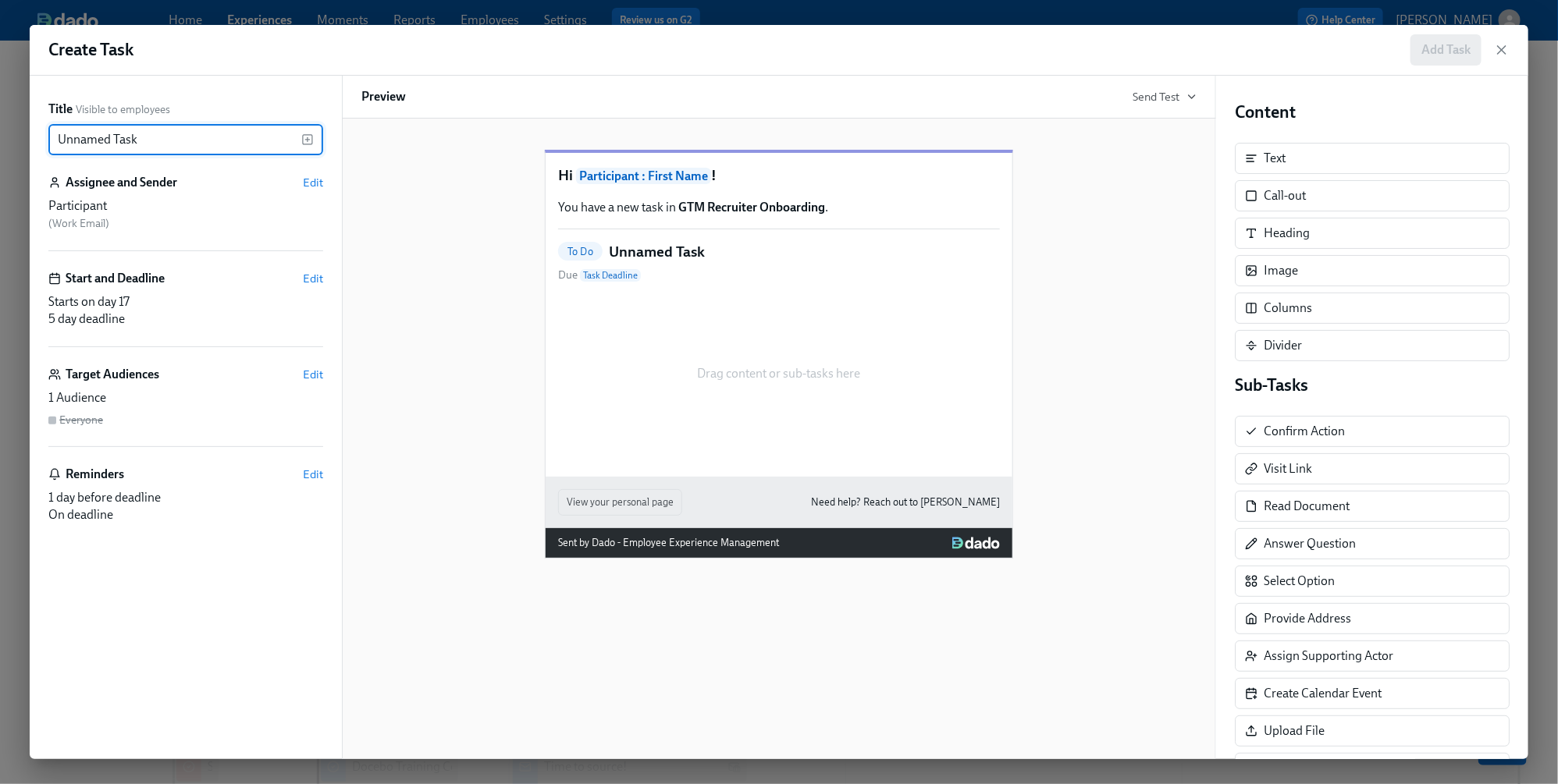
click at [190, 144] on input "Unnamed Task" at bounding box center [174, 139] width 253 height 31
click at [308, 138] on icon "button" at bounding box center [307, 139] width 12 height 12
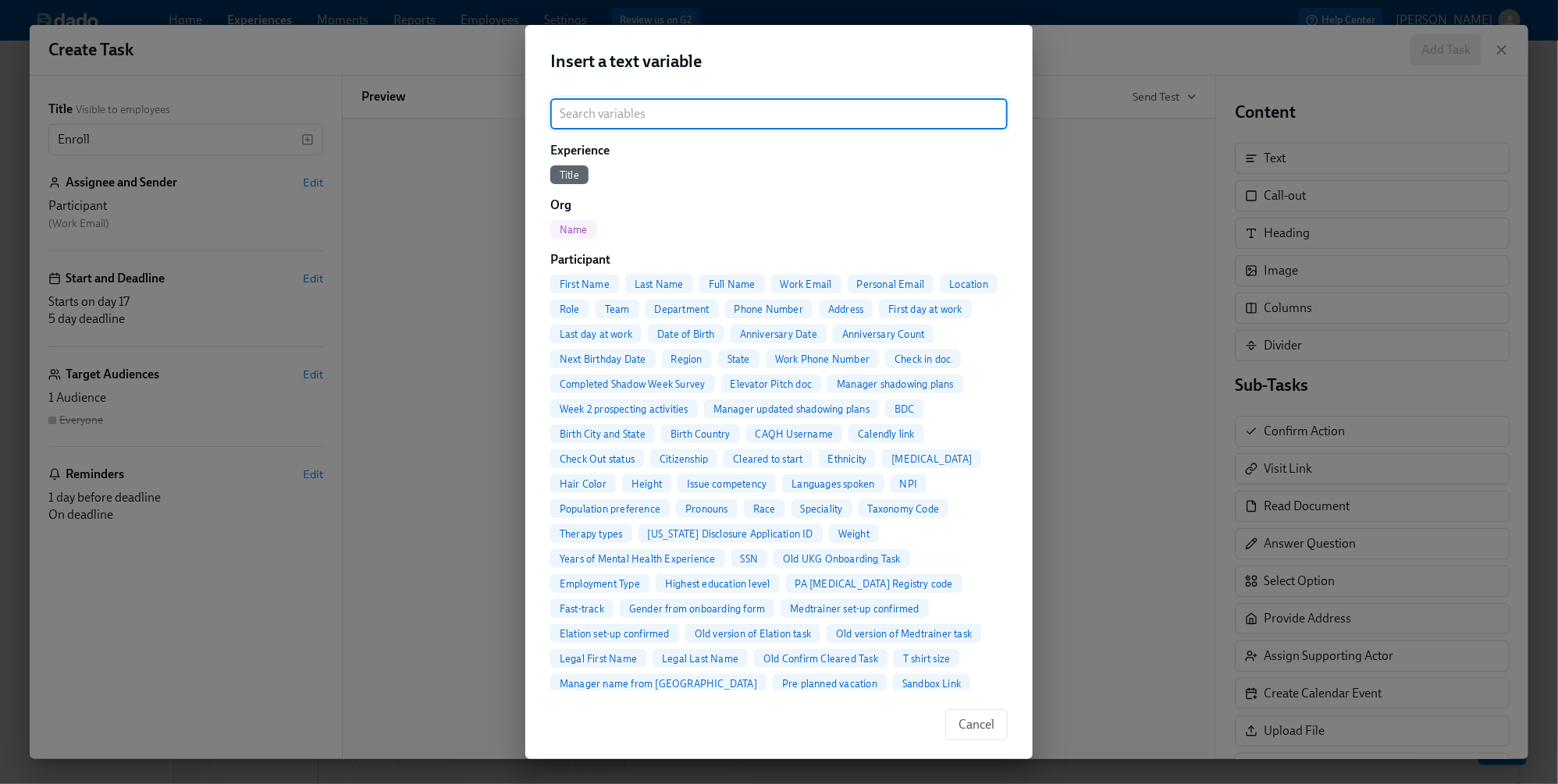
click at [748, 282] on span "Full Name" at bounding box center [732, 285] width 66 height 12
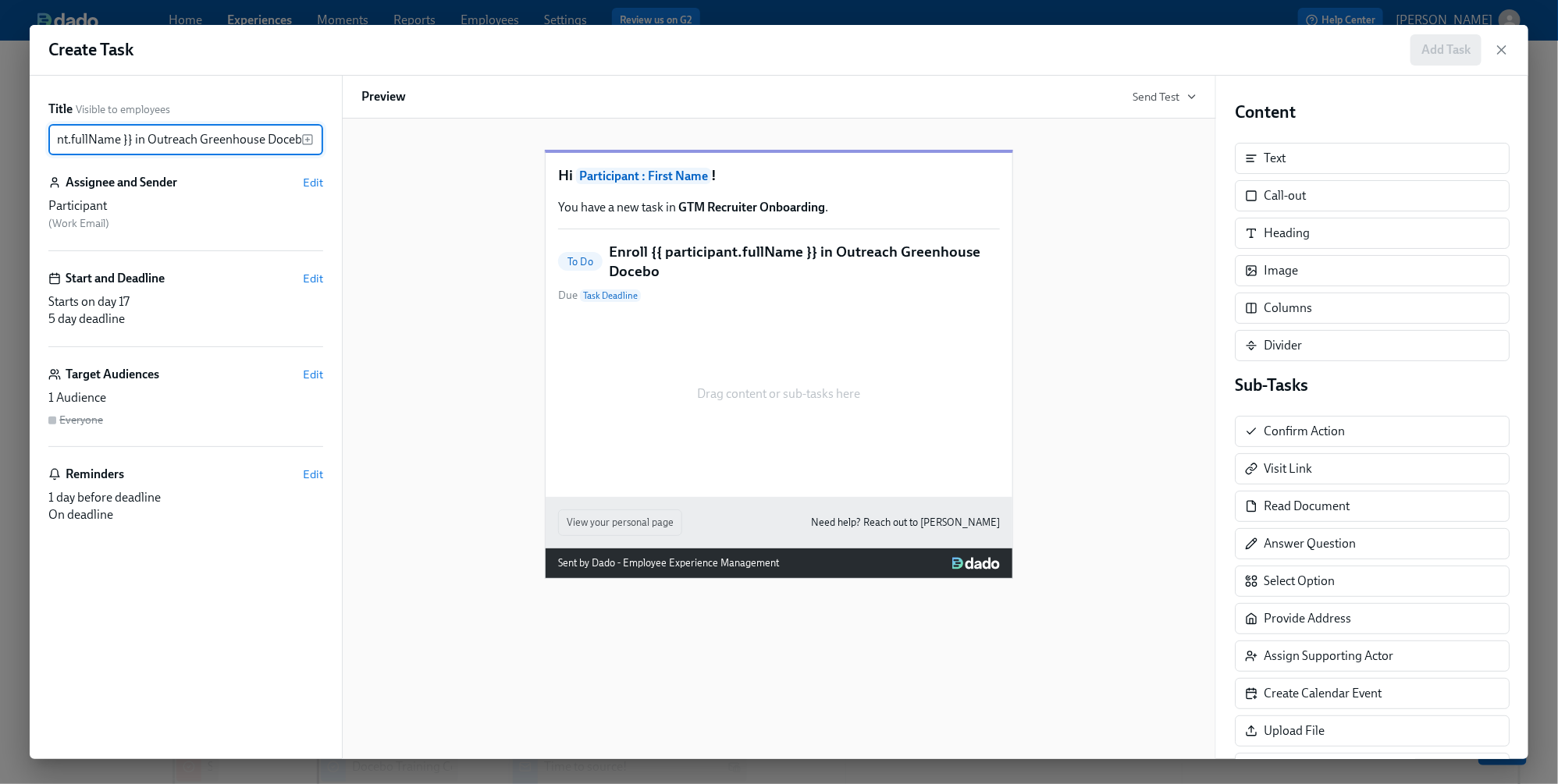
scroll to position [0, 100]
type input "Enroll {{ participant.fullName }} in Outreach Greenhouse Docebo"
click at [313, 180] on span "Edit" at bounding box center [313, 183] width 20 height 16
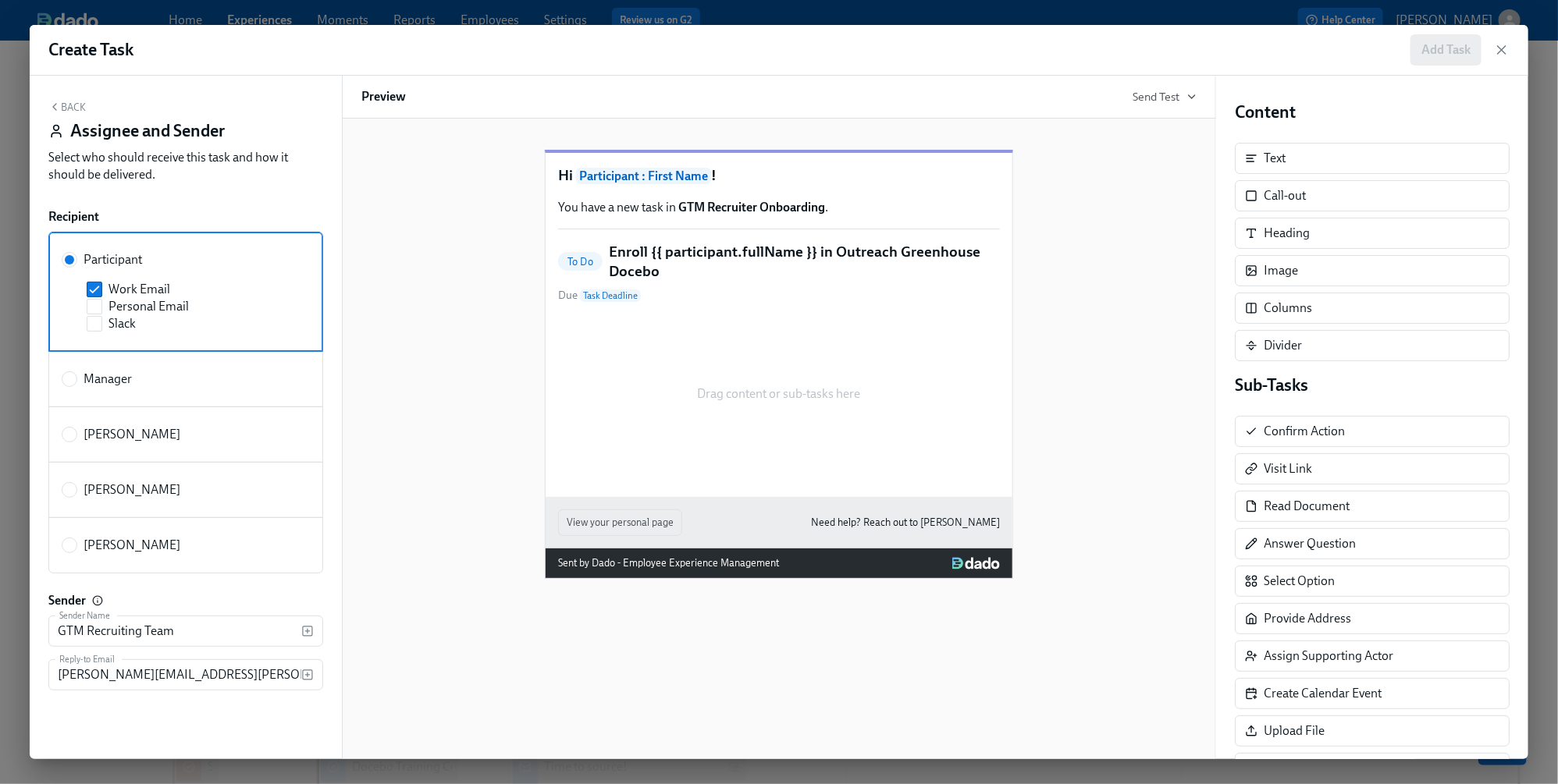
click at [108, 476] on label "[PERSON_NAME]" at bounding box center [185, 490] width 275 height 56
click at [76, 483] on input "[PERSON_NAME]" at bounding box center [69, 490] width 14 height 14
radio input "true"
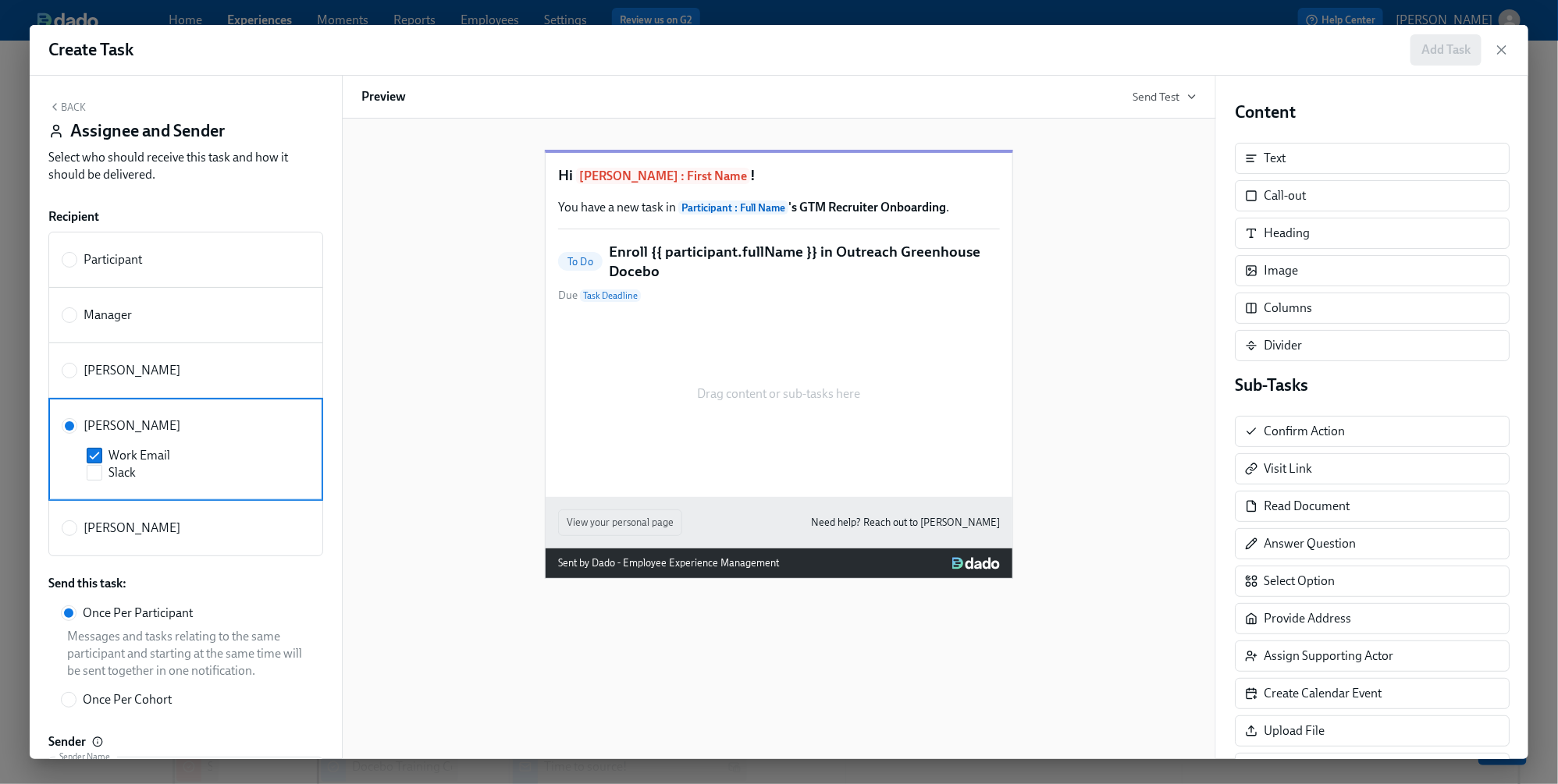
click at [65, 102] on button "Back" at bounding box center [66, 107] width 37 height 12
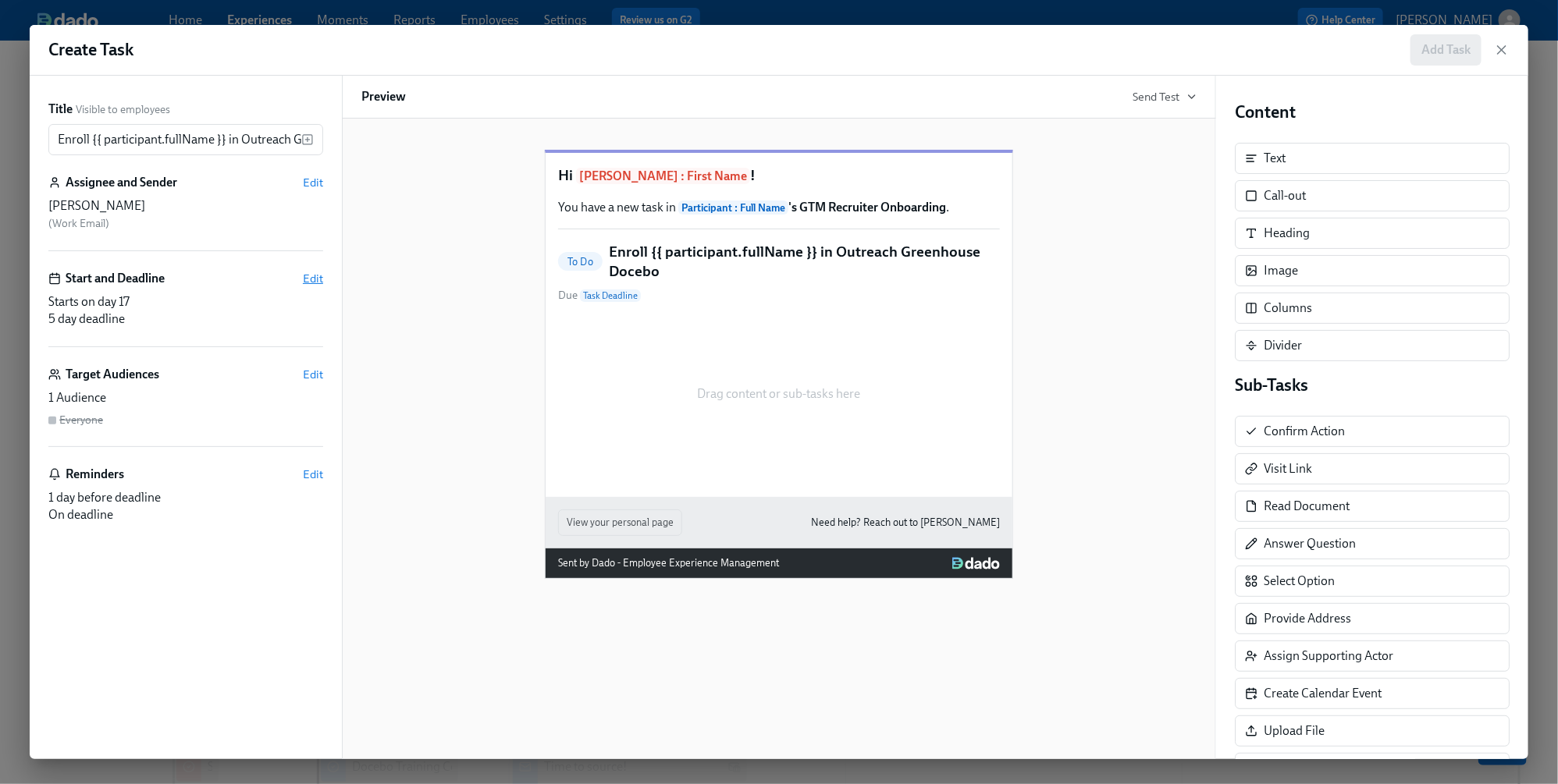
click at [307, 275] on span "Edit" at bounding box center [313, 279] width 20 height 16
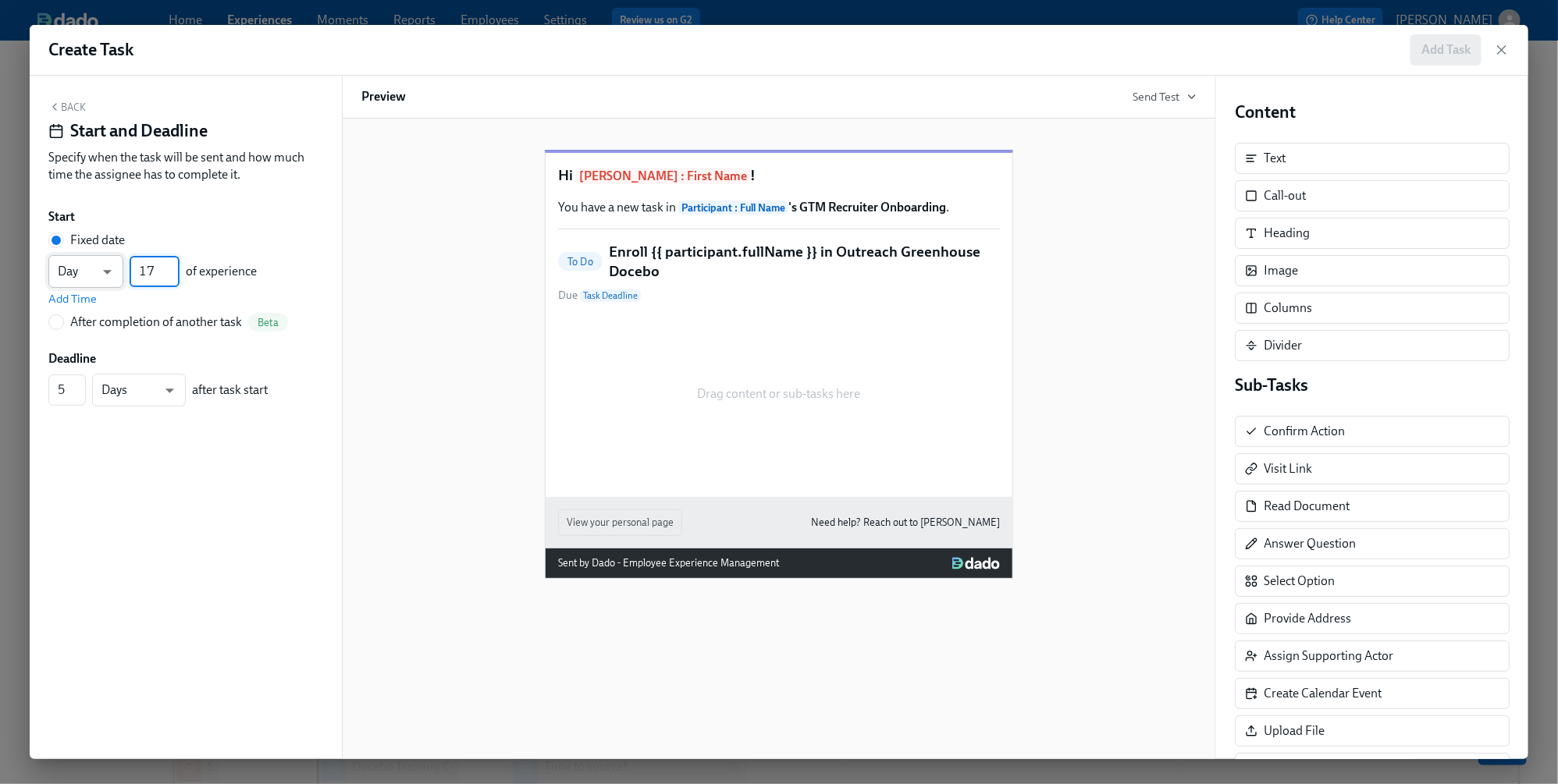
drag, startPoint x: 155, startPoint y: 272, endPoint x: 76, endPoint y: 272, distance: 78.8
click at [76, 272] on div "Day d ​ 17 ​ of experience" at bounding box center [152, 271] width 208 height 33
type input "4"
click at [91, 299] on span "Add Time" at bounding box center [72, 299] width 48 height 16
click at [91, 299] on input "09:00 AM" at bounding box center [87, 306] width 78 height 31
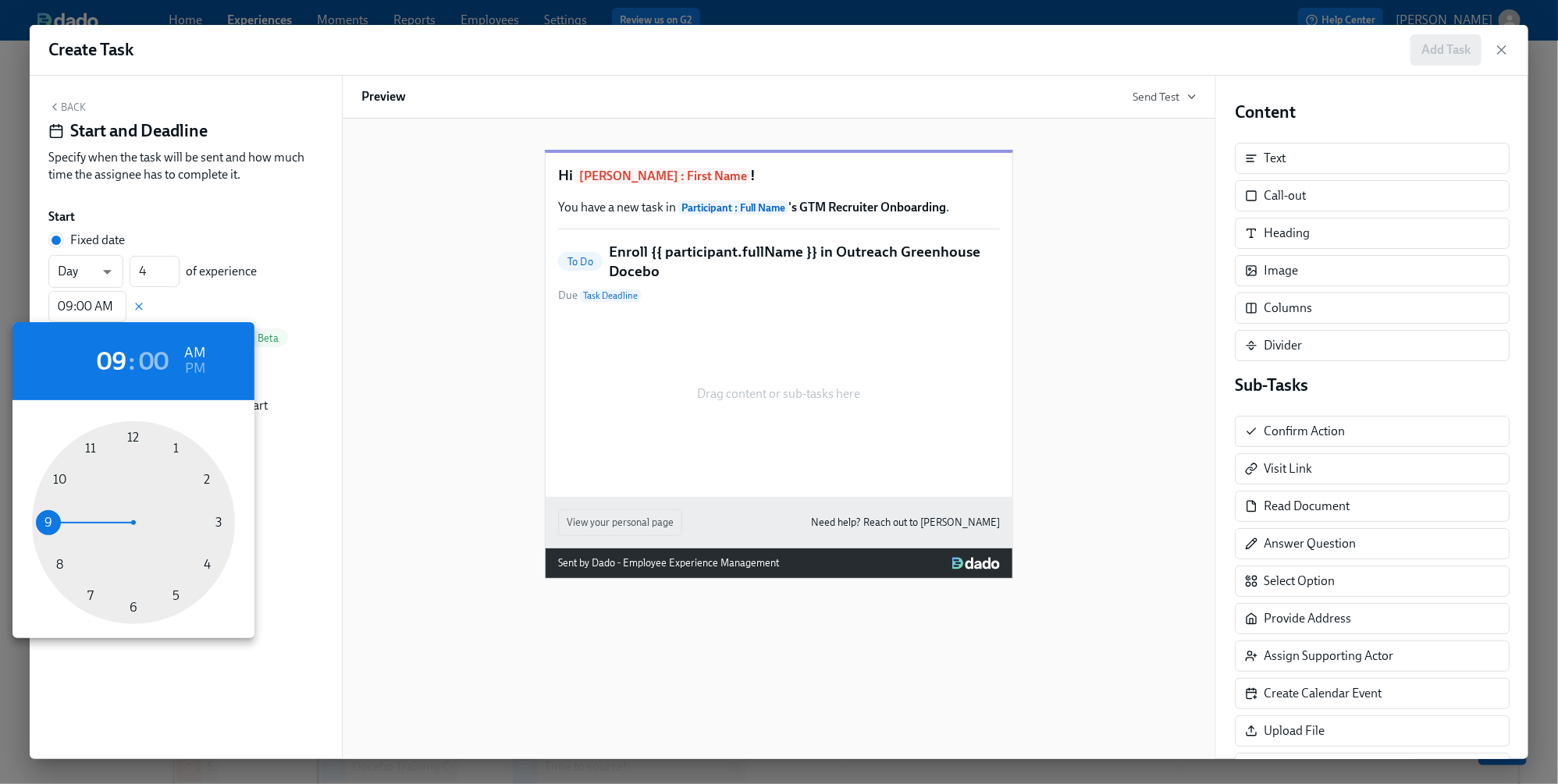
click at [85, 596] on div at bounding box center [133, 522] width 203 height 203
type input "07:00 AM"
click at [233, 223] on div at bounding box center [779, 392] width 1558 height 784
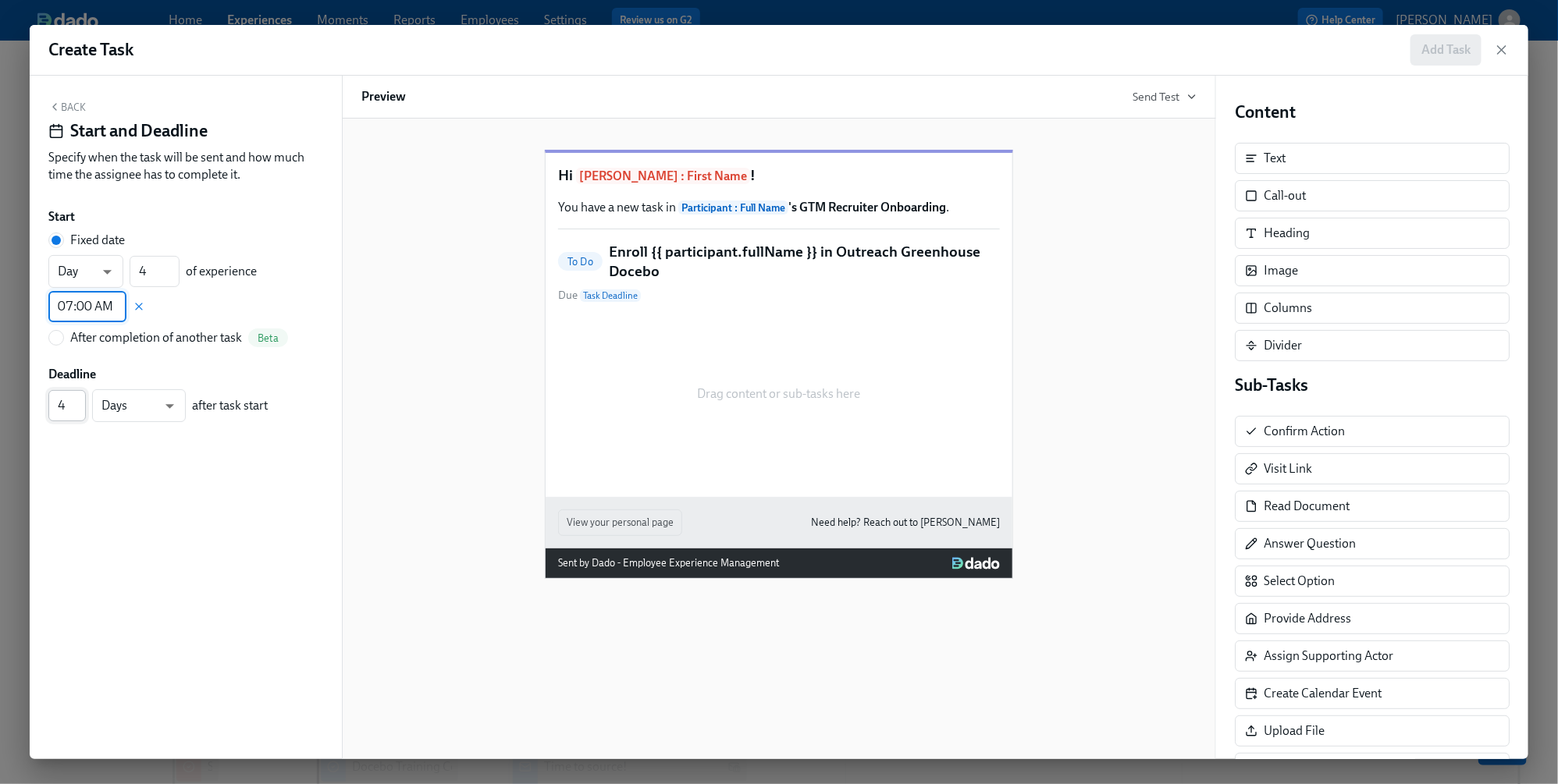
click at [78, 411] on input "4" at bounding box center [66, 405] width 37 height 31
click at [78, 411] on input "3" at bounding box center [66, 405] width 37 height 31
click at [78, 411] on input "2" at bounding box center [66, 405] width 37 height 31
type input "1"
click at [78, 411] on input "1" at bounding box center [66, 405] width 37 height 31
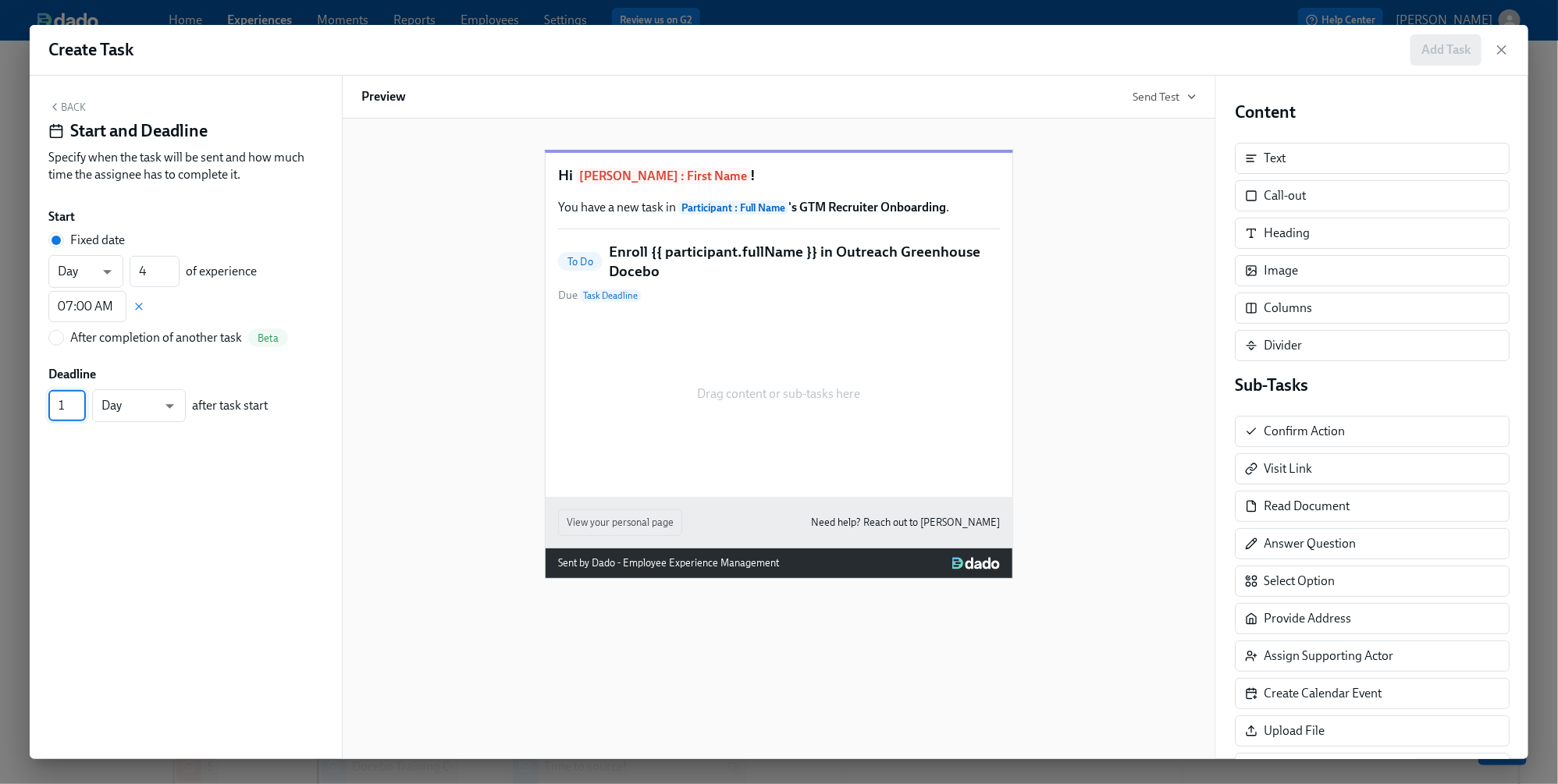
click at [70, 106] on button "Back" at bounding box center [66, 107] width 37 height 12
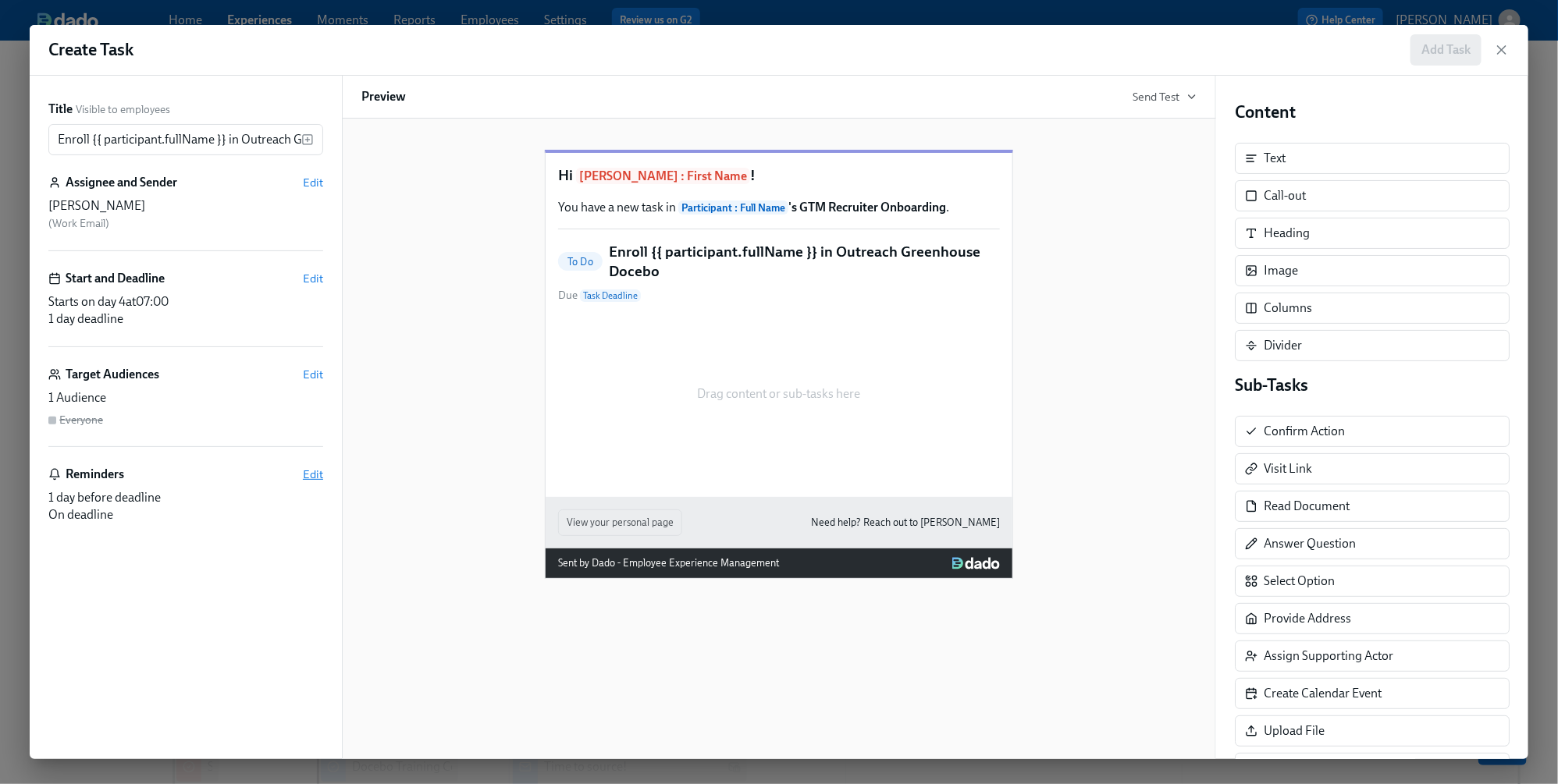
click at [305, 474] on span "Edit" at bounding box center [313, 475] width 20 height 16
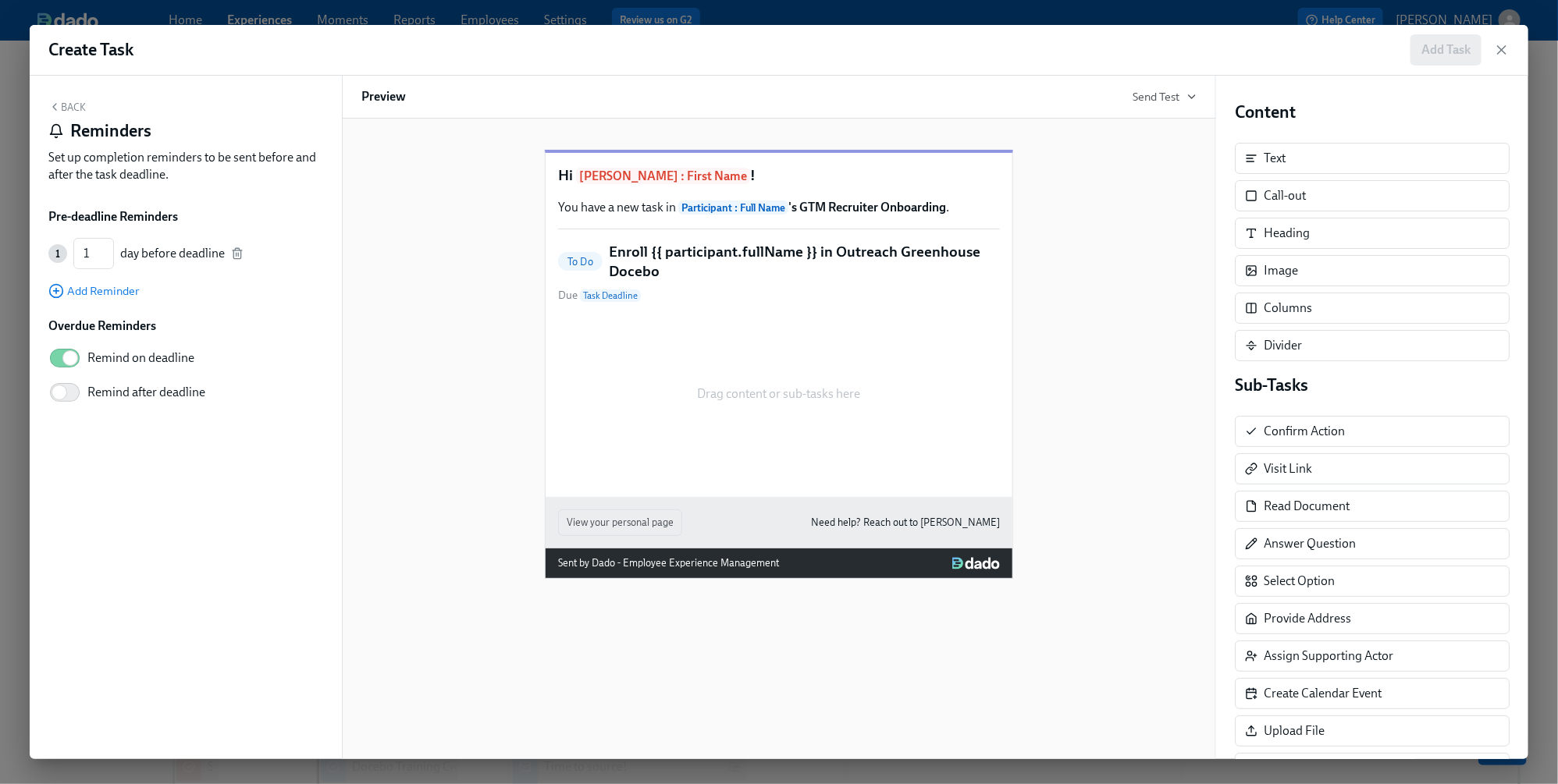
click at [229, 252] on div "1 1 ​ day before deadline" at bounding box center [185, 253] width 275 height 31
click at [236, 251] on icon "button" at bounding box center [237, 253] width 12 height 12
click at [60, 101] on icon "button" at bounding box center [54, 107] width 12 height 12
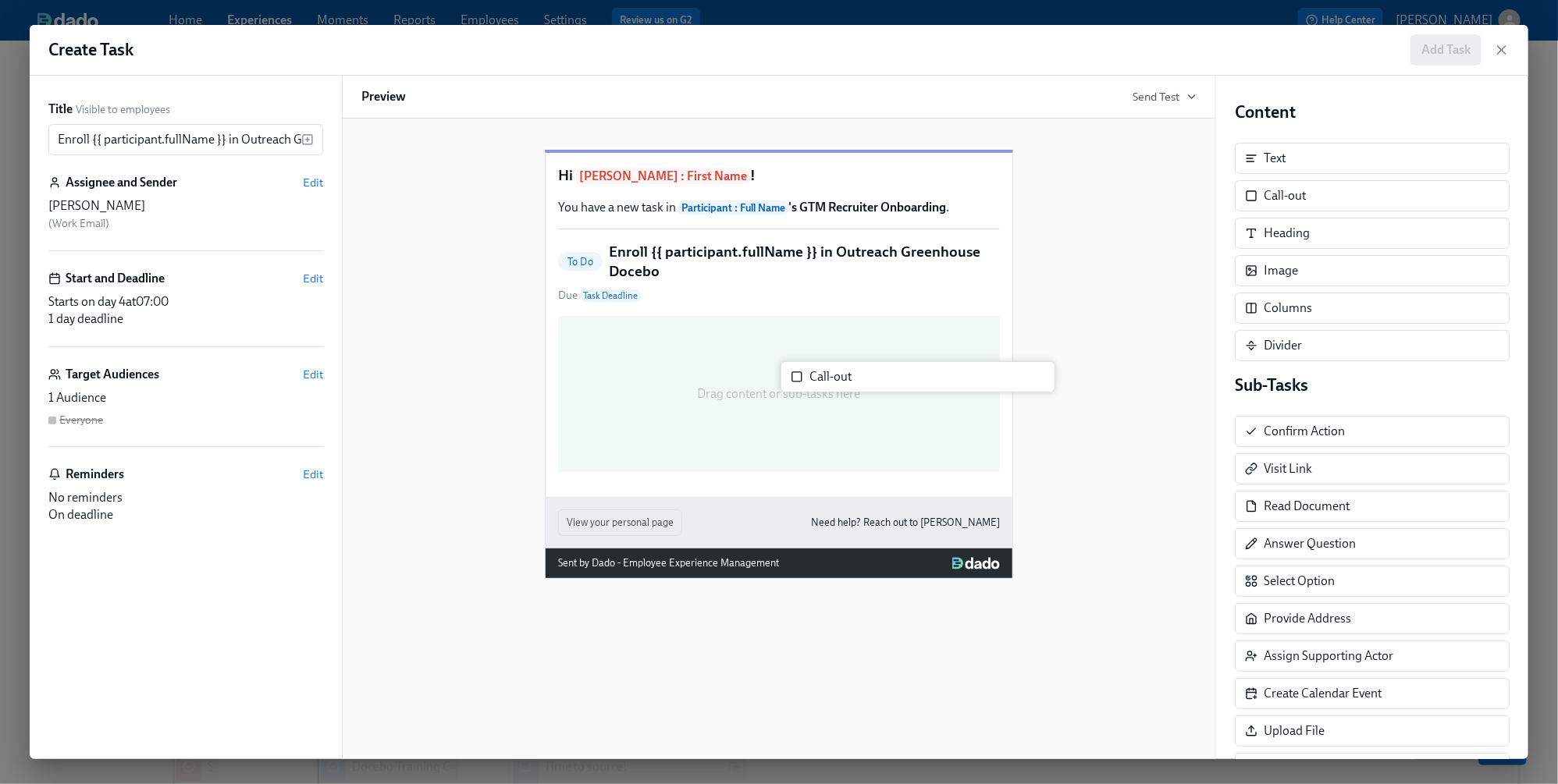
drag, startPoint x: 1271, startPoint y: 194, endPoint x: 811, endPoint y: 376, distance: 495.0
click at [811, 376] on div "Title Visible to employees Enroll {{ participant.fullName }} in Outreach Greenh…" at bounding box center [779, 418] width 1498 height 684
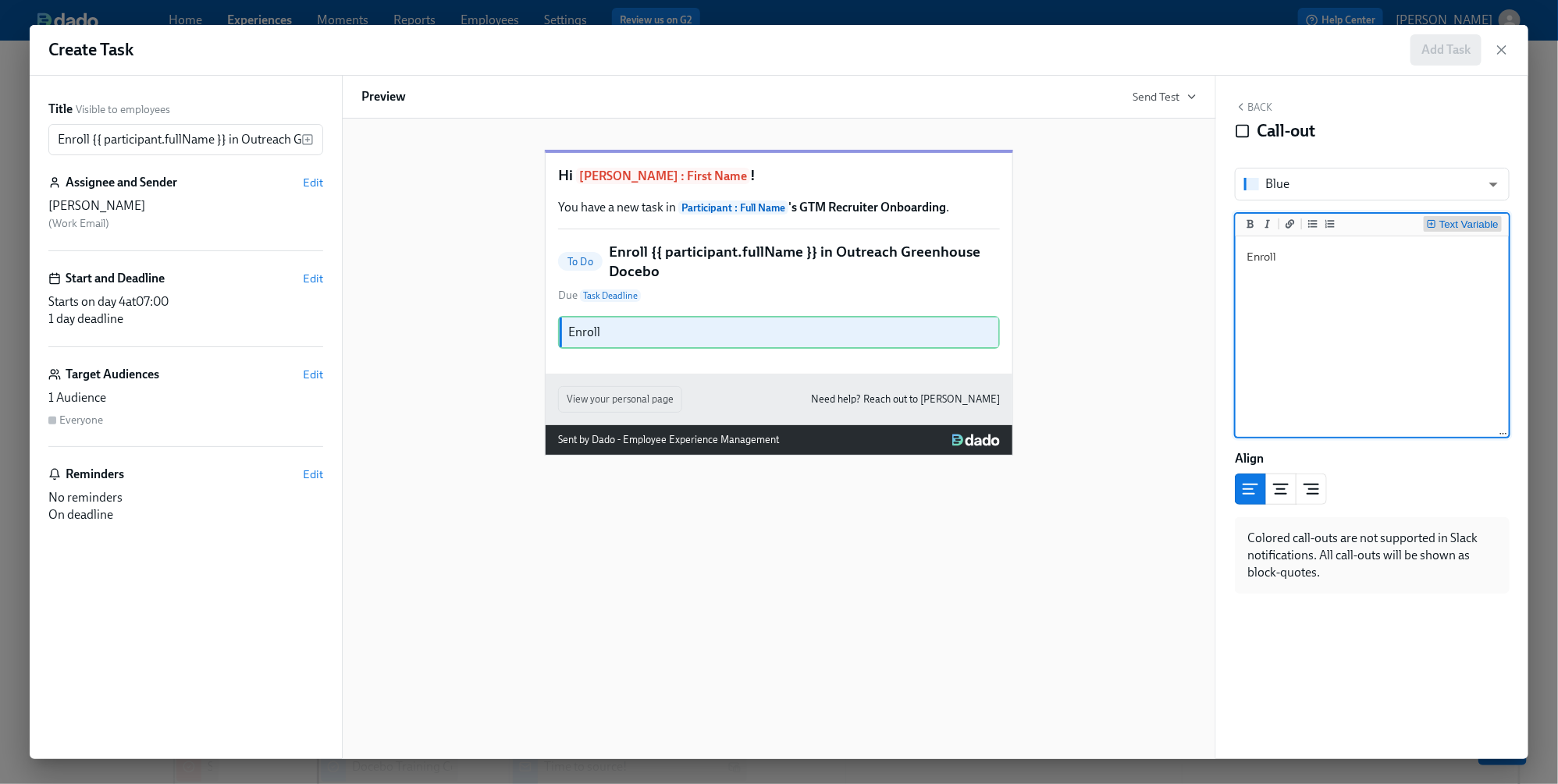
click at [1437, 225] on div "Text Variable" at bounding box center [1468, 224] width 59 height 11
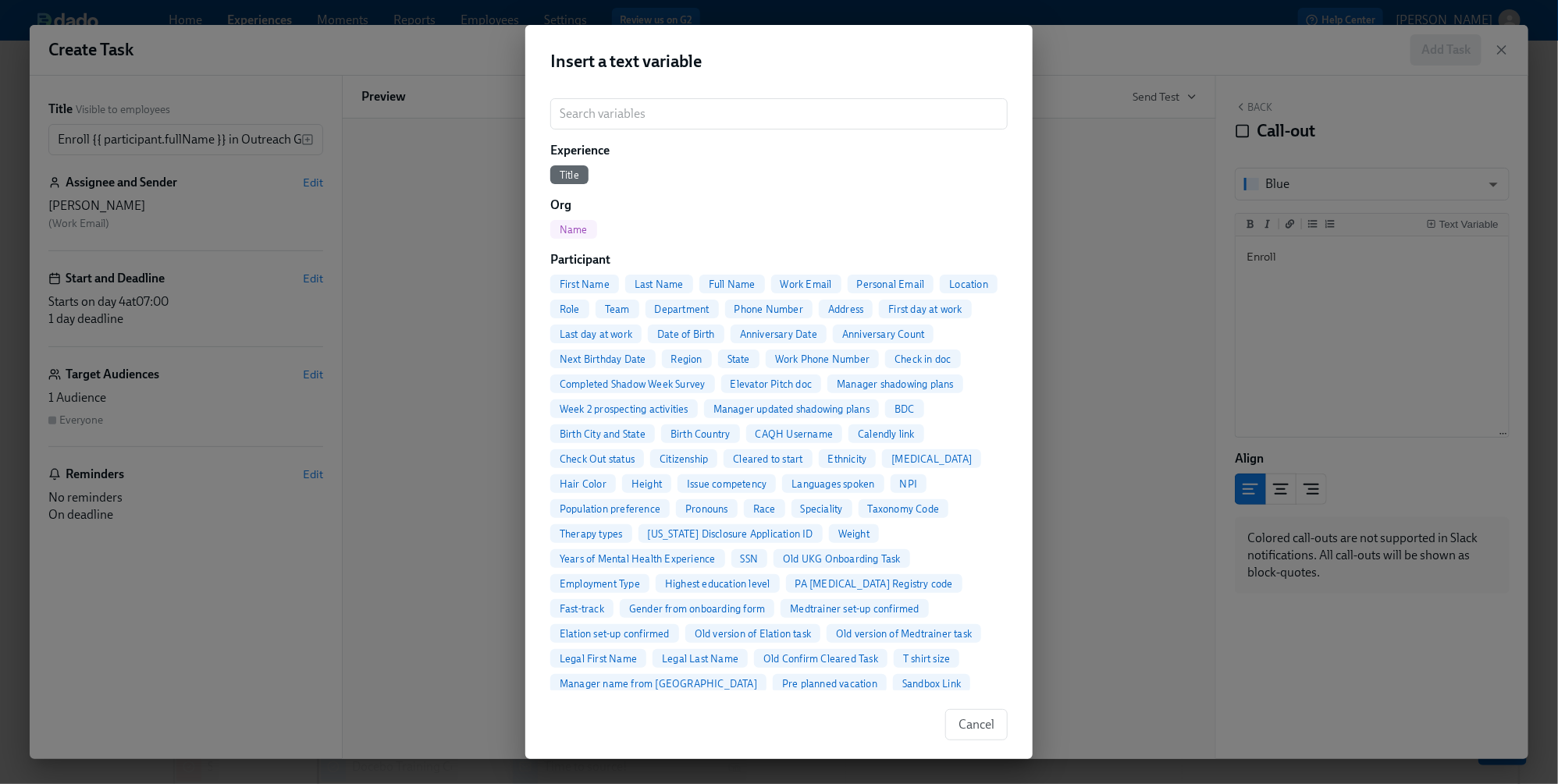
click at [737, 282] on span "Full Name" at bounding box center [732, 285] width 66 height 12
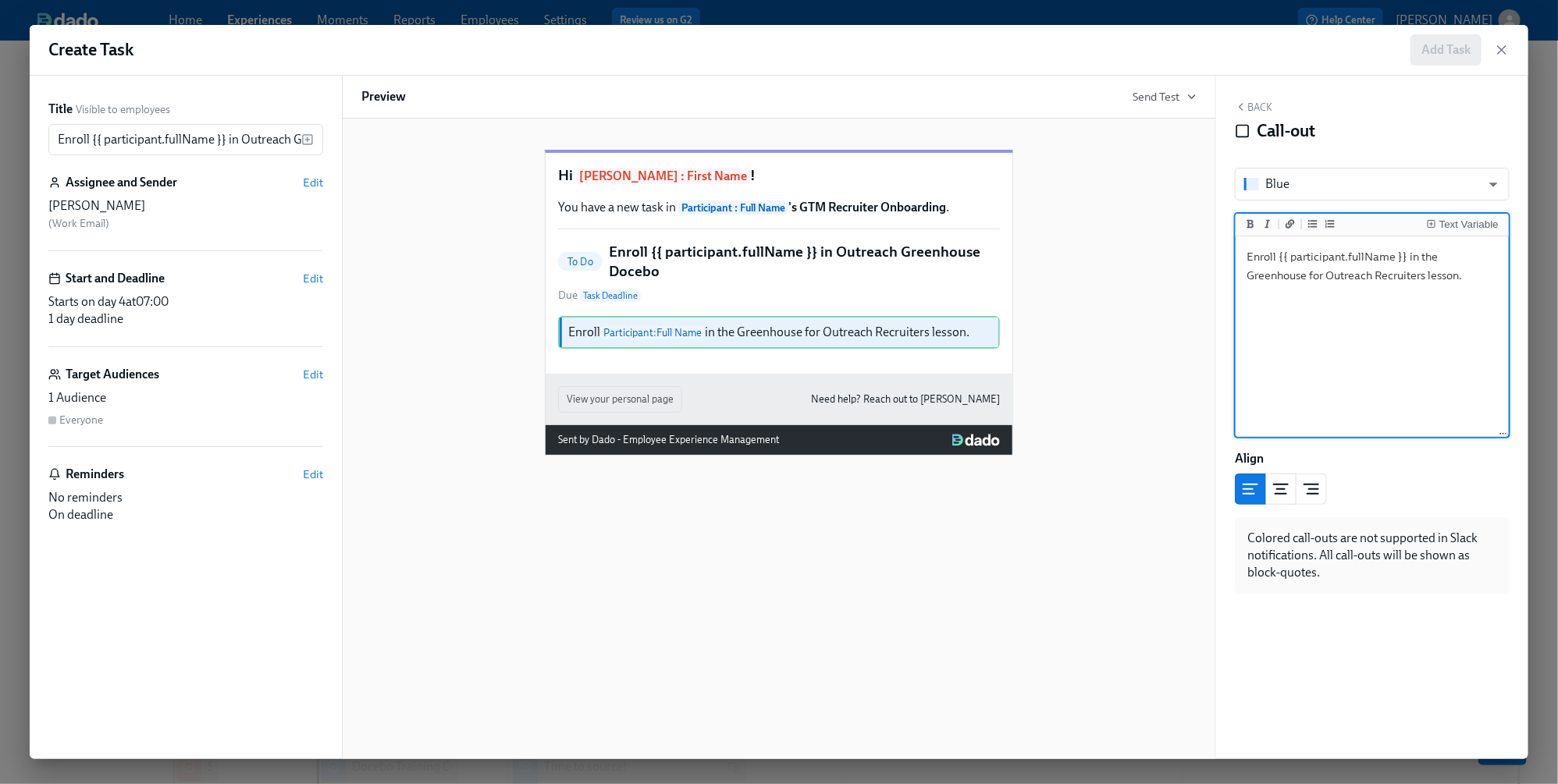
type textarea "Enroll {{ participant.fullName }} in the Greenhouse for Outreach Recruiters les…"
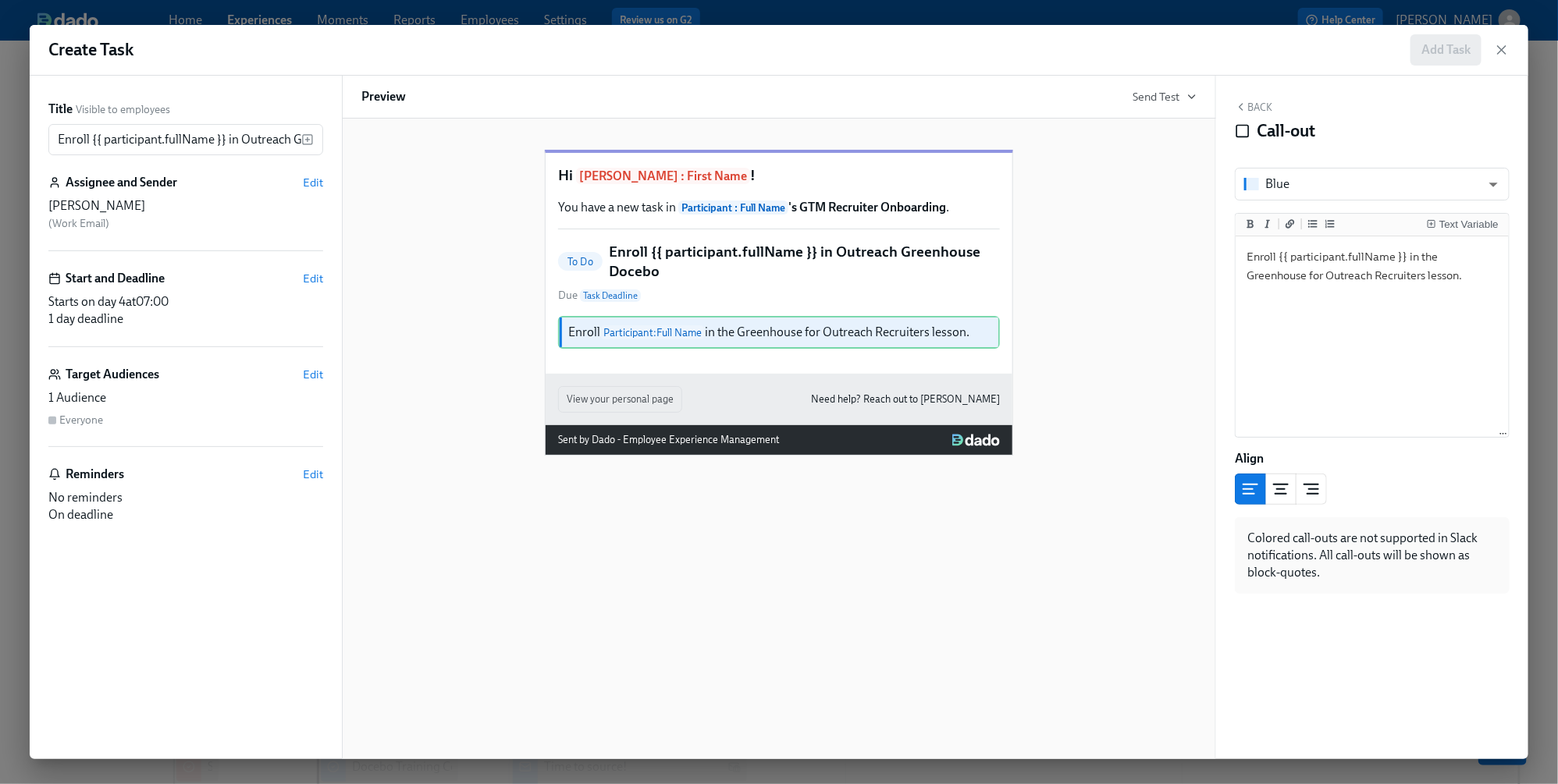
click at [1264, 115] on div "Back Call-out" at bounding box center [1372, 125] width 275 height 48
click at [1261, 112] on button "Back" at bounding box center [1253, 107] width 37 height 12
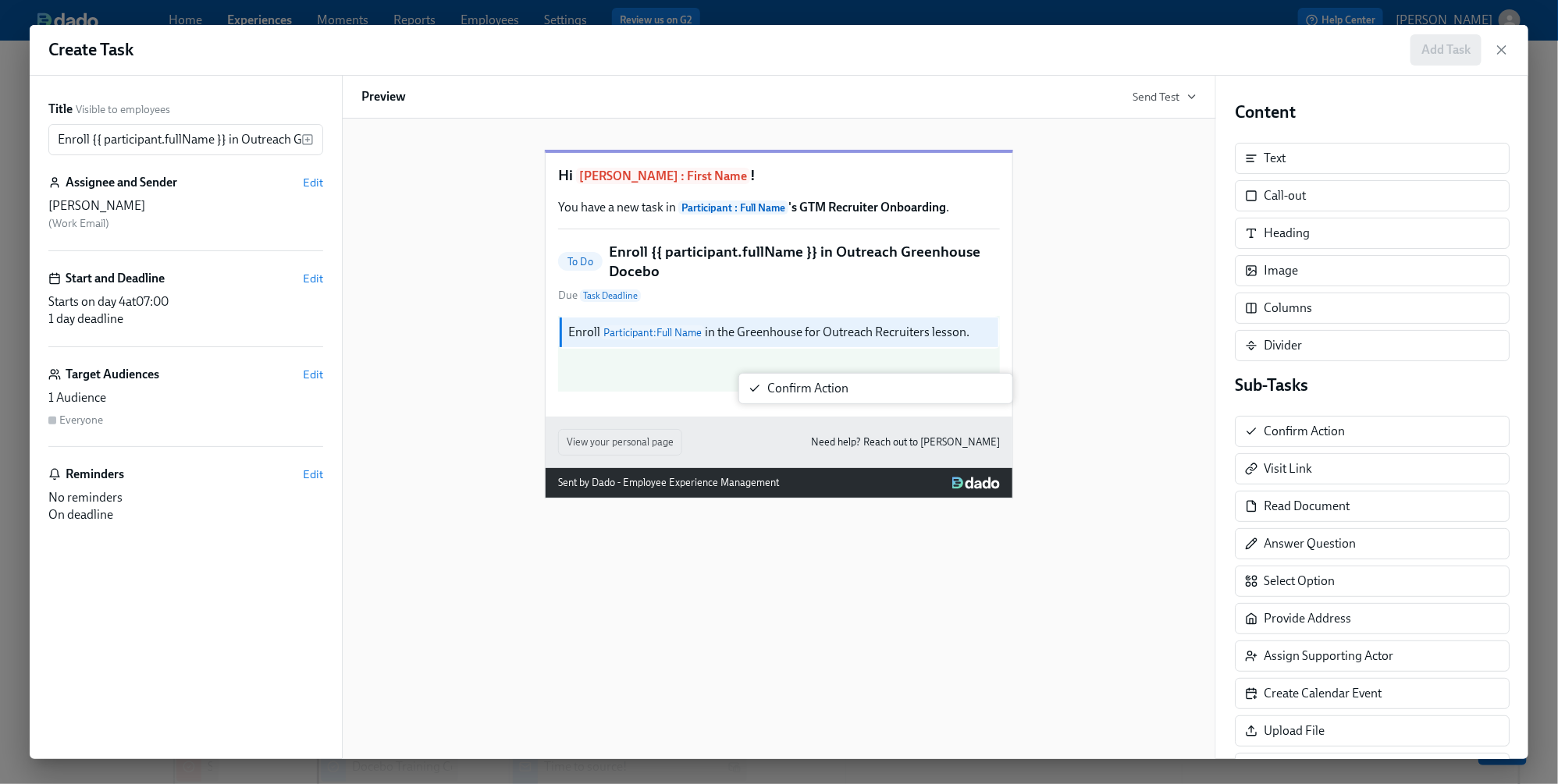
drag, startPoint x: 1283, startPoint y: 428, endPoint x: 783, endPoint y: 388, distance: 501.8
click at [783, 388] on div "Title Visible to employees Enroll {{ participant.fullName }} in Outreach Greenh…" at bounding box center [779, 418] width 1498 height 684
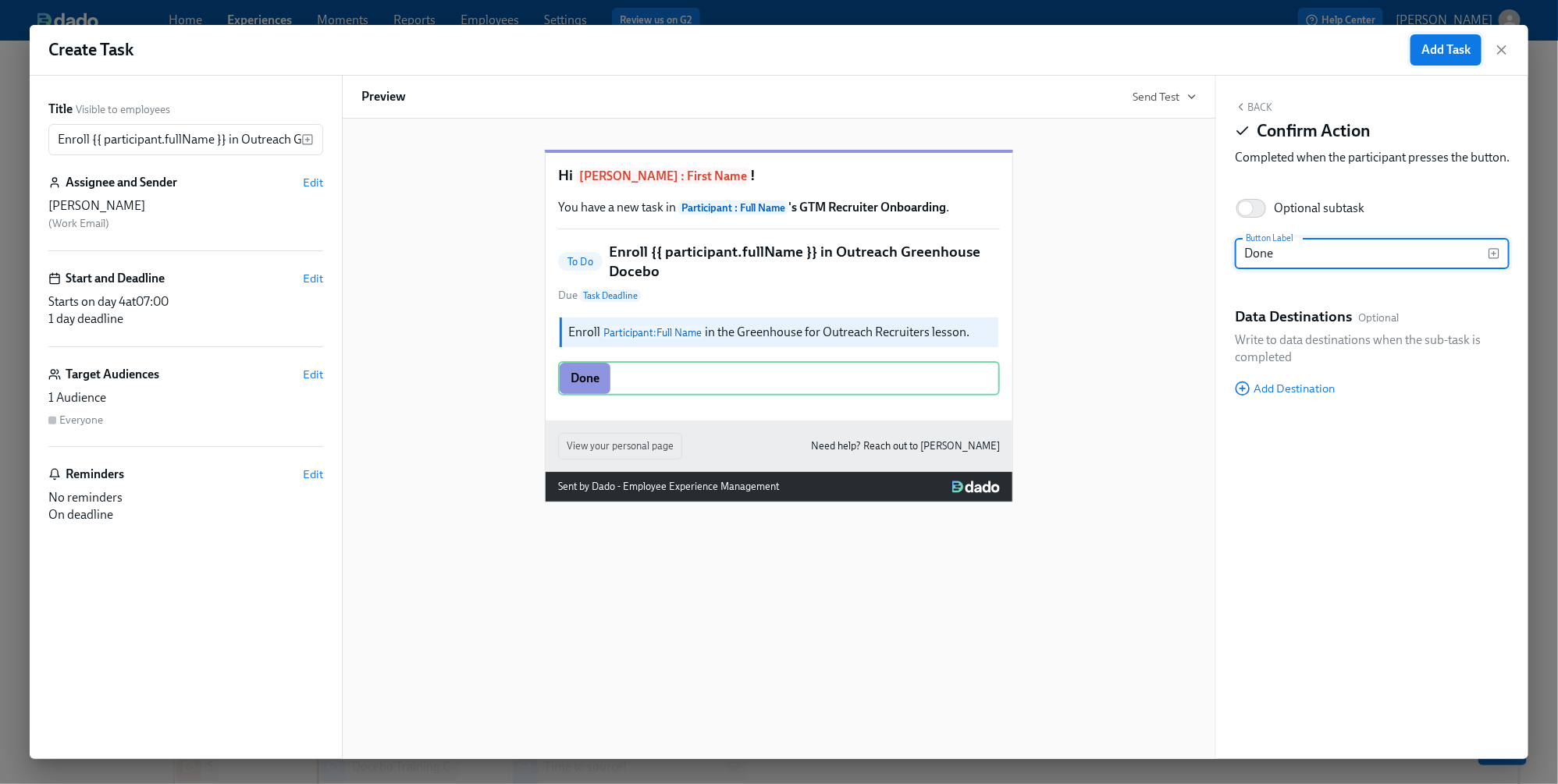
type input "Done"
click at [1437, 64] on button "Add Task" at bounding box center [1445, 49] width 71 height 31
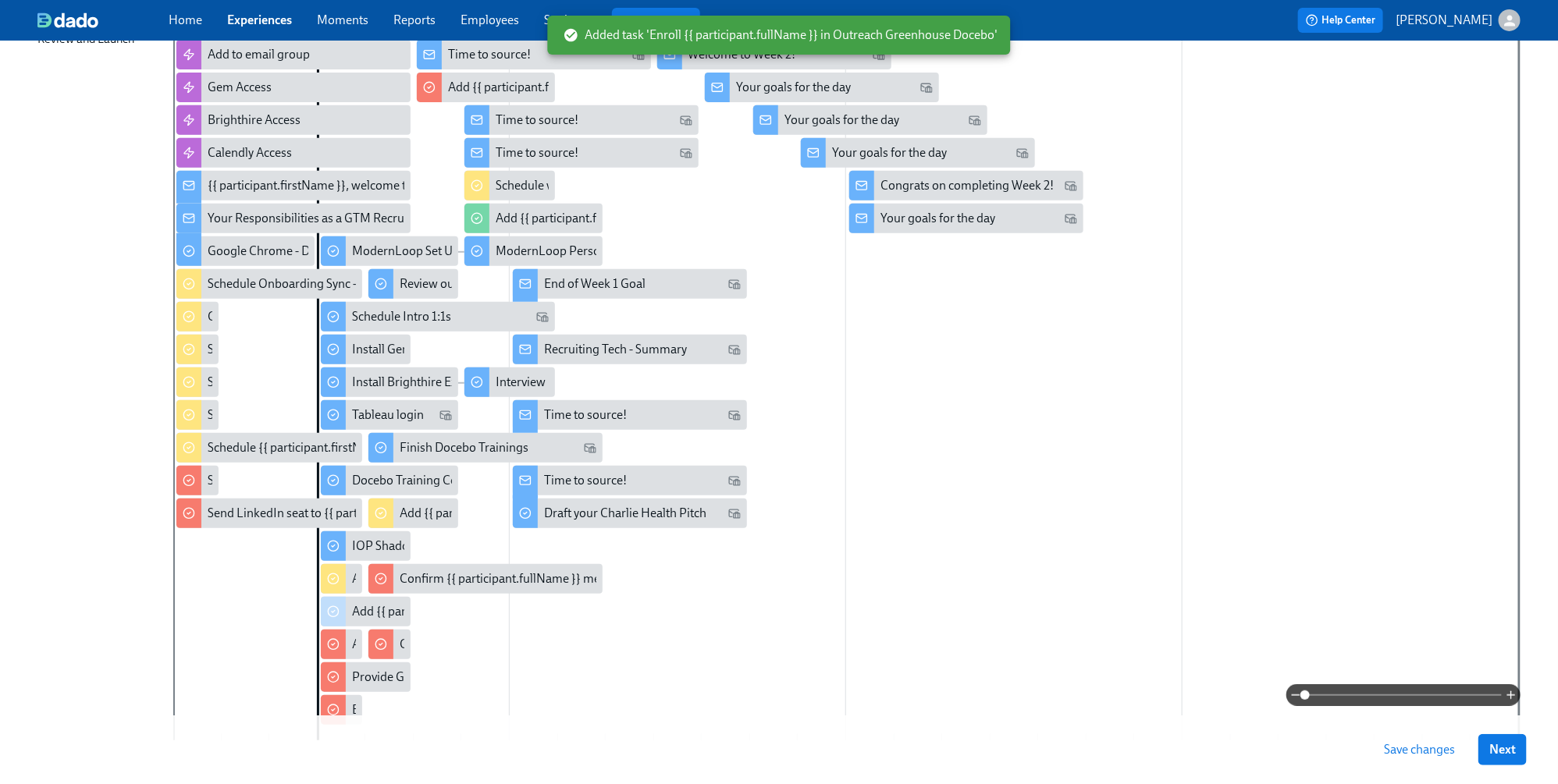
scroll to position [377, 0]
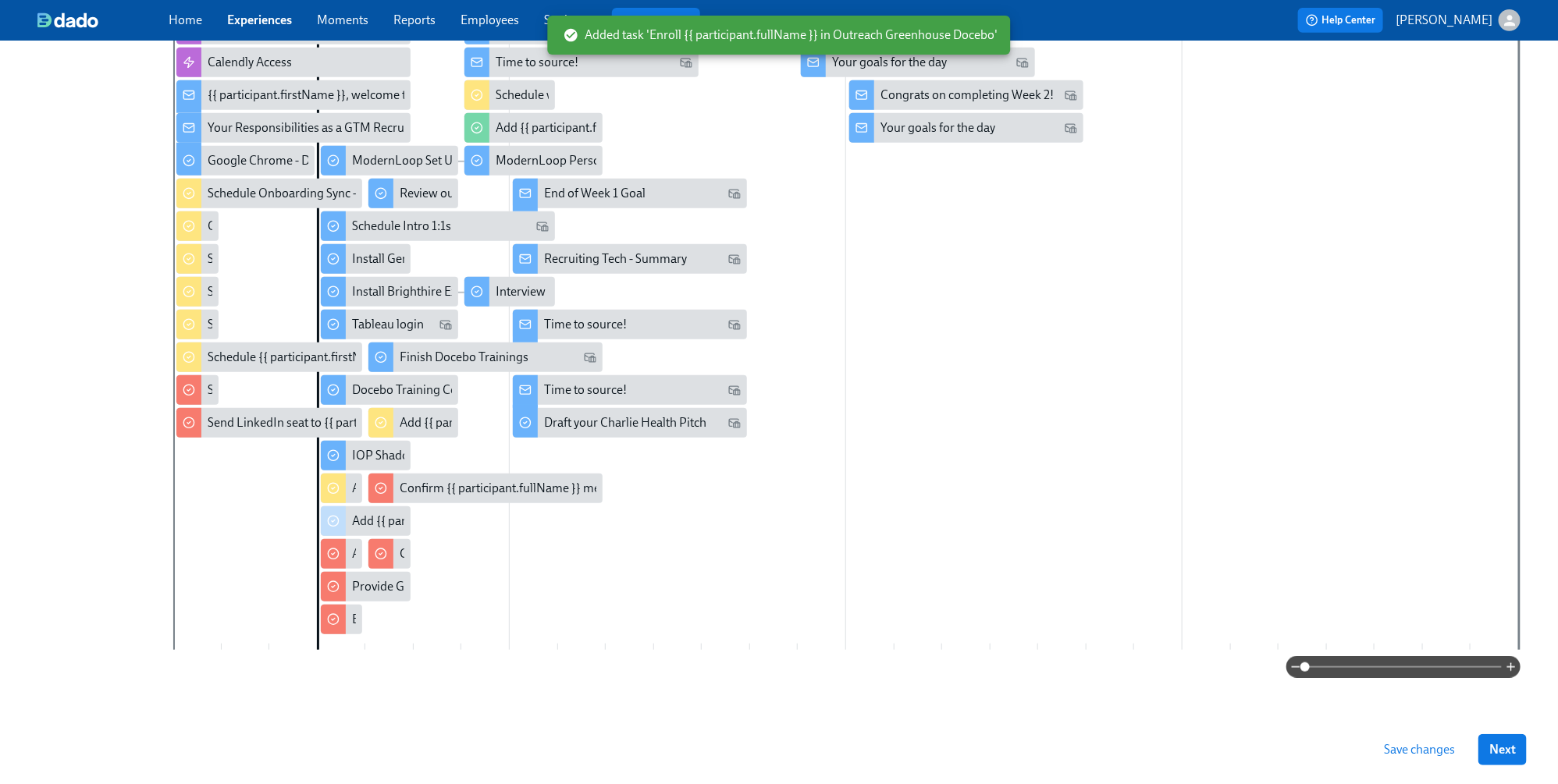
click at [1423, 696] on span "Save changes" at bounding box center [1419, 750] width 71 height 16
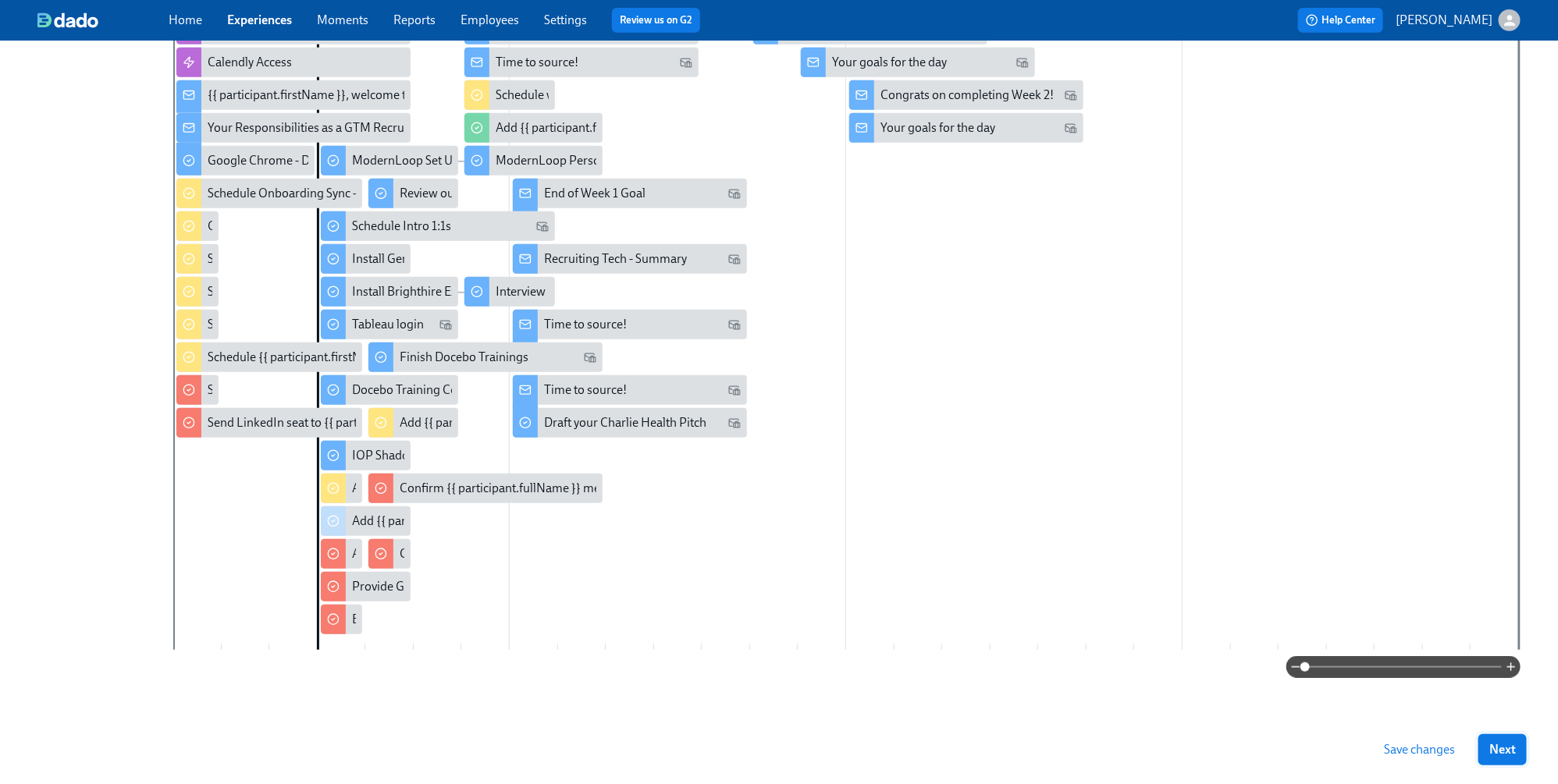
click at [1437, 696] on span "Next" at bounding box center [1502, 750] width 27 height 16
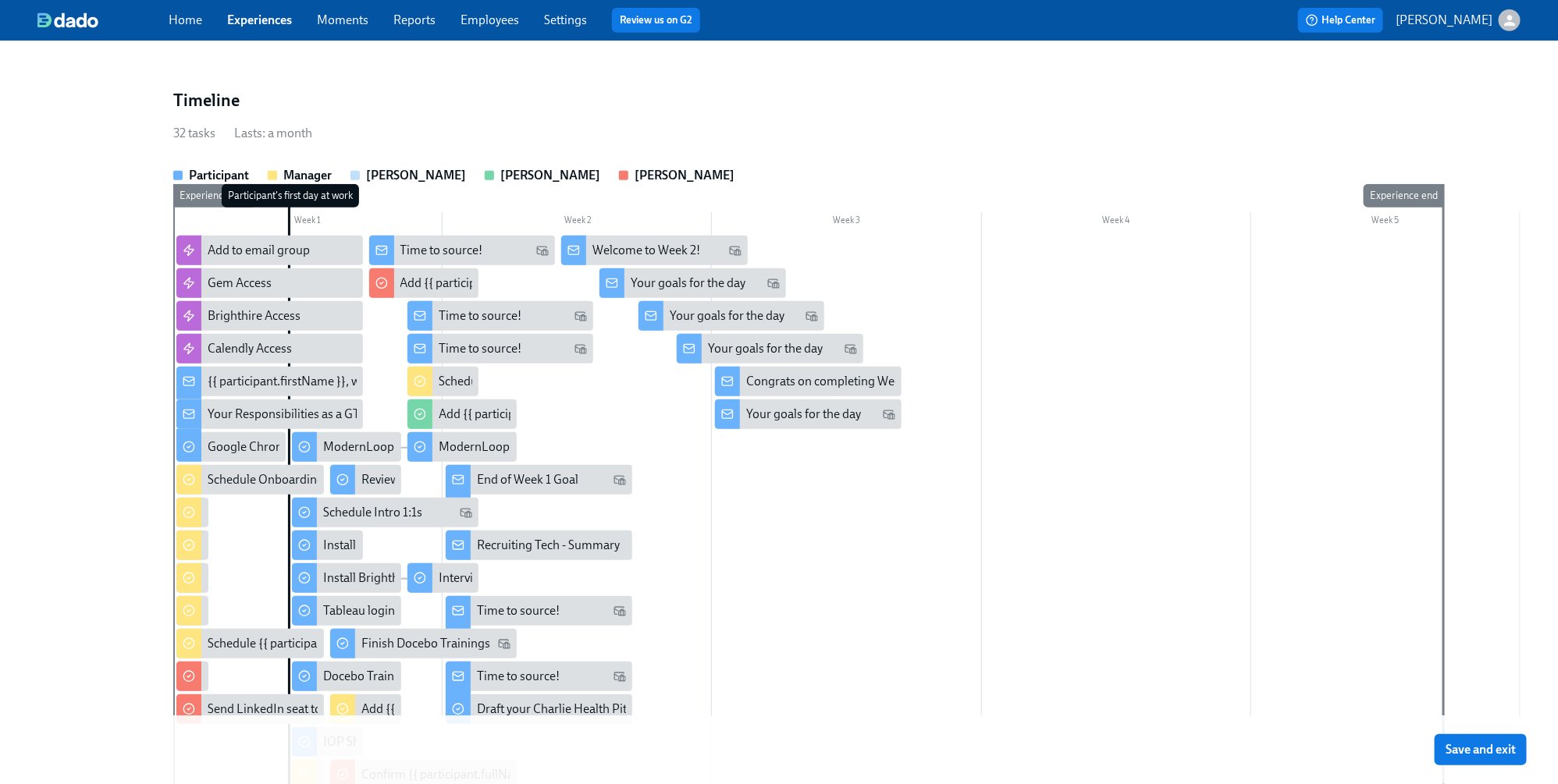
click at [1437, 696] on span "Save and exit" at bounding box center [1480, 750] width 70 height 16
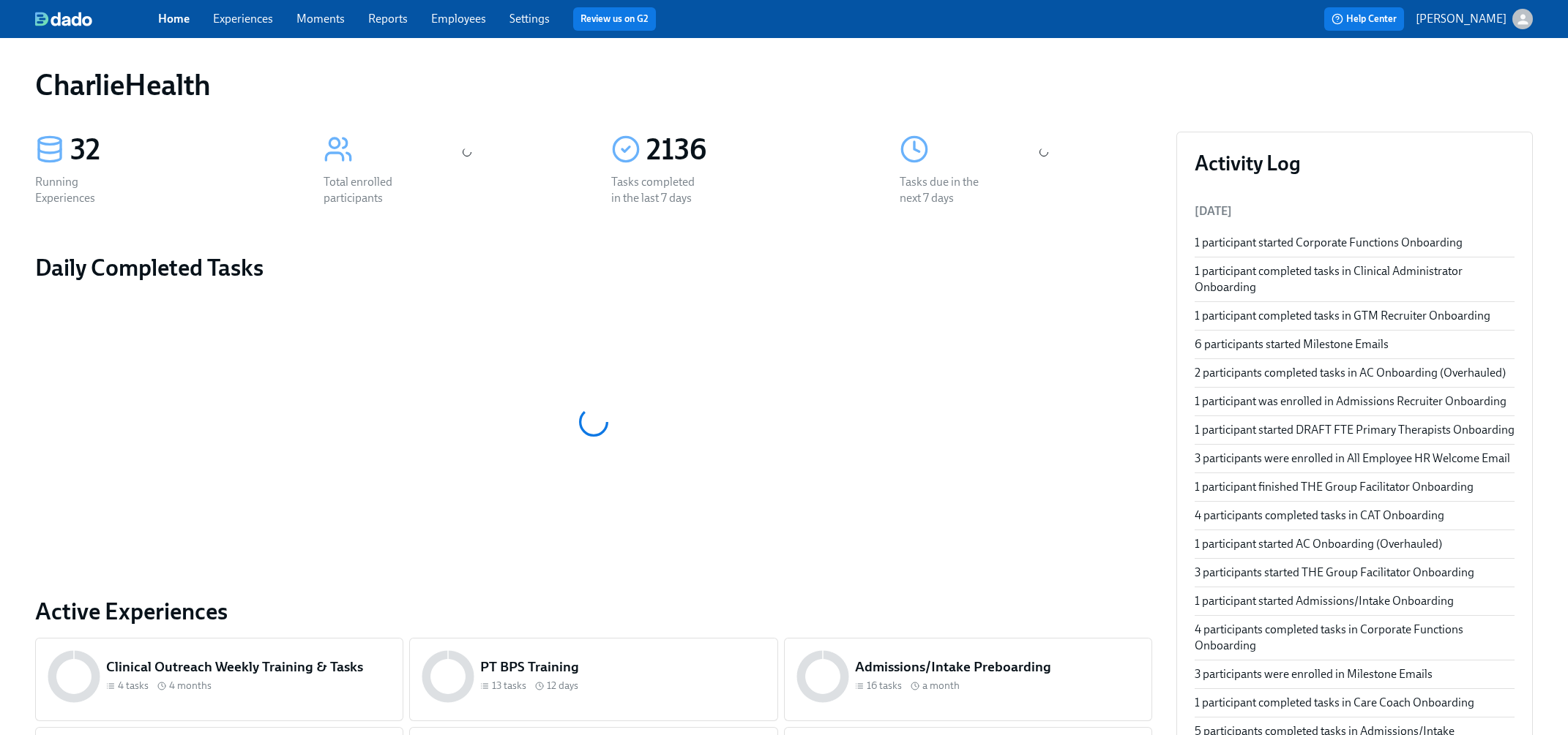
click at [240, 17] on link "Experiences" at bounding box center [243, 18] width 60 height 14
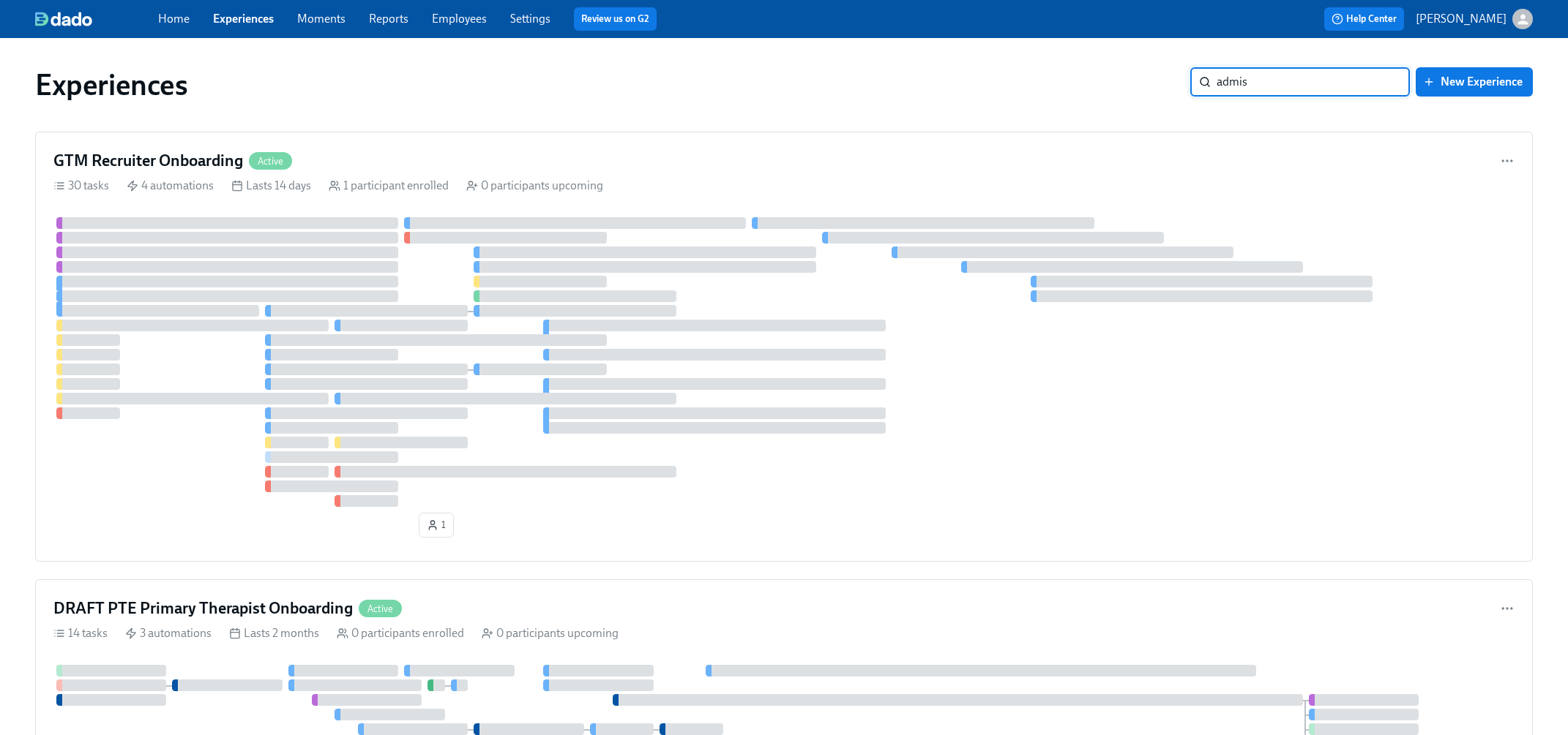
type input "admiss"
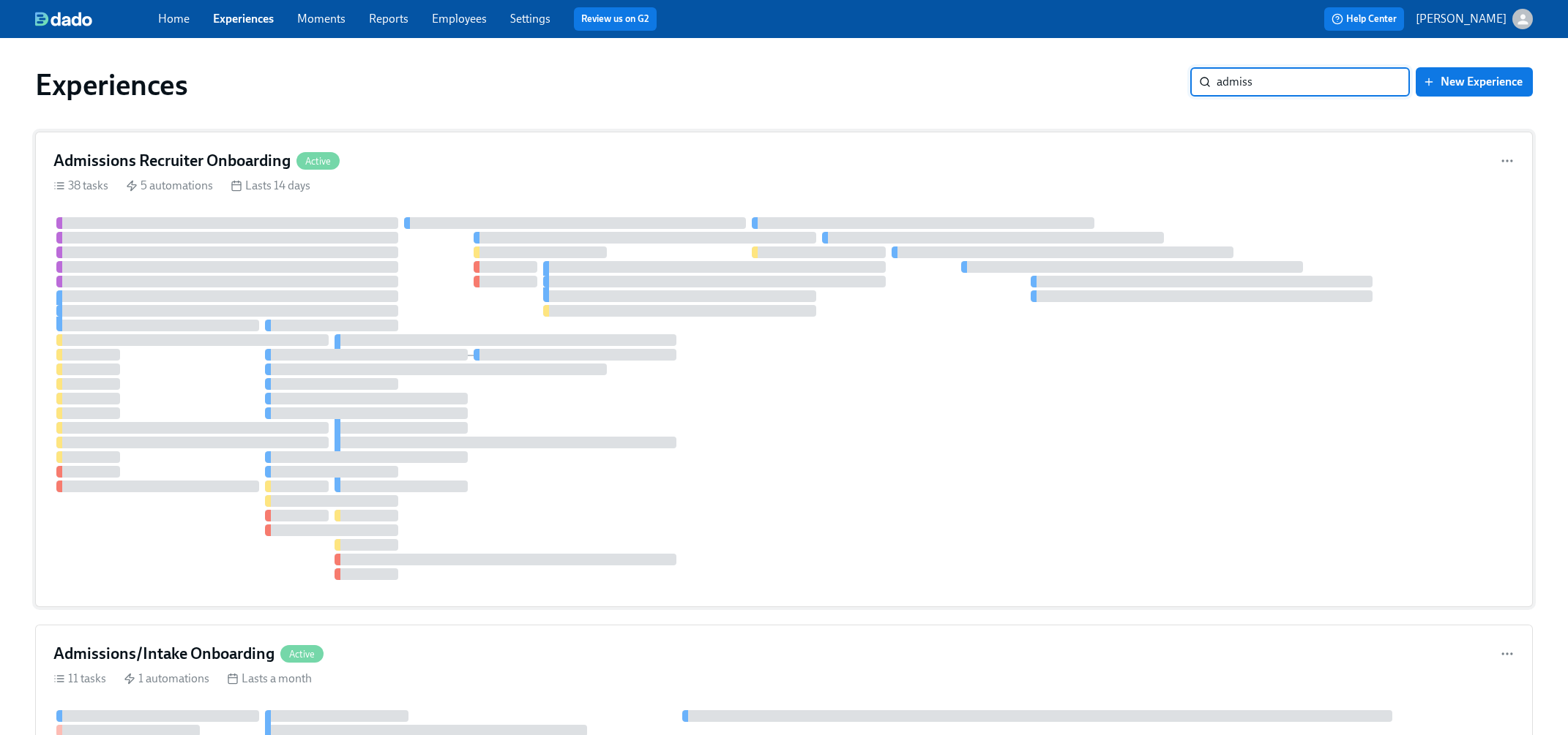
click at [651, 185] on div "38 tasks 5 automations Lasts 14 days" at bounding box center [784, 186] width 1461 height 16
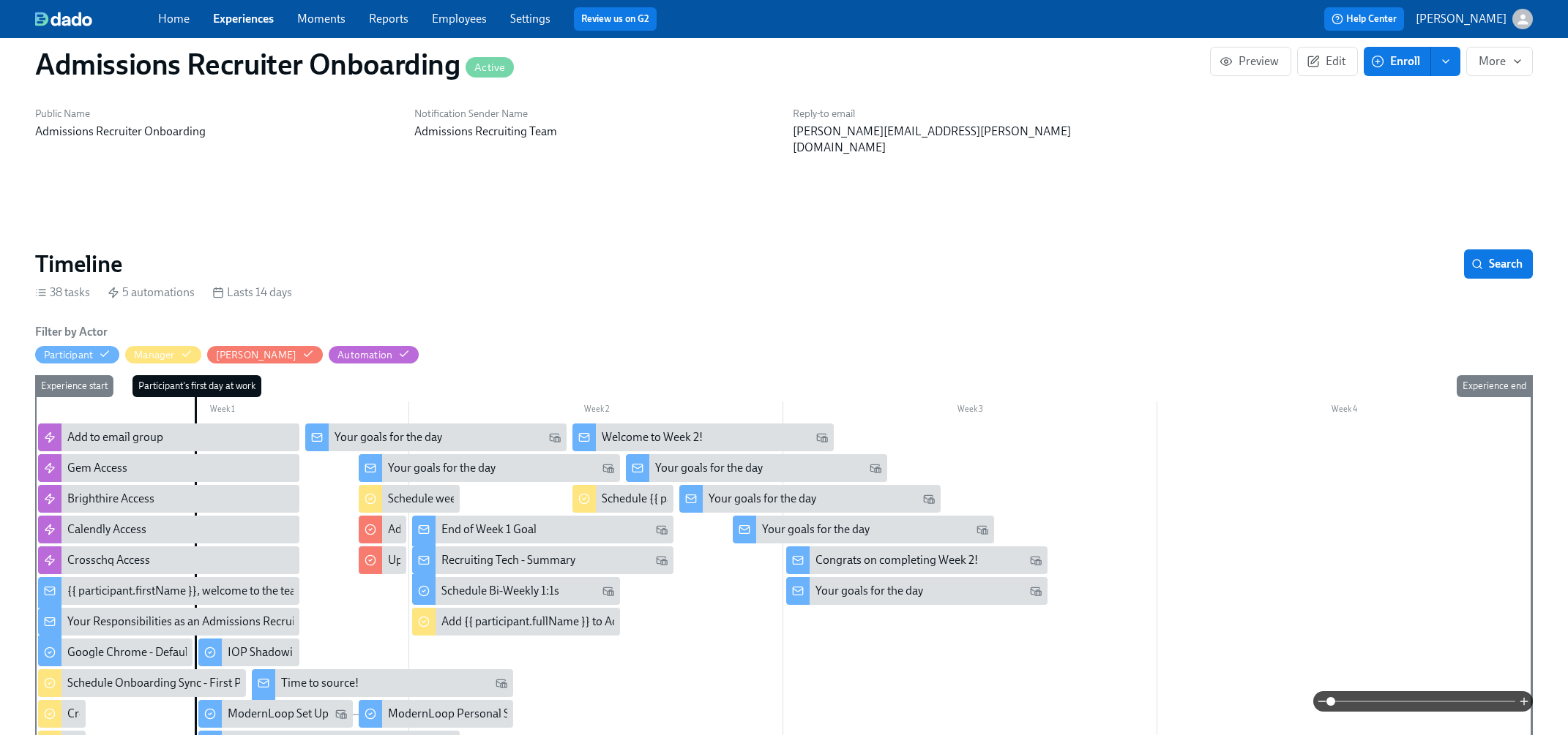
scroll to position [338, 0]
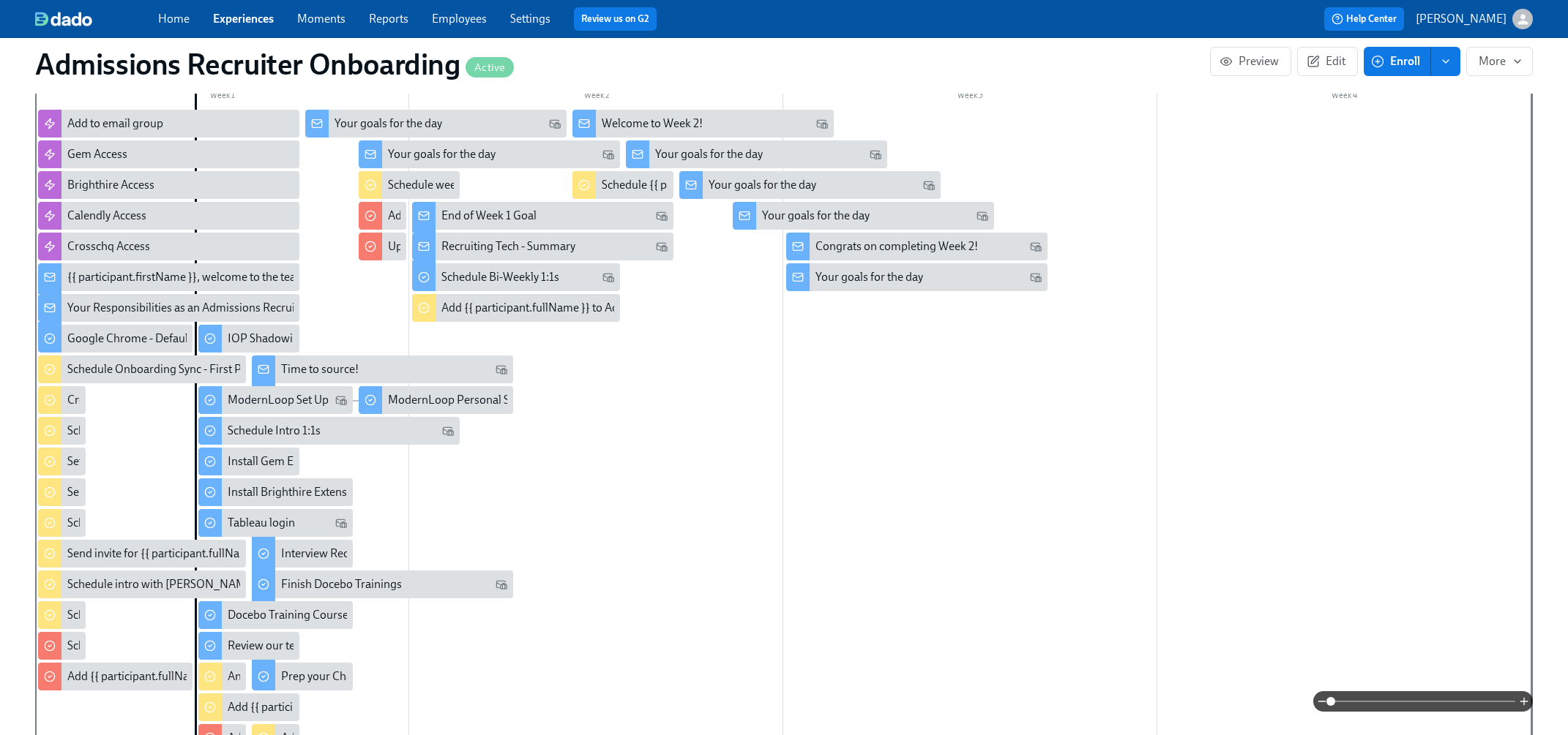
click at [643, 436] on div at bounding box center [782, 493] width 1496 height 768
click at [913, 446] on div at bounding box center [782, 493] width 1496 height 768
click at [1328, 59] on span "Edit" at bounding box center [1327, 62] width 36 height 15
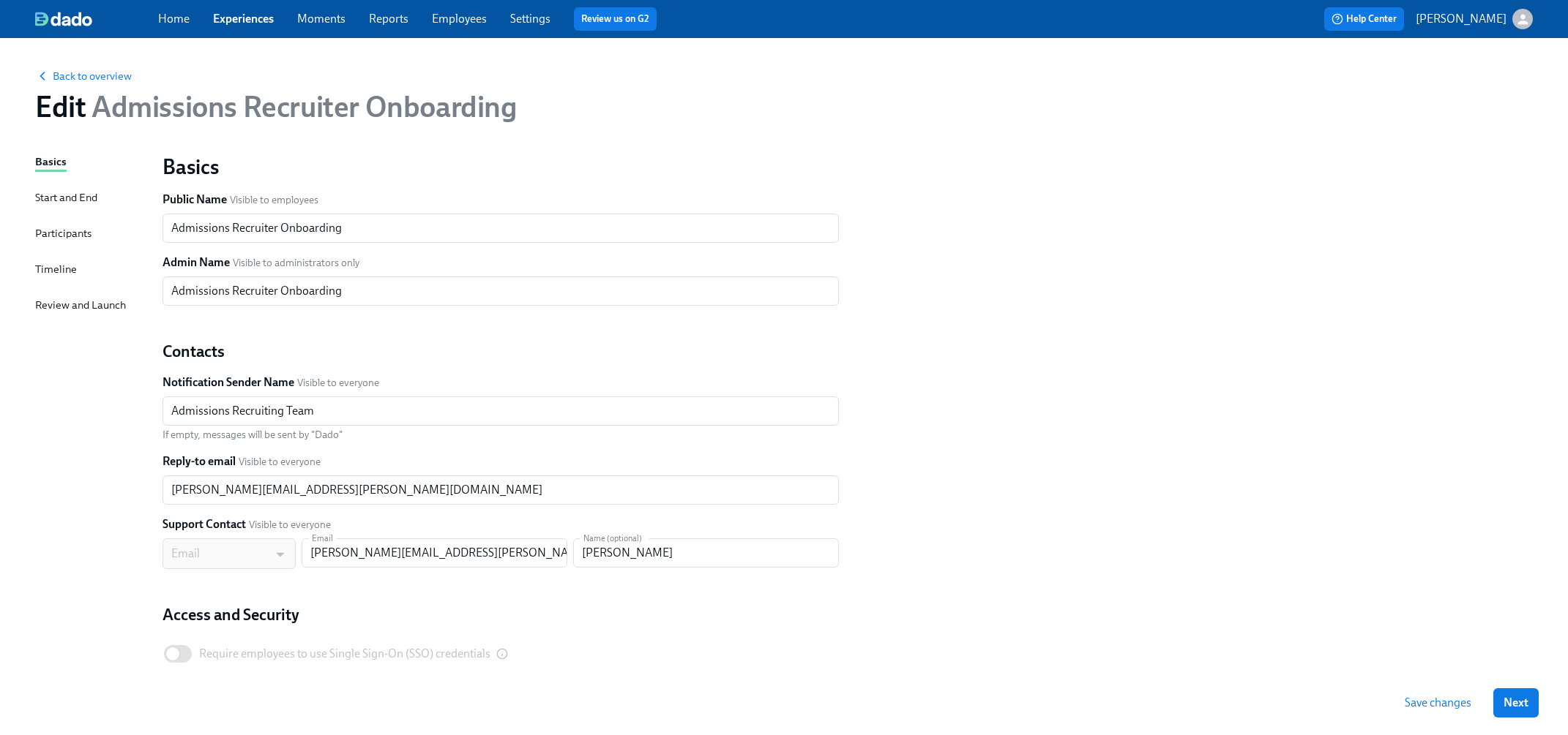
click at [68, 262] on div "Timeline" at bounding box center [55, 269] width 41 height 16
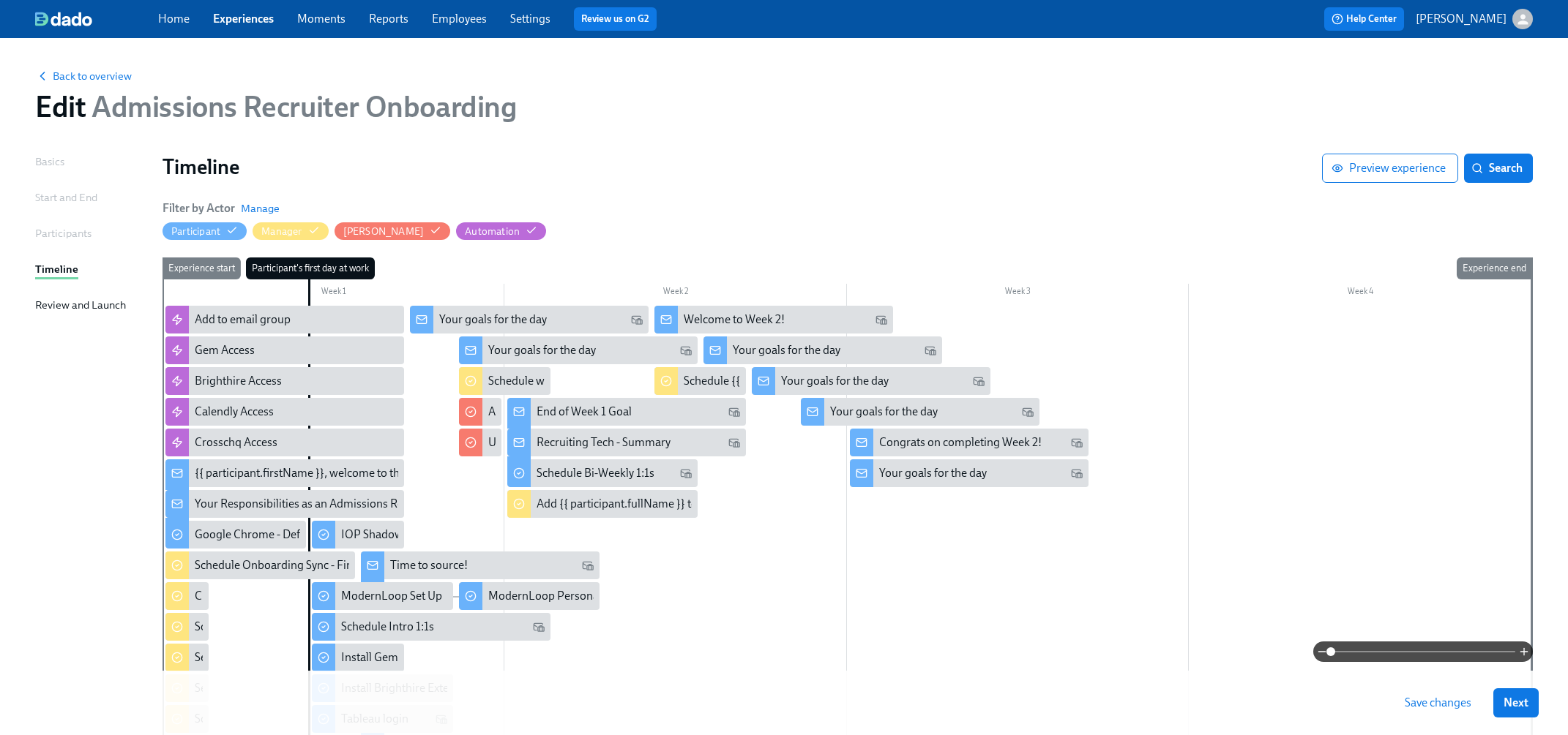
click at [944, 547] on div at bounding box center [846, 696] width 1368 height 780
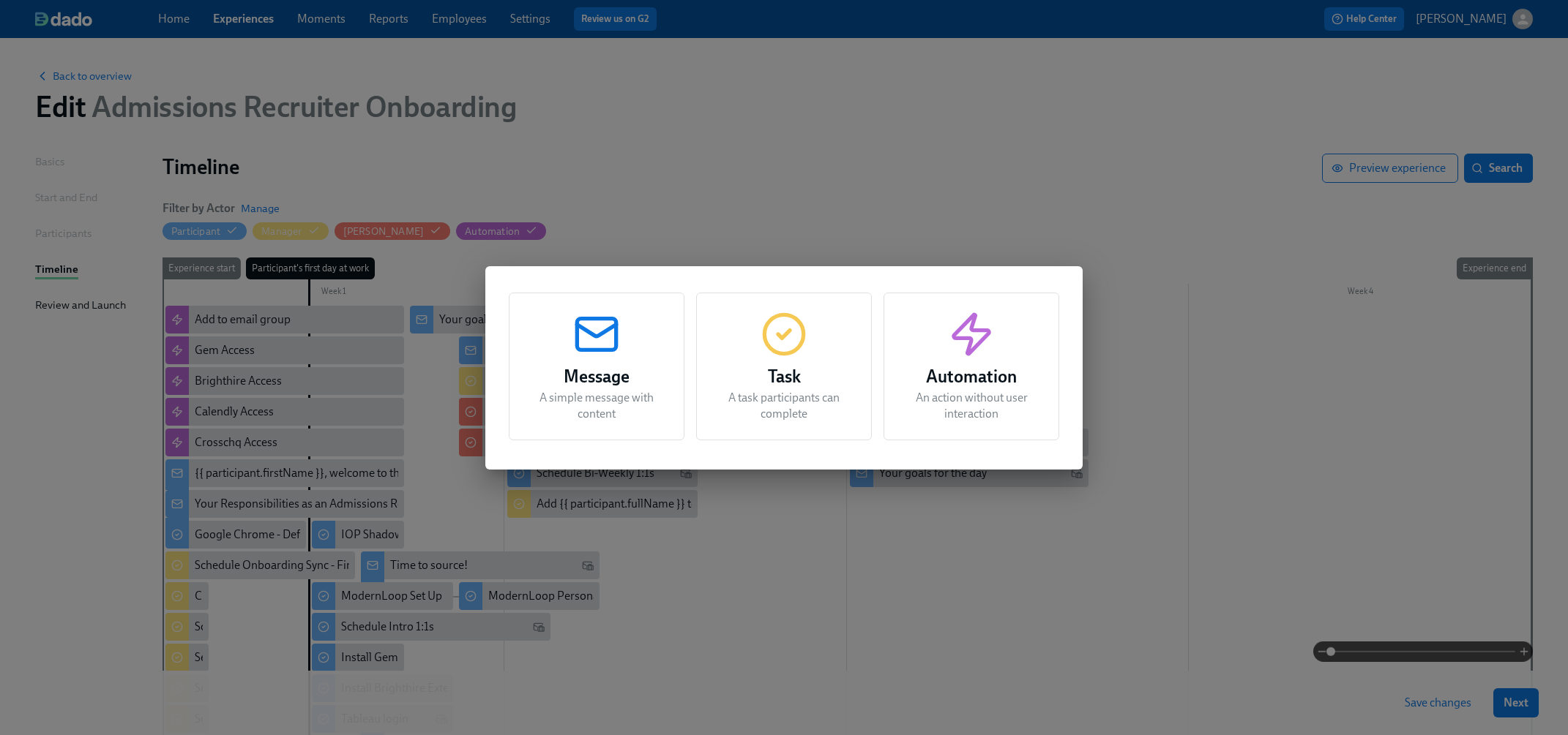
click at [801, 361] on div "Task A task participants can complete" at bounding box center [783, 367] width 175 height 148
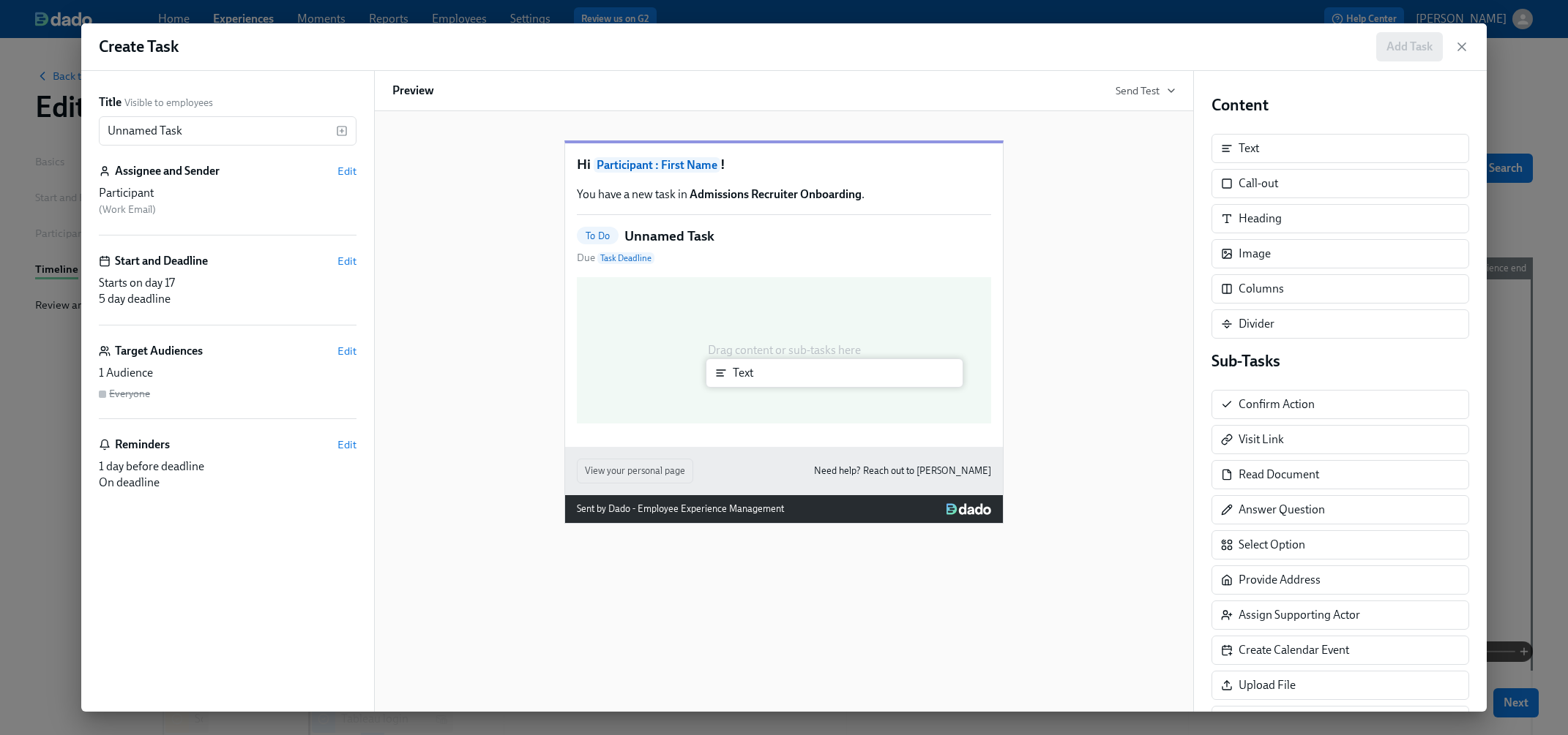
drag, startPoint x: 1277, startPoint y: 157, endPoint x: 624, endPoint y: 414, distance: 701.8
click at [624, 414] on div "Title Visible to employees Unnamed Task ​ Assignee and Sender Edit Participant …" at bounding box center [784, 392] width 1405 height 641
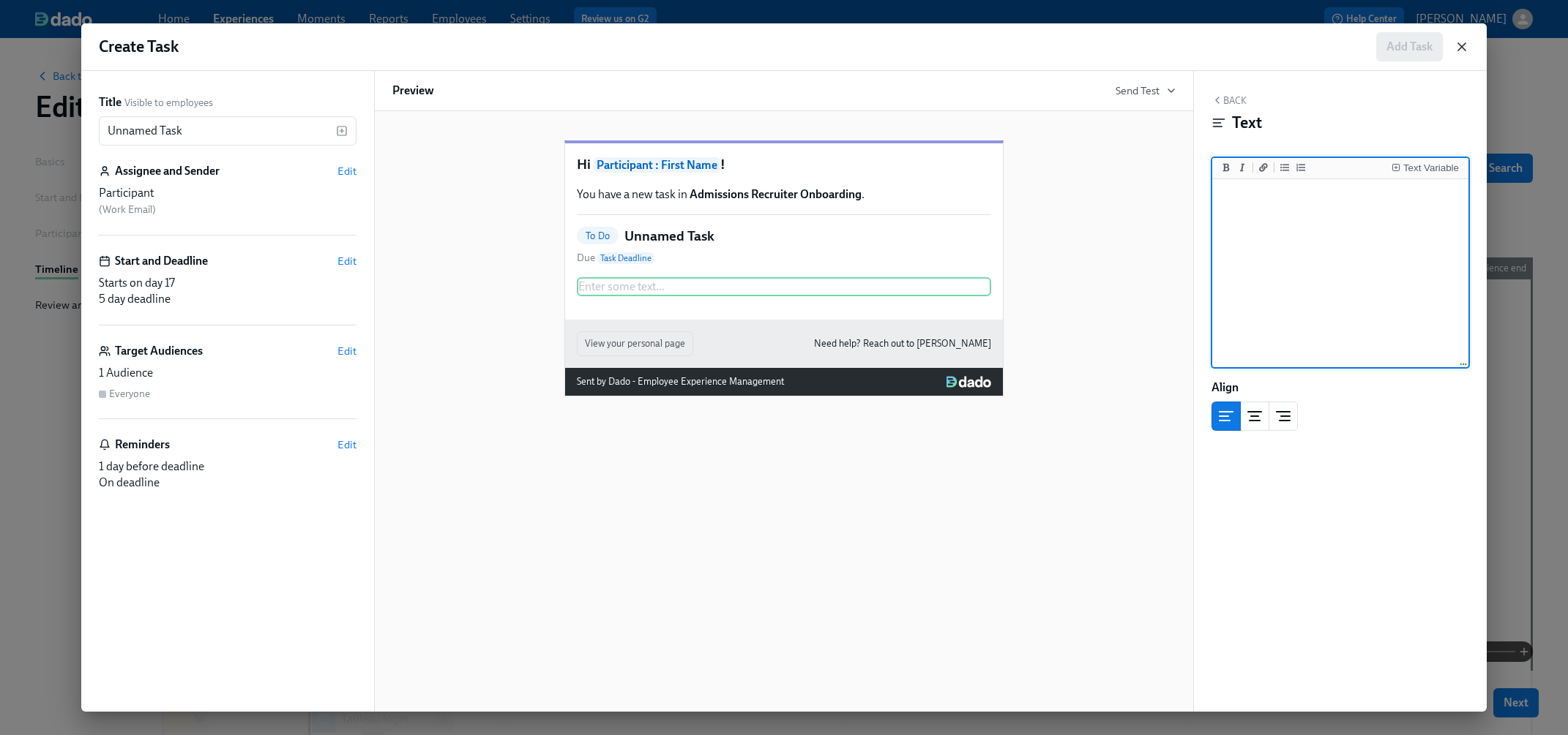
click at [1461, 49] on icon "button" at bounding box center [1462, 47] width 15 height 15
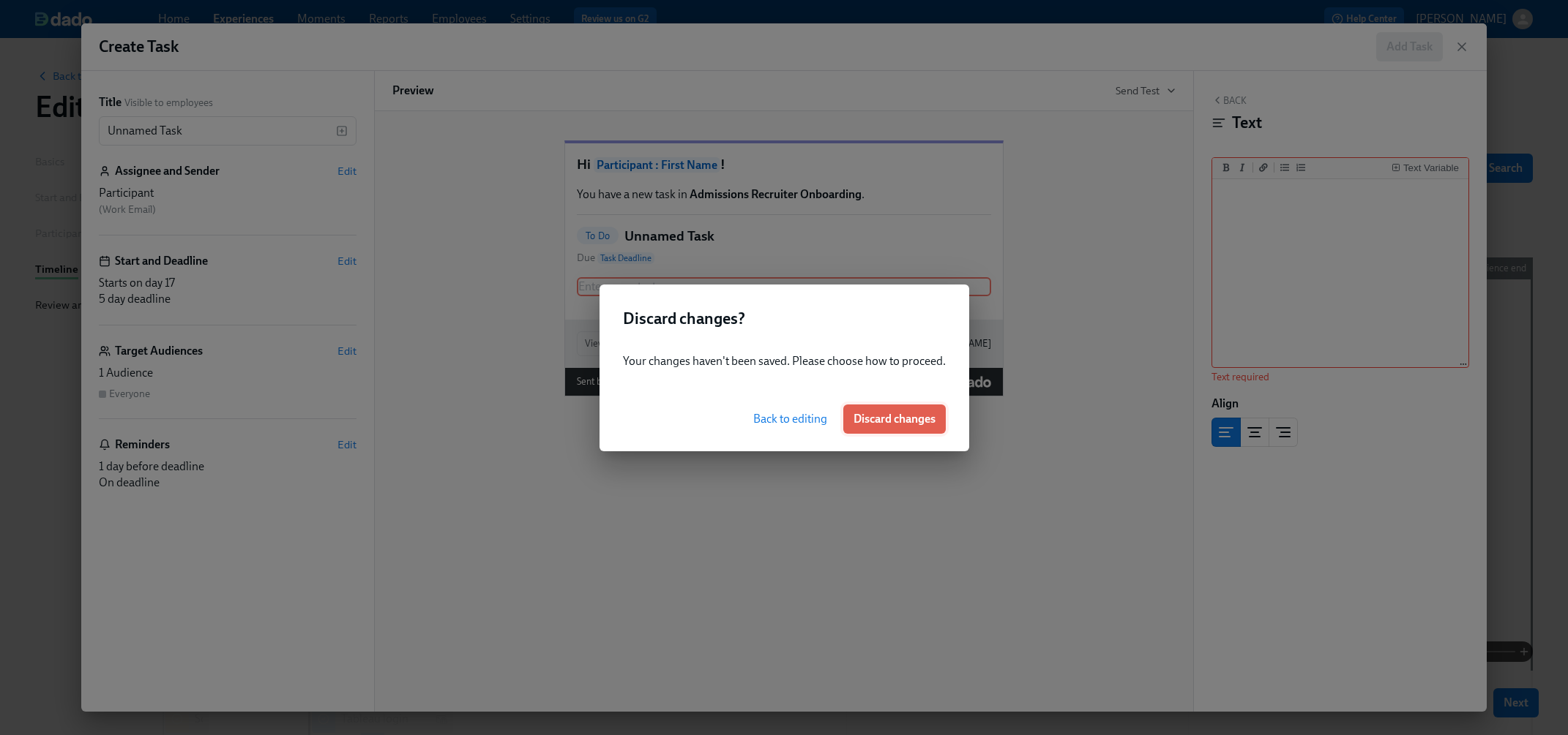
click at [867, 421] on span "Discard changes" at bounding box center [894, 419] width 82 height 15
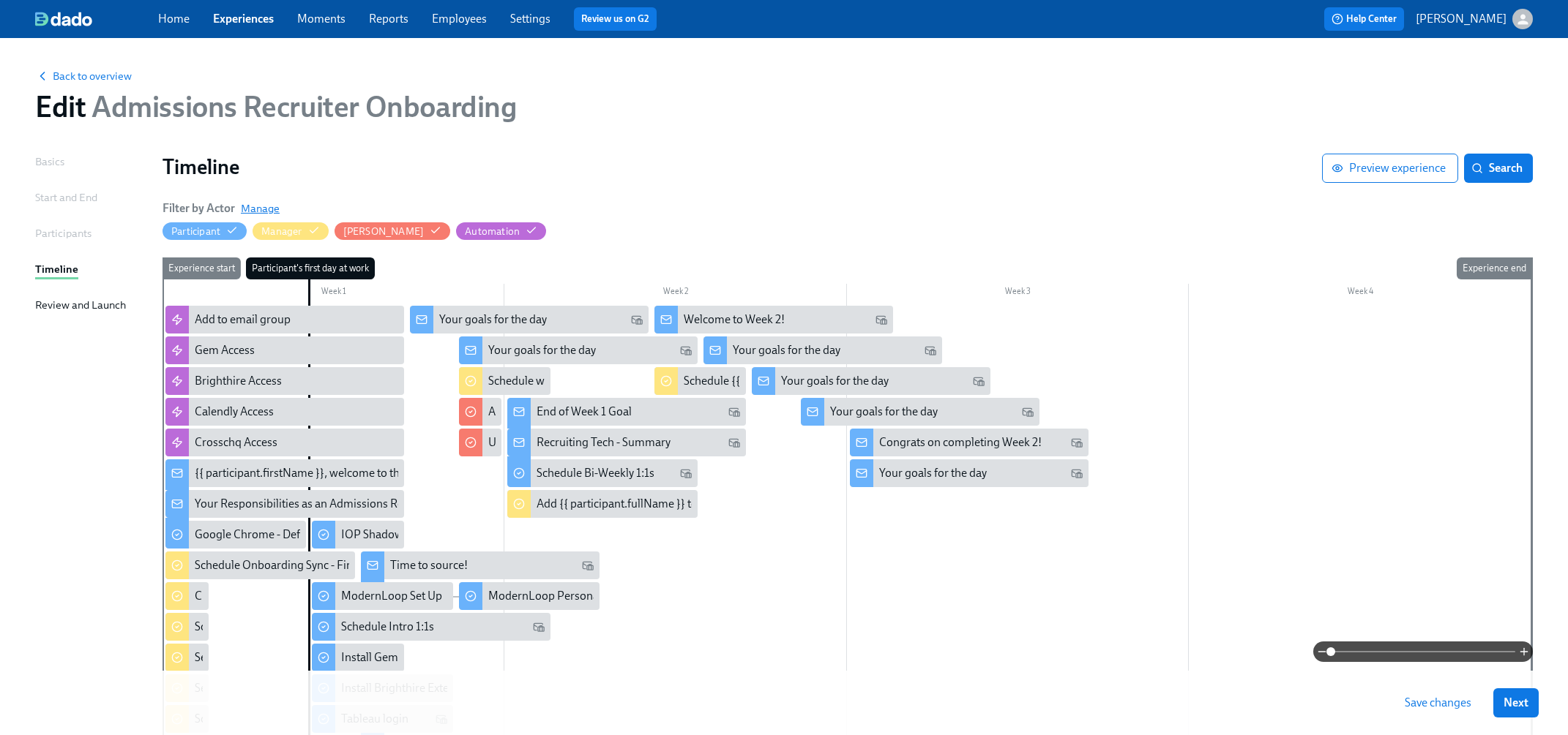
click at [259, 209] on span "Manage" at bounding box center [260, 209] width 38 height 15
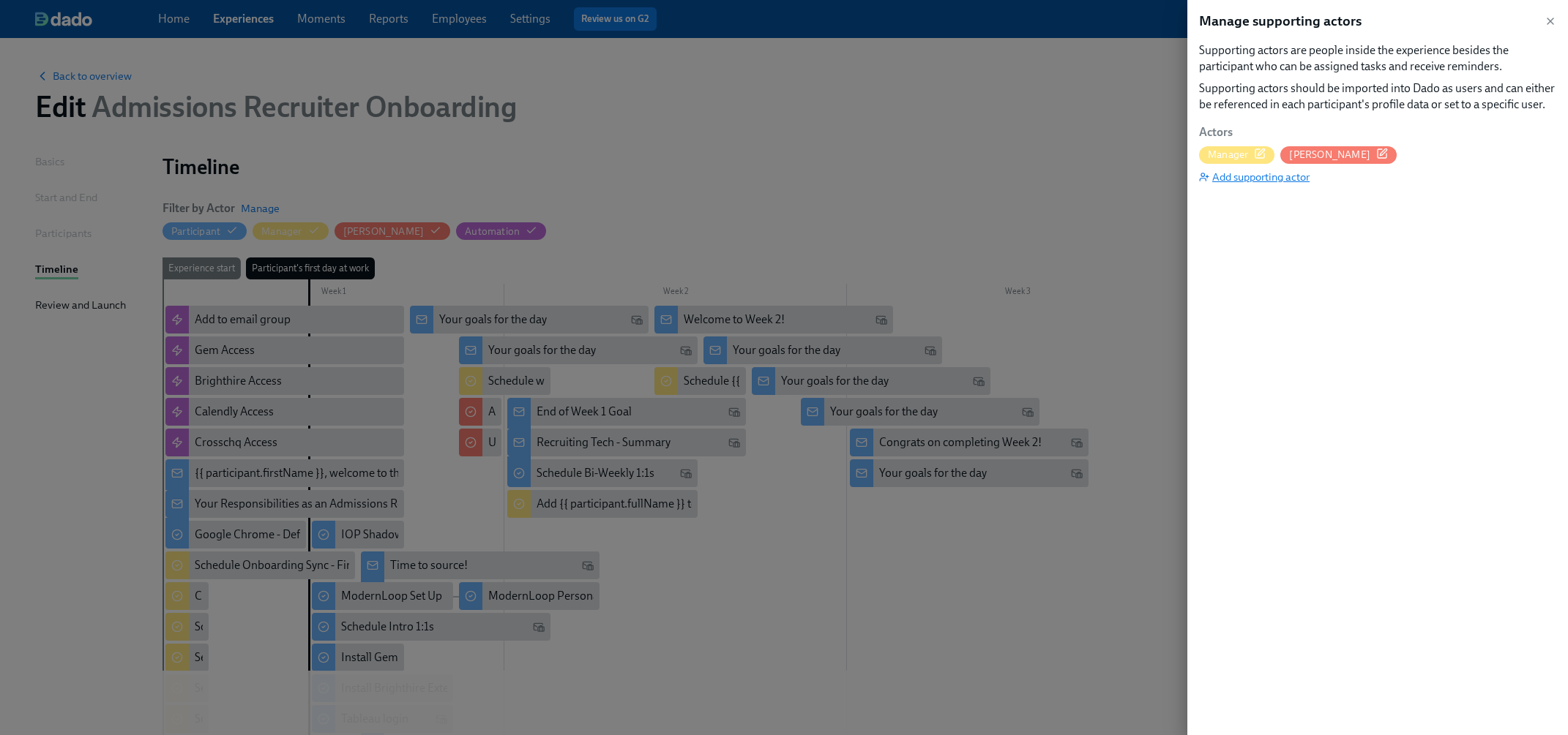
click at [1255, 171] on span "Add supporting actor" at bounding box center [1254, 177] width 111 height 15
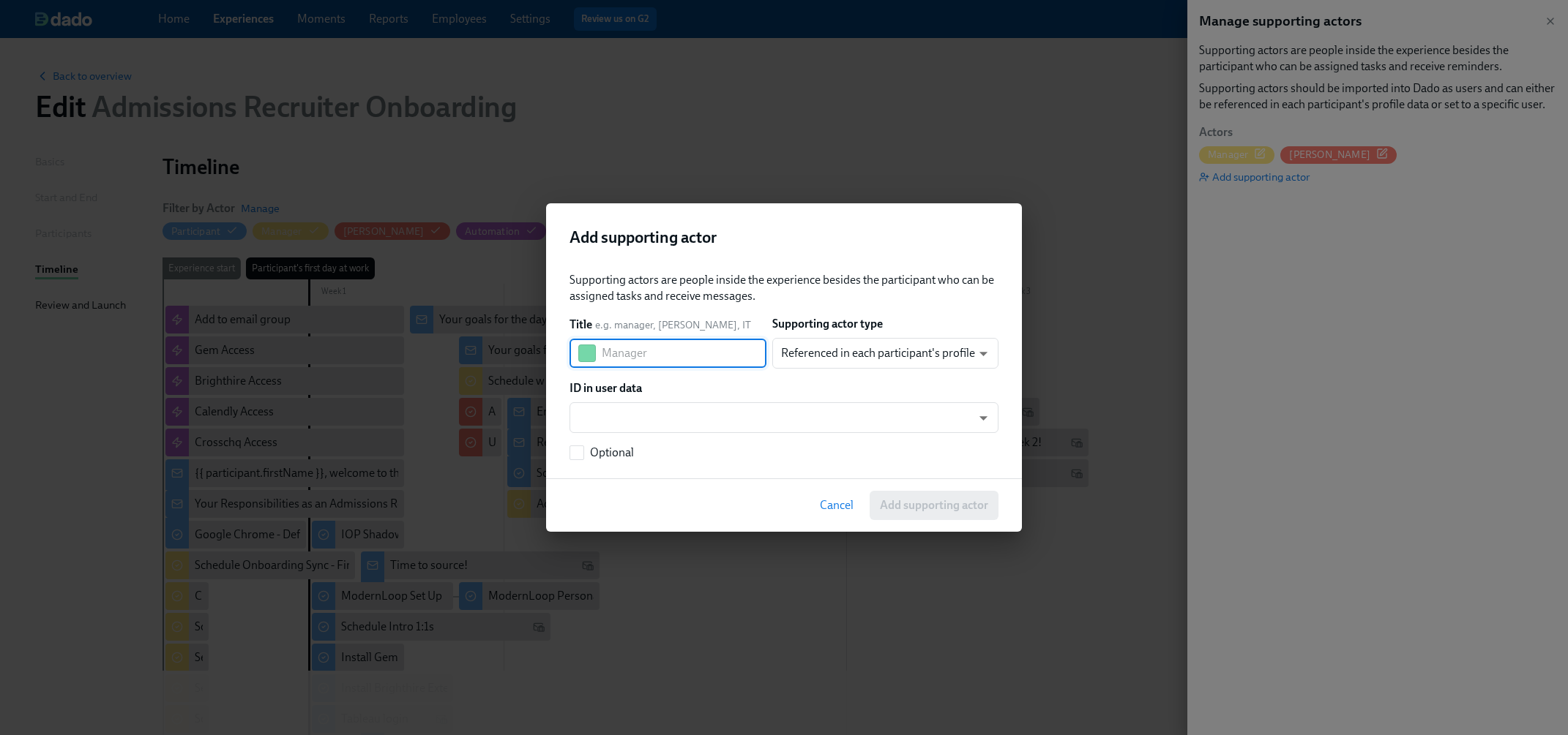
click at [640, 358] on input "text" at bounding box center [684, 352] width 165 height 29
type input "[PERSON_NAME]"
click at [828, 354] on body "Home Experiences Moments Reports Employees Settings Review us on G2 Help Center…" at bounding box center [784, 606] width 1568 height 1211
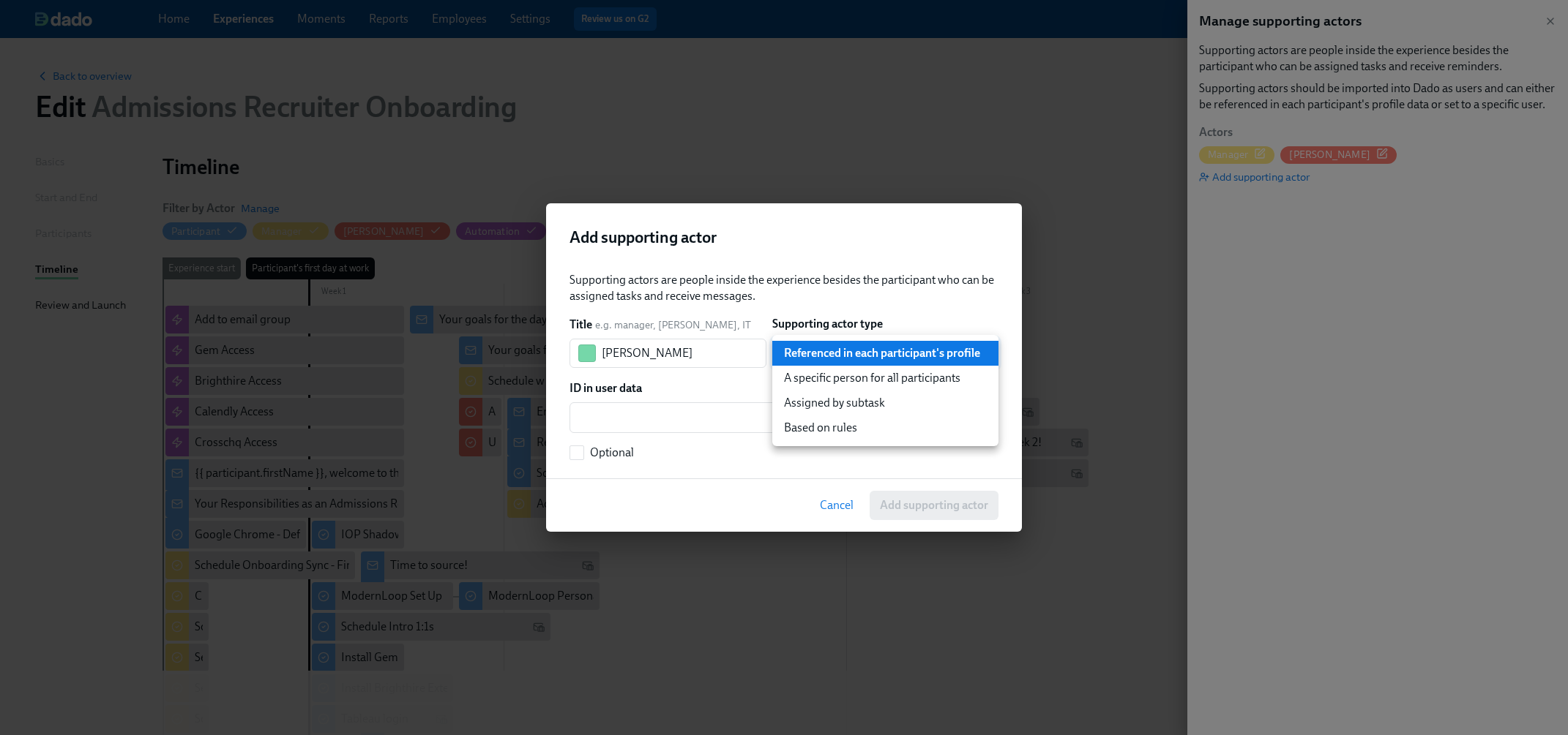
click at [837, 383] on li "A specific person for all participants" at bounding box center [884, 378] width 226 height 25
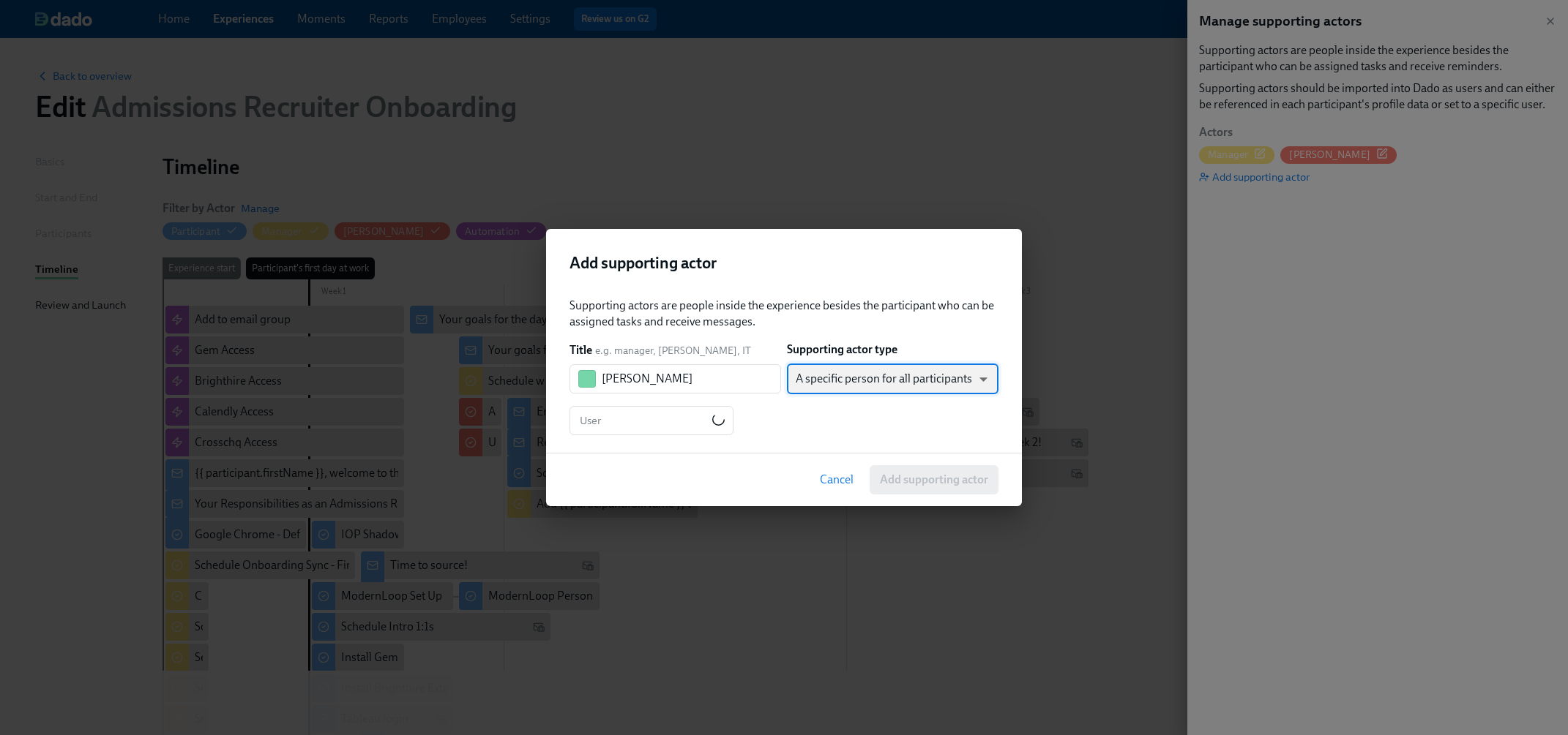
type input "staticUser"
click at [660, 426] on input "User" at bounding box center [770, 420] width 386 height 29
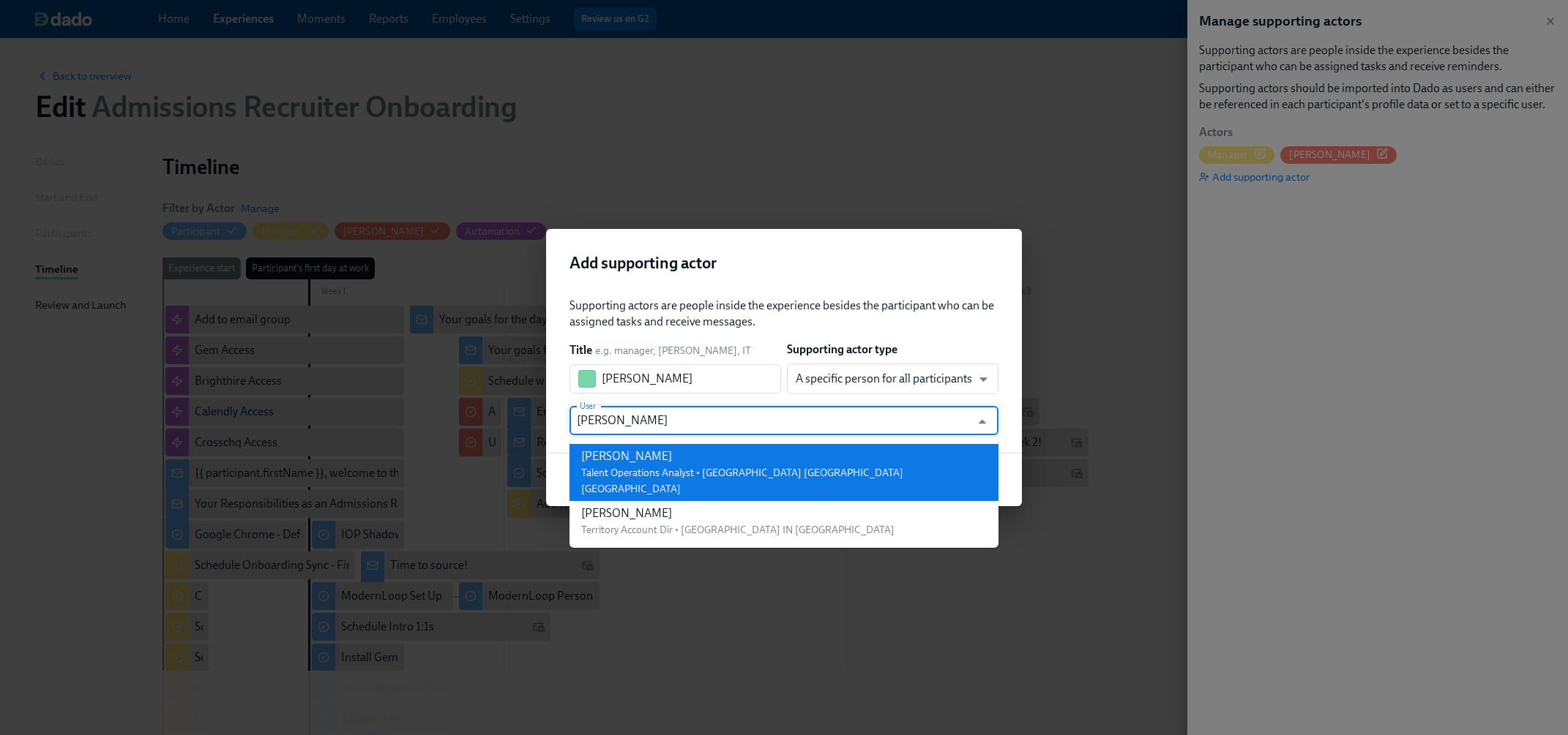
click at [668, 455] on div "[PERSON_NAME]" at bounding box center [784, 456] width 405 height 16
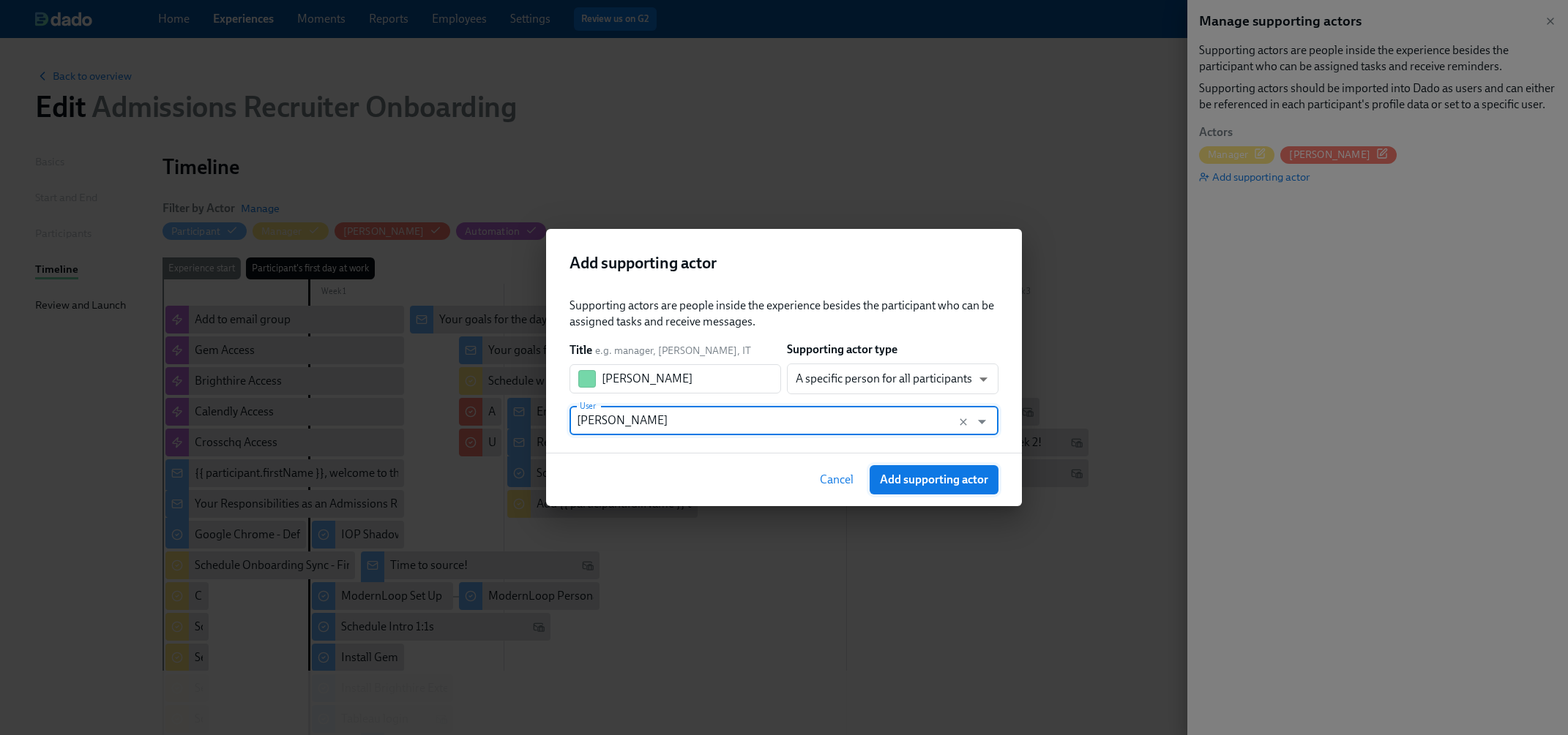
type input "[PERSON_NAME]"
click at [903, 481] on span "Add supporting actor" at bounding box center [933, 480] width 108 height 15
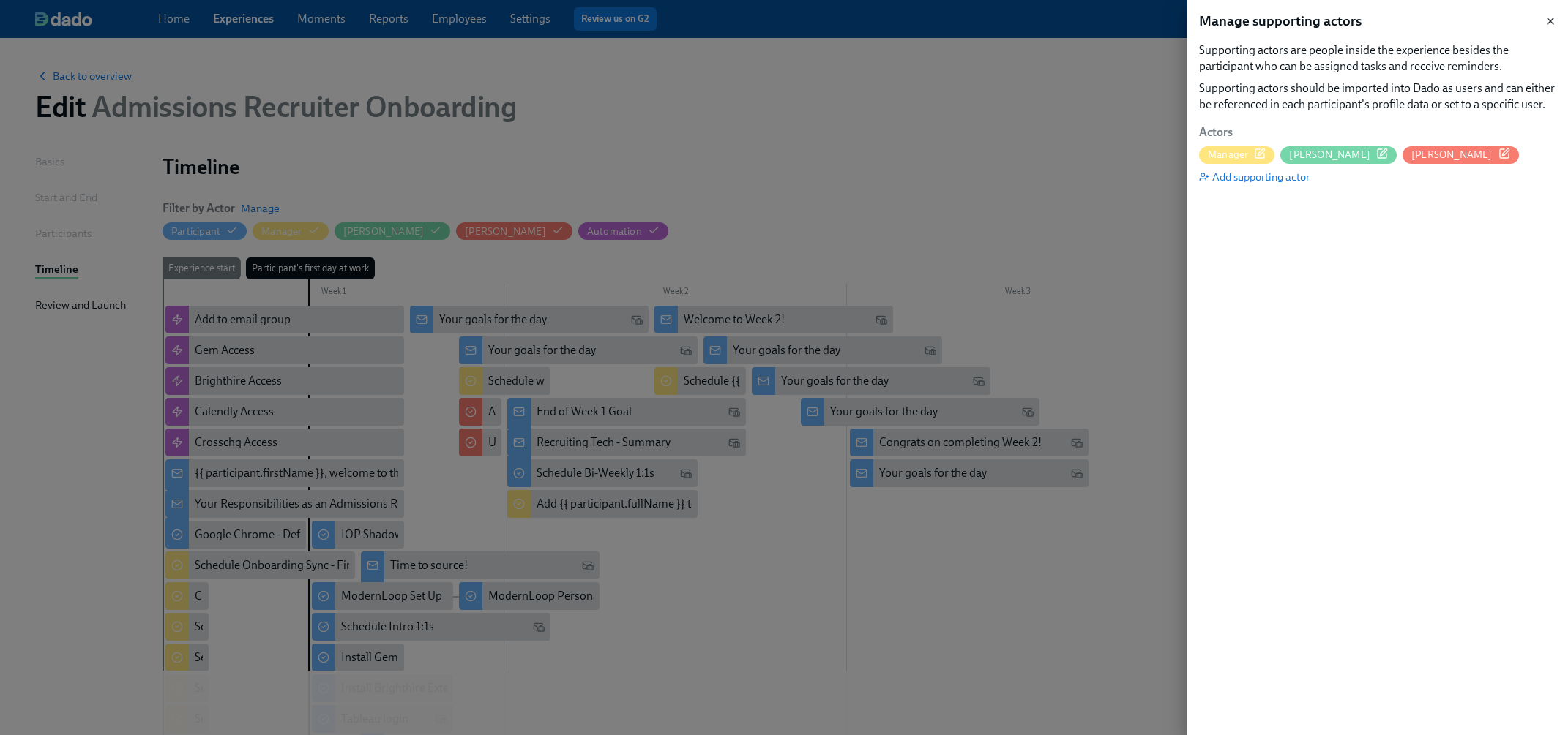
click at [1552, 24] on icon "button" at bounding box center [1550, 22] width 6 height 6
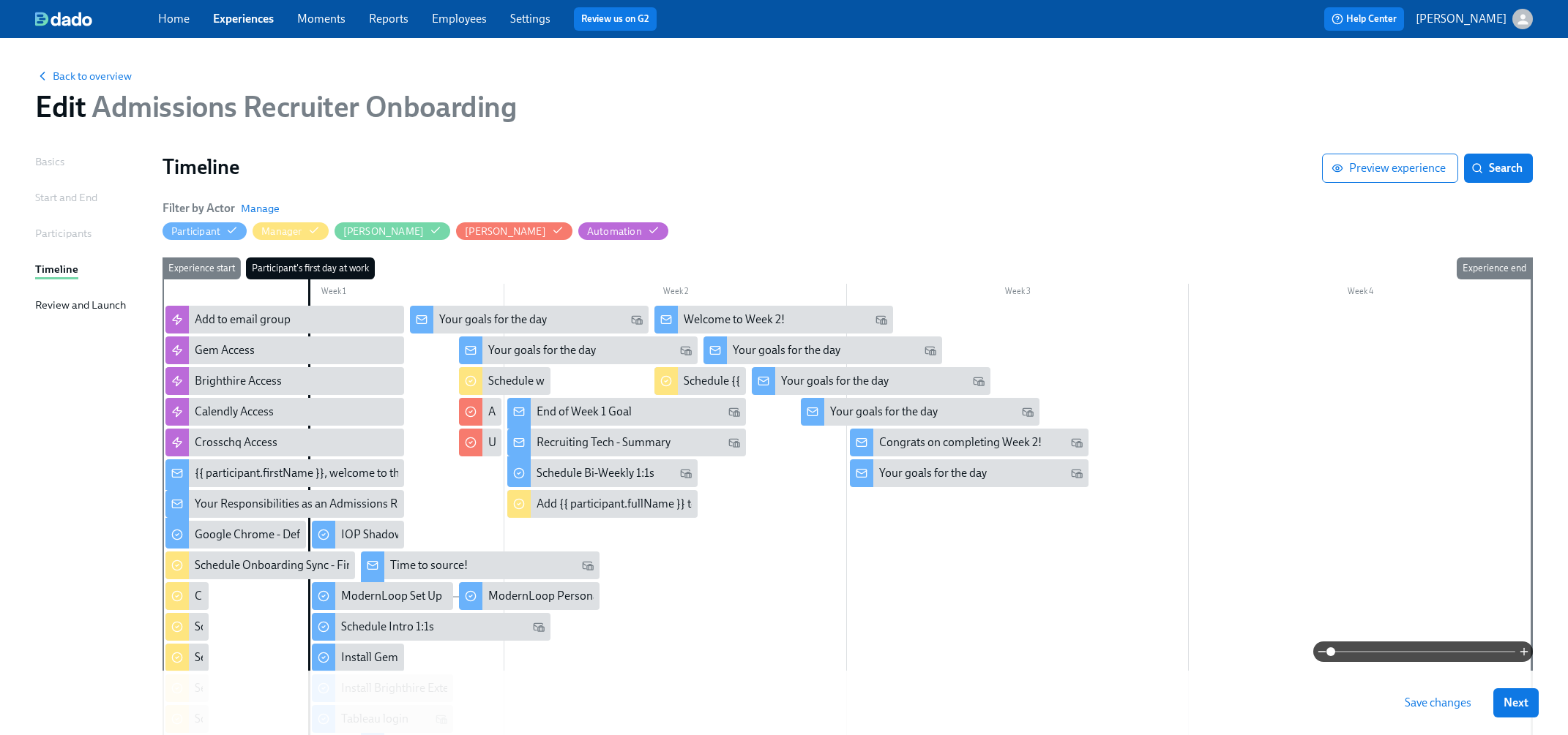
click at [942, 595] on div at bounding box center [846, 696] width 1368 height 780
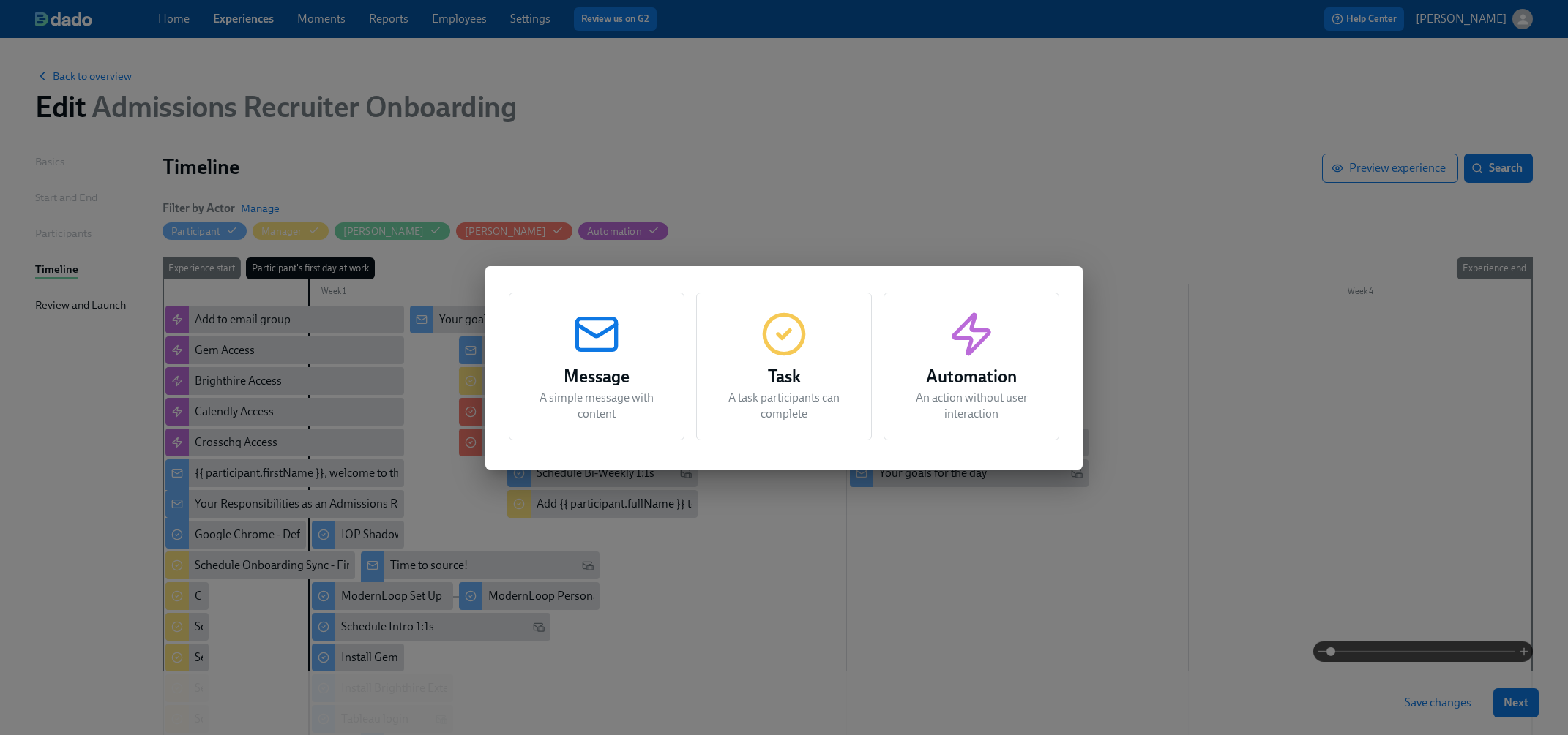
click at [809, 387] on h3 "Task" at bounding box center [784, 377] width 139 height 26
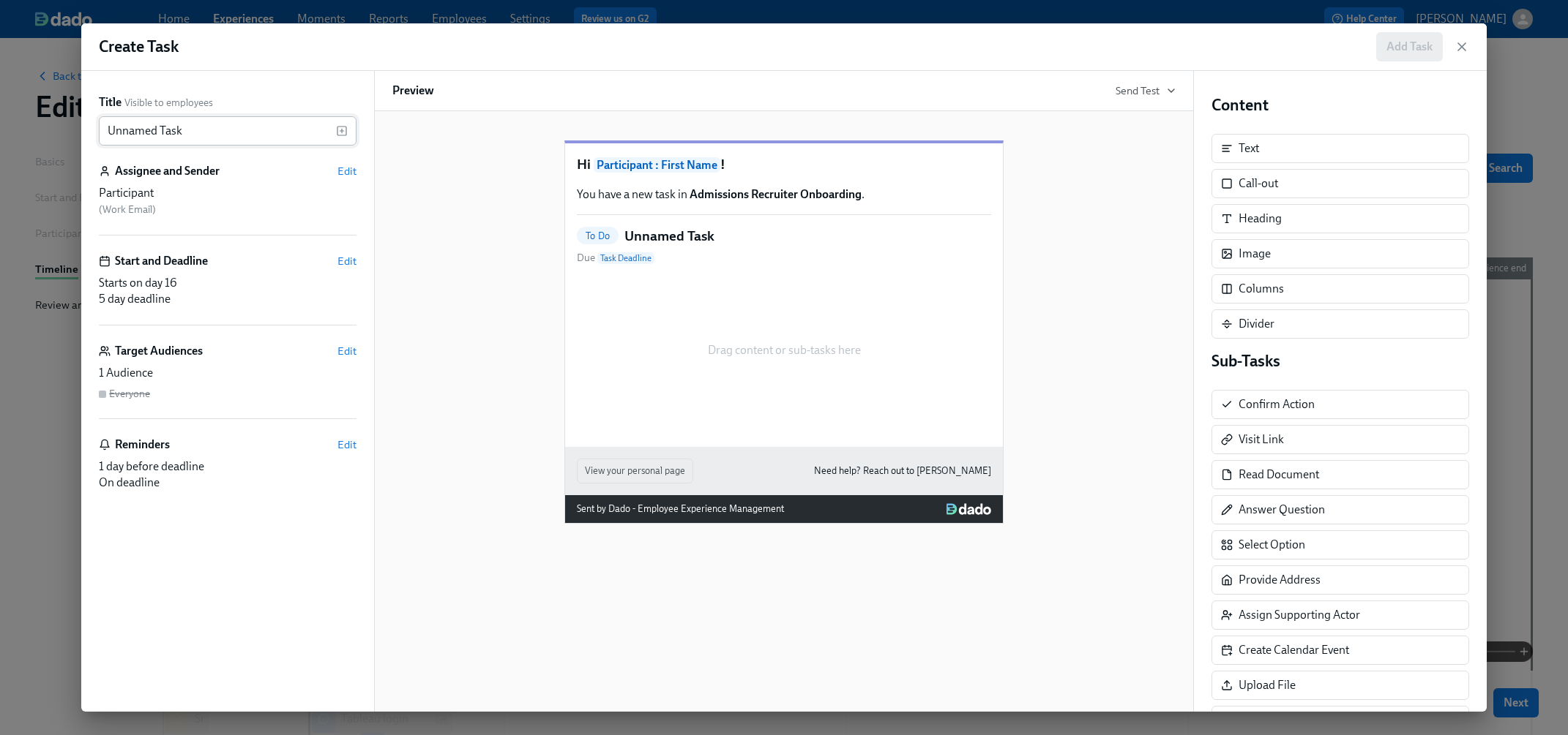
click at [237, 123] on input "Unnamed Task" at bounding box center [217, 130] width 237 height 29
click at [347, 125] on icon "button" at bounding box center [341, 130] width 11 height 11
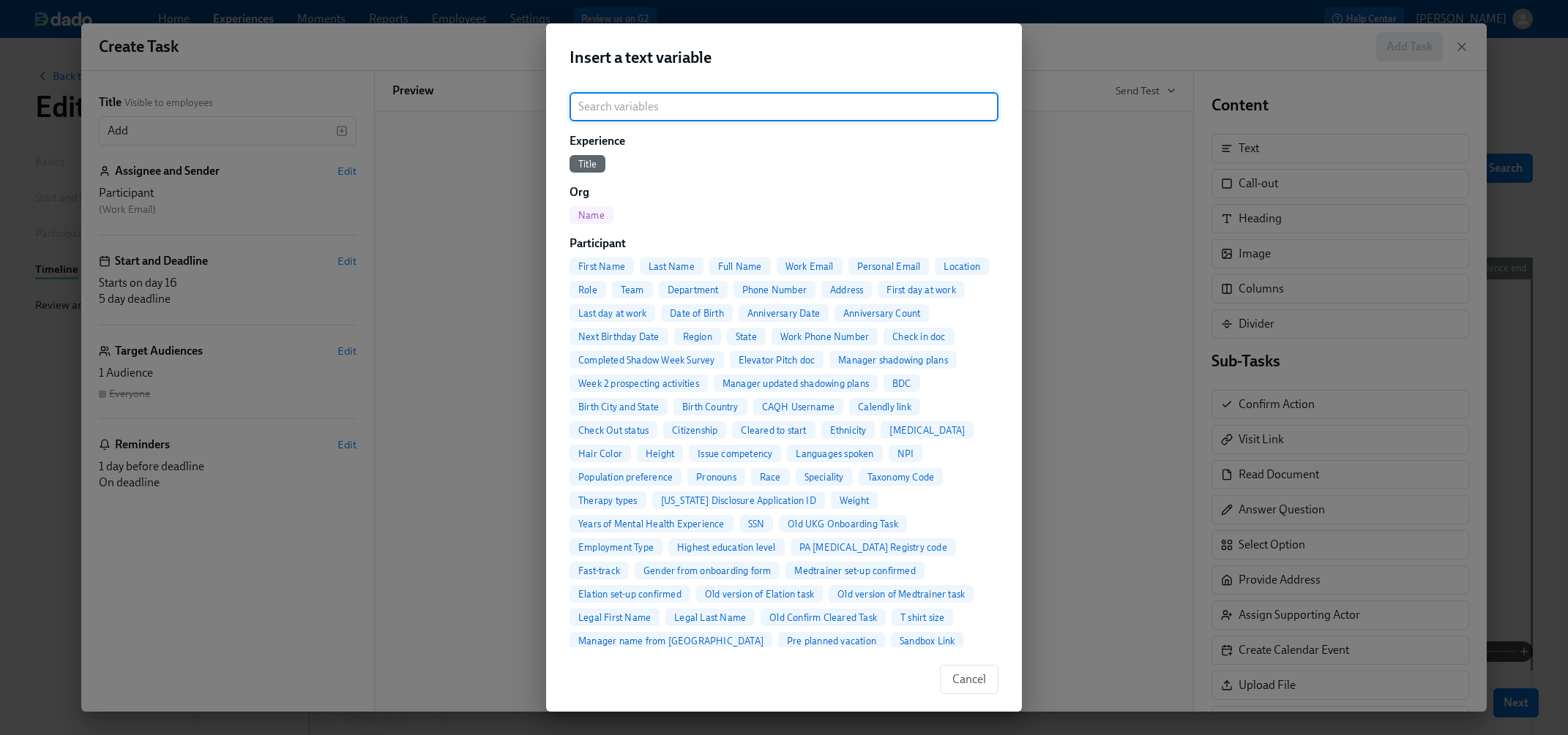
click at [745, 262] on span "Full Name" at bounding box center [740, 267] width 62 height 11
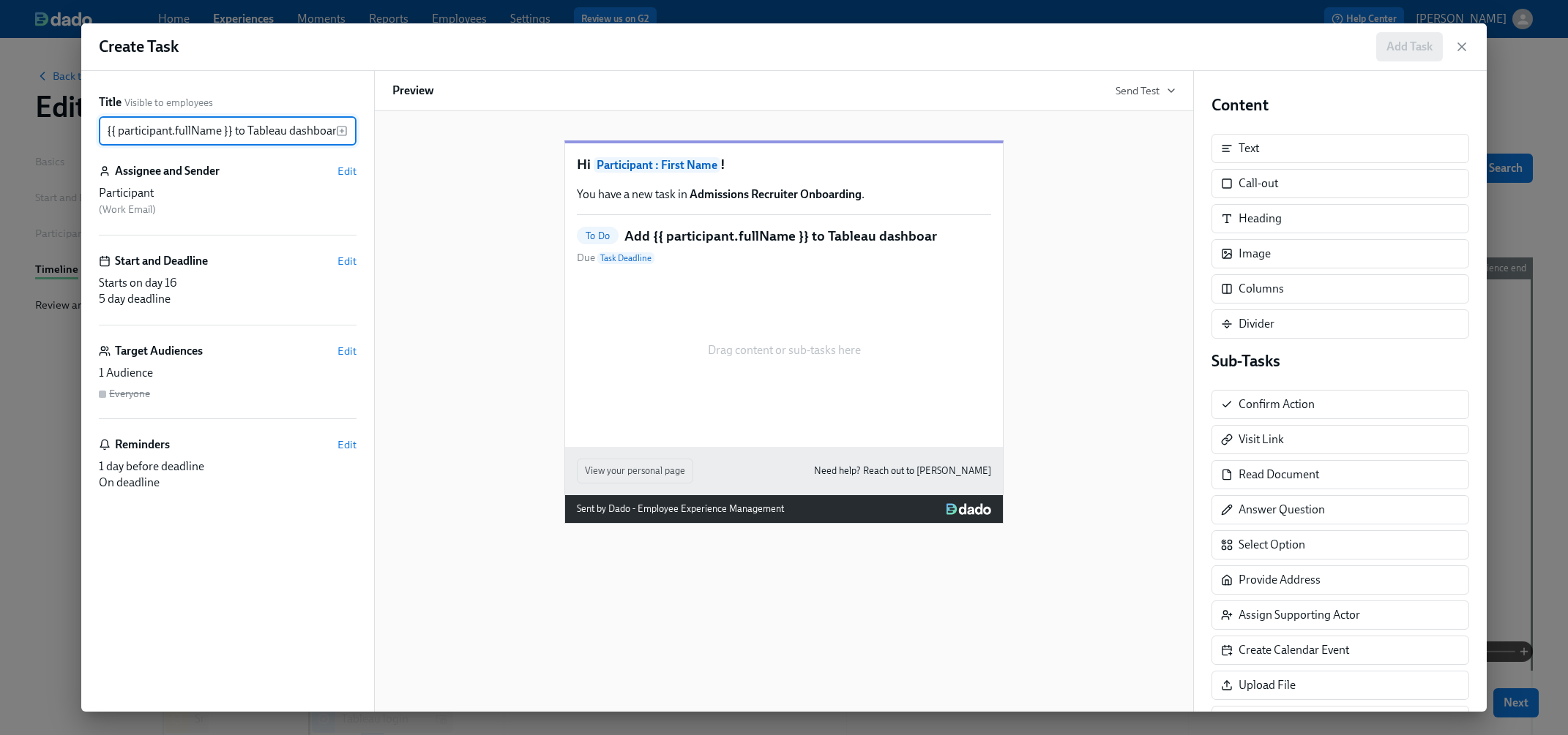
scroll to position [0, 30]
type input "Add {{ participant.fullName }} to Tableau dashboard"
click at [336, 173] on div "Assignee and Sender Edit" at bounding box center [227, 171] width 258 height 16
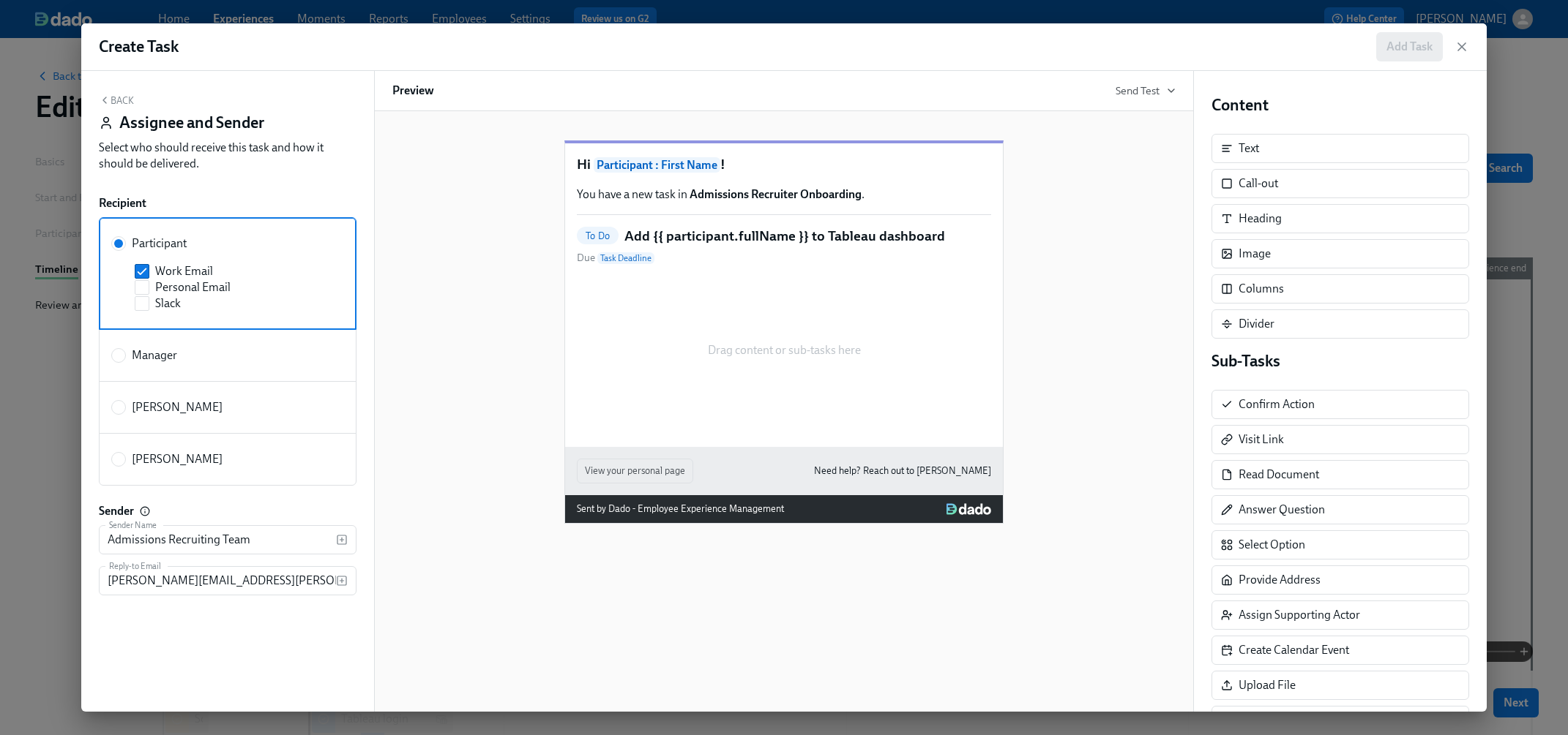
click at [206, 443] on label "[PERSON_NAME]" at bounding box center [227, 459] width 258 height 52
click at [125, 453] on input "[PERSON_NAME]" at bounding box center [118, 459] width 13 height 13
radio input "true"
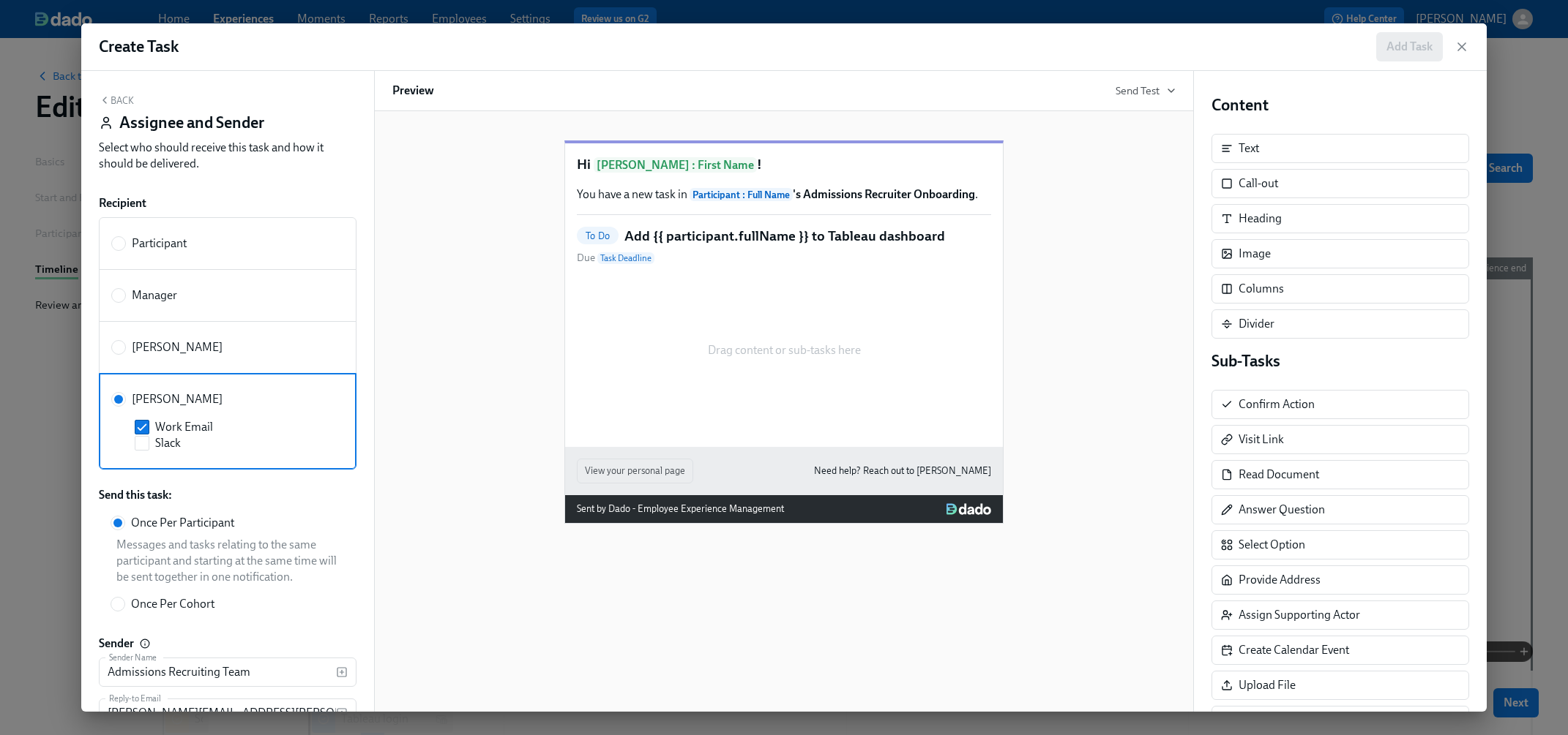
click at [122, 105] on button "Back" at bounding box center [115, 100] width 35 height 11
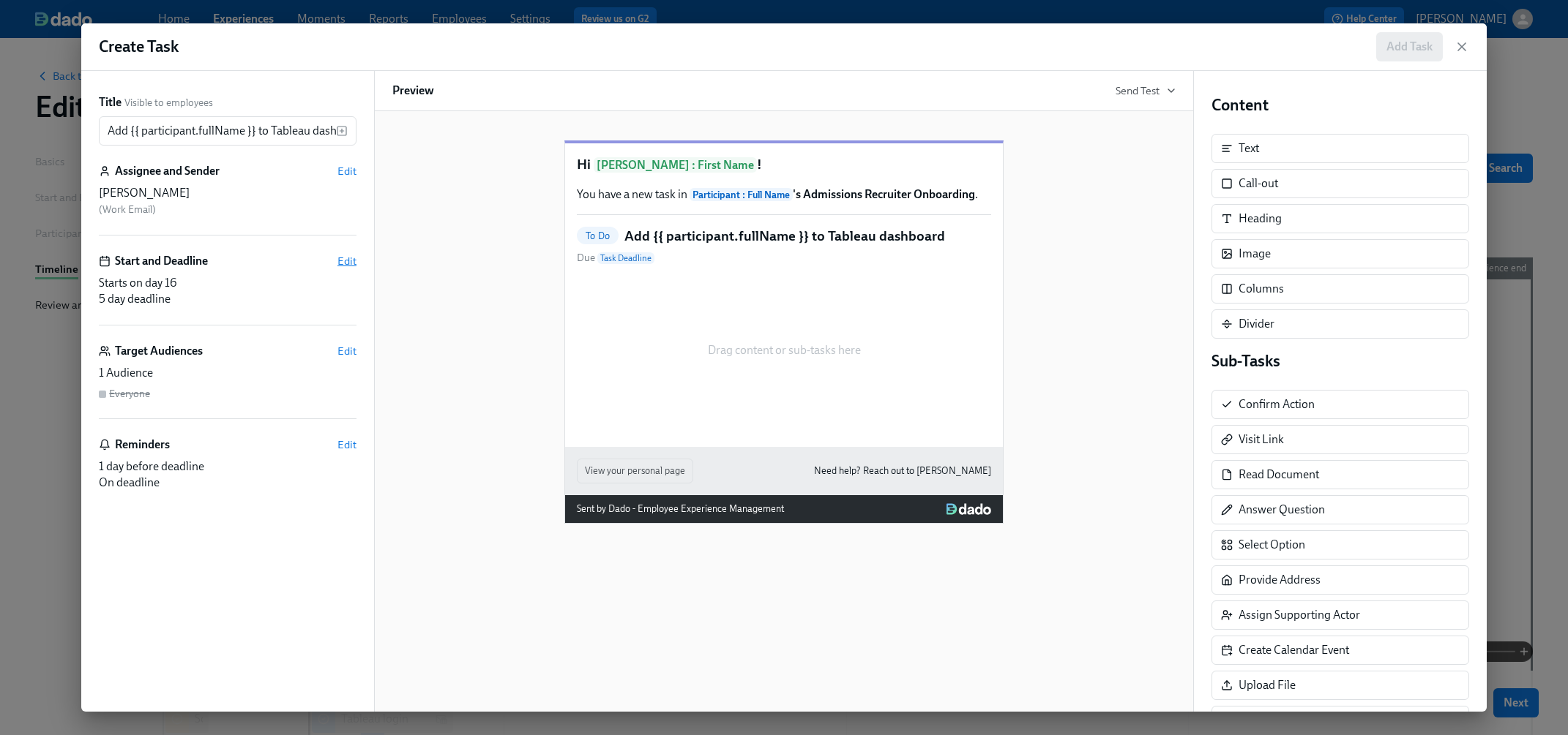
click at [339, 261] on span "Edit" at bounding box center [347, 262] width 19 height 15
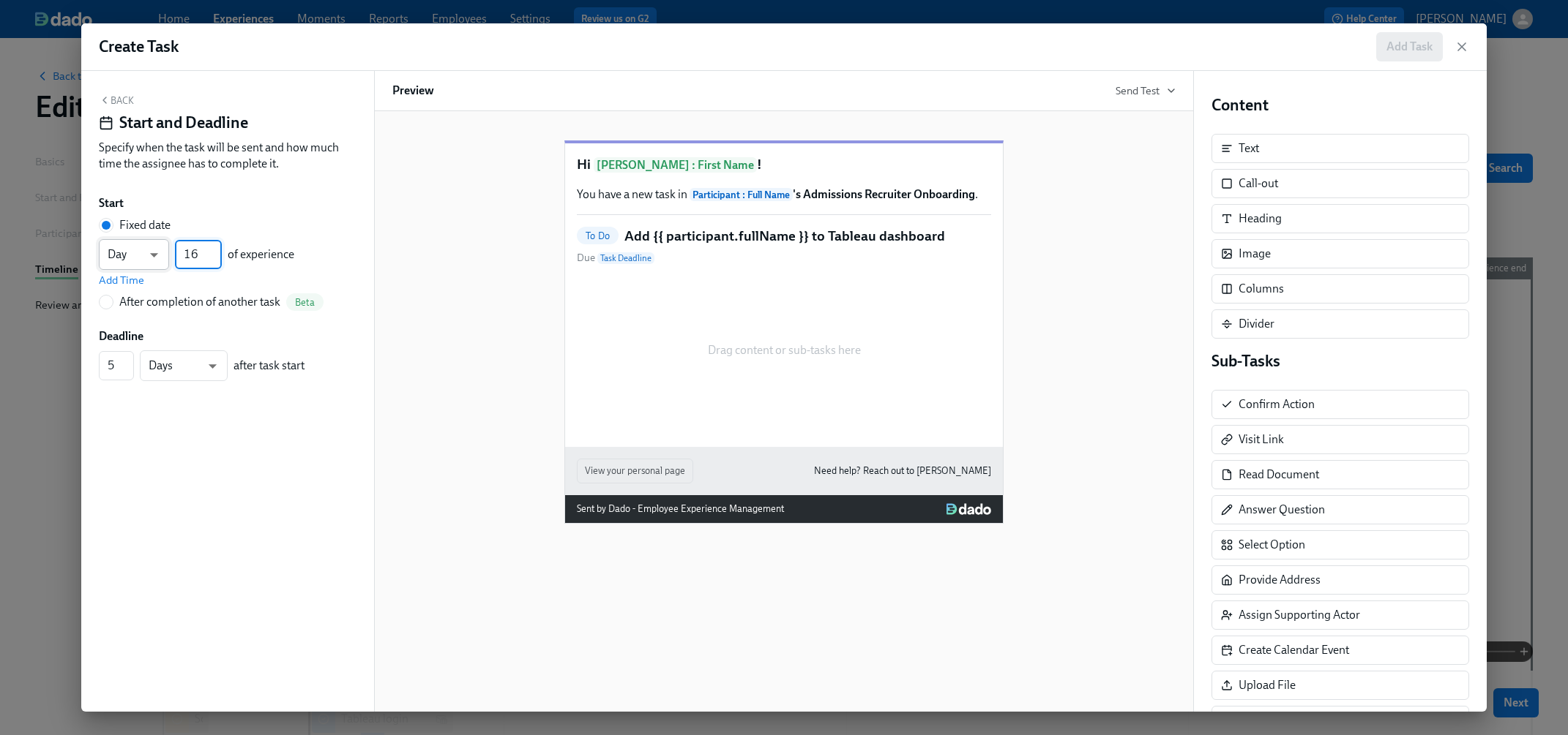
drag, startPoint x: 208, startPoint y: 260, endPoint x: 144, endPoint y: 260, distance: 64.0
click at [144, 260] on div "Day d ​ 16 ​ of experience" at bounding box center [196, 254] width 195 height 31
type input "4"
click at [135, 285] on span "Add Time" at bounding box center [121, 280] width 45 height 15
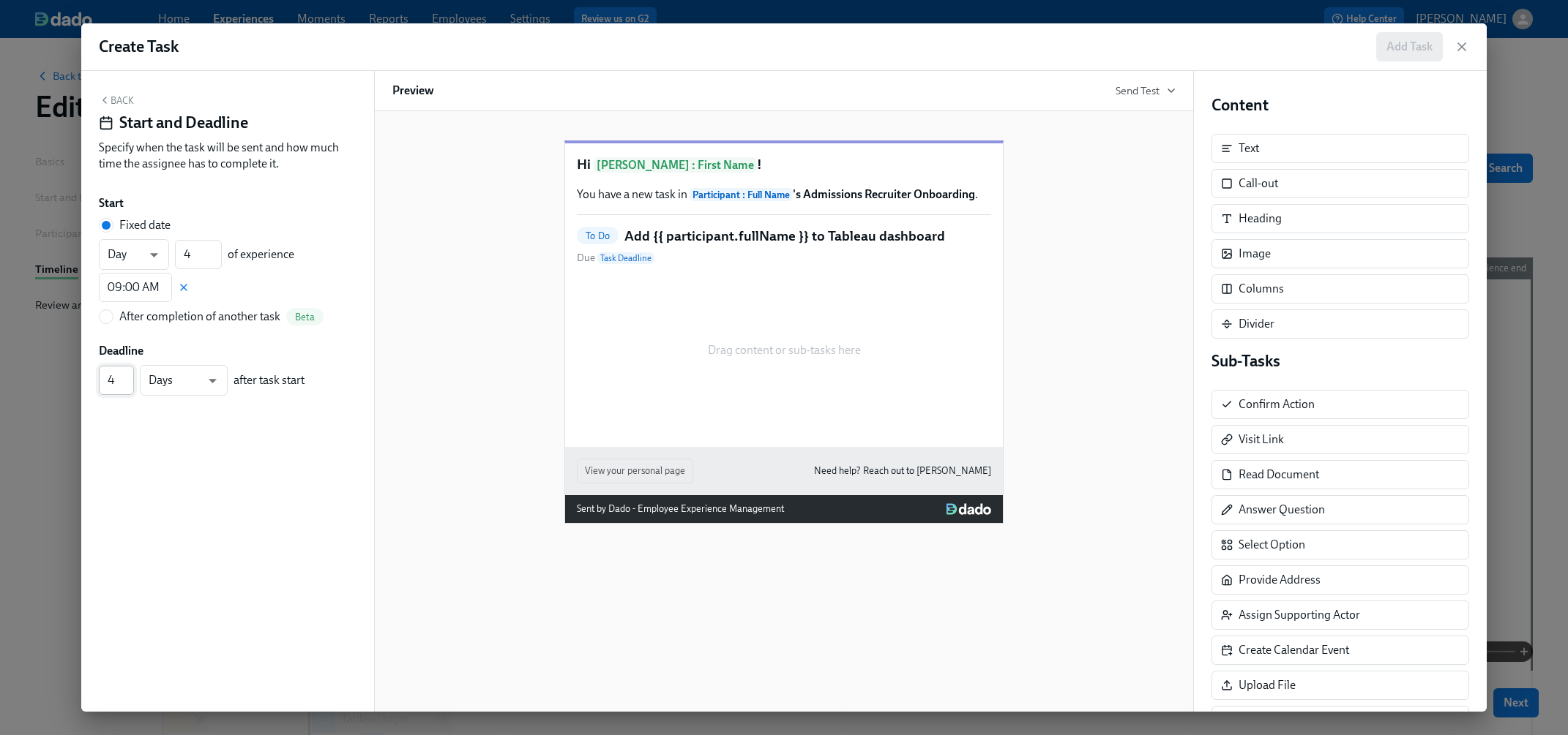
click at [128, 382] on input "4" at bounding box center [115, 380] width 35 height 29
click at [128, 382] on input "3" at bounding box center [115, 380] width 35 height 29
type input "2"
click at [128, 382] on input "2" at bounding box center [115, 380] width 35 height 29
click at [127, 104] on button "Back" at bounding box center [115, 100] width 35 height 11
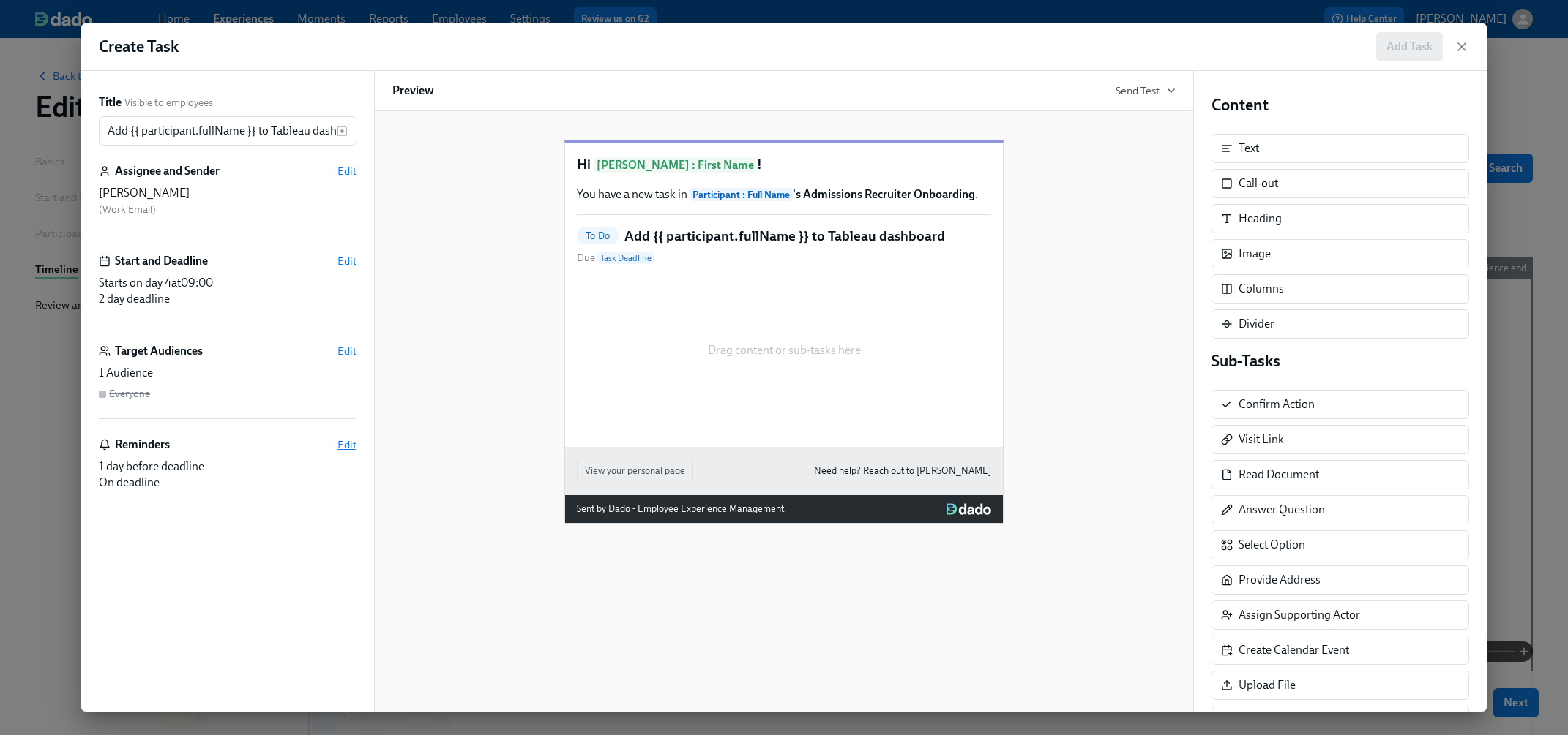
click at [341, 438] on span "Edit" at bounding box center [347, 445] width 19 height 15
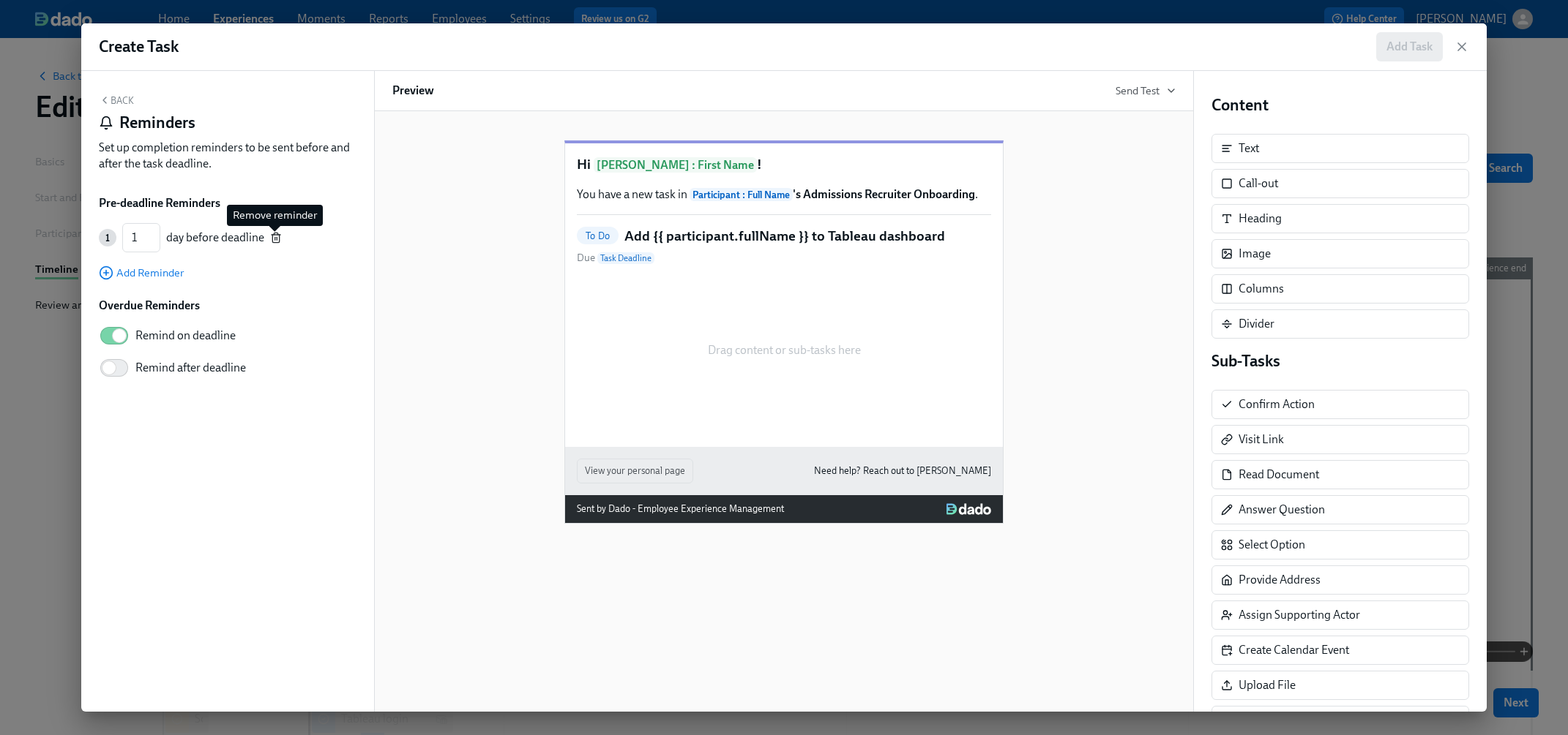
click at [272, 240] on icon "button" at bounding box center [275, 238] width 7 height 8
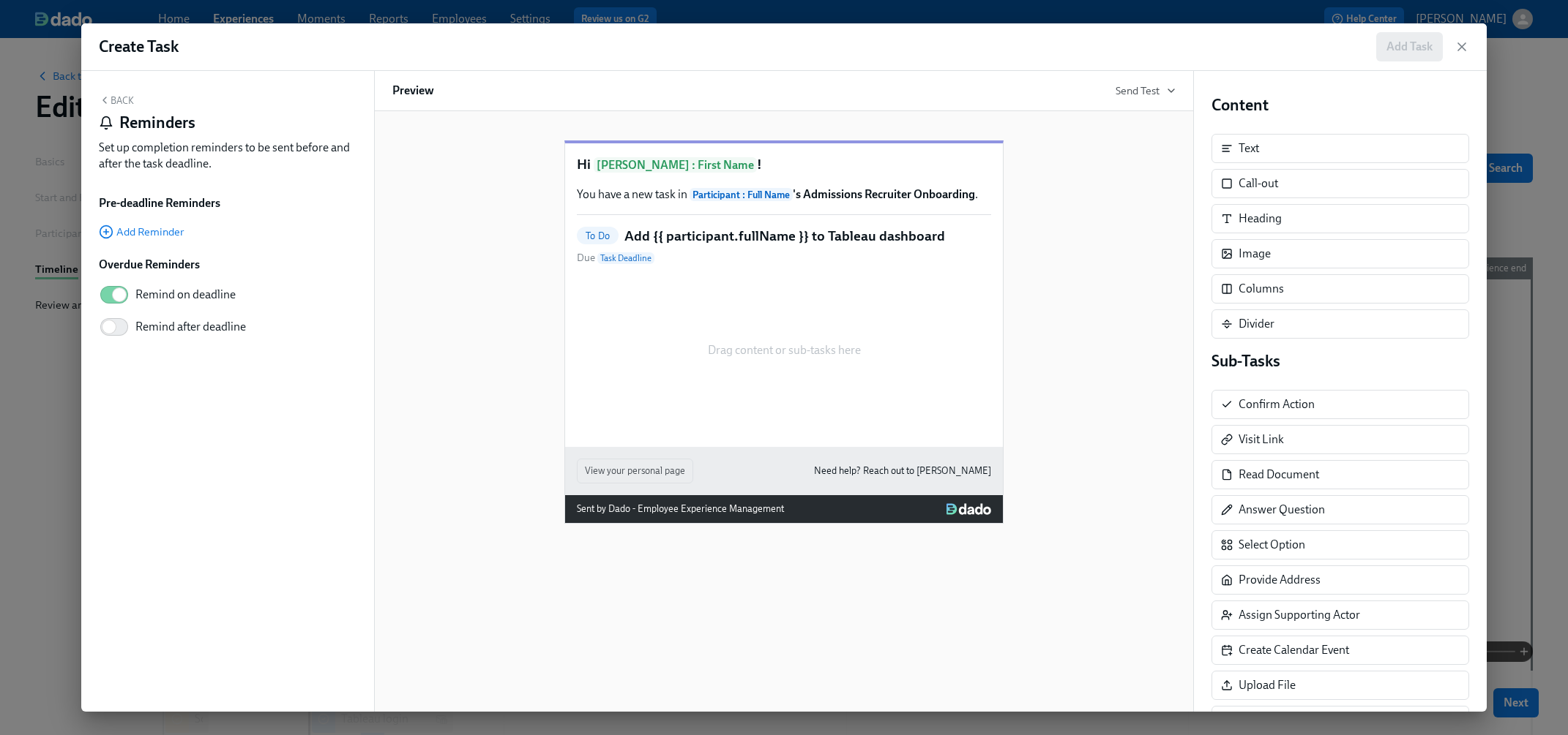
click at [118, 103] on button "Back" at bounding box center [115, 100] width 35 height 11
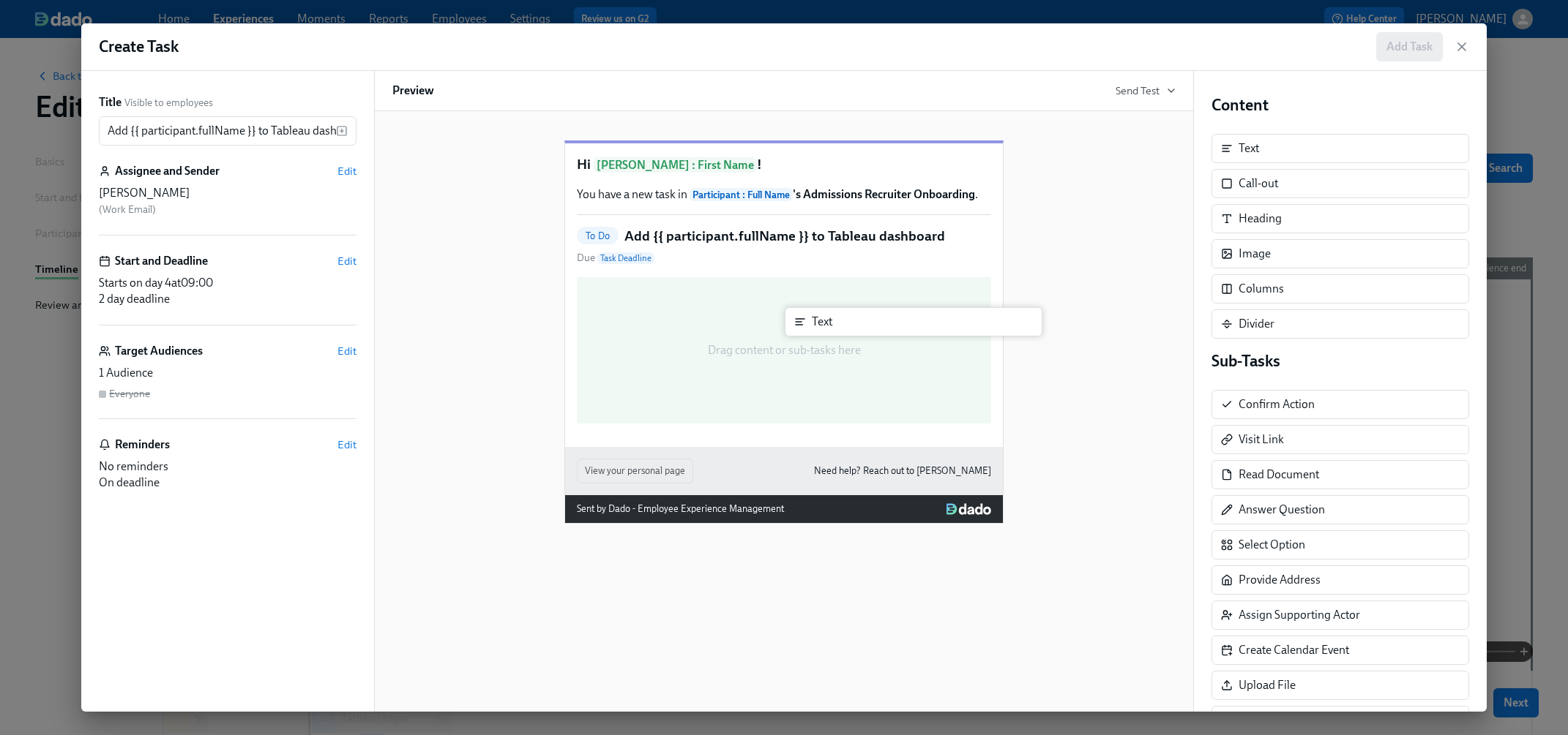
drag, startPoint x: 1281, startPoint y: 145, endPoint x: 843, endPoint y: 322, distance: 472.4
click at [843, 322] on div "Title Visible to employees Add {{ participant.fullName }} to Tableau dashboard …" at bounding box center [784, 392] width 1405 height 641
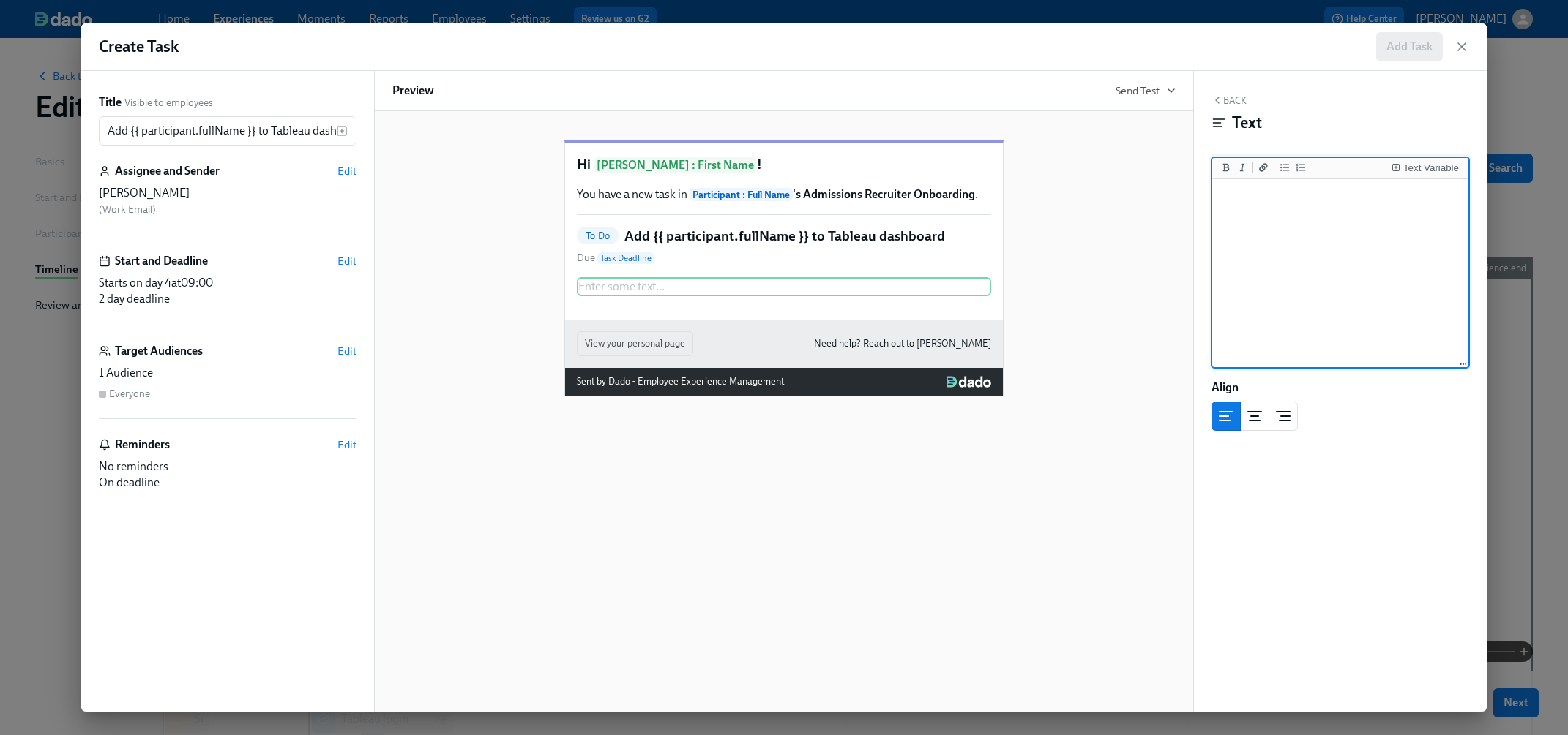
click at [1289, 236] on textarea at bounding box center [1339, 274] width 250 height 184
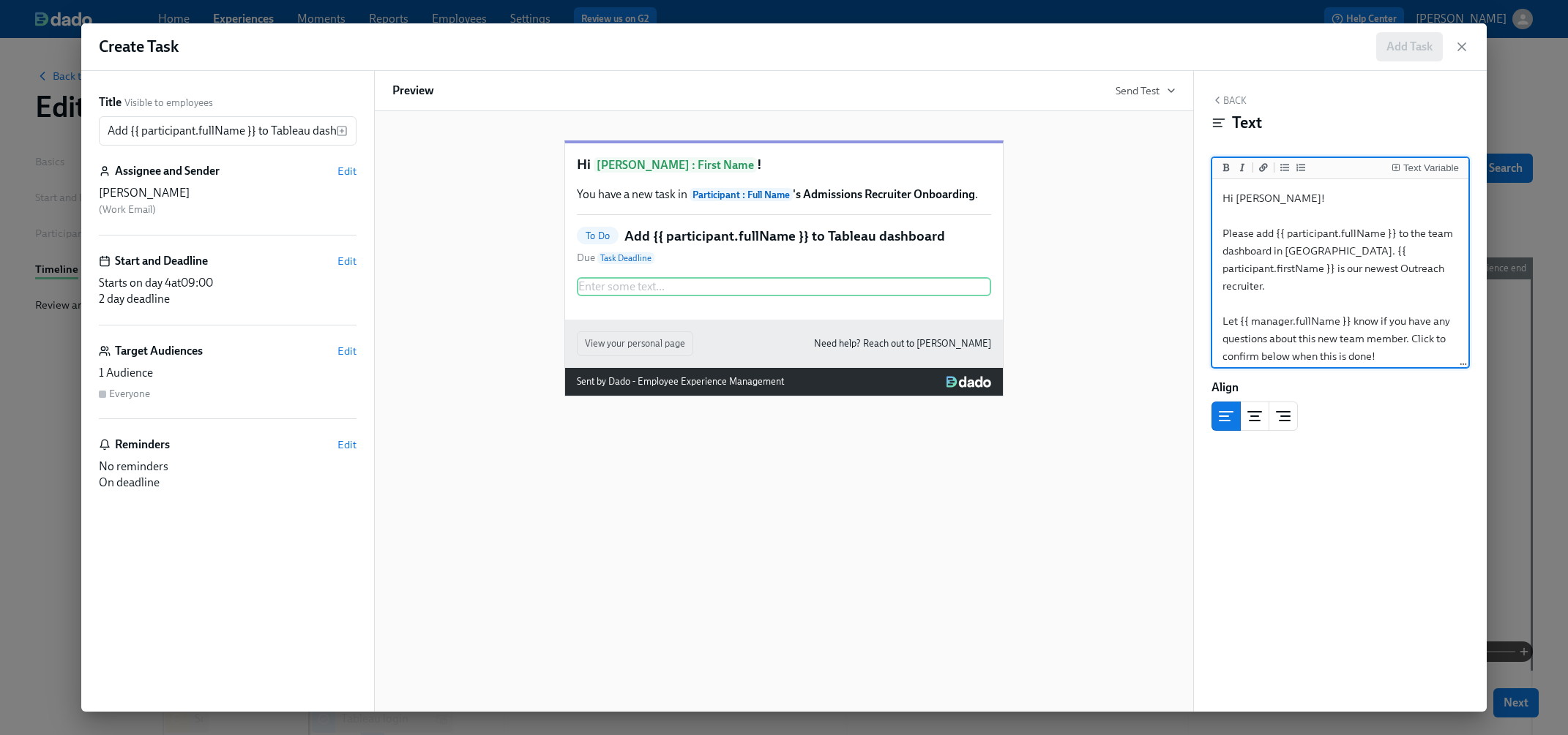
scroll to position [15, 0]
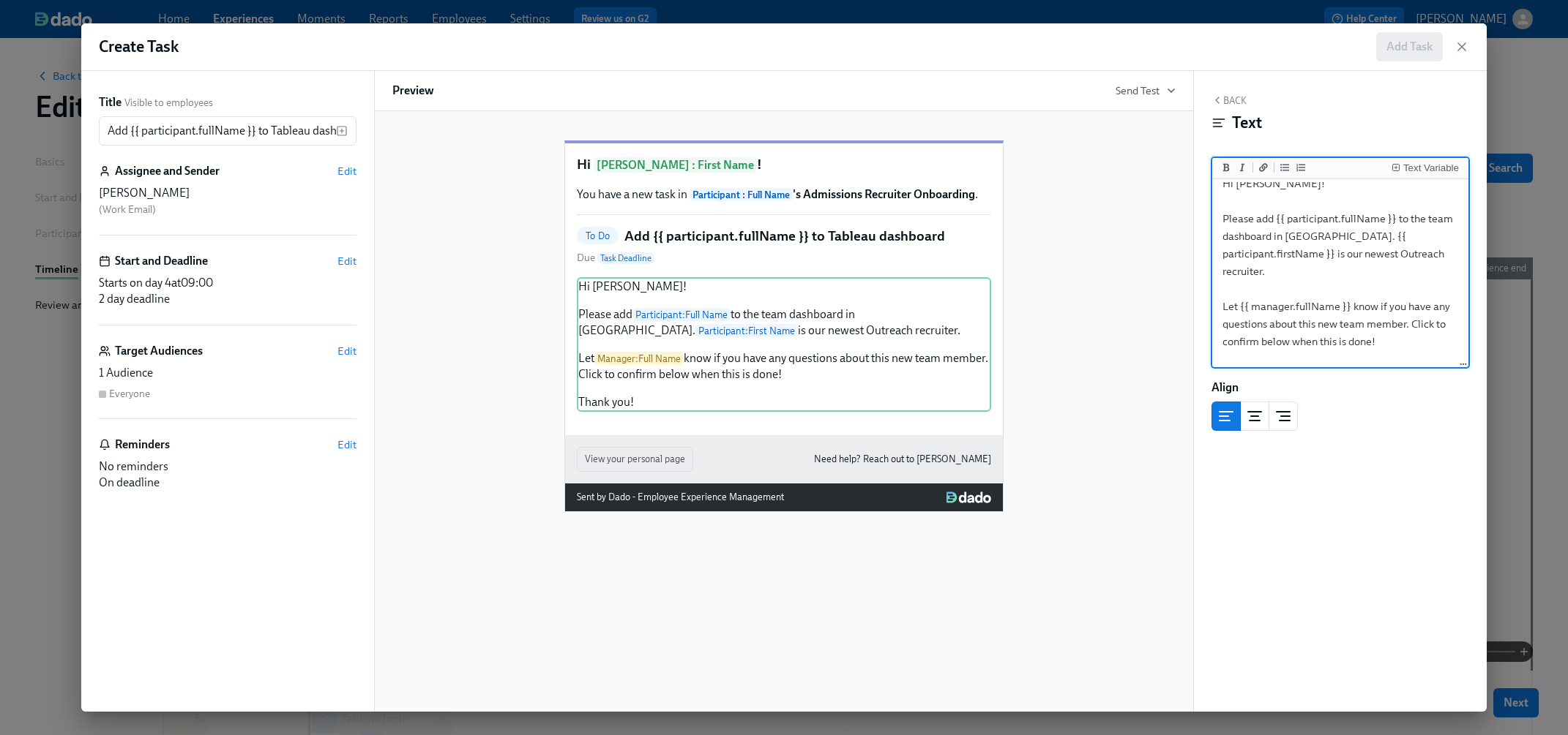
drag, startPoint x: 1328, startPoint y: 253, endPoint x: 1287, endPoint y: 254, distance: 41.0
click at [1287, 254] on textarea "Hi [PERSON_NAME]! Please add {{ participant.fullName }} to the team dashboard i…" at bounding box center [1339, 280] width 250 height 225
type textarea "Hi [PERSON_NAME]! Please add {{ participant.fullName }} to the team dashboard i…"
click at [1230, 95] on button "Back" at bounding box center [1228, 100] width 35 height 11
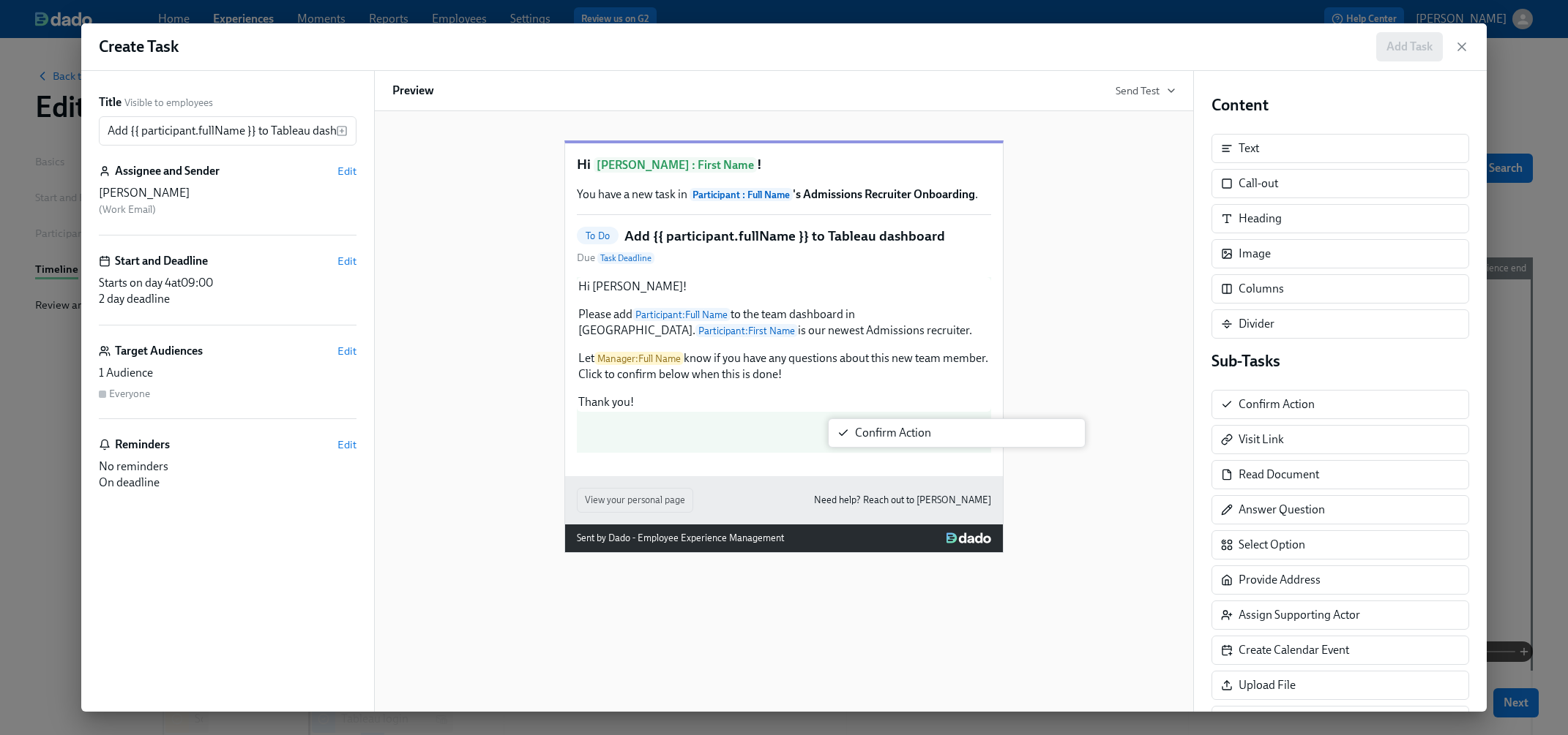
drag, startPoint x: 1244, startPoint y: 408, endPoint x: 848, endPoint y: 438, distance: 397.1
click at [848, 438] on div "Title Visible to employees Add {{ participant.fullName }} to Tableau dashboard …" at bounding box center [784, 392] width 1405 height 641
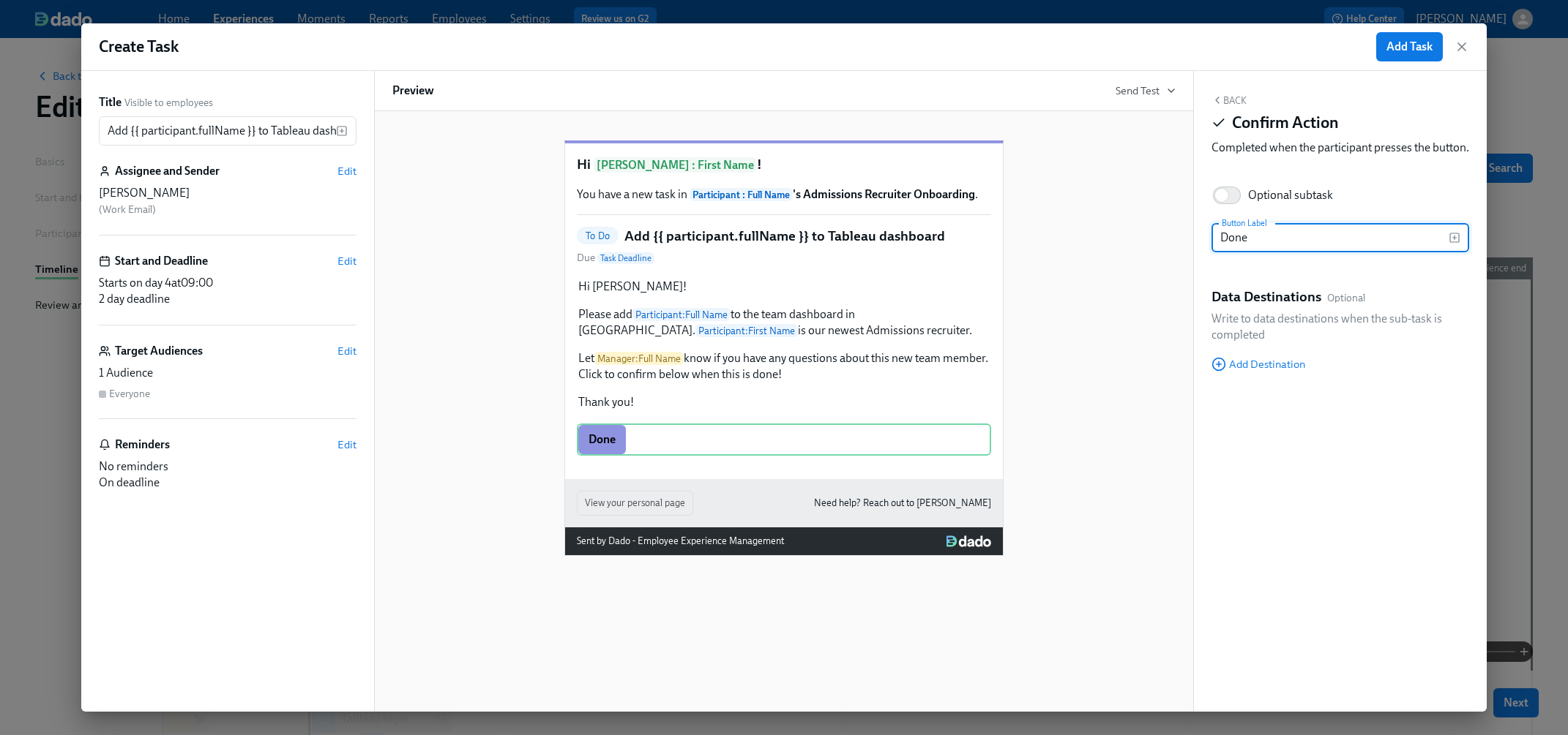
type input "Done"
click at [1225, 101] on button "Back" at bounding box center [1228, 100] width 35 height 11
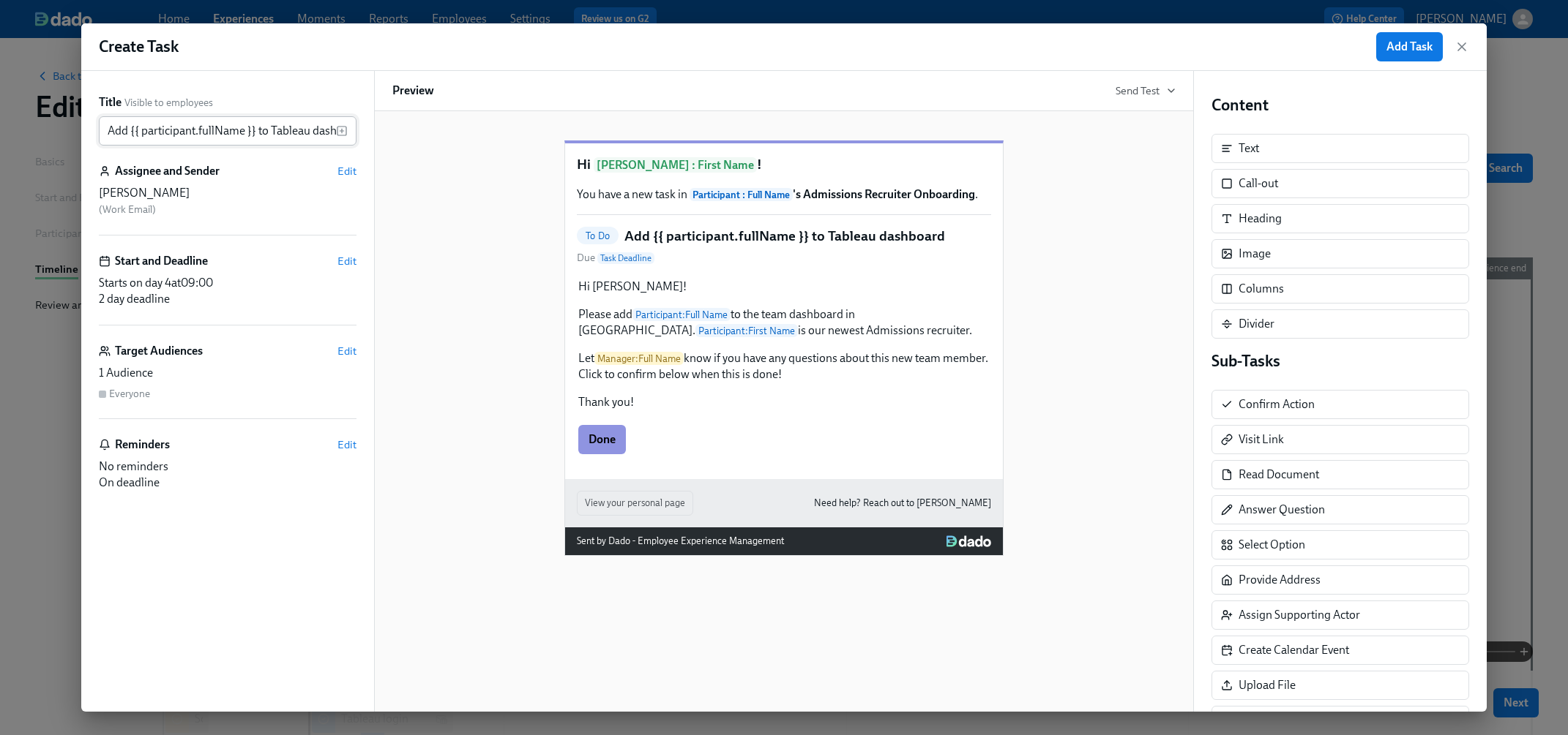
click at [302, 133] on input "Add {{ participant.fullName }} to Tableau dashboard" at bounding box center [217, 130] width 237 height 29
click at [315, 130] on input "Add {{ participant.fullName }} to Tableau dashboard" at bounding box center [217, 130] width 237 height 29
type input "Add {{ participant.fullName }} to Tableau Dashboard"
click at [1391, 50] on span "Add Task" at bounding box center [1409, 47] width 46 height 15
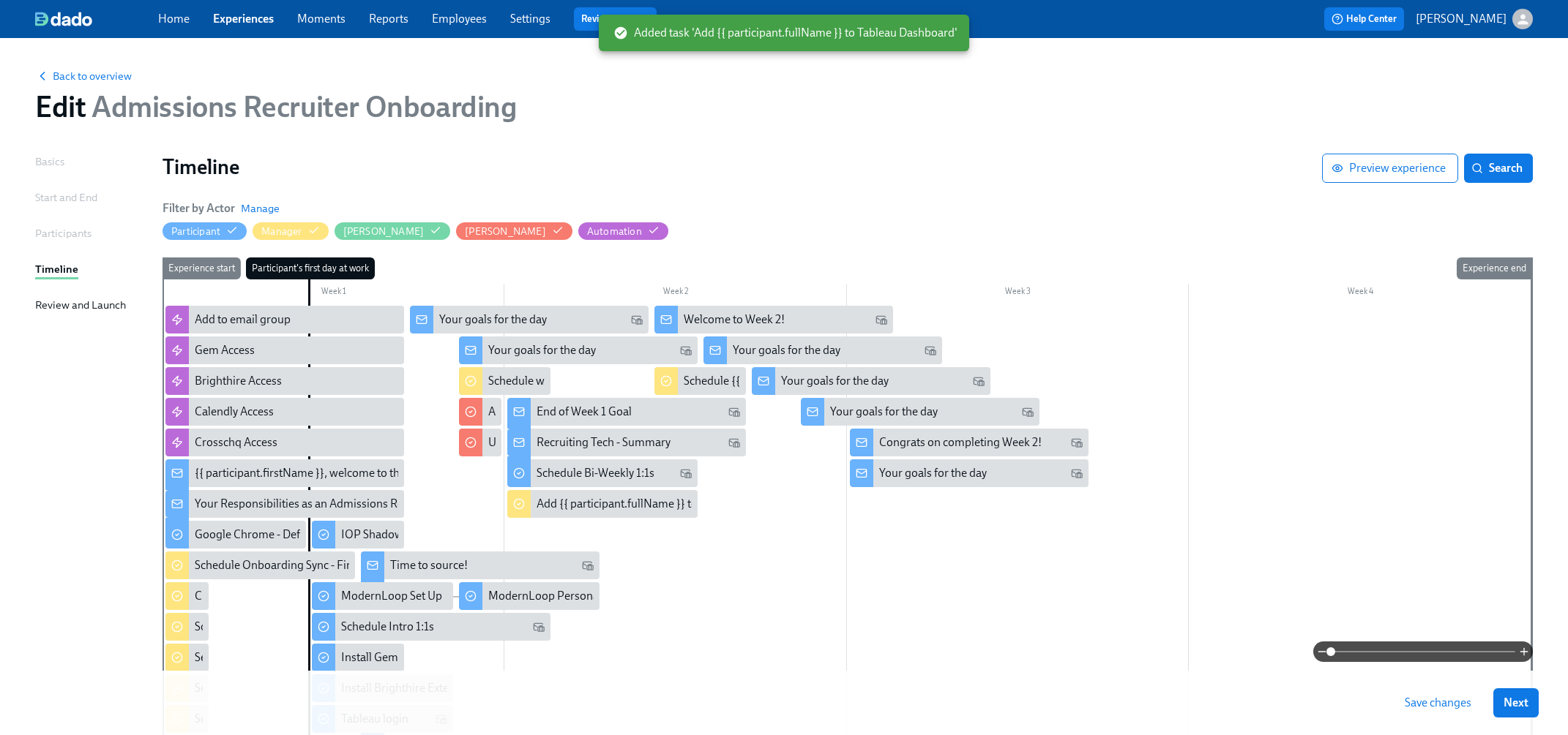
click at [1414, 701] on span "Save changes" at bounding box center [1437, 703] width 67 height 15
click at [1515, 698] on span "Next" at bounding box center [1515, 703] width 25 height 15
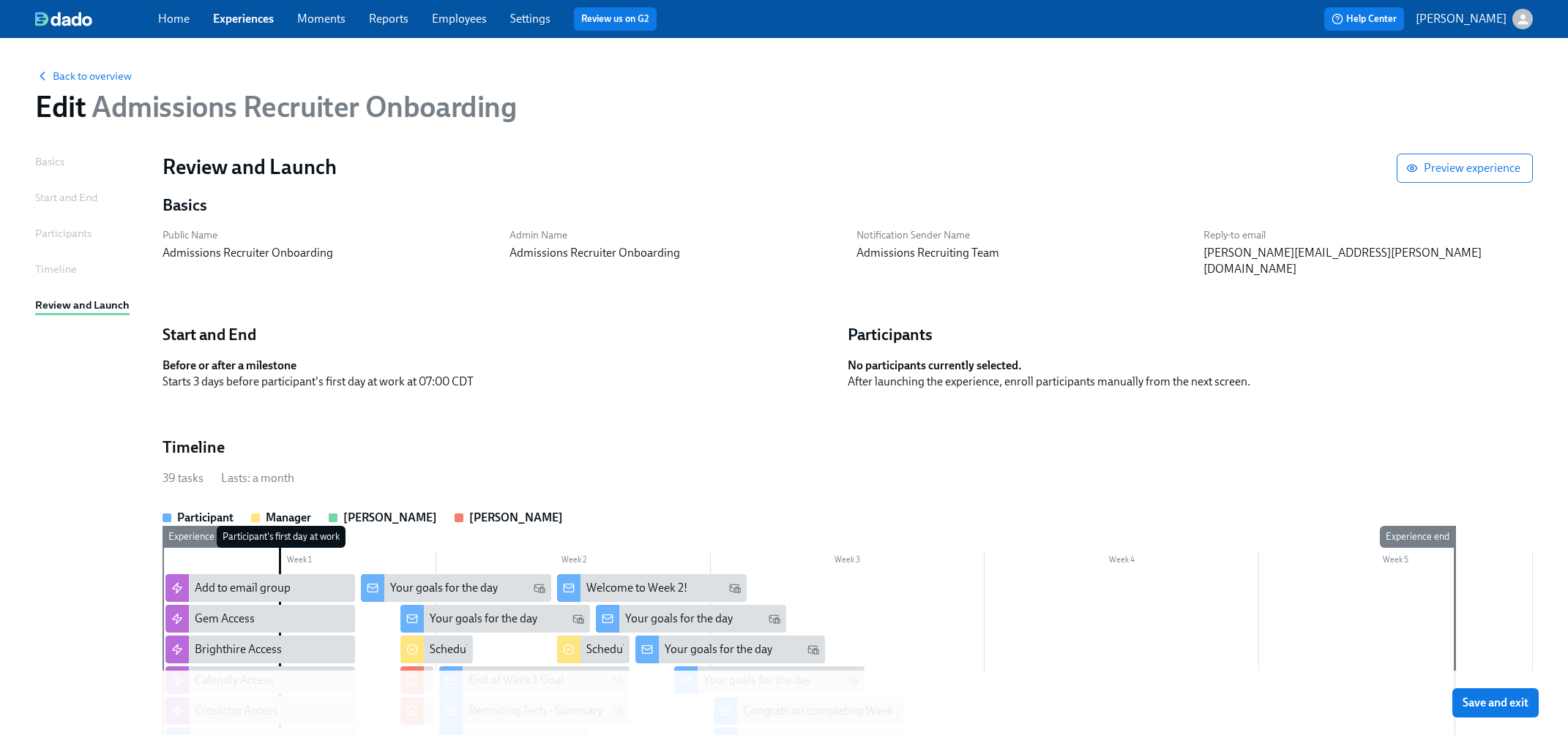
click at [1515, 698] on span "Save and exit" at bounding box center [1495, 703] width 66 height 15
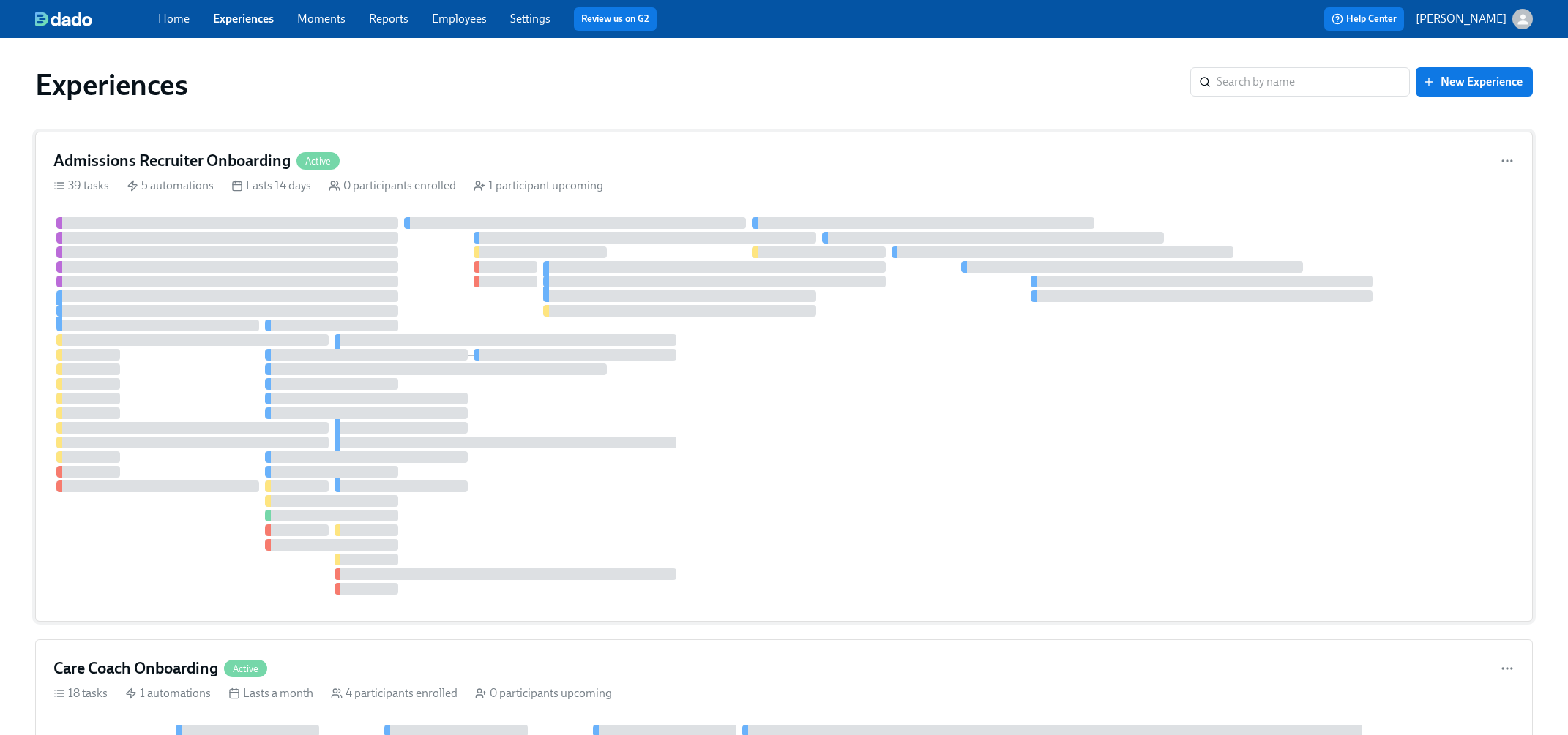
click at [741, 161] on div "Admissions Recruiter Onboarding Active" at bounding box center [784, 160] width 1461 height 22
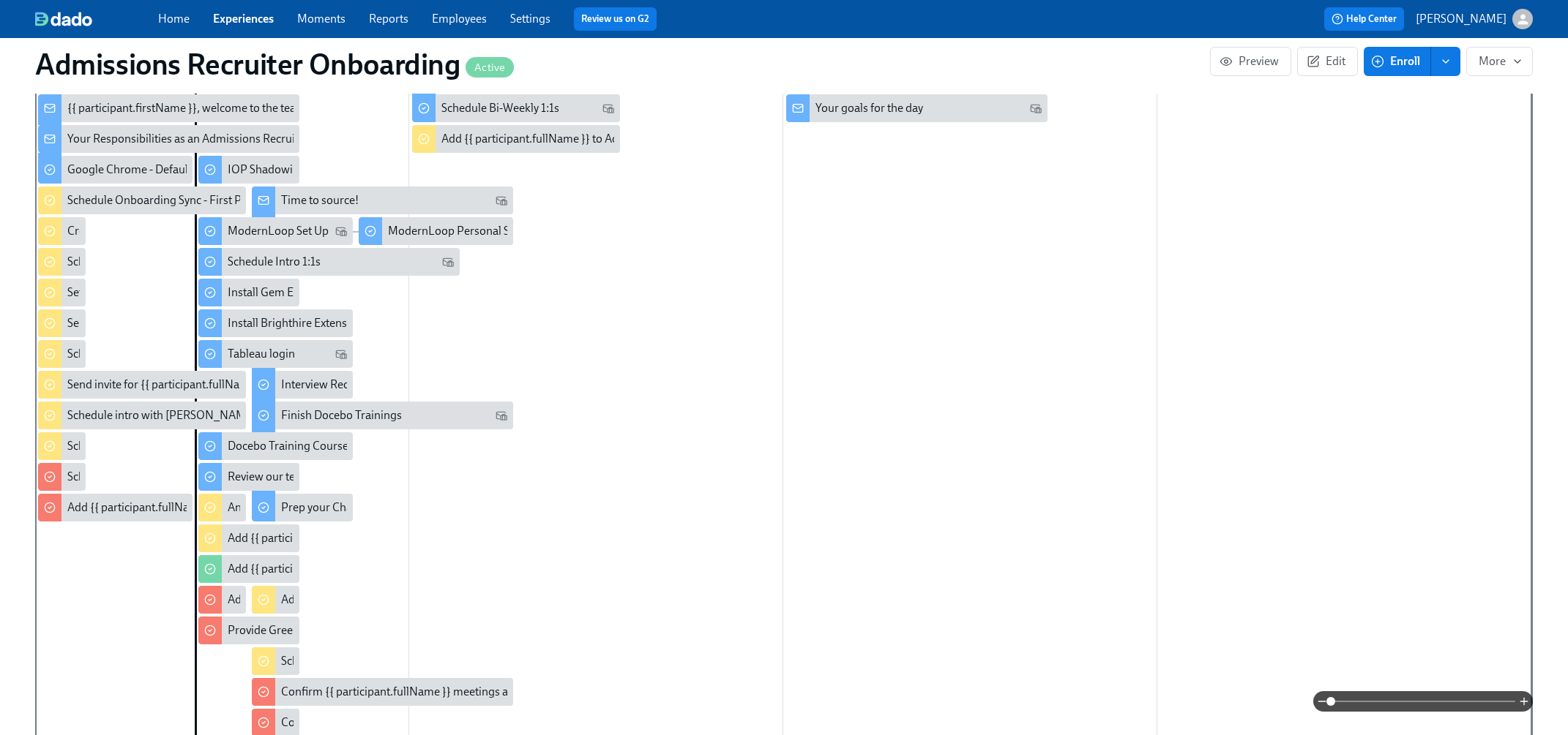
scroll to position [507, 0]
